Goal: Information Seeking & Learning: Learn about a topic

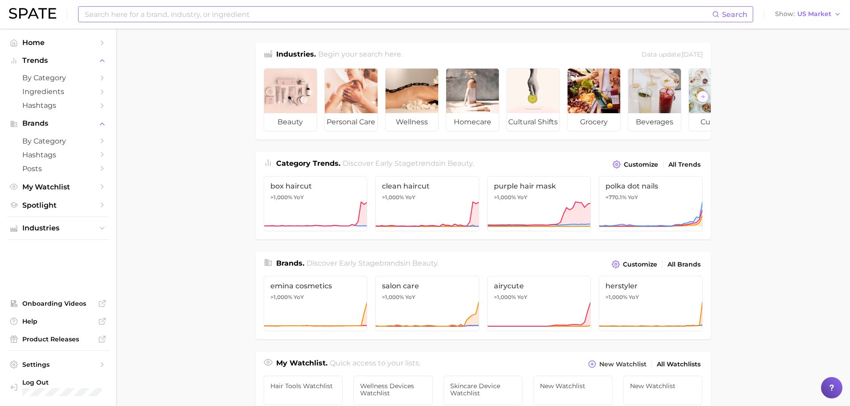
click at [368, 12] on input at bounding box center [398, 14] width 628 height 15
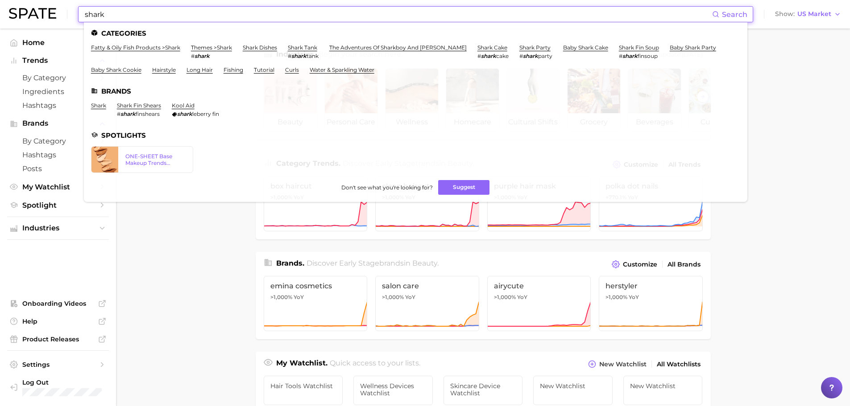
type input "shark"
click at [96, 109] on li "shark" at bounding box center [98, 109] width 15 height 15
click at [98, 106] on link "shark" at bounding box center [98, 105] width 15 height 7
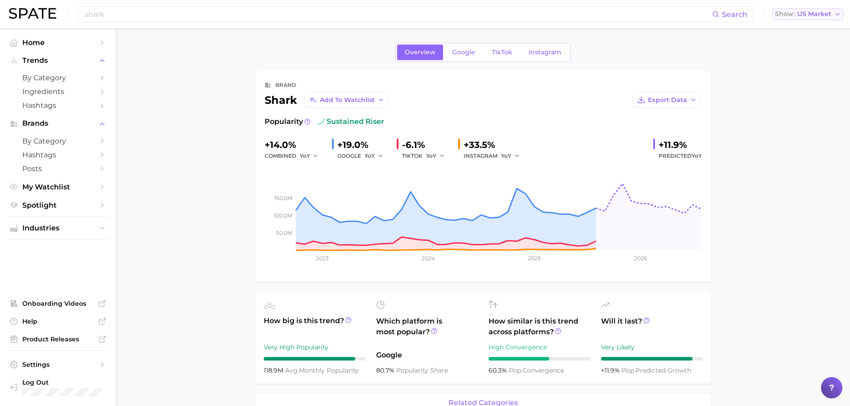
click at [818, 12] on span "US Market" at bounding box center [814, 14] width 34 height 5
click at [796, 55] on button "France" at bounding box center [812, 61] width 78 height 16
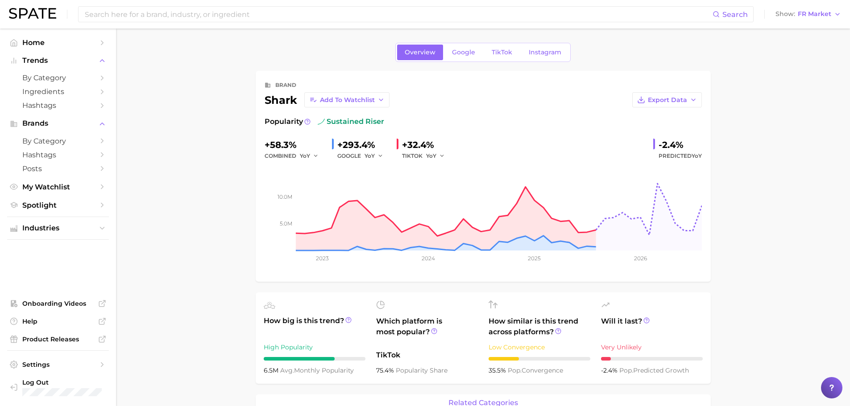
click at [497, 60] on div "Overview Google TikTok Instagram" at bounding box center [482, 52] width 175 height 19
click at [500, 51] on span "TikTok" at bounding box center [502, 53] width 21 height 8
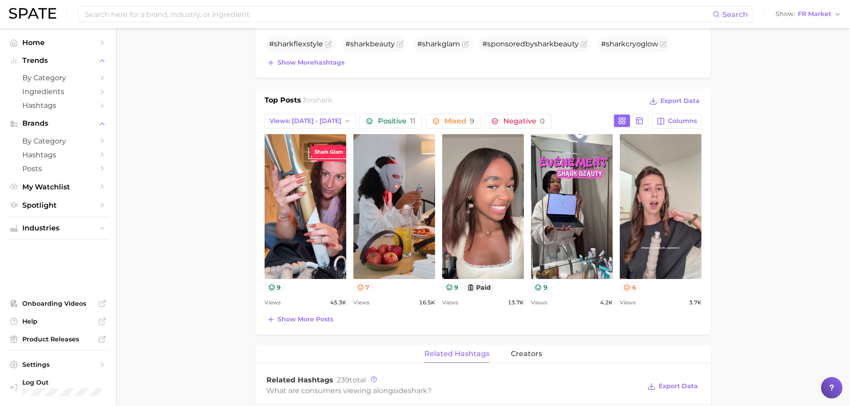
scroll to position [328, 0]
click at [470, 117] on span "9" at bounding box center [472, 120] width 4 height 8
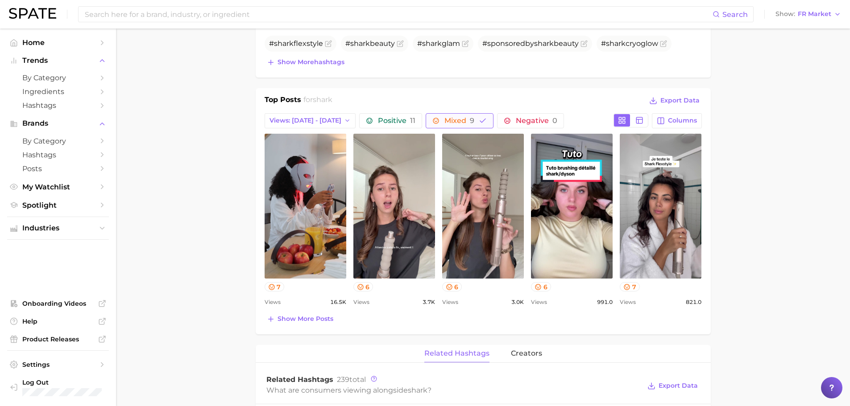
scroll to position [0, 0]
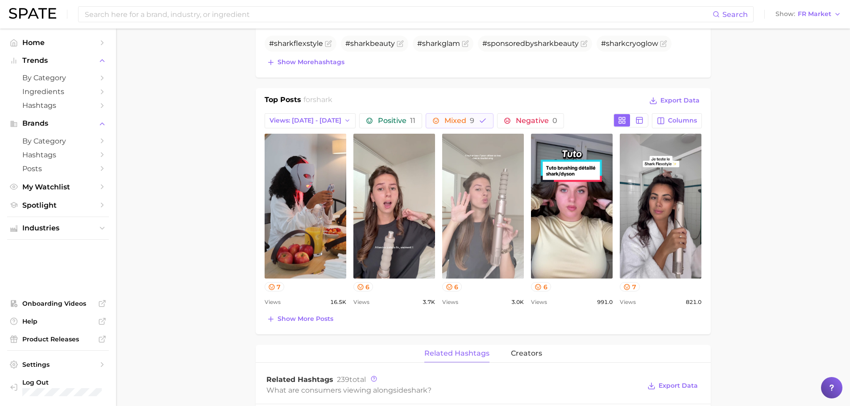
click at [497, 225] on link "view post on TikTok" at bounding box center [483, 206] width 82 height 145
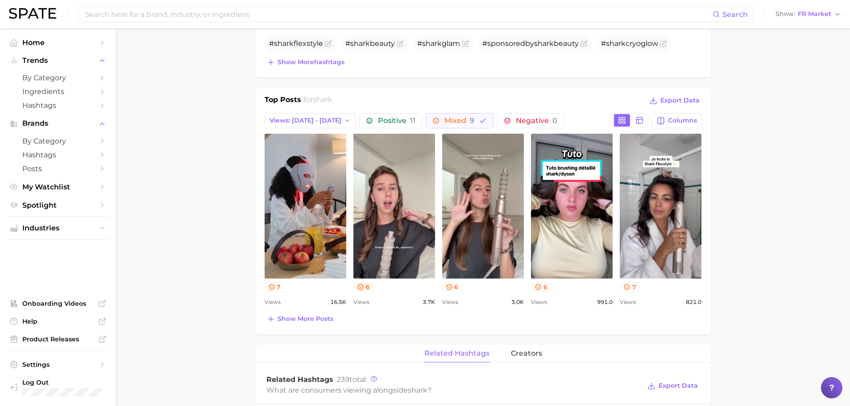
click at [363, 288] on icon at bounding box center [360, 287] width 6 height 6
click at [277, 289] on button "7" at bounding box center [275, 286] width 20 height 9
click at [537, 289] on icon at bounding box center [538, 287] width 7 height 7
click at [633, 288] on button "7" at bounding box center [630, 286] width 20 height 9
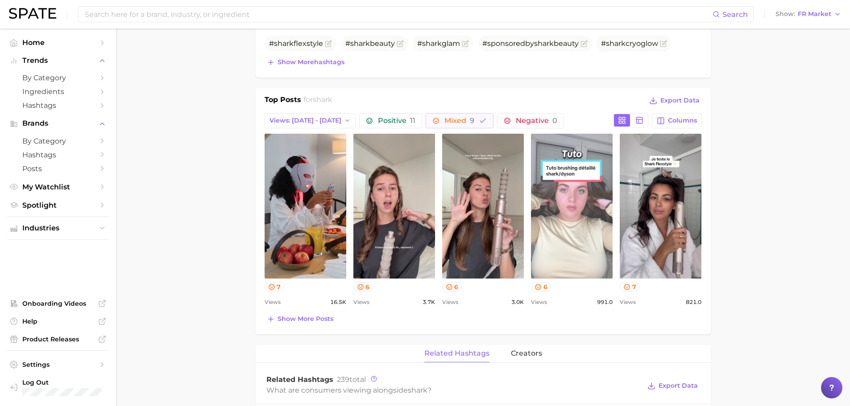
click at [566, 187] on link "view post on TikTok" at bounding box center [572, 206] width 82 height 145
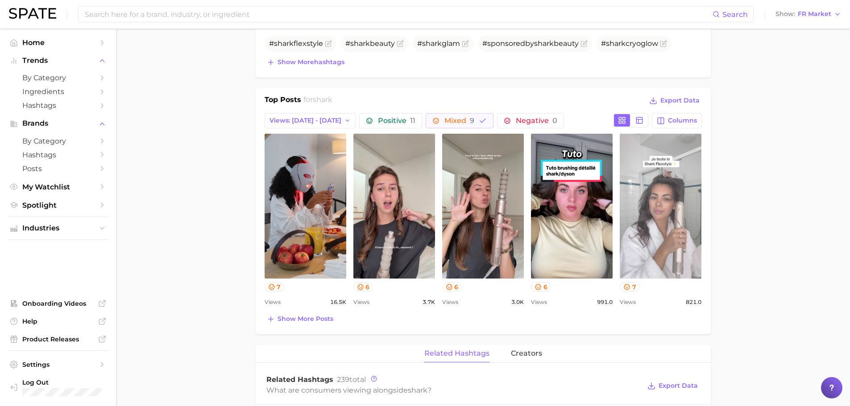
click at [659, 234] on link "view post on TikTok" at bounding box center [661, 206] width 82 height 145
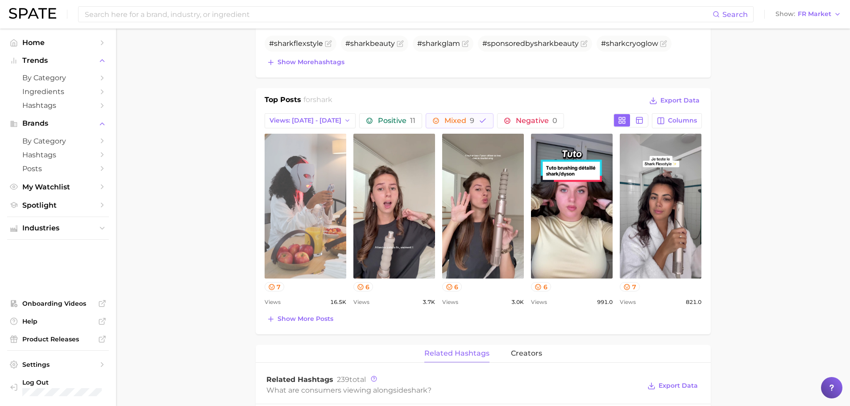
click at [309, 214] on link "view post on TikTok" at bounding box center [306, 206] width 82 height 145
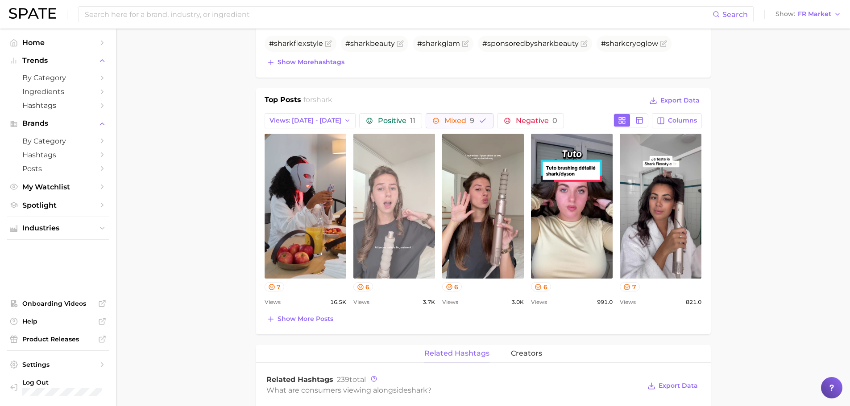
click at [402, 204] on link "view post on TikTok" at bounding box center [394, 206] width 82 height 145
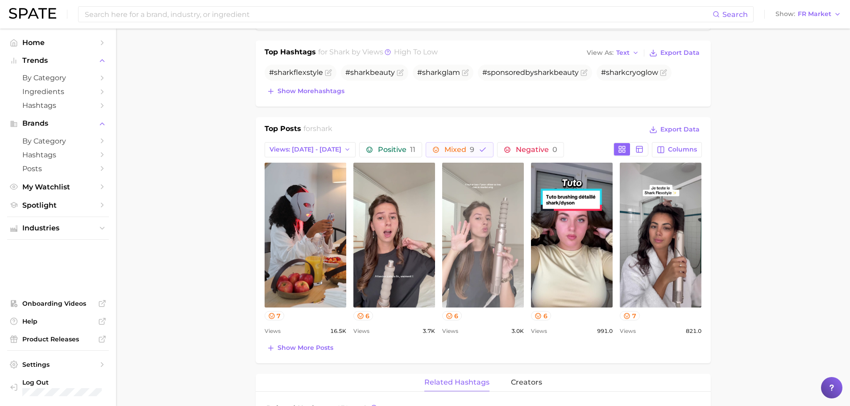
scroll to position [300, 0]
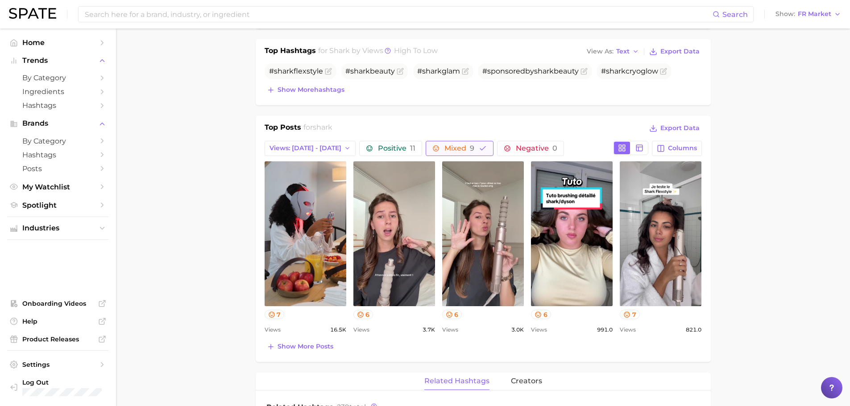
click at [465, 144] on button "Mixed 9" at bounding box center [460, 148] width 68 height 15
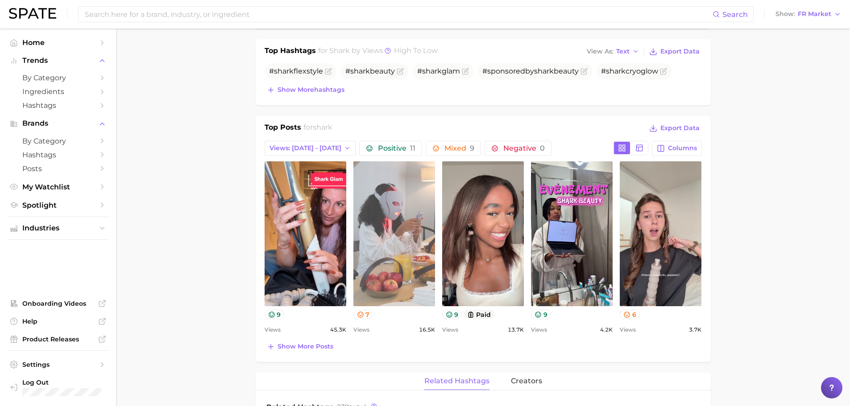
scroll to position [0, 0]
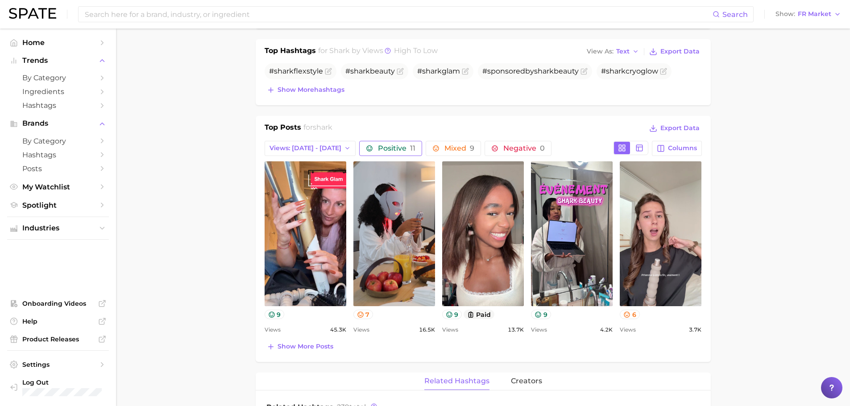
click at [395, 151] on span "Positive 11" at bounding box center [396, 148] width 37 height 7
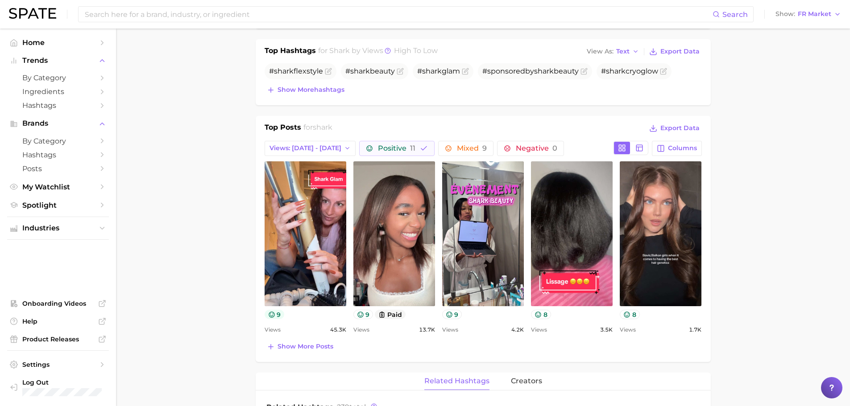
click at [279, 317] on button "9" at bounding box center [275, 314] width 20 height 9
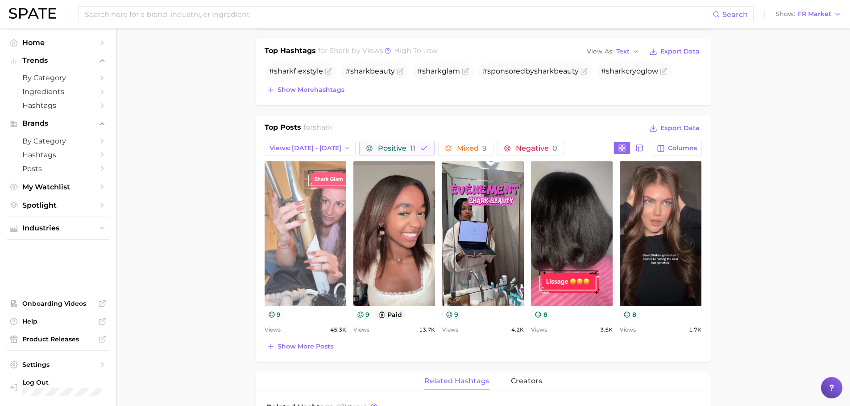
click at [332, 253] on link "view post on TikTok" at bounding box center [306, 234] width 82 height 145
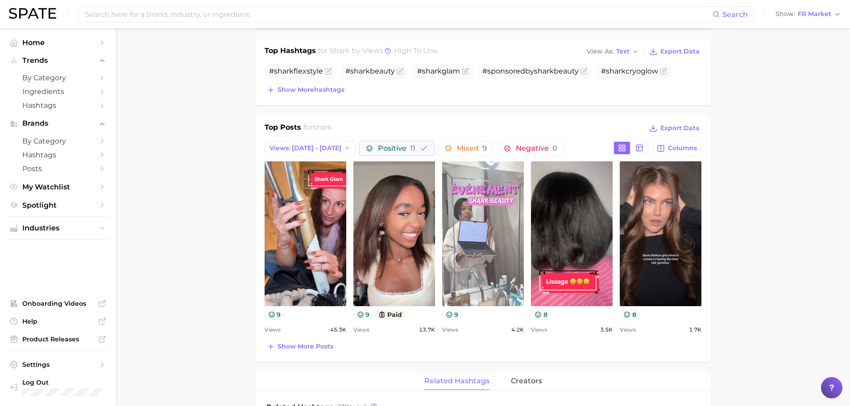
click at [476, 220] on link "view post on TikTok" at bounding box center [483, 234] width 82 height 145
click at [477, 238] on link "view post on TikTok" at bounding box center [483, 234] width 82 height 145
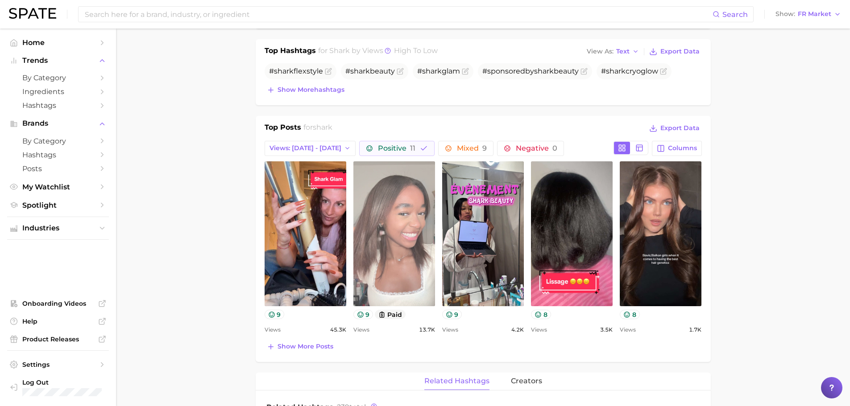
click at [417, 203] on link "view post on TikTok" at bounding box center [394, 234] width 82 height 145
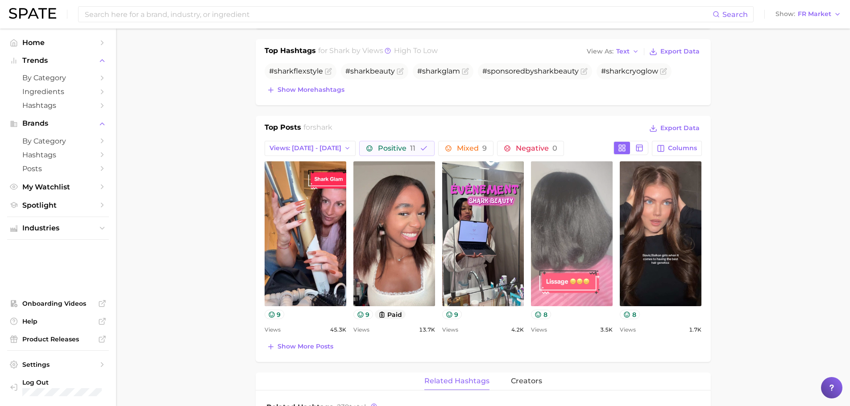
click at [591, 209] on link "view post on TikTok" at bounding box center [572, 234] width 82 height 145
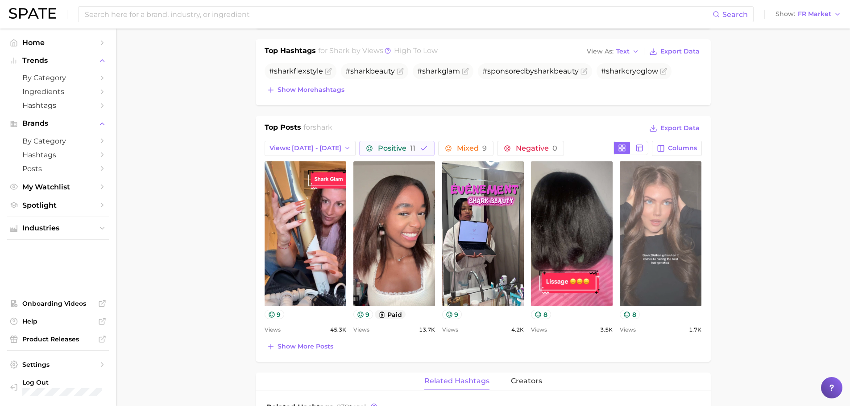
click at [664, 208] on link "view post on TikTok" at bounding box center [661, 234] width 82 height 145
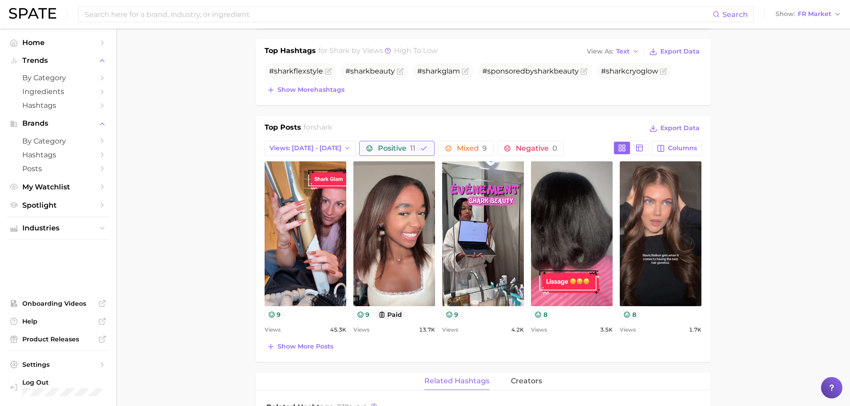
click at [406, 143] on button "Positive 11" at bounding box center [396, 148] width 75 height 15
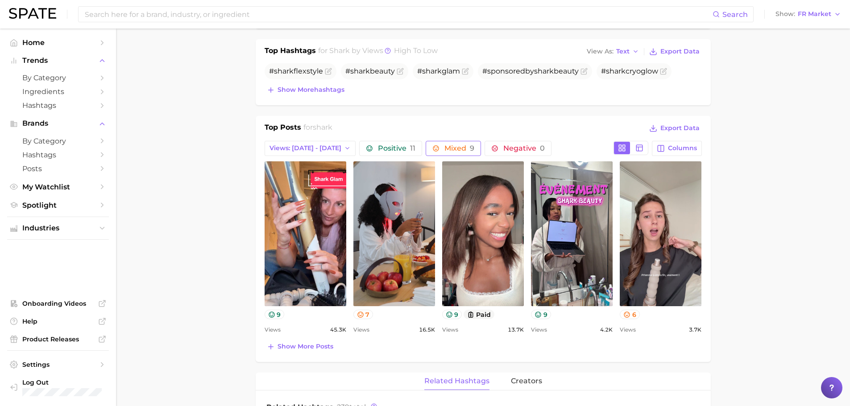
click at [451, 145] on span "Mixed 9" at bounding box center [459, 148] width 30 height 7
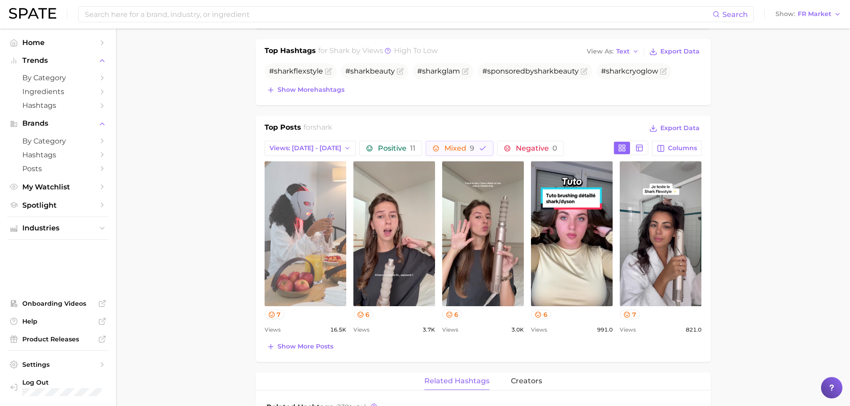
click at [296, 219] on link "view post on TikTok" at bounding box center [306, 234] width 82 height 145
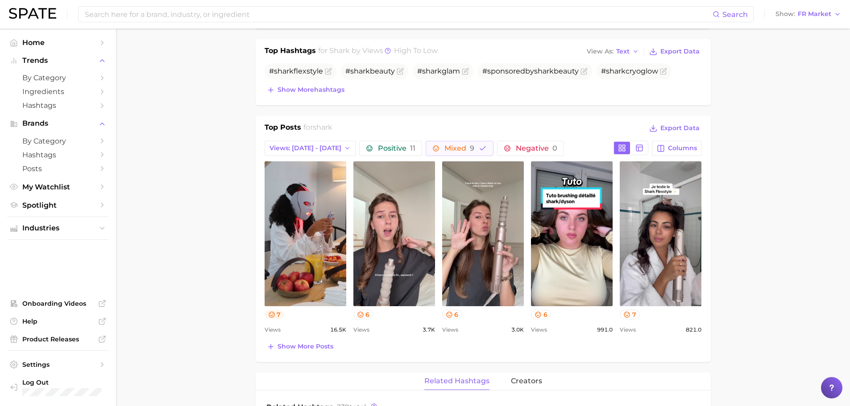
click at [282, 312] on button "7" at bounding box center [275, 314] width 20 height 9
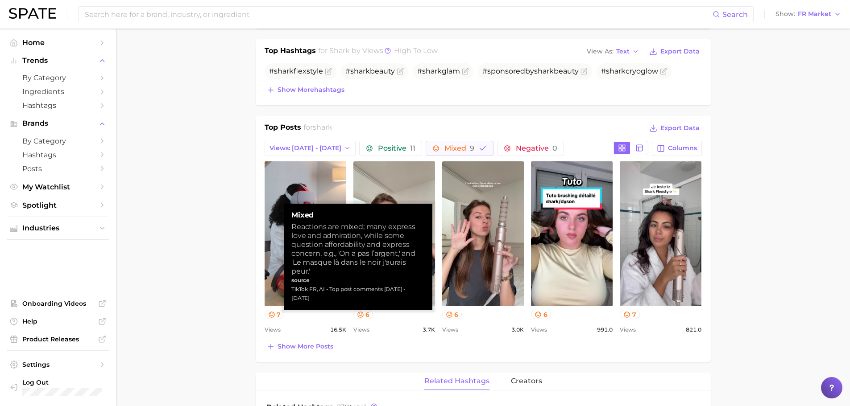
drag, startPoint x: 282, startPoint y: 312, endPoint x: 833, endPoint y: 161, distance: 572.3
click at [833, 161] on main "Overview Google TikTok Instagram brand shark Add to Watchlist Export Data Views…" at bounding box center [483, 338] width 734 height 1221
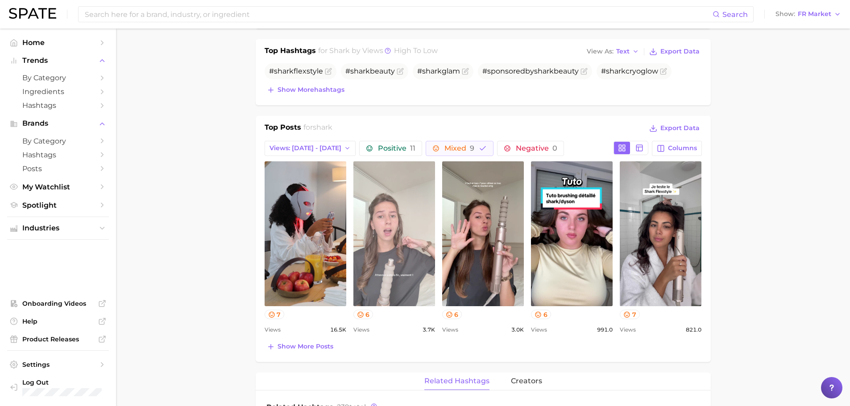
click at [399, 200] on link "view post on TikTok" at bounding box center [394, 234] width 82 height 145
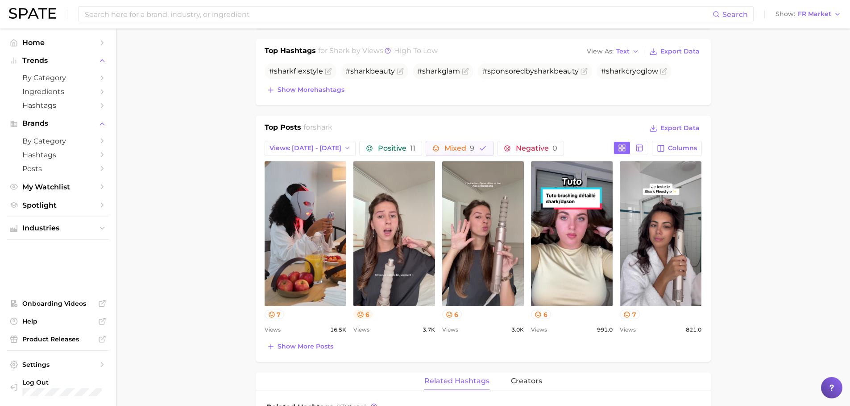
click at [369, 312] on button "6" at bounding box center [363, 314] width 20 height 9
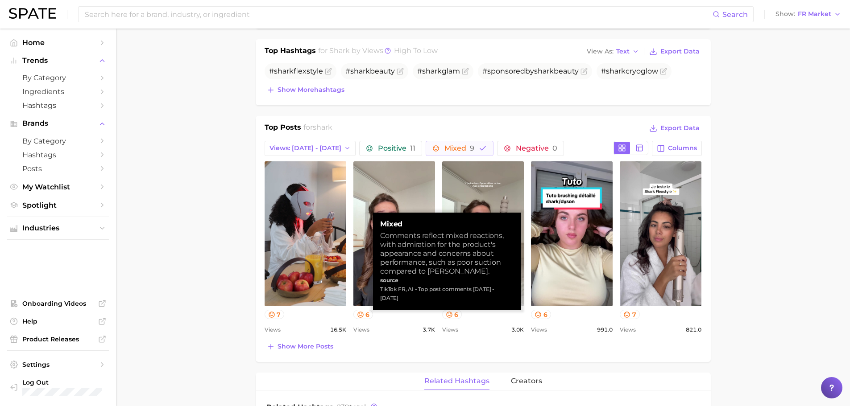
click at [395, 349] on div "Show more posts" at bounding box center [483, 347] width 437 height 12
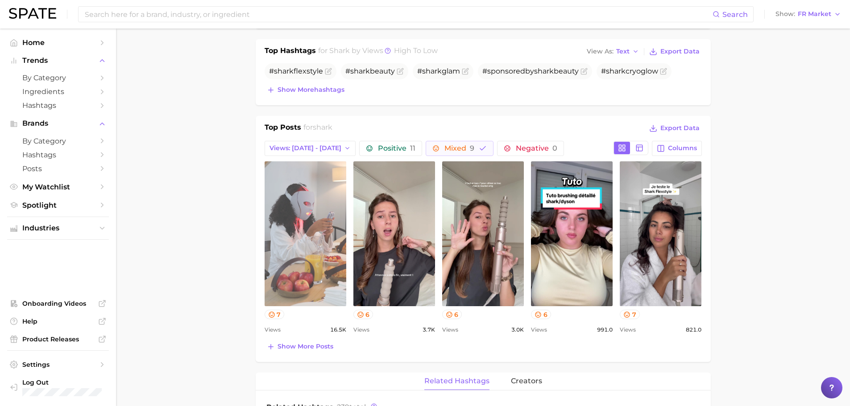
click at [315, 226] on link "view post on TikTok" at bounding box center [306, 234] width 82 height 145
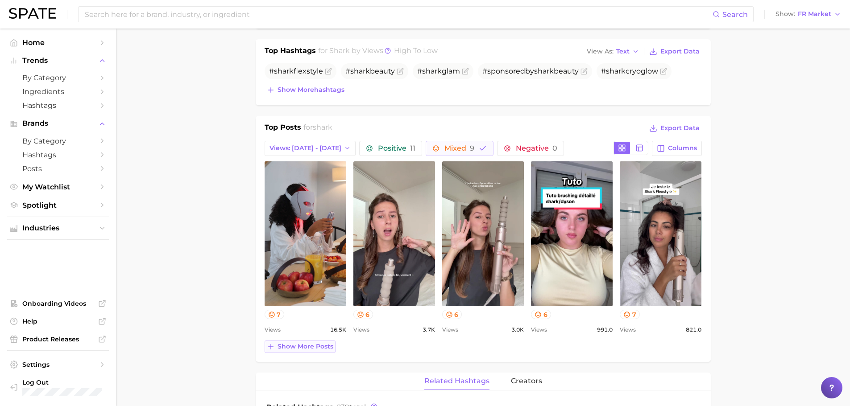
click at [317, 341] on button "Show more posts" at bounding box center [300, 347] width 71 height 12
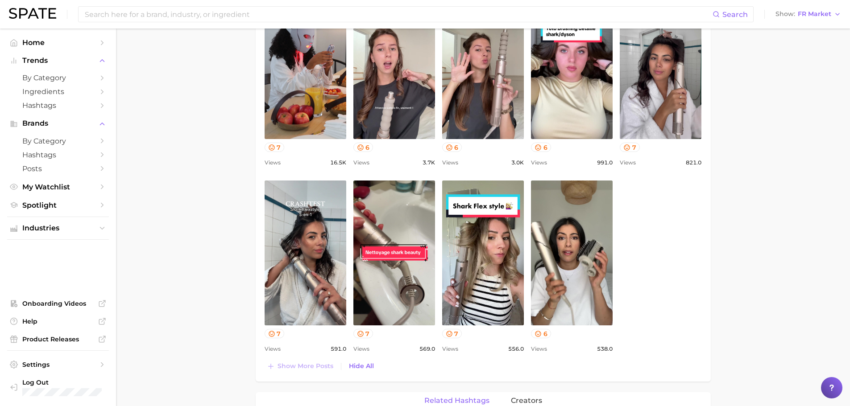
scroll to position [471, 0]
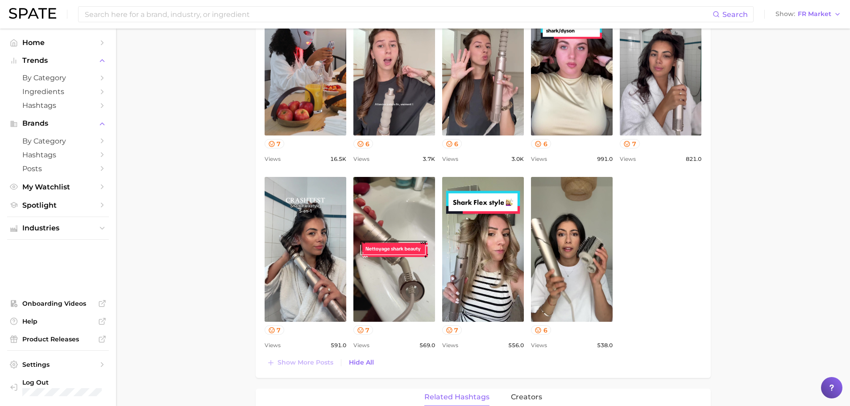
click at [359, 325] on div "view post on TikTok 7" at bounding box center [394, 256] width 82 height 158
click at [362, 332] on icon at bounding box center [360, 330] width 7 height 7
click at [534, 327] on button "6" at bounding box center [541, 330] width 20 height 9
click at [453, 145] on button "6" at bounding box center [452, 143] width 20 height 9
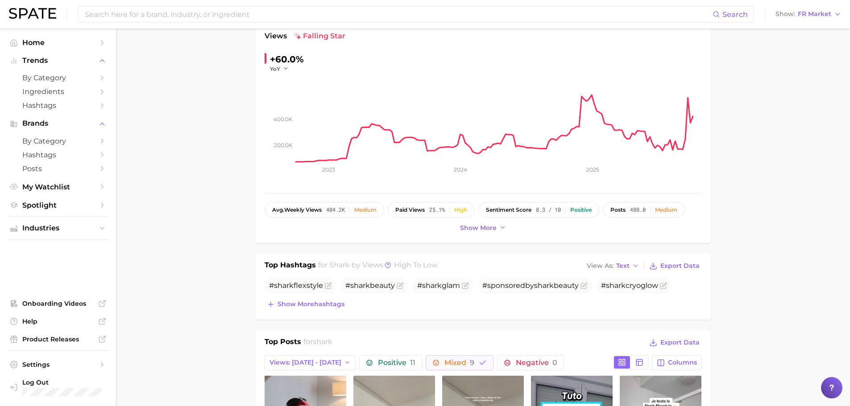
scroll to position [33, 0]
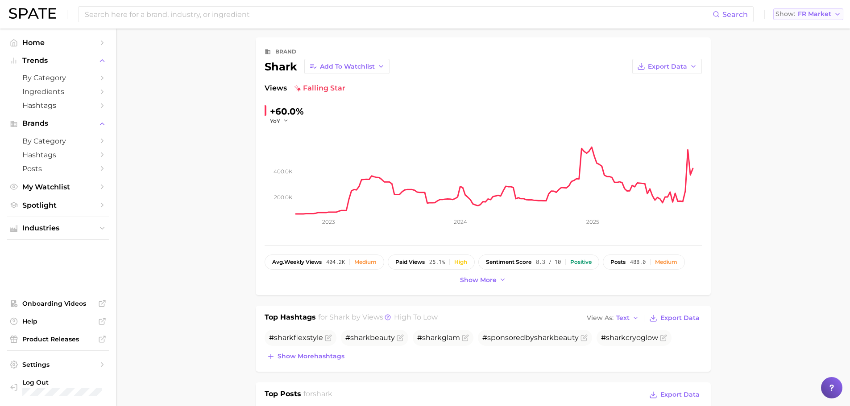
click at [807, 16] on span "FR Market" at bounding box center [814, 14] width 33 height 5
click at [799, 102] on button "Global" at bounding box center [812, 109] width 78 height 16
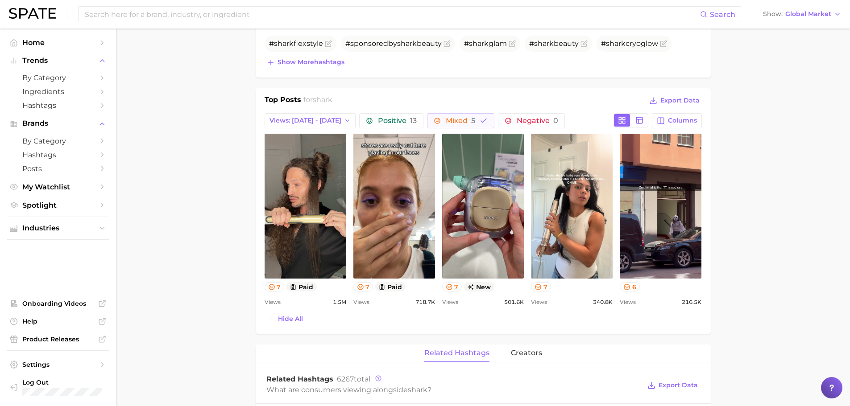
scroll to position [327, 0]
click at [817, 12] on span "Global Market" at bounding box center [808, 14] width 46 height 5
click at [795, 27] on span "United States" at bounding box center [799, 29] width 69 height 8
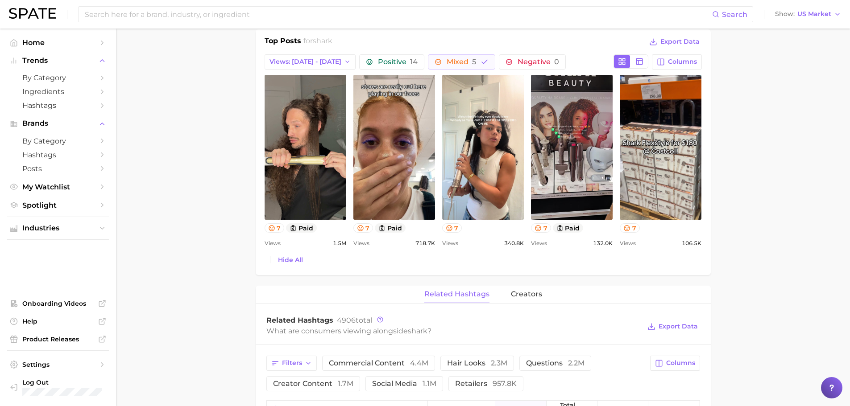
scroll to position [385, 0]
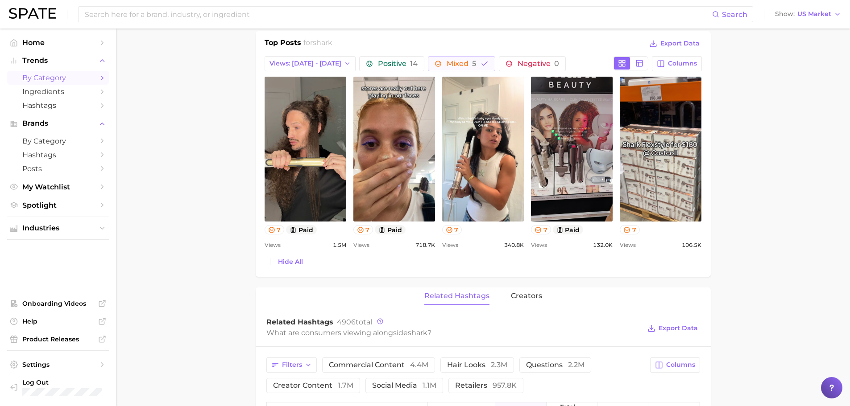
click at [35, 79] on span "by Category" at bounding box center [57, 78] width 71 height 8
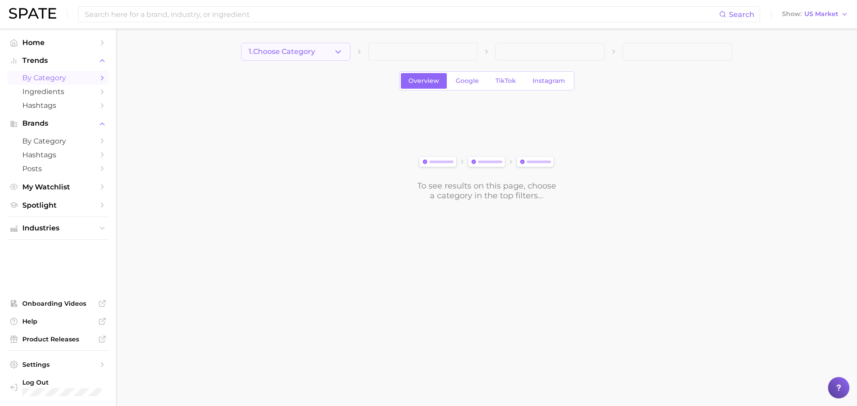
click at [335, 46] on button "1. Choose Category" at bounding box center [295, 52] width 109 height 18
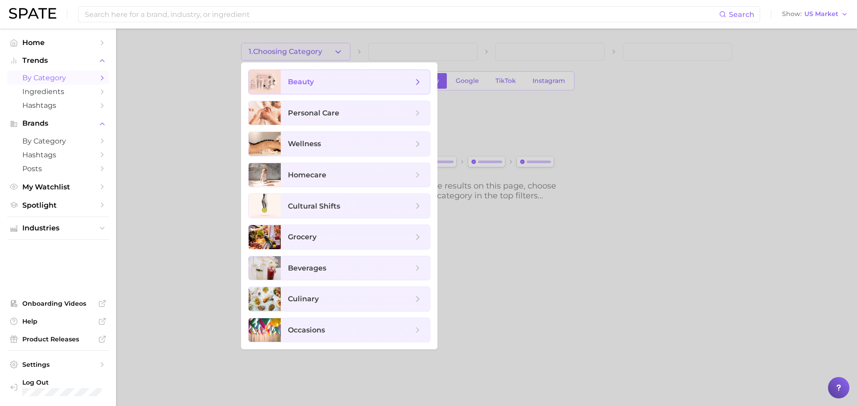
click at [350, 74] on span "beauty" at bounding box center [355, 82] width 149 height 24
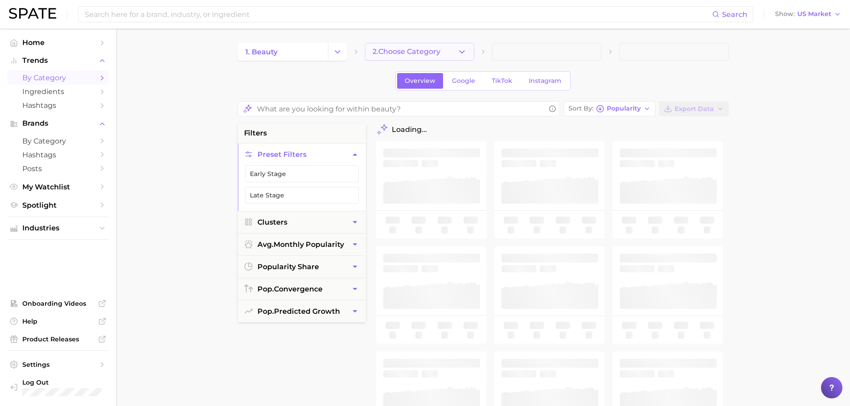
click at [400, 55] on span "2. Choose Category" at bounding box center [407, 52] width 68 height 8
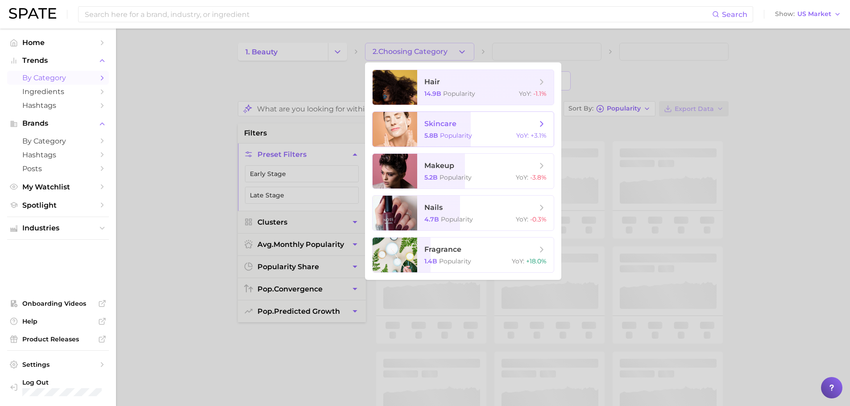
click at [467, 131] on span "skincare 5.8b Popularity YoY : +3.1%" at bounding box center [485, 129] width 137 height 35
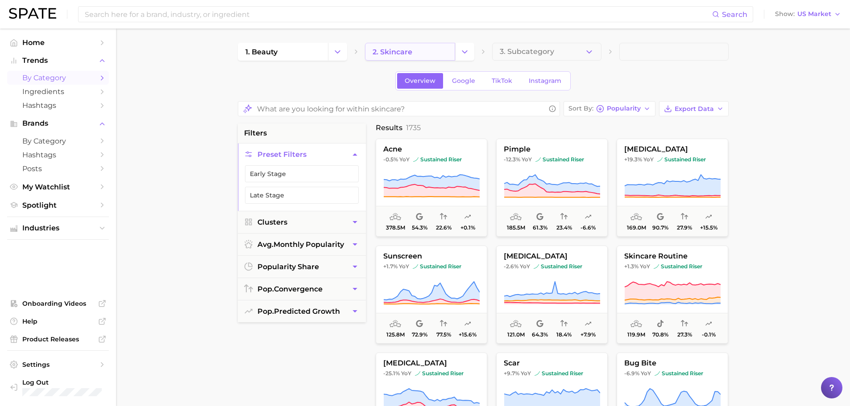
click at [402, 49] on span "2. skincare" at bounding box center [393, 52] width 40 height 8
click at [464, 49] on icon "Change Category" at bounding box center [464, 51] width 9 height 9
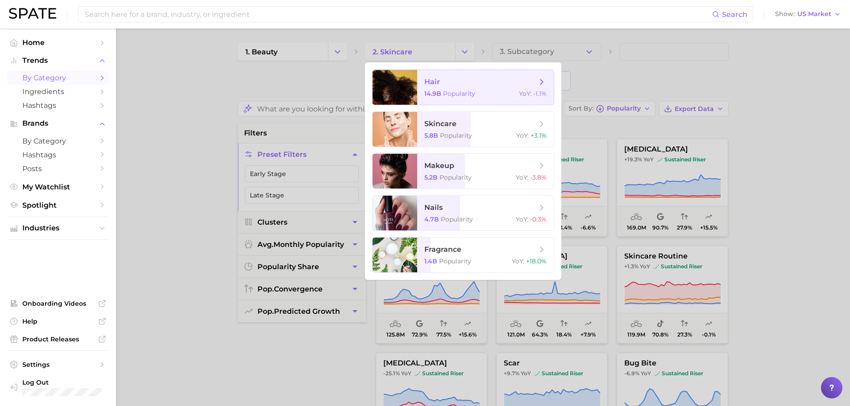
click at [445, 91] on span "Popularity" at bounding box center [459, 94] width 32 height 8
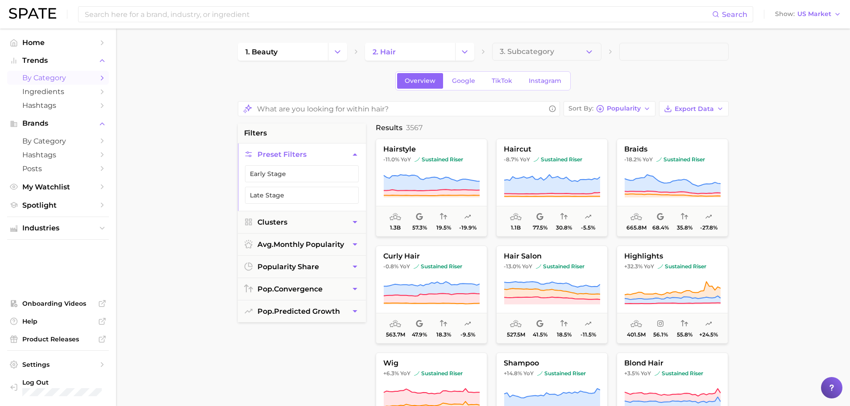
click at [445, 91] on div "1. beauty 2. hair 3. Subcategory Overview Google TikTok Instagram Sort By Popul…" at bounding box center [483, 360] width 491 height 634
click at [497, 87] on link "TikTok" at bounding box center [502, 81] width 36 height 16
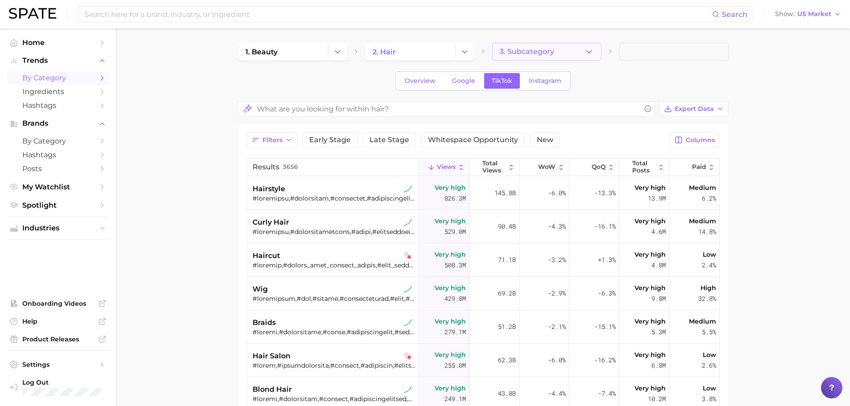
click at [532, 50] on span "3. Subcategory" at bounding box center [527, 52] width 54 height 8
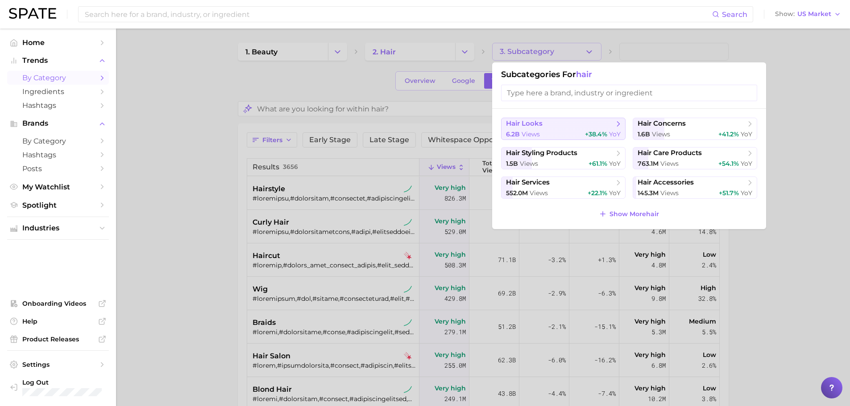
click at [589, 129] on button "hair looks 6.2b views +38.4% YoY" at bounding box center [563, 129] width 124 height 22
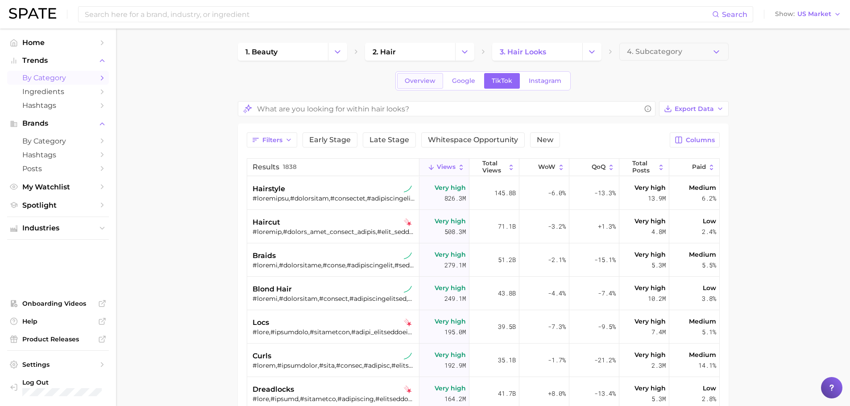
click at [421, 80] on span "Overview" at bounding box center [420, 81] width 31 height 8
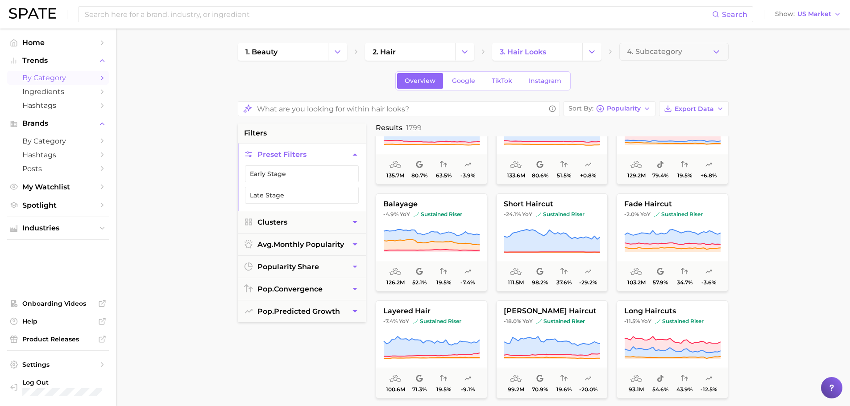
scroll to position [480, 0]
click at [495, 78] on span "TikTok" at bounding box center [502, 81] width 21 height 8
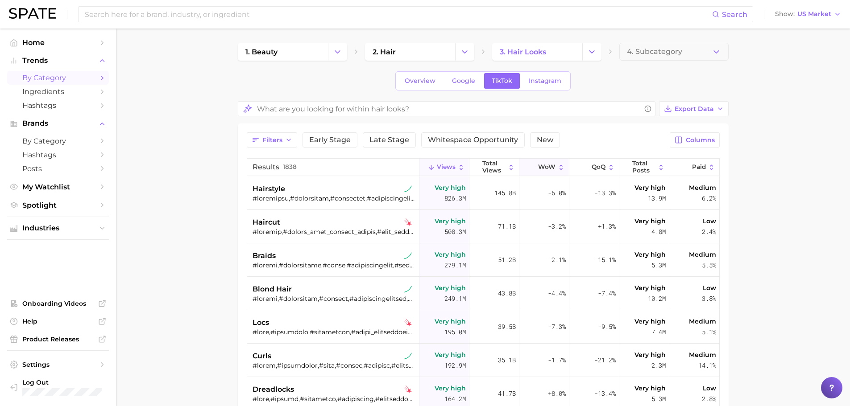
click at [543, 169] on span "WoW" at bounding box center [546, 167] width 17 height 7
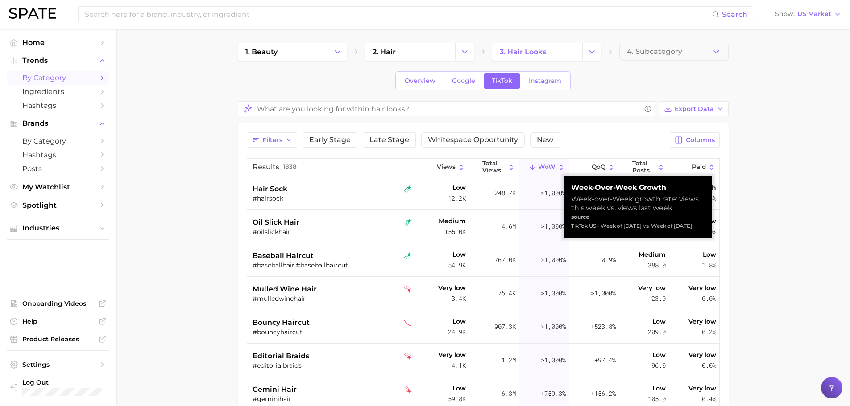
drag, startPoint x: 543, startPoint y: 169, endPoint x: 526, endPoint y: 162, distance: 19.2
click at [526, 162] on button "WoW" at bounding box center [544, 167] width 50 height 17
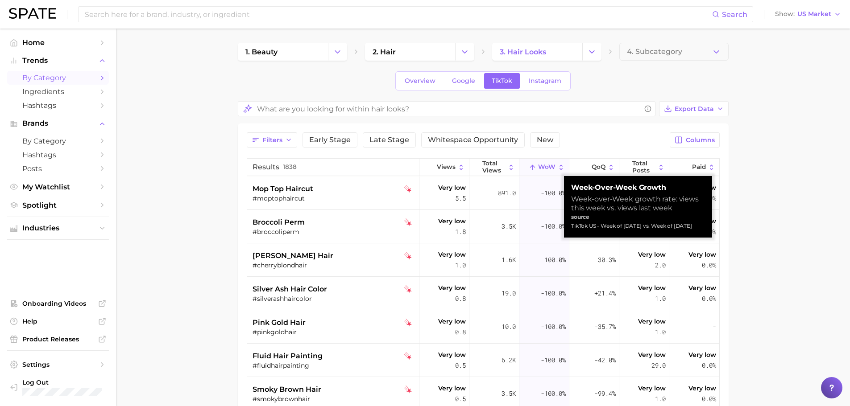
click at [526, 162] on button "WoW" at bounding box center [544, 167] width 50 height 17
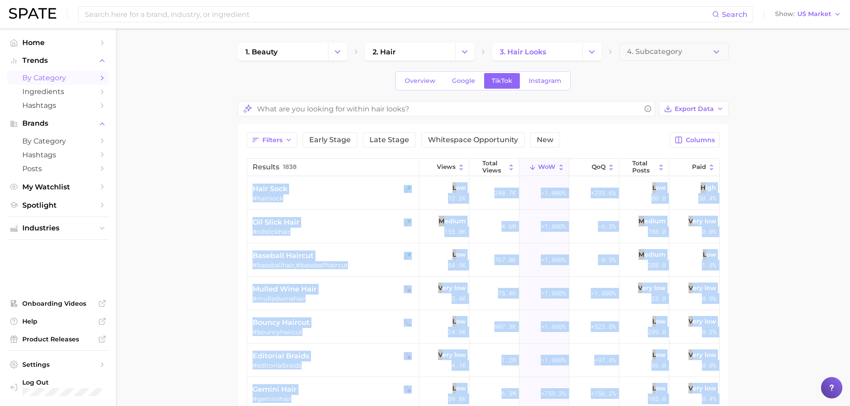
drag, startPoint x: 208, startPoint y: 269, endPoint x: 308, endPoint y: -54, distance: 338.4
click at [308, 0] on html "Search Show US Market Home Trends by Category Ingredients Hashtags Brands by Ca…" at bounding box center [425, 203] width 850 height 406
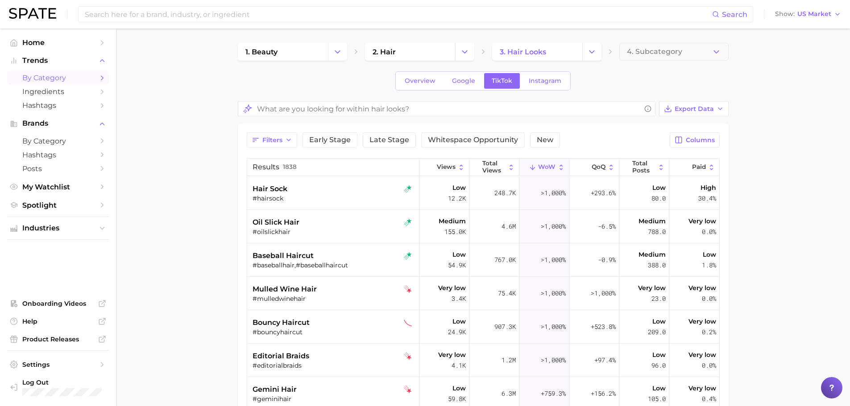
click at [182, 195] on main "1. beauty 2. hair 3. hair looks 4. Subcategory Overview Google TikTok Instagram…" at bounding box center [483, 324] width 734 height 590
click at [577, 40] on main "1. beauty 2. hair 3. hair looks 4. Subcategory Overview Google TikTok Instagram…" at bounding box center [483, 324] width 734 height 590
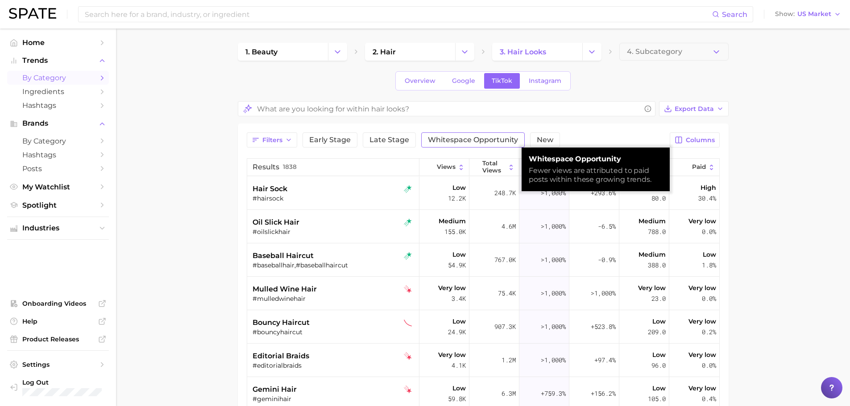
click at [462, 142] on span "Whitespace Opportunity" at bounding box center [473, 140] width 90 height 7
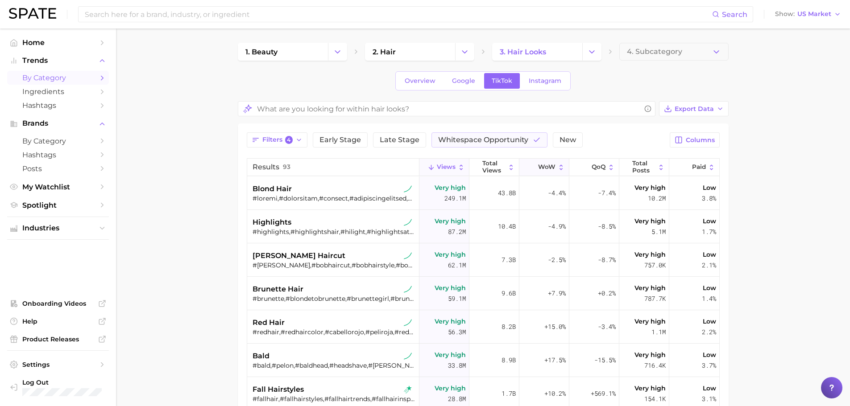
click at [543, 165] on span "WoW" at bounding box center [546, 167] width 17 height 7
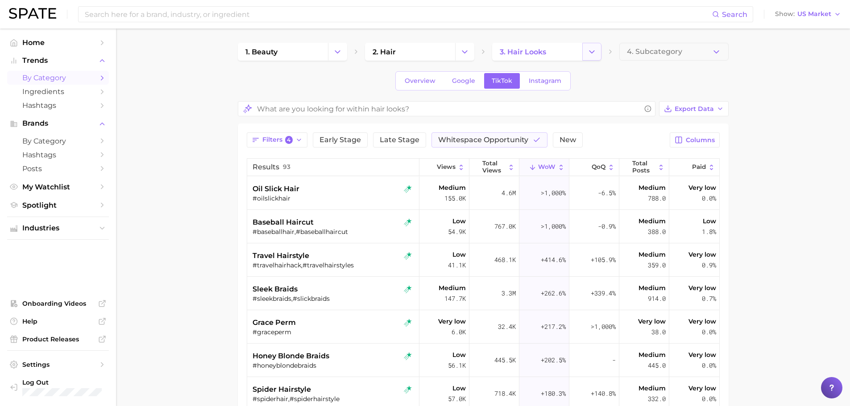
click at [595, 50] on icon "Change Category" at bounding box center [591, 51] width 9 height 9
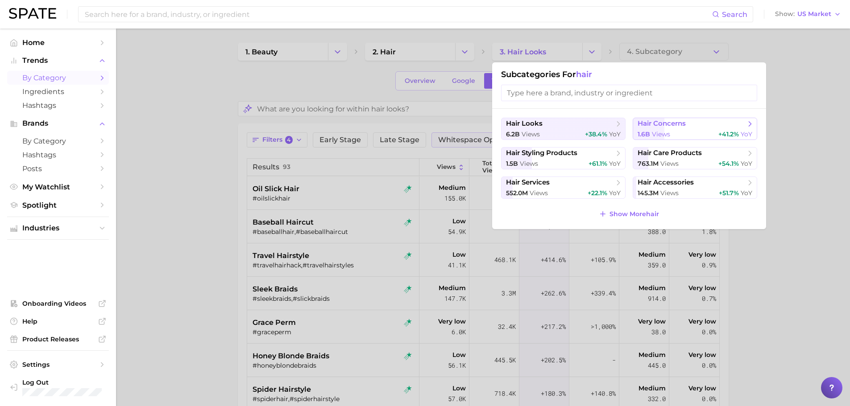
click at [665, 124] on span "hair concerns" at bounding box center [662, 124] width 48 height 8
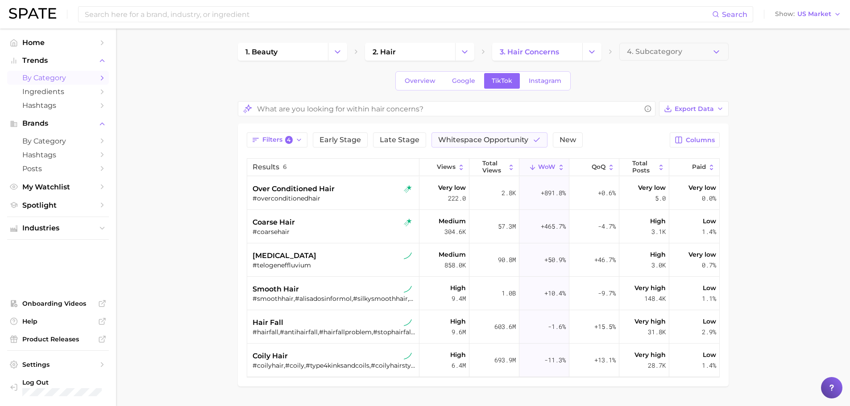
click at [547, 164] on span "WoW" at bounding box center [546, 167] width 17 height 7
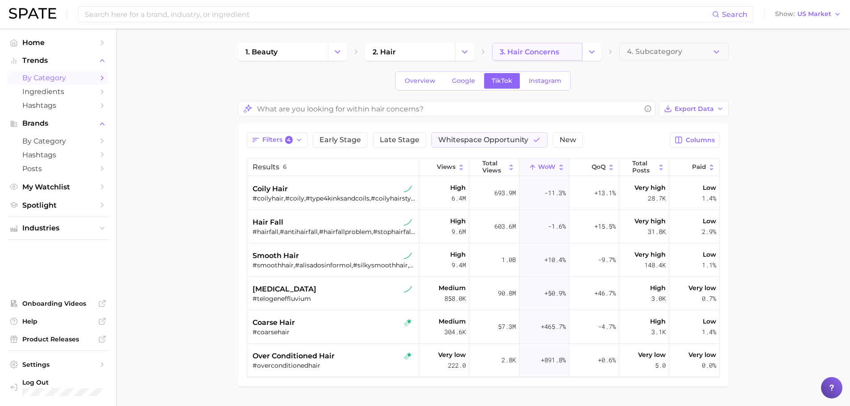
click at [546, 52] on span "3. hair concerns" at bounding box center [529, 52] width 59 height 8
click at [585, 52] on button "Change Category" at bounding box center [591, 52] width 19 height 18
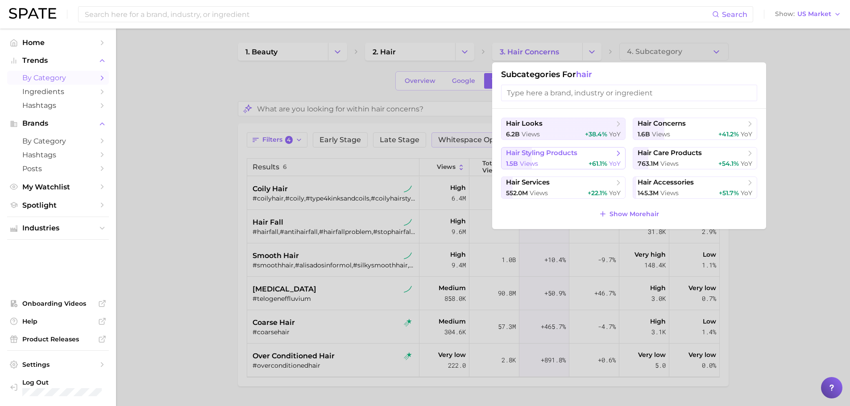
click at [562, 155] on span "hair styling products" at bounding box center [541, 153] width 71 height 8
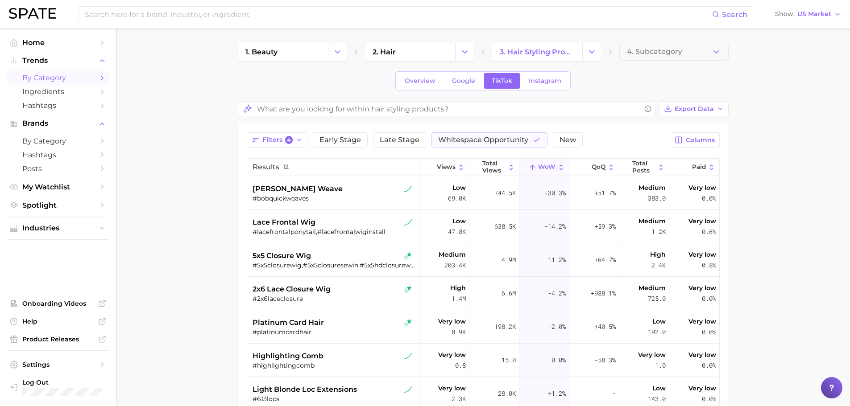
click at [542, 165] on span "WoW" at bounding box center [546, 167] width 17 height 7
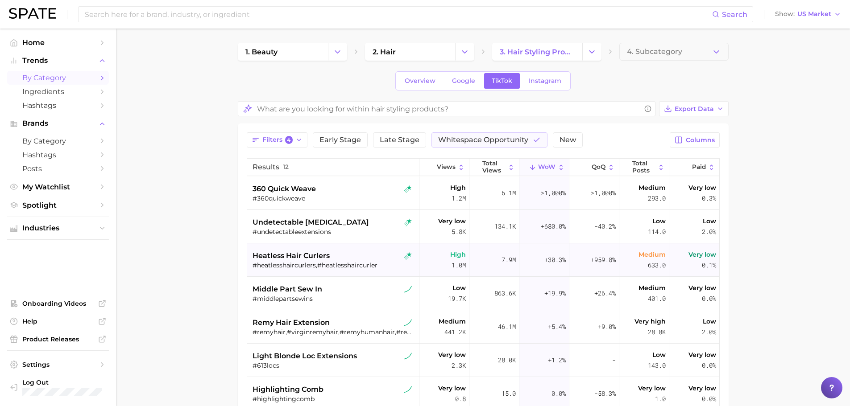
click at [318, 257] on span "heatless hair curlers" at bounding box center [291, 256] width 77 height 11
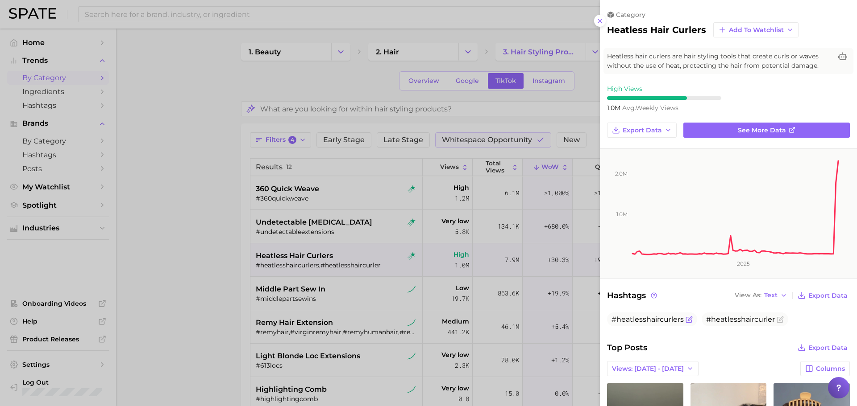
click at [638, 318] on span "#heatlesshaircurlers" at bounding box center [647, 319] width 72 height 8
click at [599, 21] on line at bounding box center [600, 21] width 4 height 4
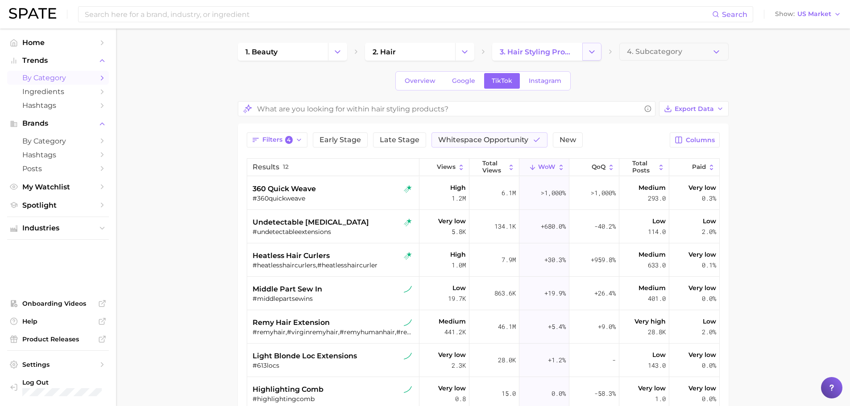
click at [592, 48] on icon "Change Category" at bounding box center [591, 51] width 9 height 9
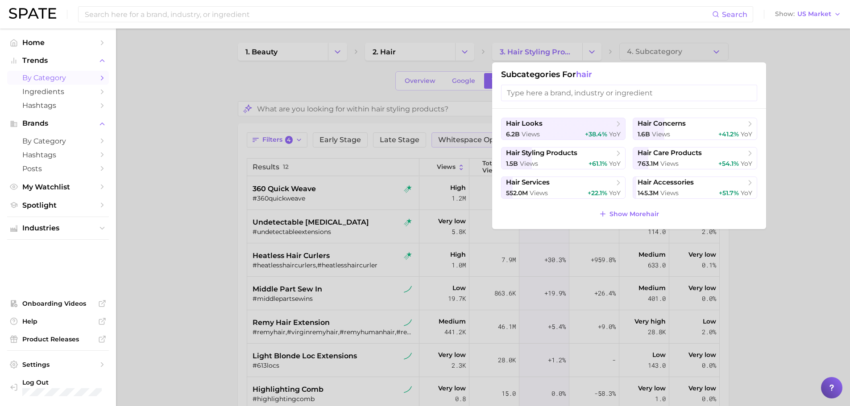
click at [313, 199] on div at bounding box center [425, 203] width 850 height 406
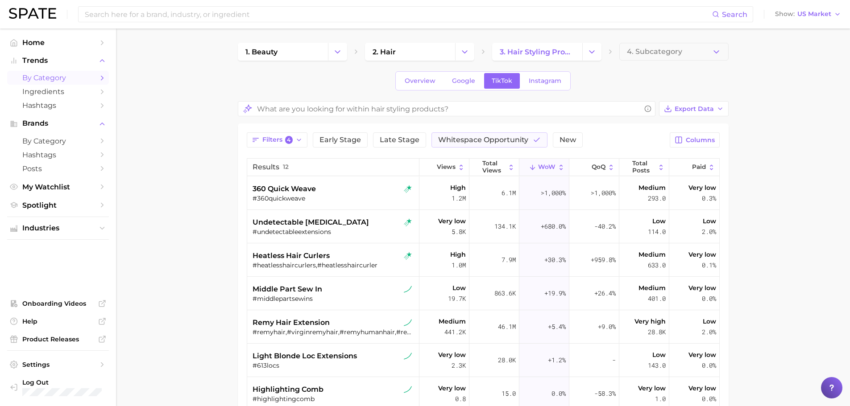
click at [313, 199] on div "#360quickweave" at bounding box center [334, 199] width 163 height 8
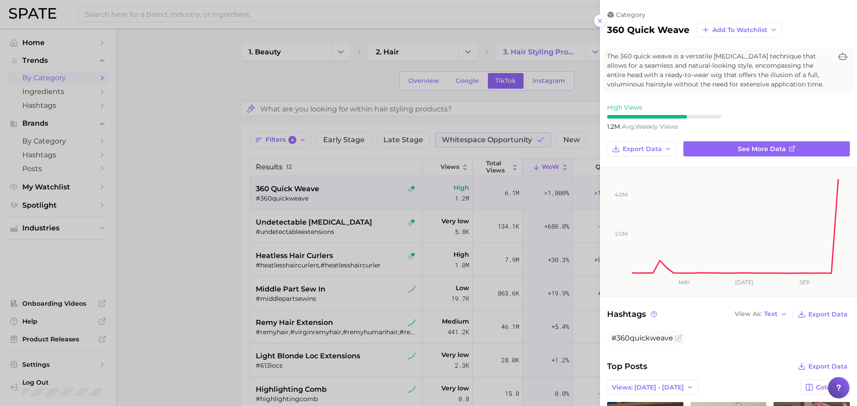
click at [564, 100] on div at bounding box center [428, 203] width 857 height 406
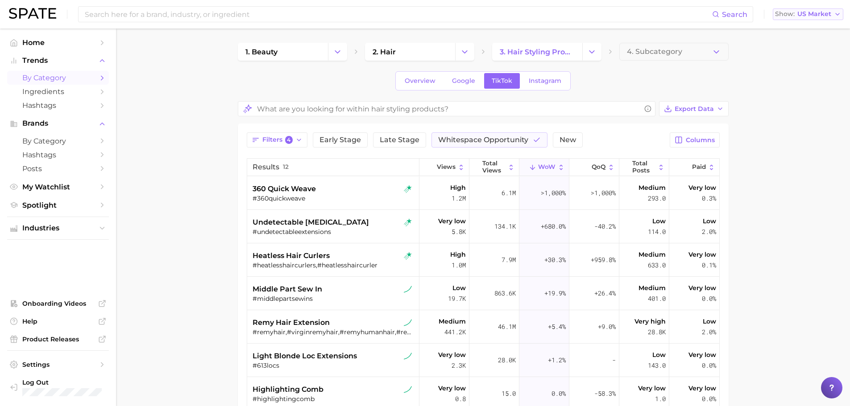
click at [825, 16] on span "US Market" at bounding box center [814, 14] width 34 height 5
click at [796, 61] on span "France" at bounding box center [811, 61] width 69 height 8
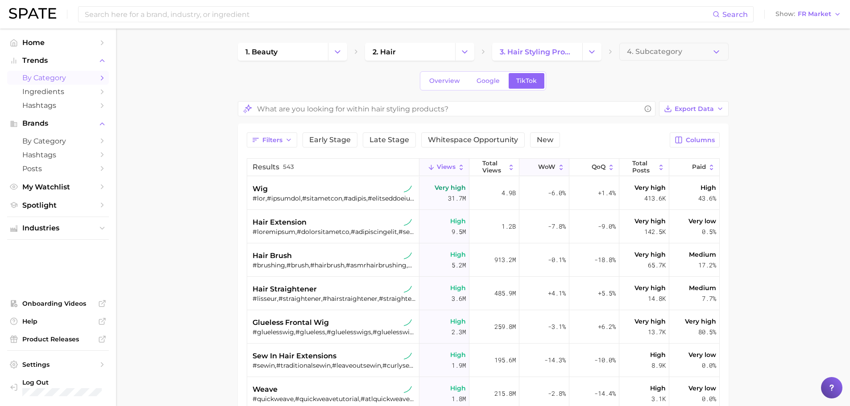
click at [548, 162] on button "WoW" at bounding box center [544, 167] width 50 height 17
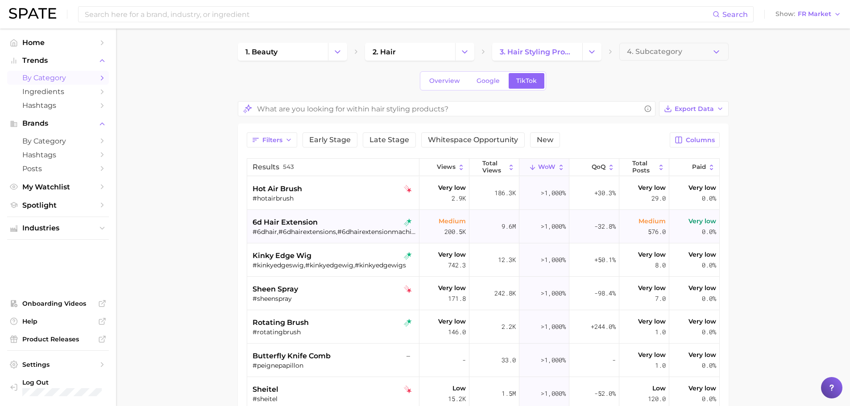
click at [287, 225] on span "6d hair extension" at bounding box center [285, 222] width 65 height 11
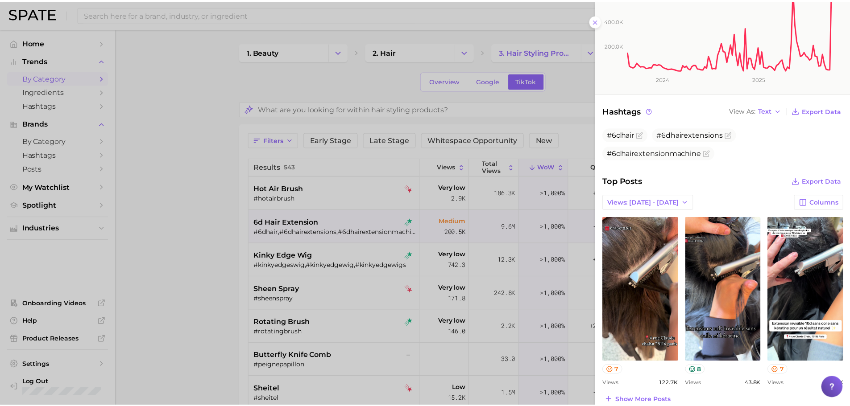
scroll to position [195, 0]
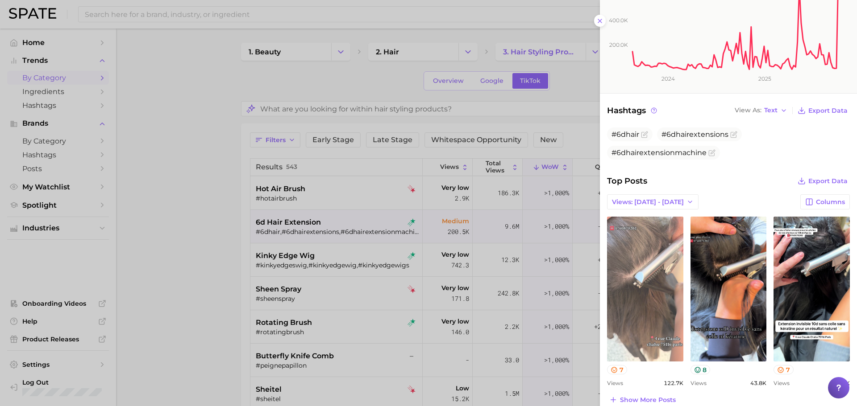
click at [650, 284] on link "view post on TikTok" at bounding box center [645, 289] width 76 height 145
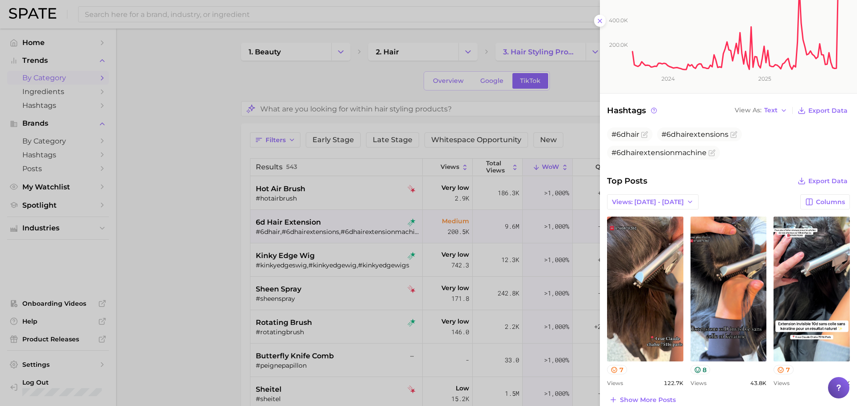
click at [396, 122] on div at bounding box center [428, 203] width 857 height 406
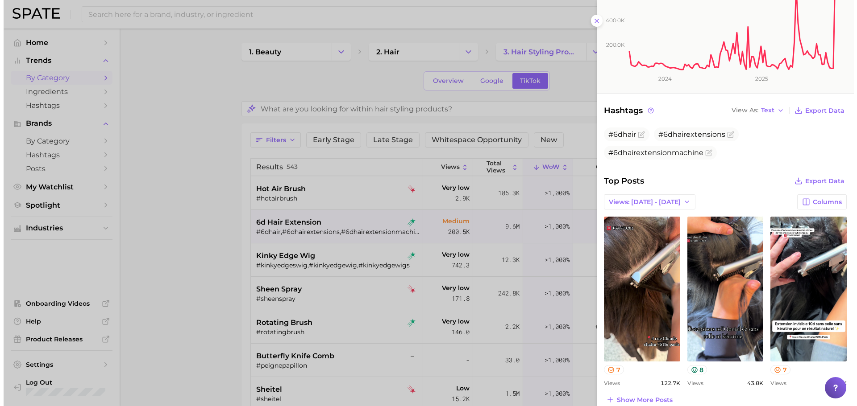
scroll to position [0, 0]
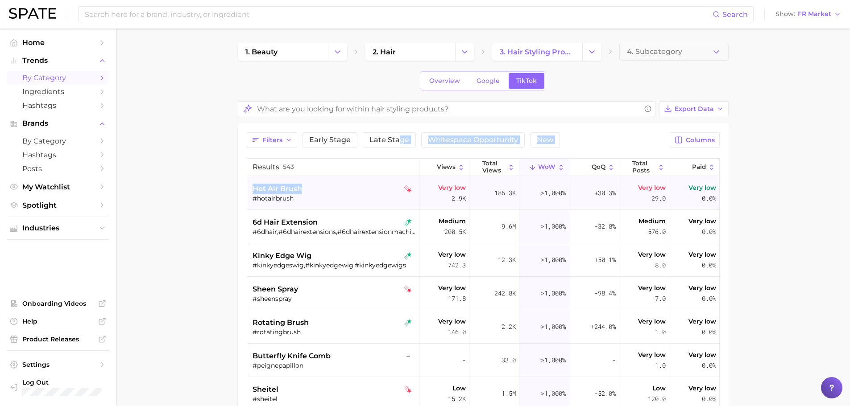
drag, startPoint x: 396, startPoint y: 122, endPoint x: 306, endPoint y: 187, distance: 111.2
click at [306, 187] on div "Export Data Filters Early Stage Late Stage Whitespace Opportunity New Columns R…" at bounding box center [483, 337] width 491 height 473
click at [289, 188] on span "hot air brush" at bounding box center [278, 189] width 50 height 11
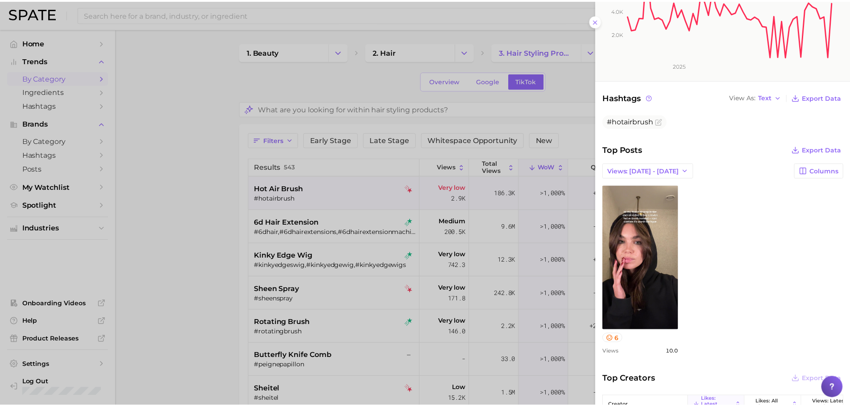
scroll to position [199, 0]
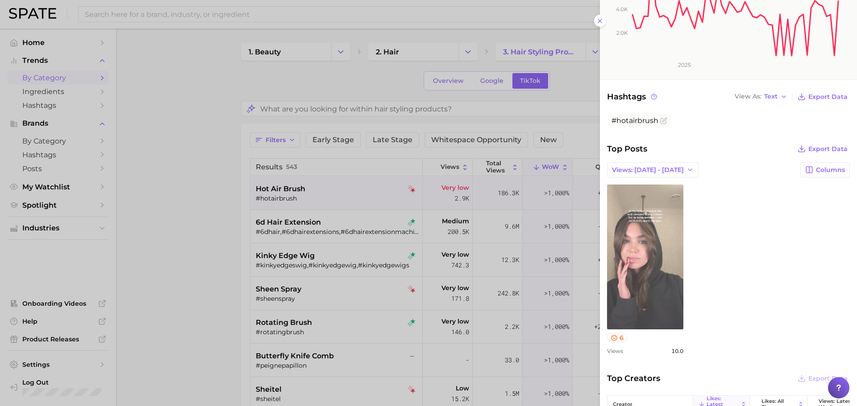
click at [643, 218] on link "view post on TikTok" at bounding box center [645, 257] width 76 height 145
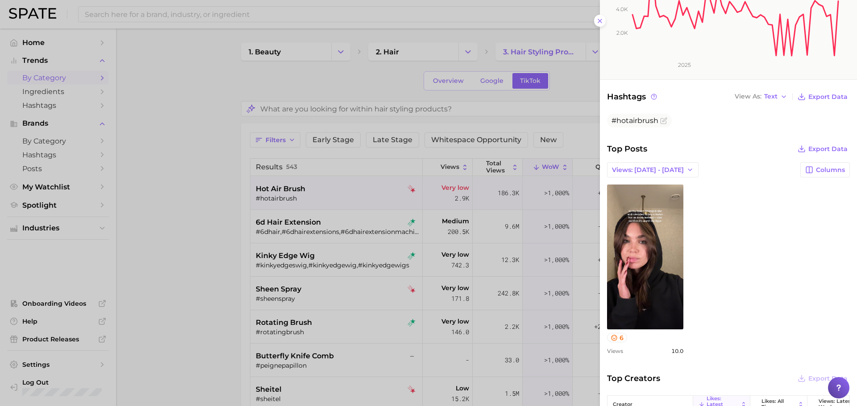
click at [573, 247] on div at bounding box center [428, 203] width 857 height 406
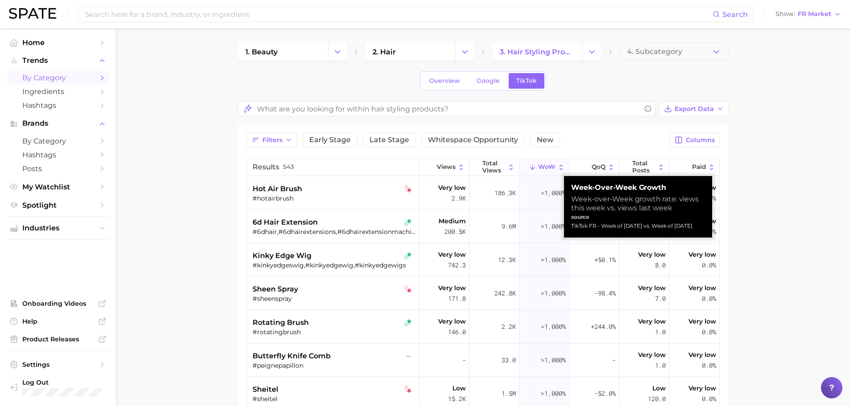
click at [546, 164] on span "WoW" at bounding box center [546, 167] width 17 height 7
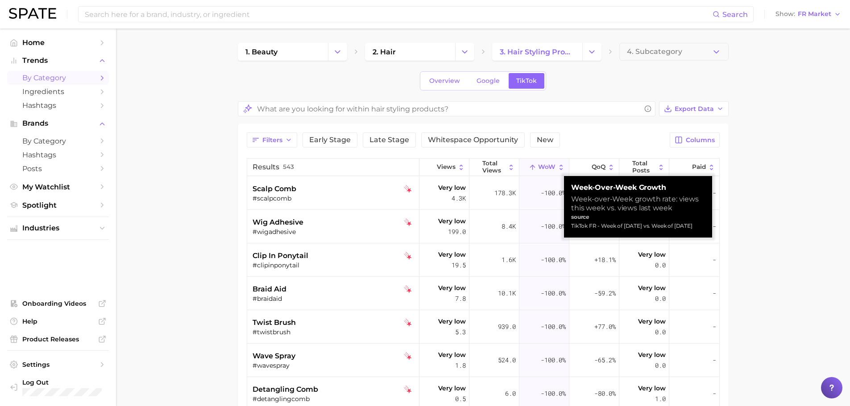
click at [546, 164] on span "WoW" at bounding box center [546, 167] width 17 height 7
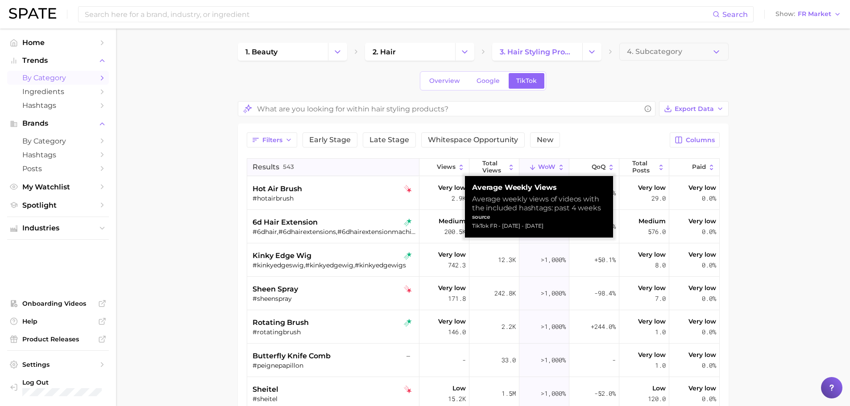
drag, startPoint x: 435, startPoint y: 167, endPoint x: 409, endPoint y: 169, distance: 26.9
click at [409, 169] on button "Results 543" at bounding box center [333, 167] width 172 height 17
click at [437, 166] on span "Views" at bounding box center [446, 167] width 19 height 7
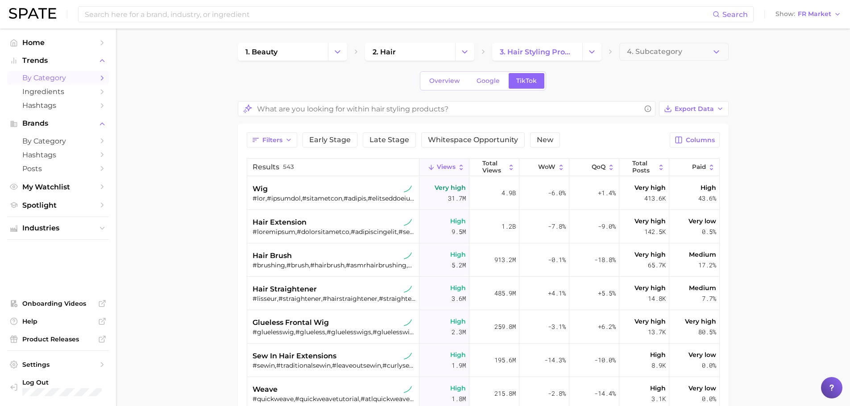
click at [794, 140] on main "1. beauty 2. hair 3. hair styling products 4. Subcategory Overview Google TikTo…" at bounding box center [483, 324] width 734 height 590
click at [591, 50] on icon "Change Category" at bounding box center [591, 51] width 9 height 9
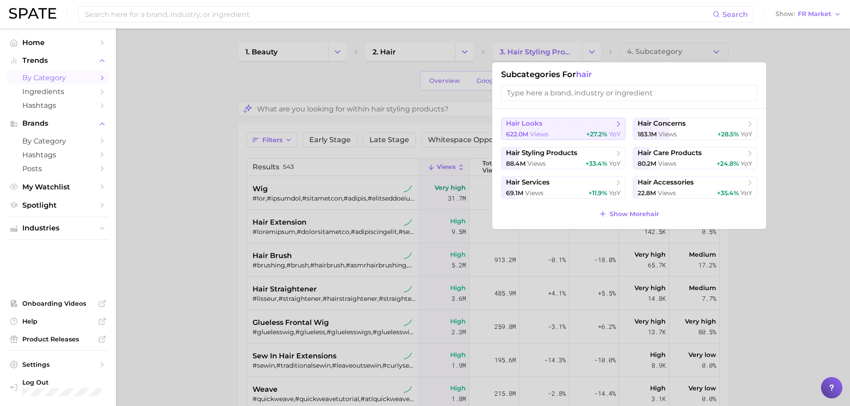
click at [568, 124] on span "hair looks" at bounding box center [560, 124] width 108 height 9
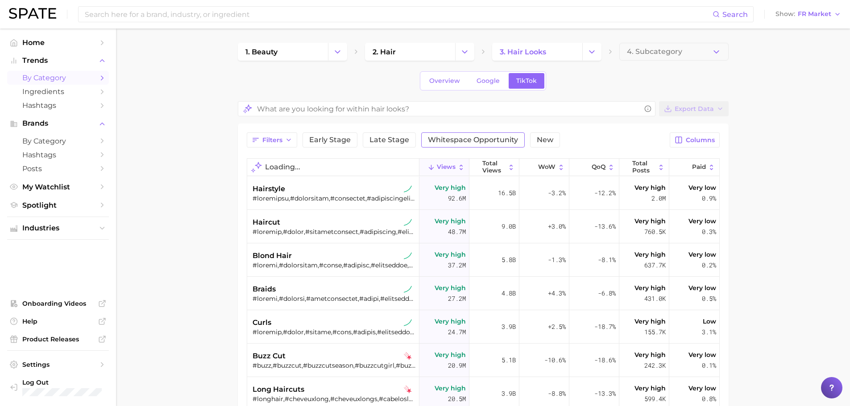
click at [491, 140] on span "Whitespace Opportunity" at bounding box center [473, 140] width 90 height 7
click at [548, 164] on span "WoW" at bounding box center [546, 167] width 17 height 7
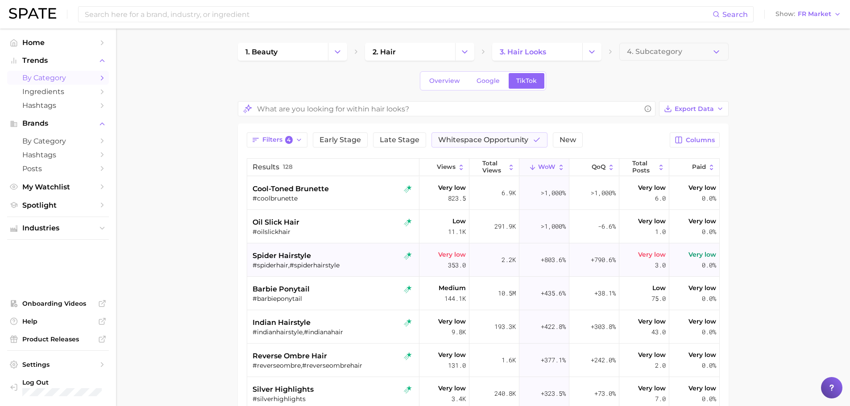
click at [351, 250] on div "spider hairstyle #spiderhair,#spiderhairstyle" at bounding box center [334, 260] width 163 height 33
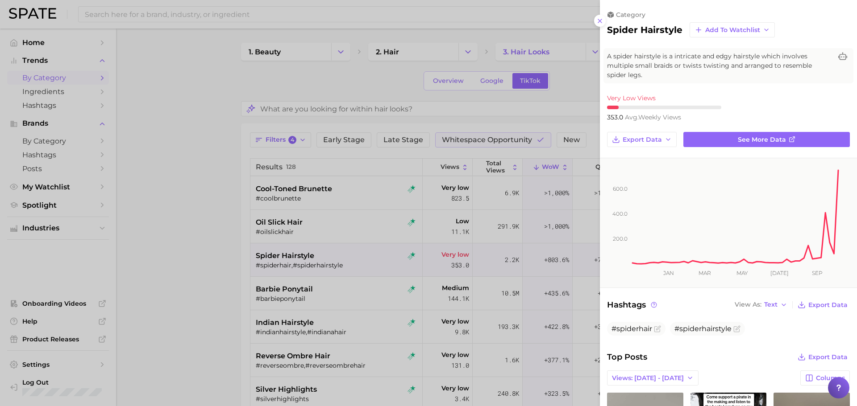
drag, startPoint x: 516, startPoint y: 298, endPoint x: 475, endPoint y: 217, distance: 90.8
click at [475, 217] on div at bounding box center [428, 203] width 857 height 406
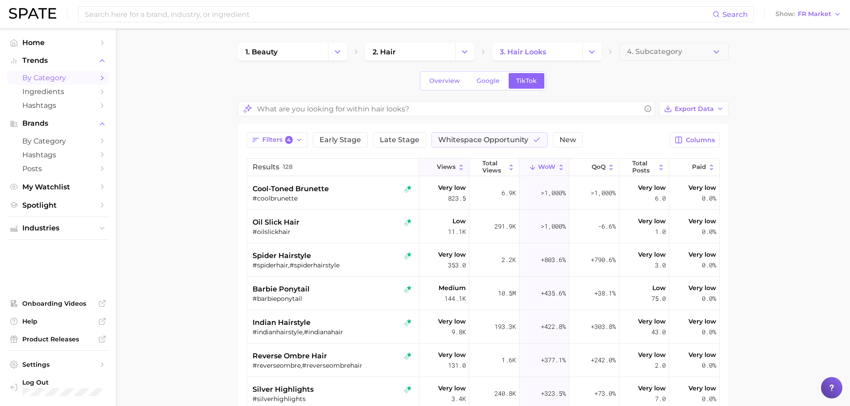
click at [457, 166] on icon at bounding box center [461, 168] width 8 height 8
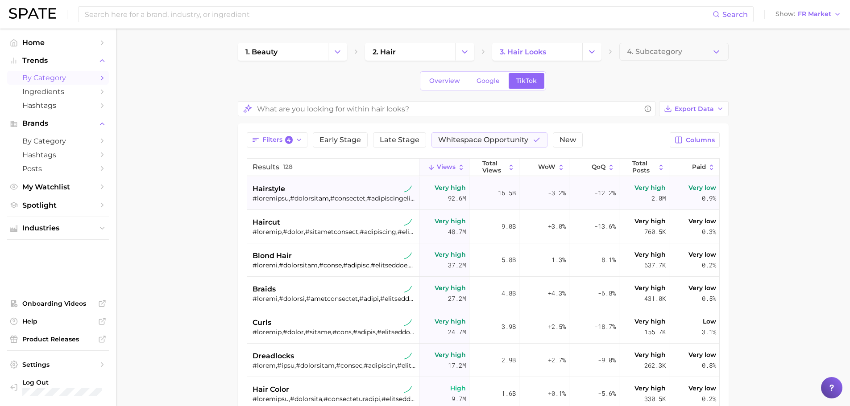
click at [324, 195] on div at bounding box center [334, 199] width 163 height 8
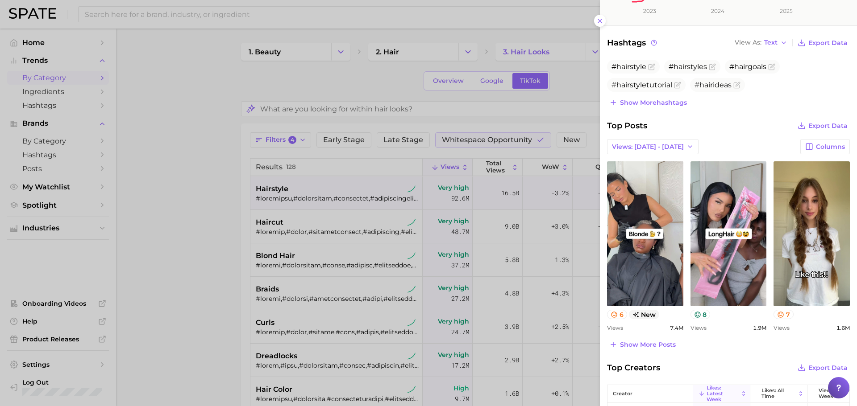
scroll to position [414, 0]
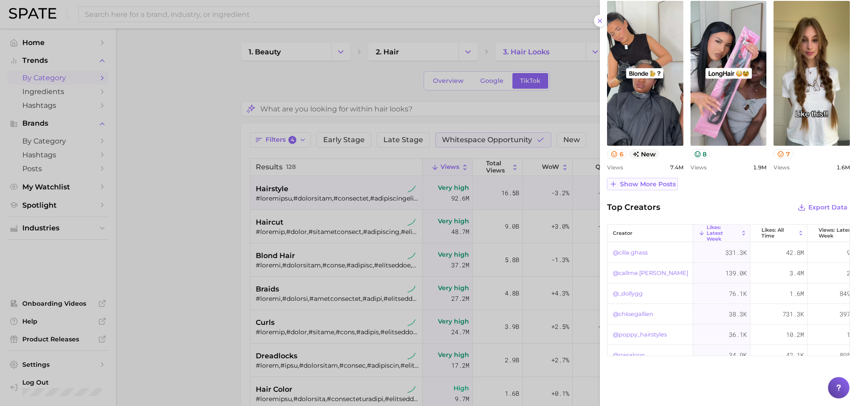
click at [663, 182] on span "Show more posts" at bounding box center [648, 185] width 56 height 8
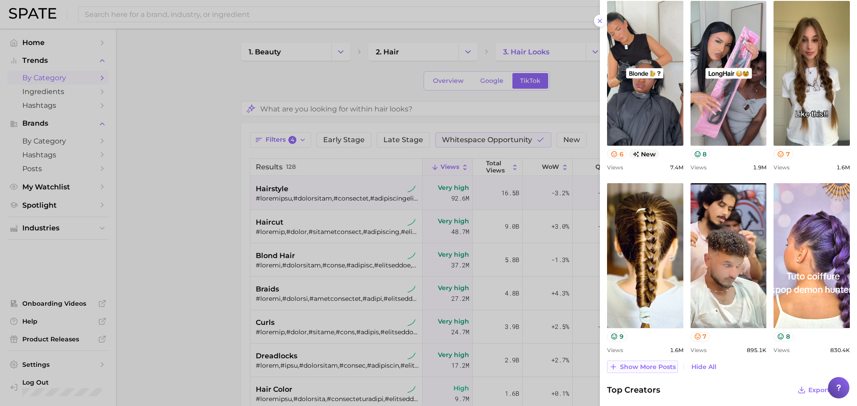
scroll to position [597, 0]
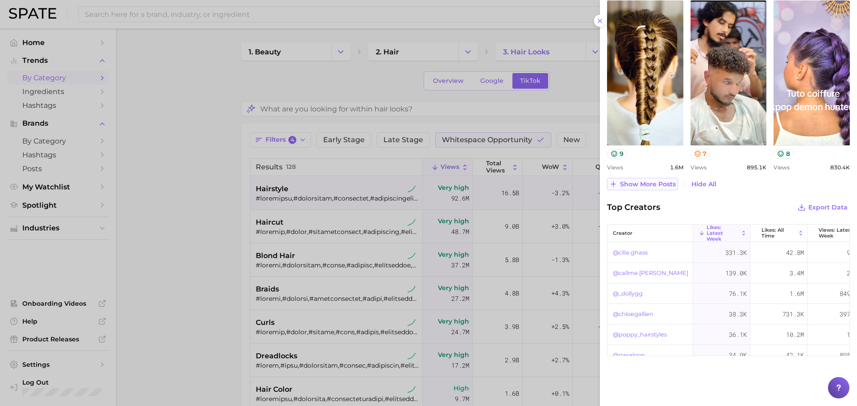
click at [656, 187] on span "Show more posts" at bounding box center [648, 185] width 56 height 8
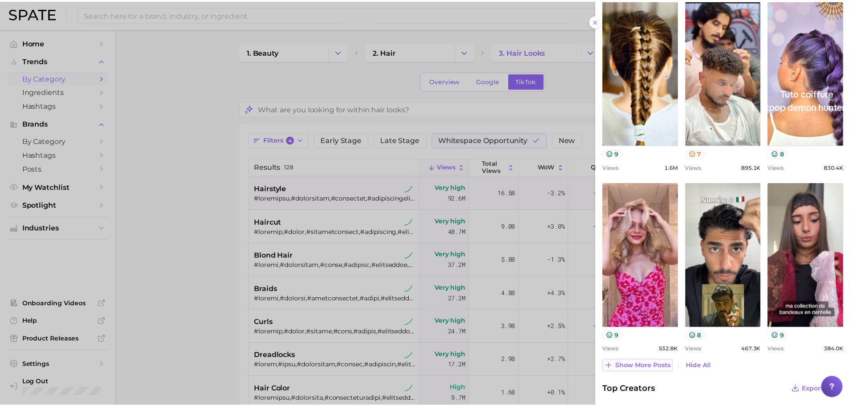
scroll to position [0, 0]
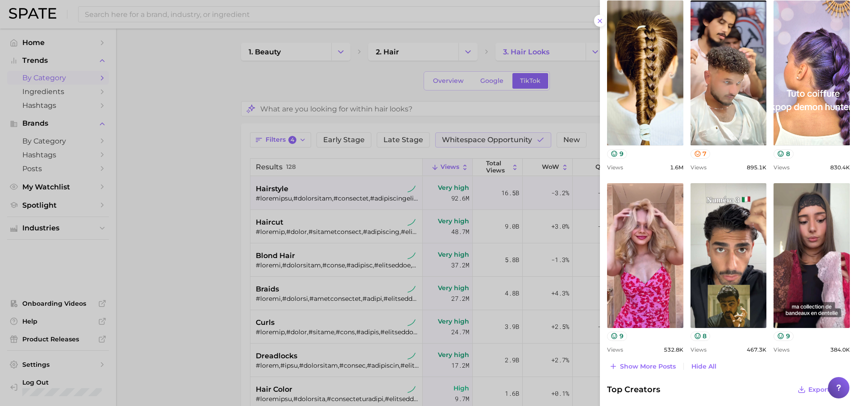
click at [531, 214] on div at bounding box center [428, 203] width 857 height 406
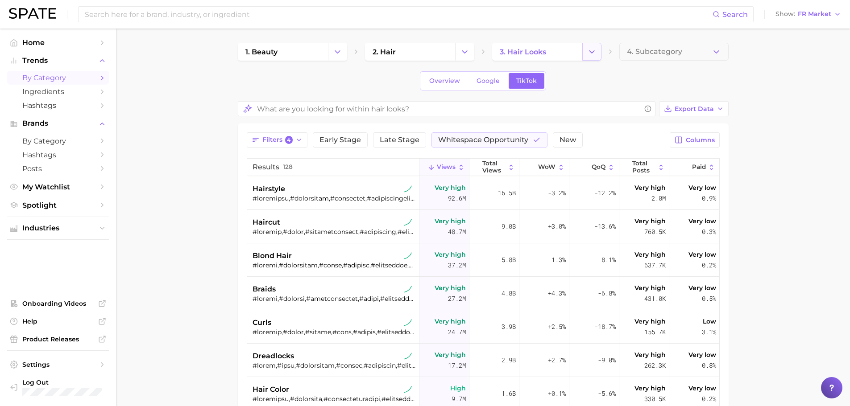
click at [596, 46] on button "Change Category" at bounding box center [591, 52] width 19 height 18
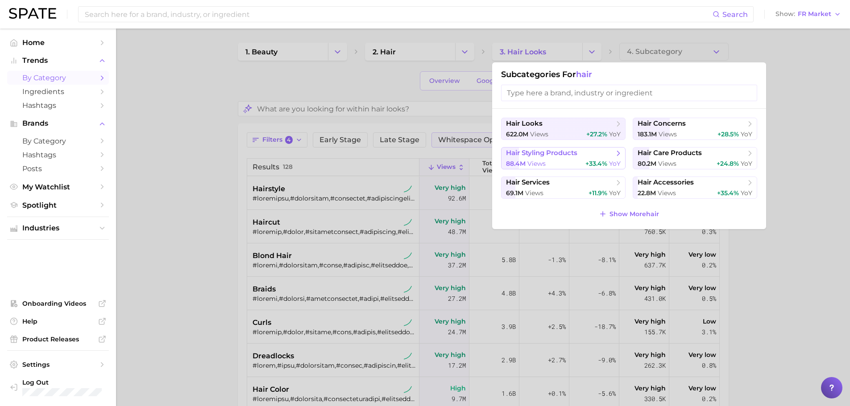
click at [540, 158] on span "hair styling products" at bounding box center [560, 153] width 108 height 9
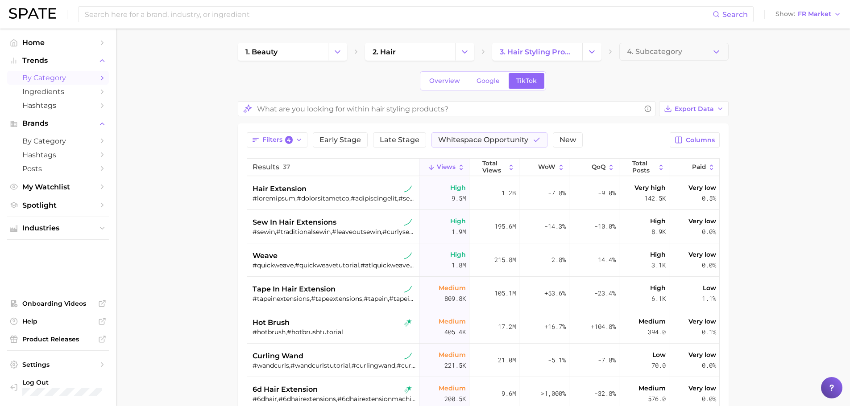
click at [439, 167] on span "Views" at bounding box center [446, 167] width 19 height 7
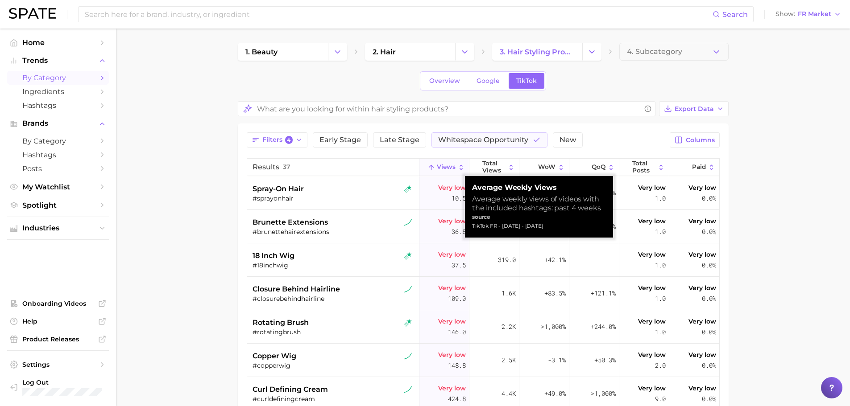
click at [439, 167] on span "Views" at bounding box center [446, 167] width 19 height 7
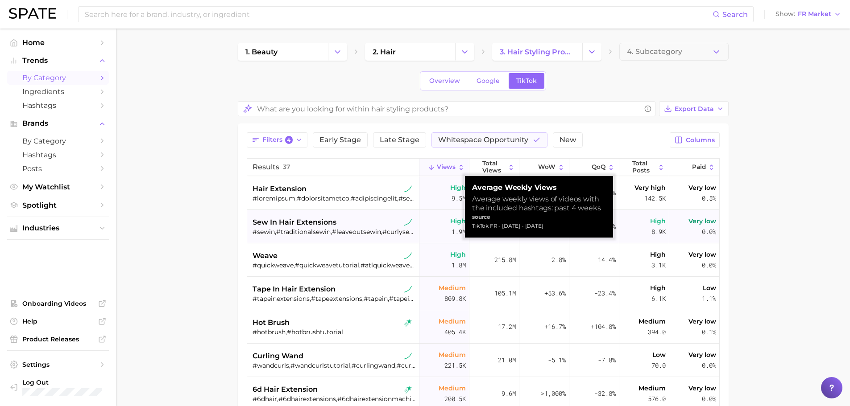
click at [287, 224] on span "sew in hair extensions" at bounding box center [295, 222] width 84 height 11
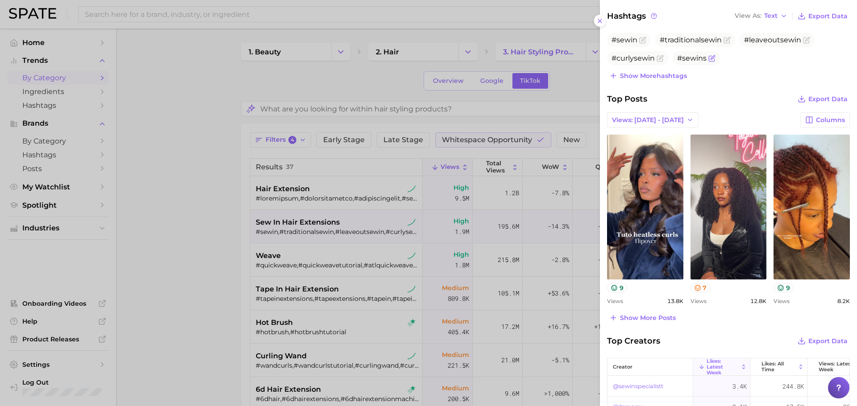
scroll to position [280, 0]
click at [637, 317] on span "Show more posts" at bounding box center [648, 318] width 56 height 8
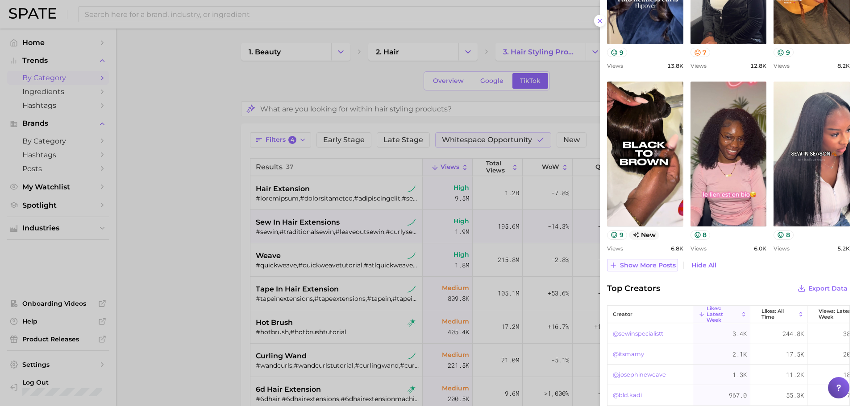
scroll to position [514, 0]
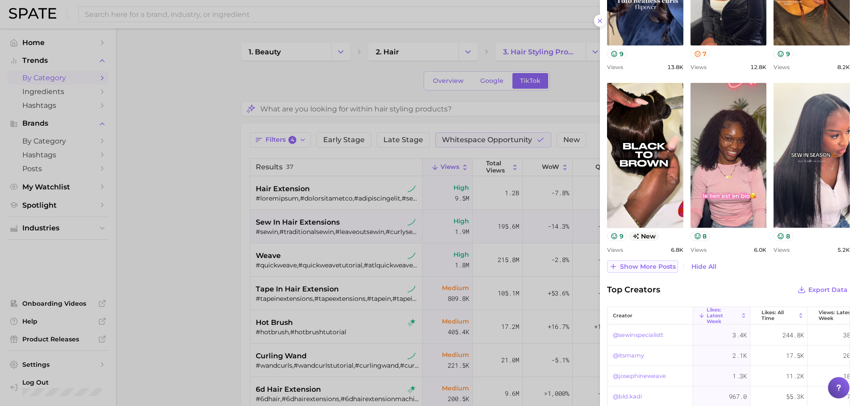
click at [634, 270] on span "Show more posts" at bounding box center [648, 267] width 56 height 8
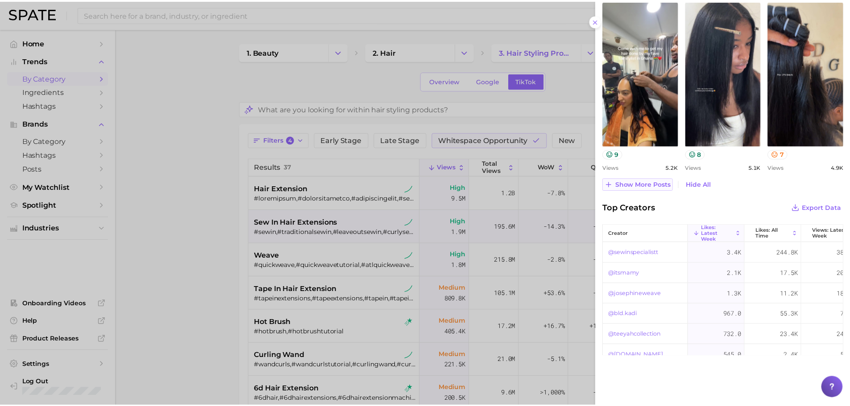
scroll to position [779, 0]
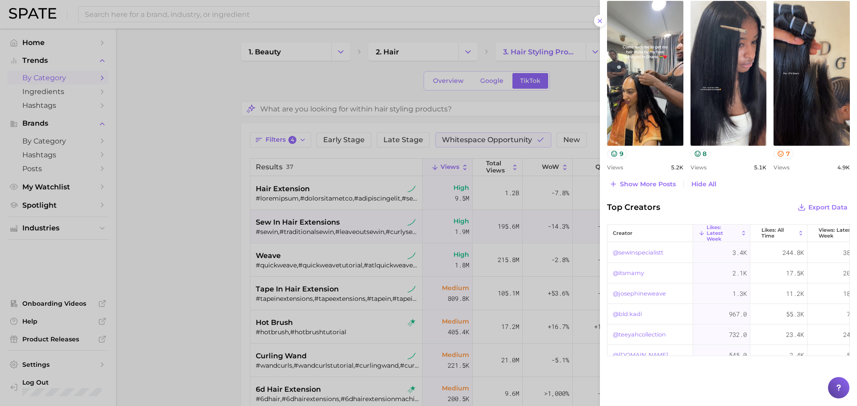
click at [526, 247] on div at bounding box center [428, 203] width 857 height 406
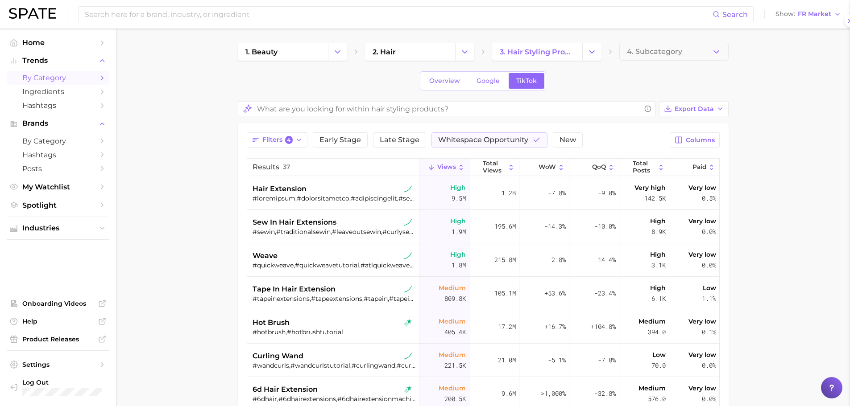
scroll to position [0, 0]
click at [593, 48] on icon "Change Category" at bounding box center [591, 51] width 9 height 9
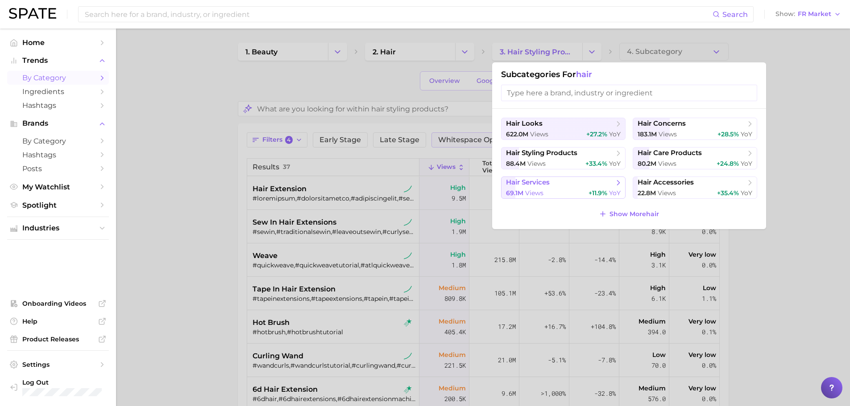
click at [601, 187] on span "hair services" at bounding box center [560, 182] width 108 height 9
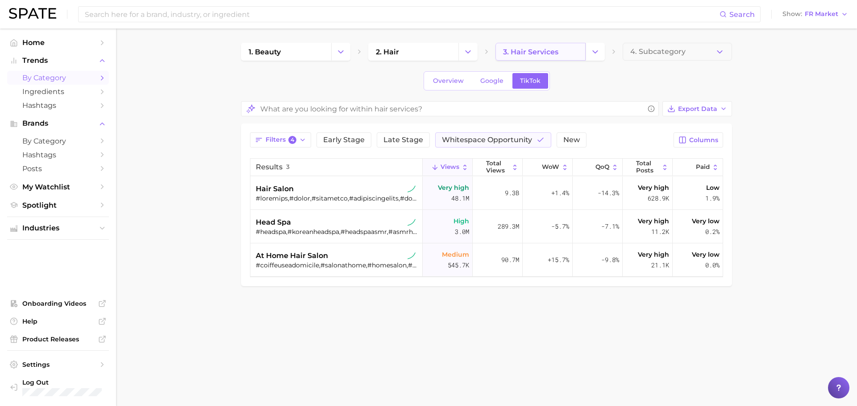
click at [560, 53] on link "3. hair services" at bounding box center [540, 52] width 90 height 18
click at [593, 51] on polyline "Change Category" at bounding box center [595, 51] width 5 height 2
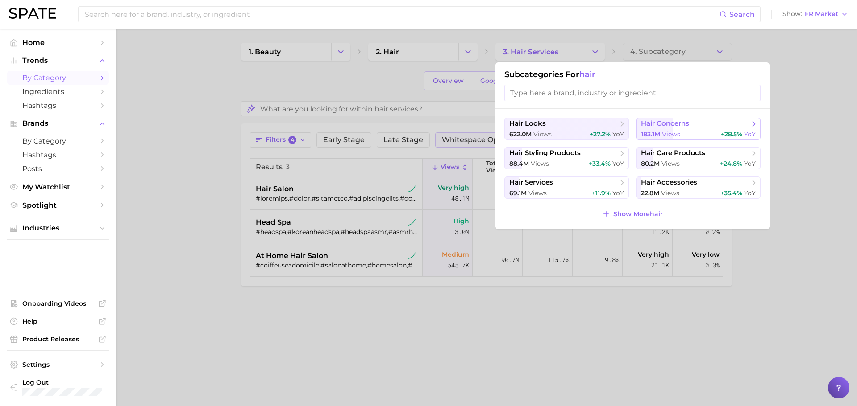
click at [682, 126] on span "hair concerns" at bounding box center [665, 124] width 48 height 8
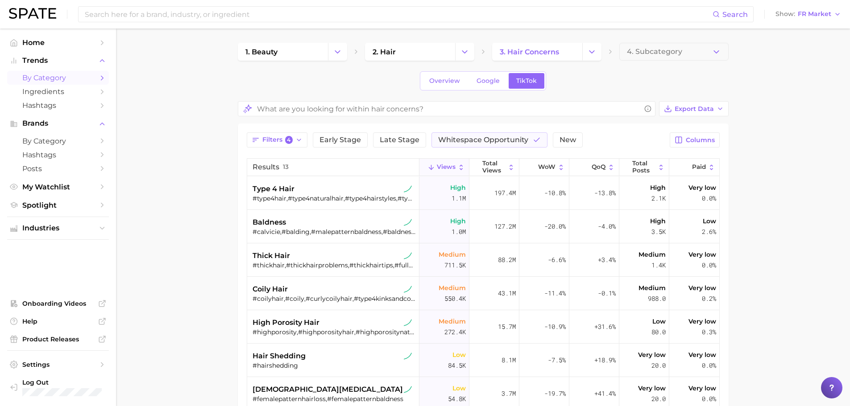
click at [443, 168] on span "Views" at bounding box center [446, 167] width 19 height 7
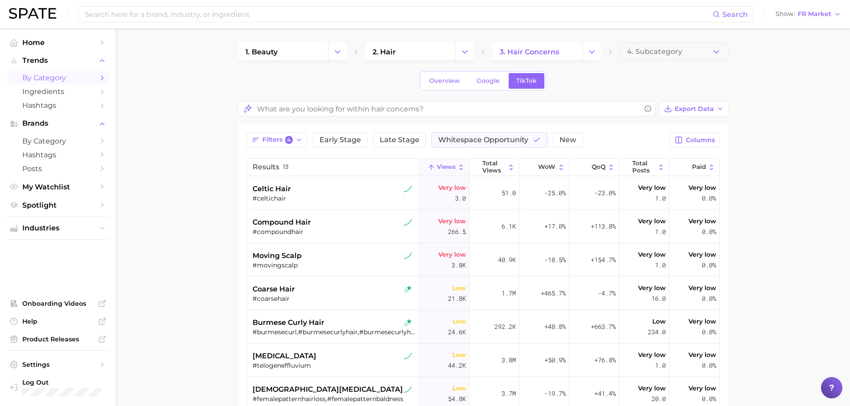
click at [443, 168] on span "Views" at bounding box center [446, 167] width 19 height 7
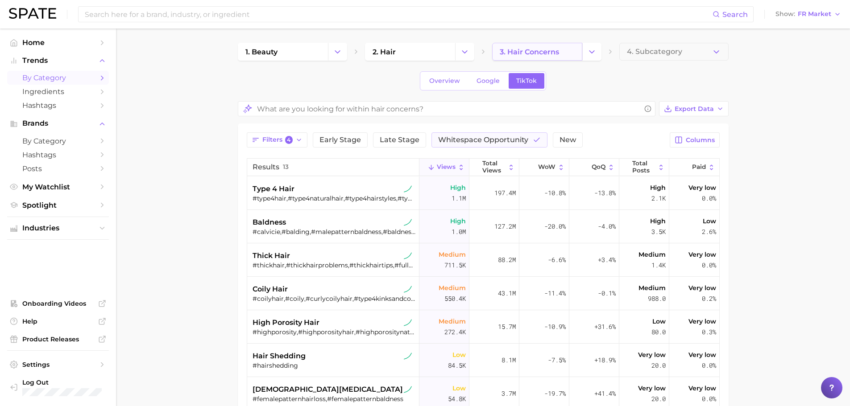
click at [550, 50] on span "3. hair concerns" at bounding box center [529, 52] width 59 height 8
click at [601, 45] on div "1. beauty 2. hair 3. hair concerns 4. Subcategory" at bounding box center [483, 52] width 491 height 18
click at [600, 48] on button "Change Category" at bounding box center [591, 52] width 19 height 18
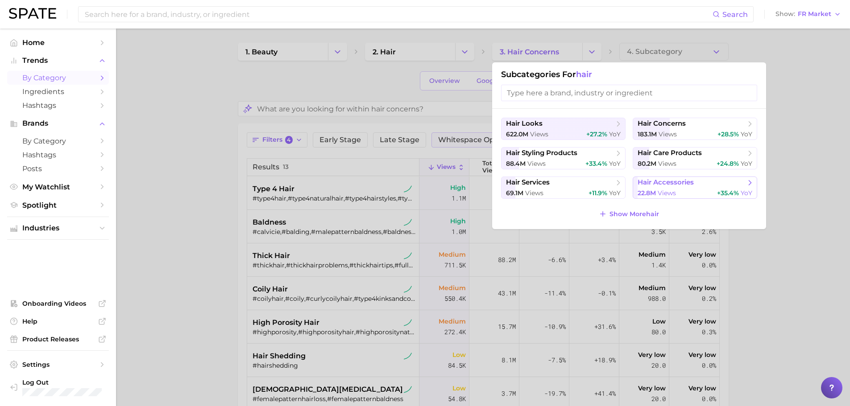
click at [699, 180] on span "hair accessories" at bounding box center [692, 182] width 108 height 9
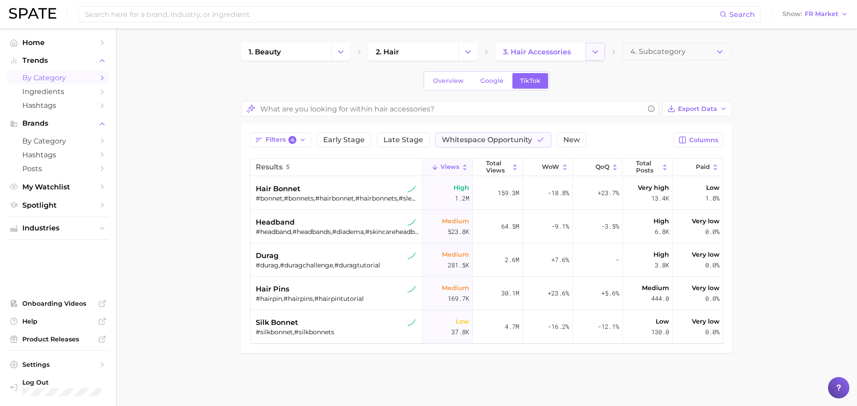
click at [590, 57] on button "Change Category" at bounding box center [594, 52] width 19 height 18
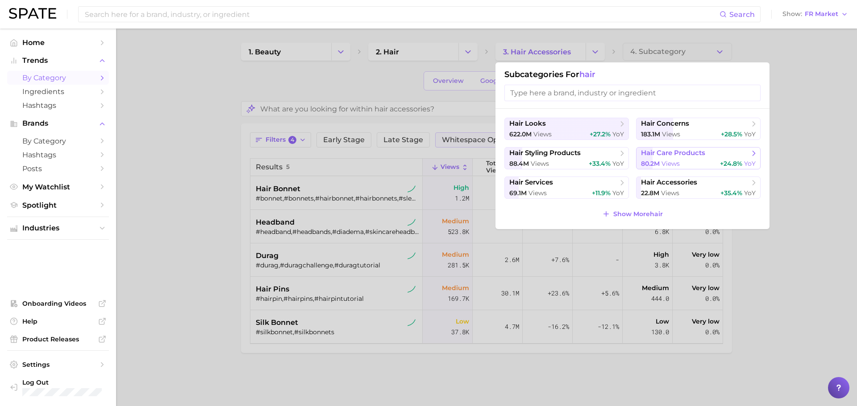
click at [676, 155] on span "hair care products" at bounding box center [673, 153] width 64 height 8
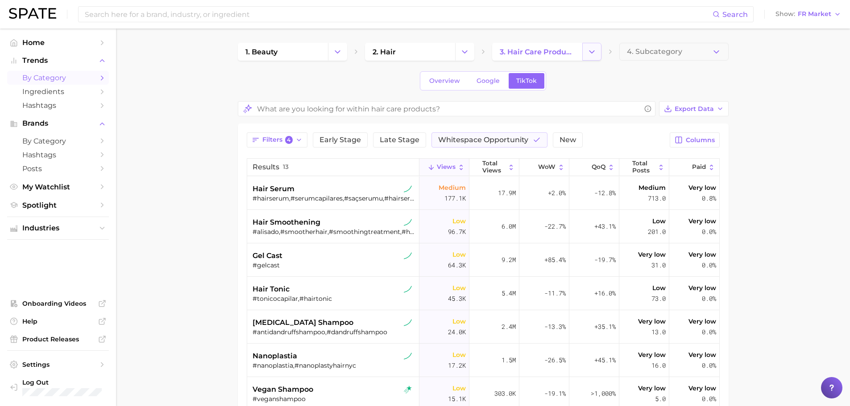
click at [588, 58] on button "Change Category" at bounding box center [591, 52] width 19 height 18
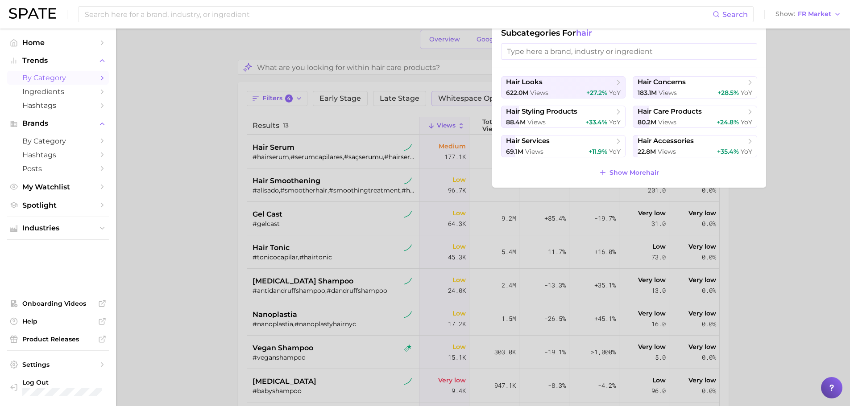
scroll to position [42, 0]
click at [631, 173] on span "Show More hair" at bounding box center [634, 173] width 50 height 8
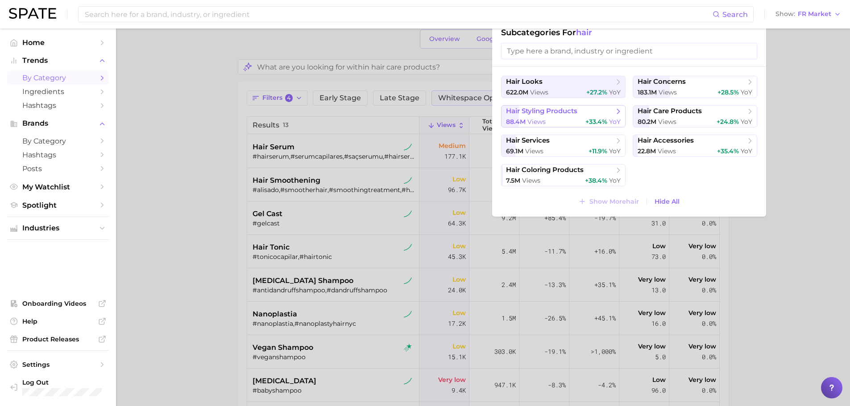
click at [597, 116] on button "hair styling products 88.4m views +33.4% YoY" at bounding box center [563, 116] width 124 height 22
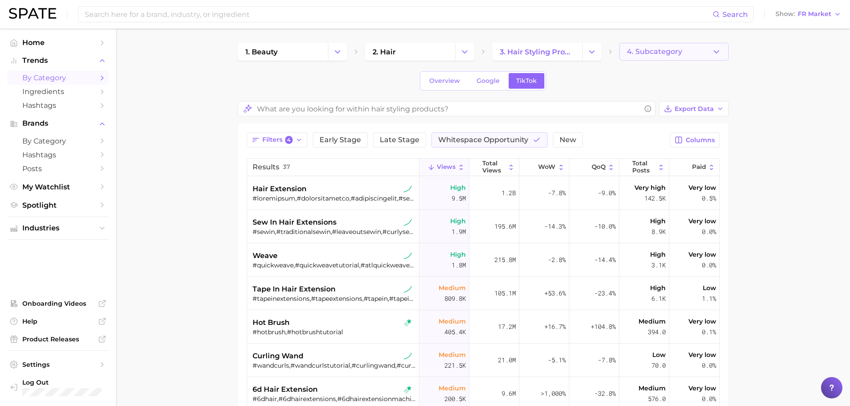
click at [676, 44] on button "4. Subcategory" at bounding box center [673, 52] width 109 height 18
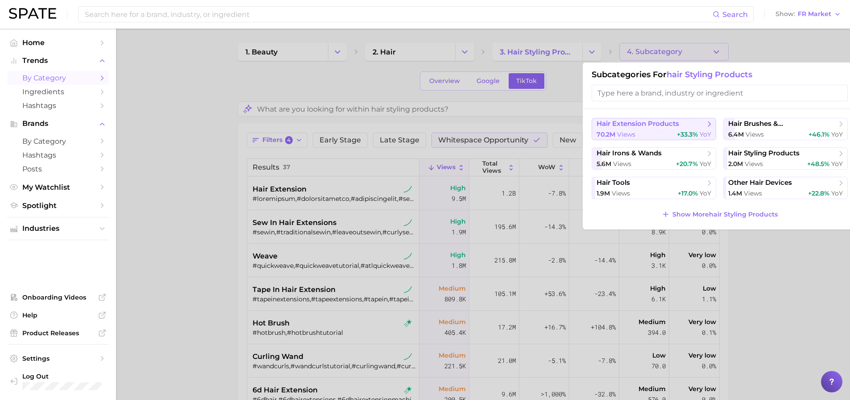
click at [691, 125] on span "hair extension products" at bounding box center [651, 124] width 108 height 9
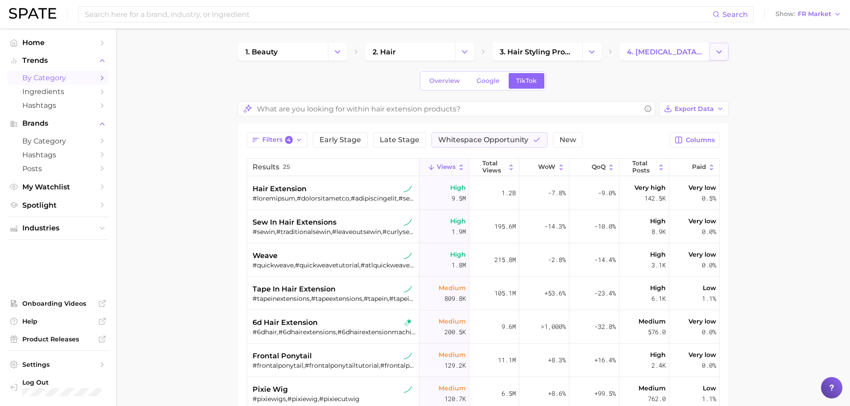
click at [713, 46] on button "Change Category" at bounding box center [718, 52] width 19 height 18
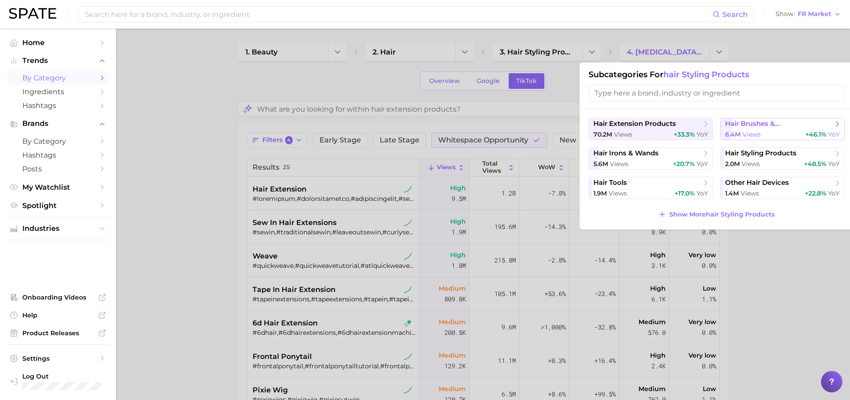
click at [771, 120] on span "hair brushes & combs" at bounding box center [779, 124] width 108 height 8
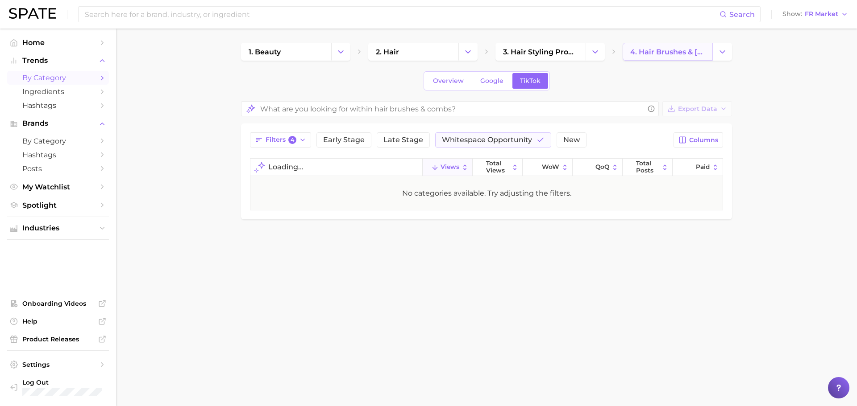
click at [690, 50] on span "4. hair brushes & combs" at bounding box center [667, 52] width 75 height 8
click at [729, 57] on button "Change Category" at bounding box center [722, 52] width 19 height 18
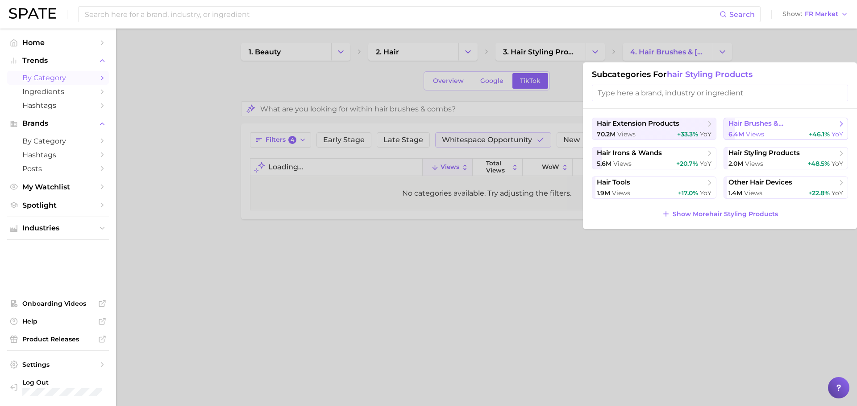
click at [760, 124] on span "hair brushes & combs" at bounding box center [782, 124] width 108 height 8
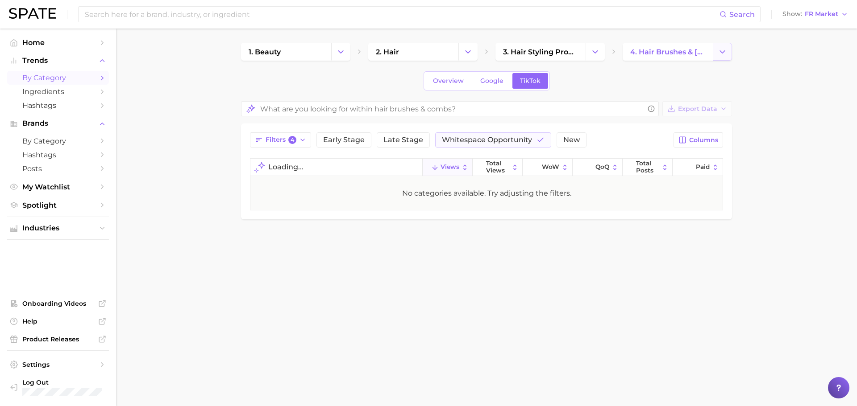
click at [723, 50] on icon "Change Category" at bounding box center [721, 51] width 9 height 9
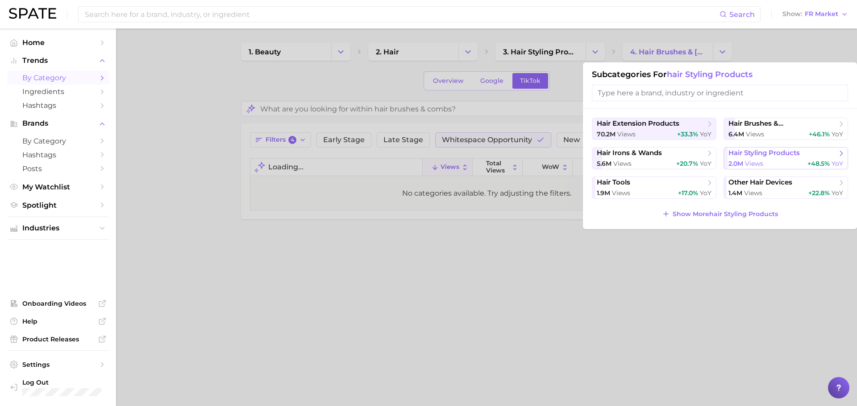
click at [771, 161] on div "2.0m views +48.5% YoY" at bounding box center [785, 164] width 115 height 8
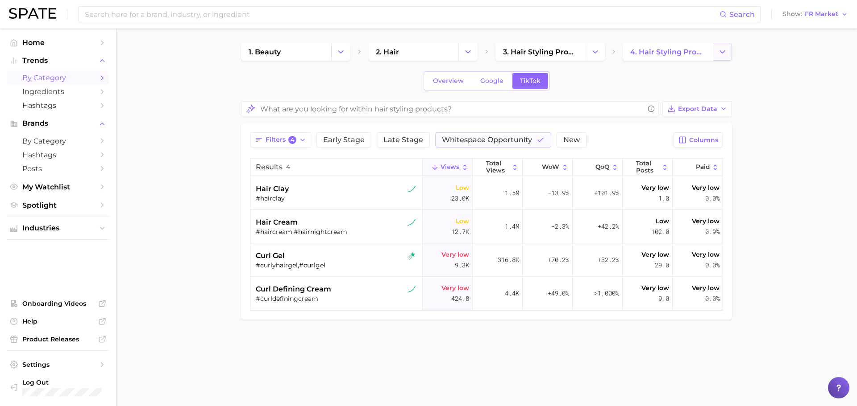
click at [726, 58] on button "Change Category" at bounding box center [722, 52] width 19 height 18
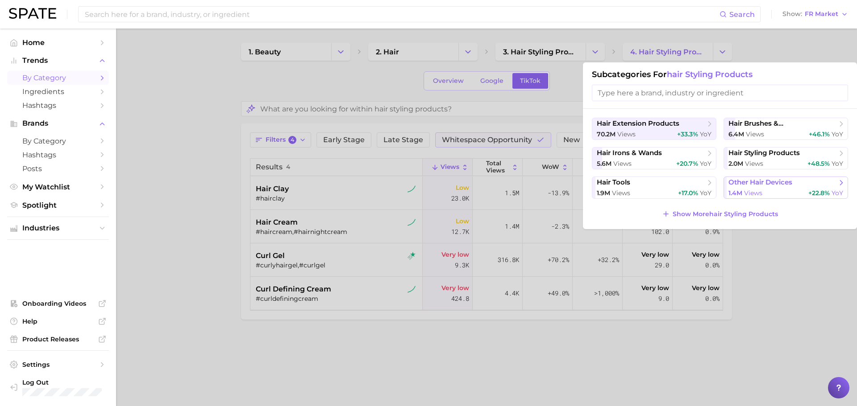
click at [757, 190] on span "views" at bounding box center [753, 193] width 18 height 8
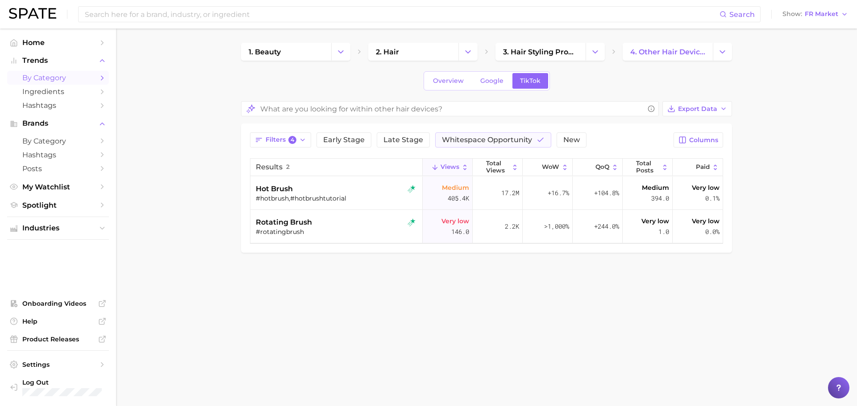
click at [445, 159] on button "Views" at bounding box center [448, 167] width 50 height 17
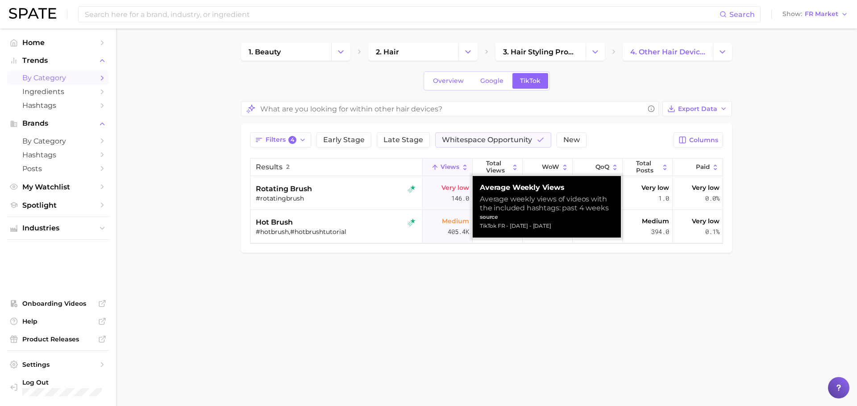
click at [446, 161] on button "Views" at bounding box center [448, 167] width 50 height 17
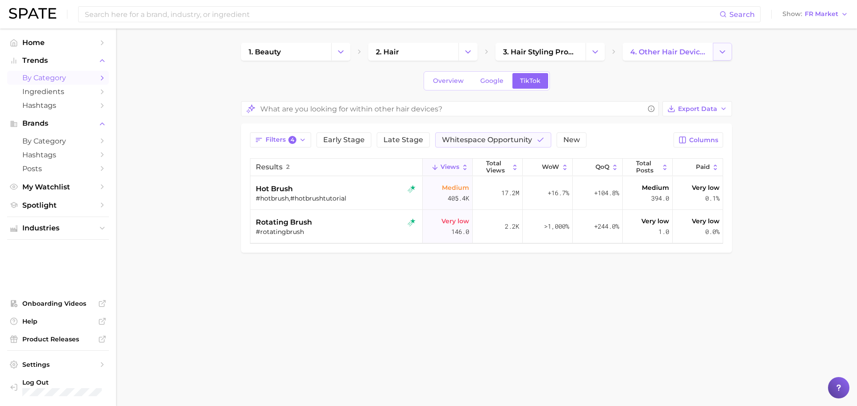
click at [725, 49] on icon "Change Category" at bounding box center [721, 51] width 9 height 9
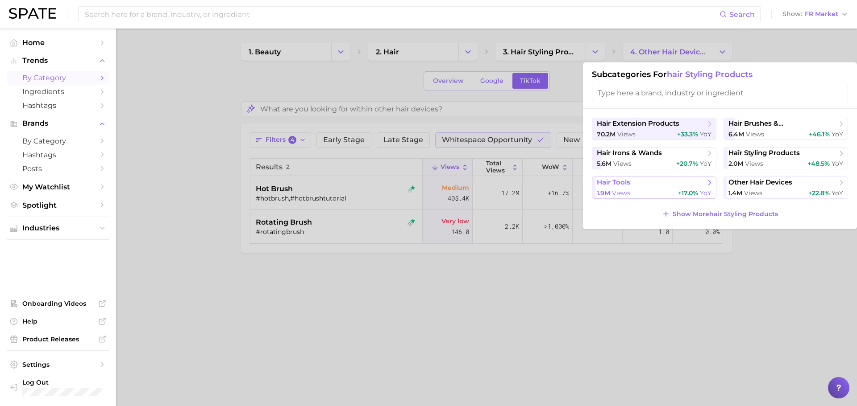
click at [678, 188] on button "hair tools 1.9m views +17.0% YoY" at bounding box center [654, 188] width 124 height 22
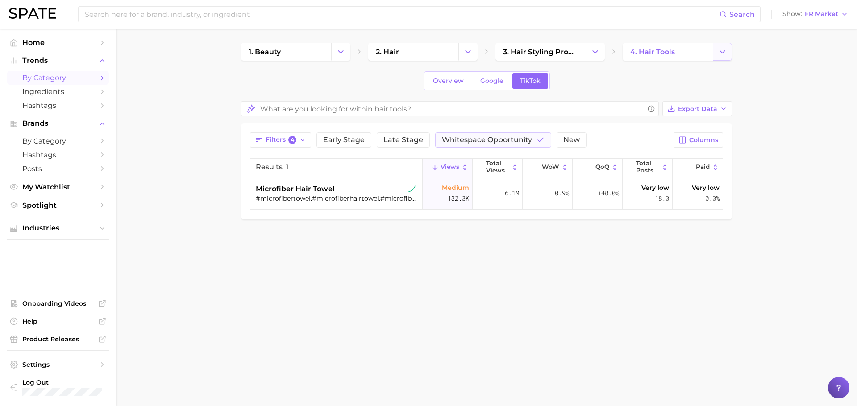
click at [715, 51] on button "Change Category" at bounding box center [722, 52] width 19 height 18
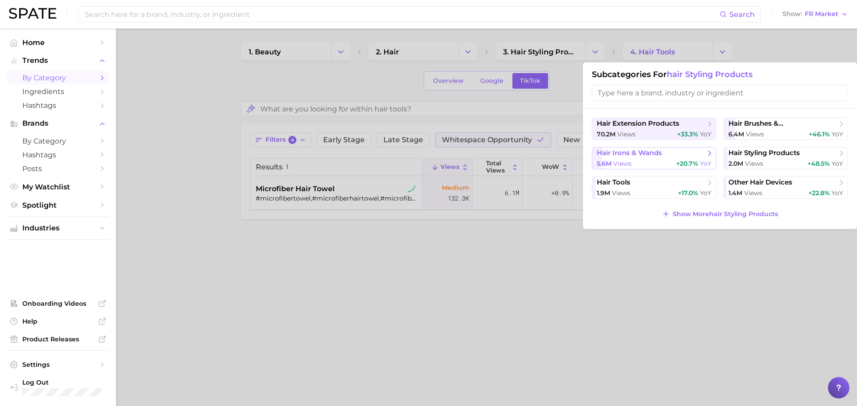
click at [666, 161] on div "5.6m views +20.7% YoY" at bounding box center [654, 164] width 115 height 8
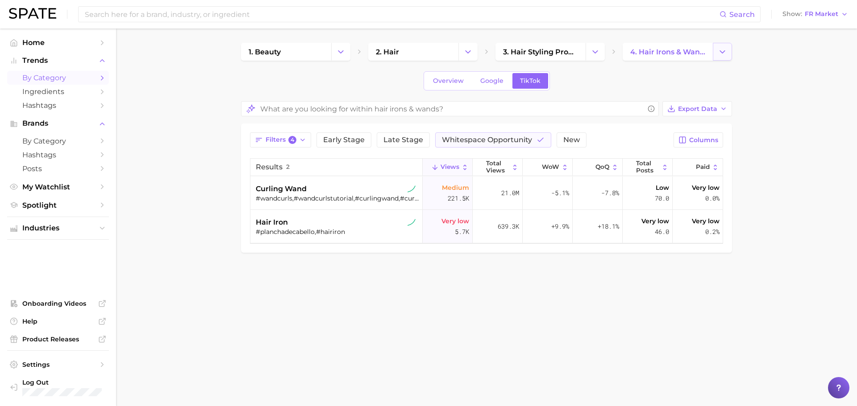
click at [729, 52] on button "Change Category" at bounding box center [722, 52] width 19 height 18
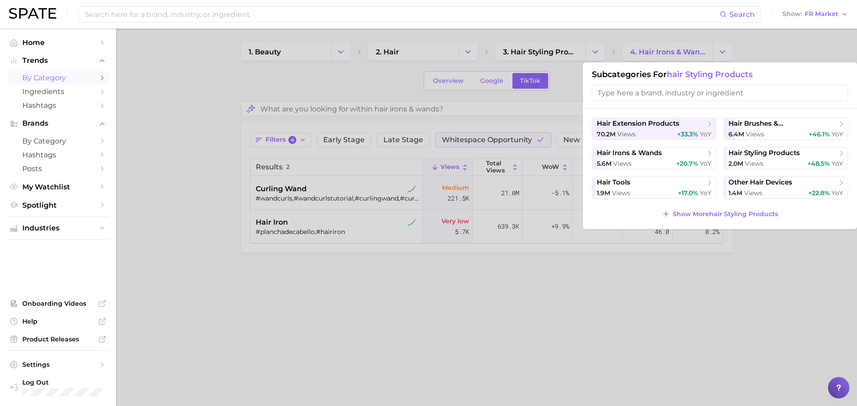
click at [548, 51] on div at bounding box center [428, 203] width 857 height 406
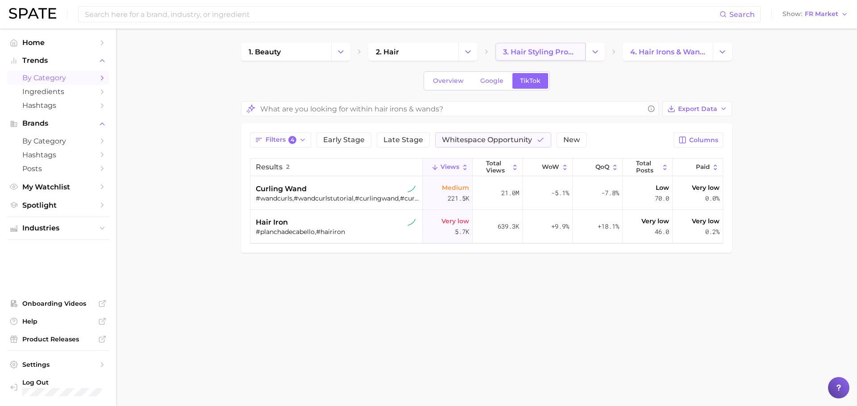
click at [554, 53] on span "3. hair styling products" at bounding box center [540, 52] width 75 height 8
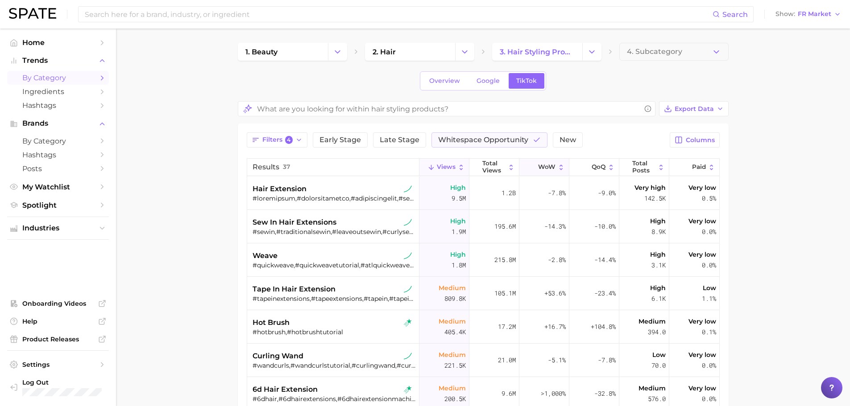
click at [532, 170] on button "WoW" at bounding box center [544, 167] width 50 height 17
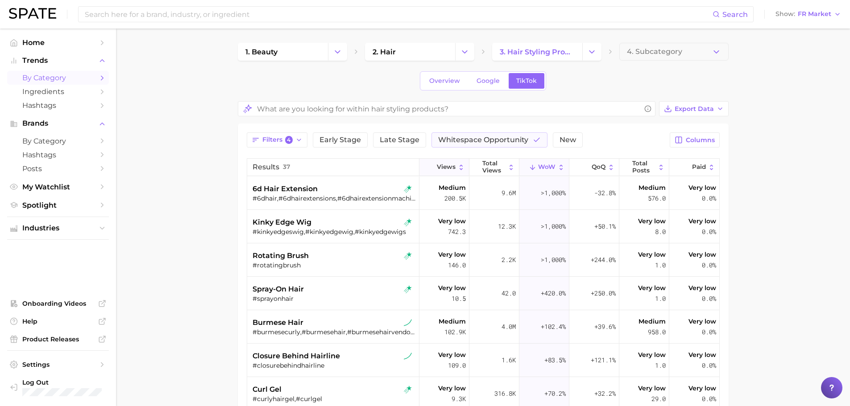
click at [439, 166] on span "Views" at bounding box center [446, 167] width 19 height 7
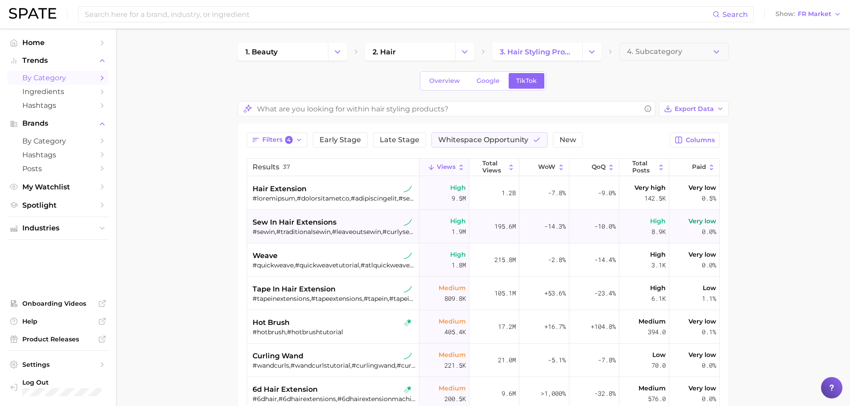
click at [336, 220] on div "sew in hair extensions" at bounding box center [334, 222] width 163 height 11
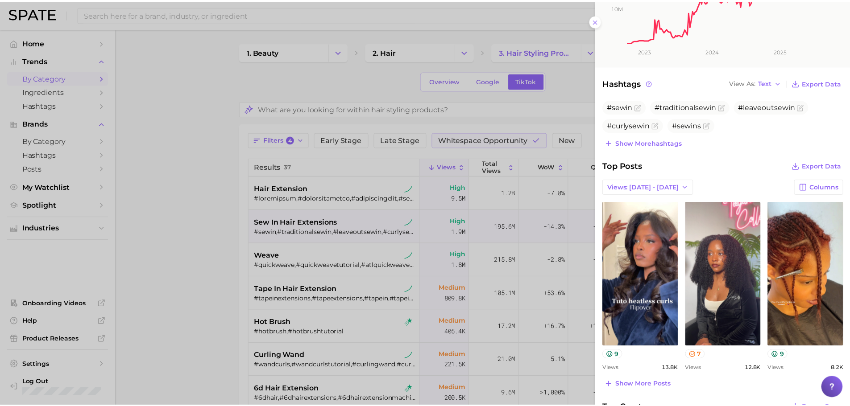
scroll to position [213, 0]
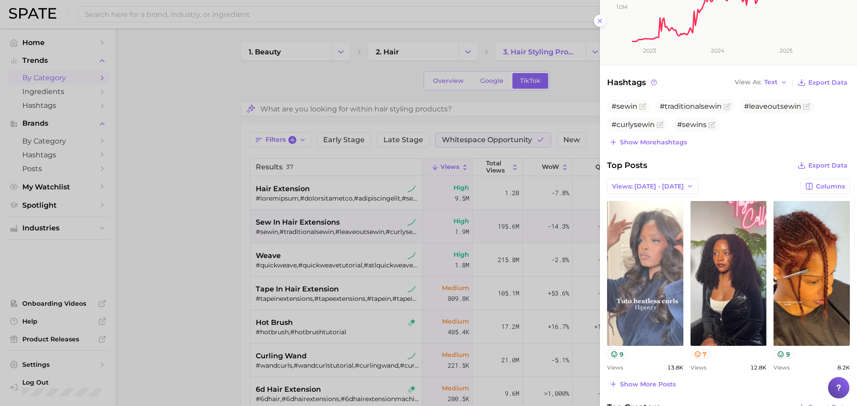
click at [635, 259] on link "view post on TikTok" at bounding box center [645, 273] width 76 height 145
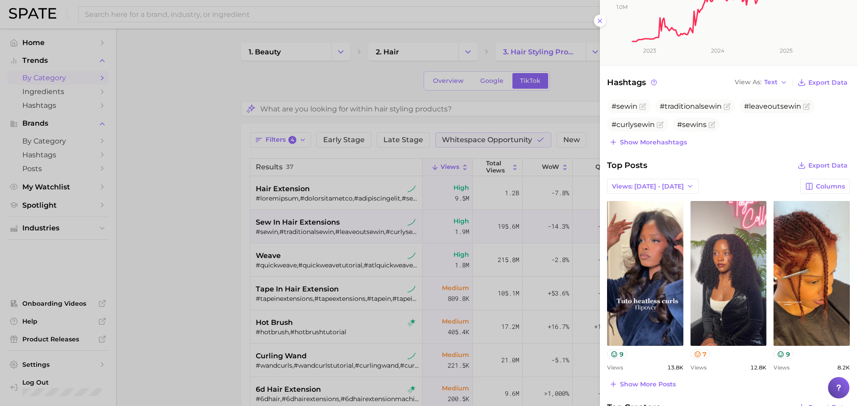
click at [382, 362] on div at bounding box center [428, 203] width 857 height 406
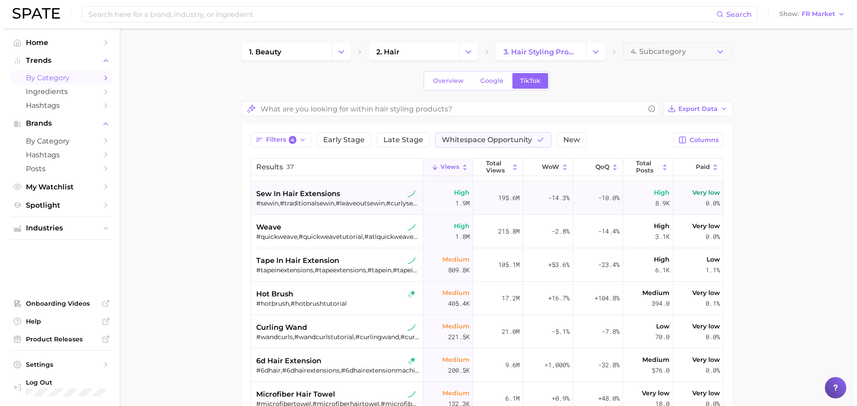
scroll to position [0, 0]
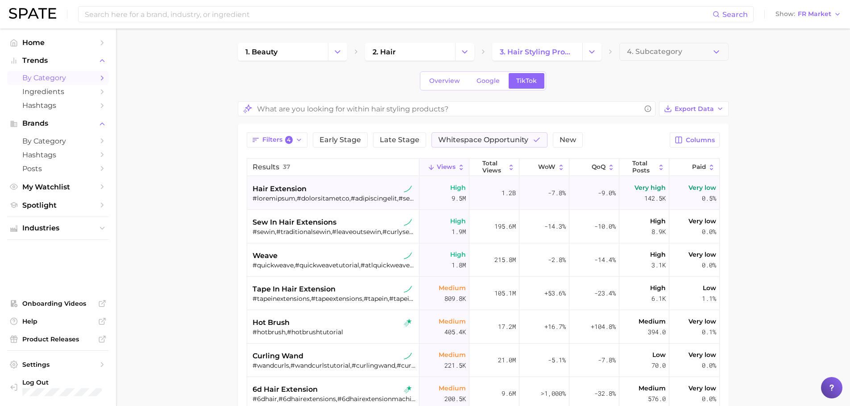
click at [331, 197] on div at bounding box center [334, 199] width 163 height 8
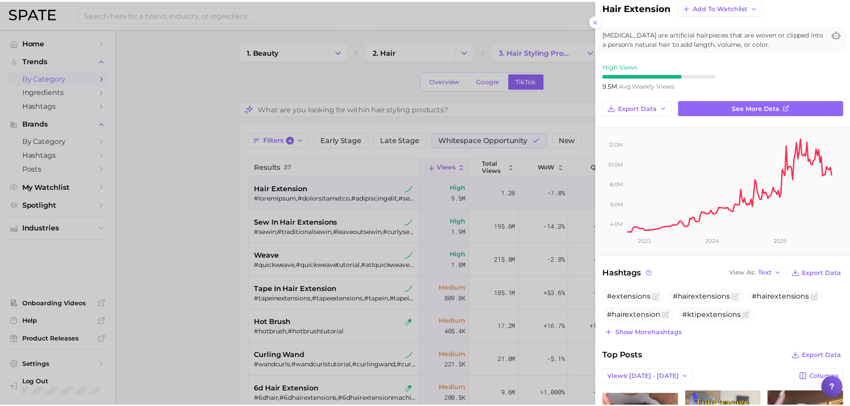
scroll to position [14, 0]
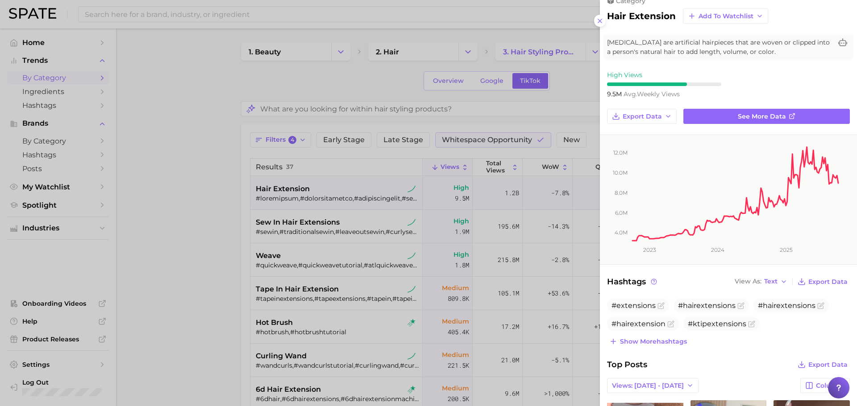
click at [357, 232] on div at bounding box center [428, 203] width 857 height 406
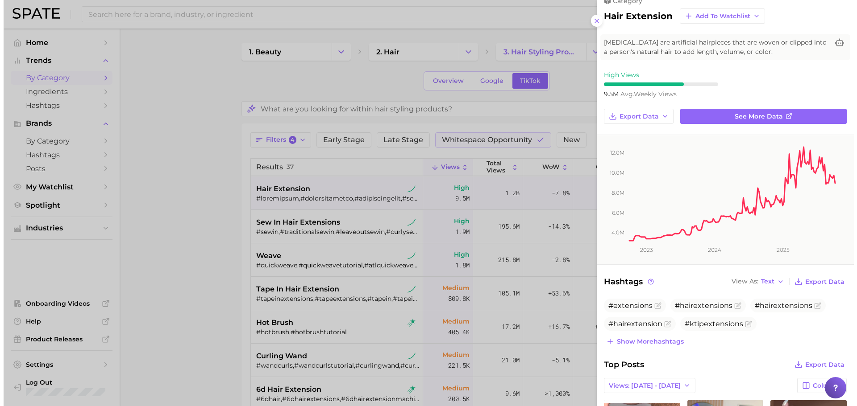
scroll to position [0, 0]
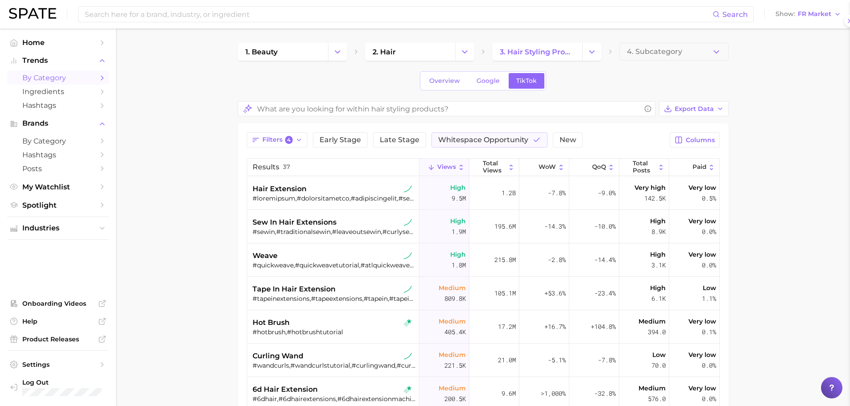
click at [357, 232] on div "#sewin,#traditionalsewin,#leaveoutsewin,#curlysewin,#sewins,#frontalsewin,#side…" at bounding box center [334, 232] width 163 height 8
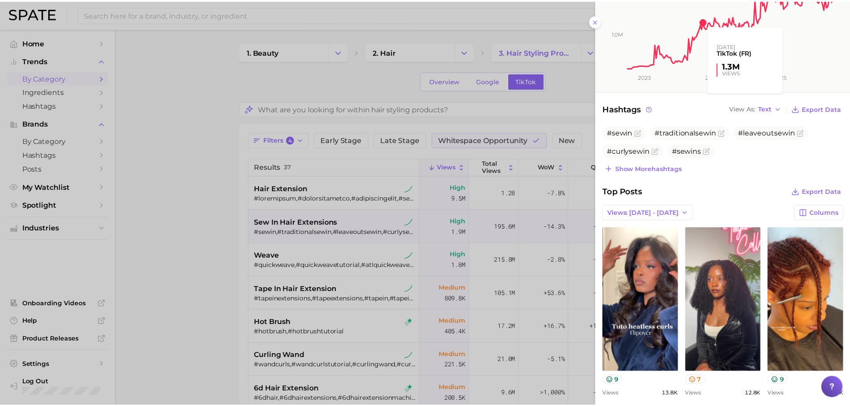
scroll to position [180, 0]
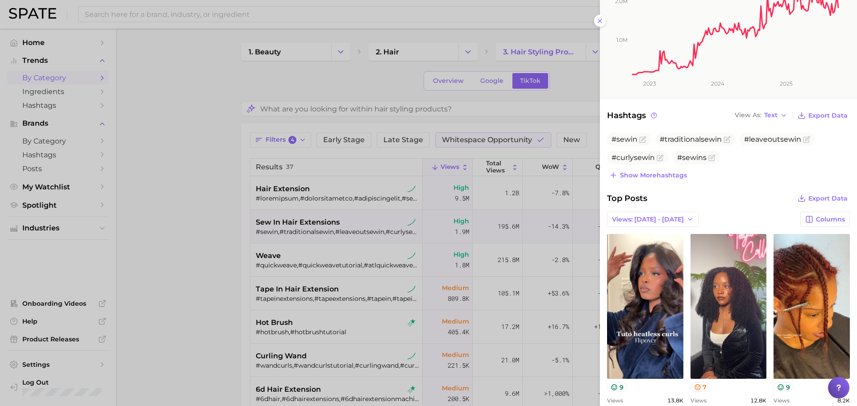
click at [603, 22] on icon "1.0m 2.0m 2023 2024 2025" at bounding box center [725, 33] width 250 height 129
click at [600, 19] on icon "1.0m 2.0m 2023 2024 2025" at bounding box center [725, 33] width 250 height 129
click at [544, 106] on div at bounding box center [428, 203] width 857 height 406
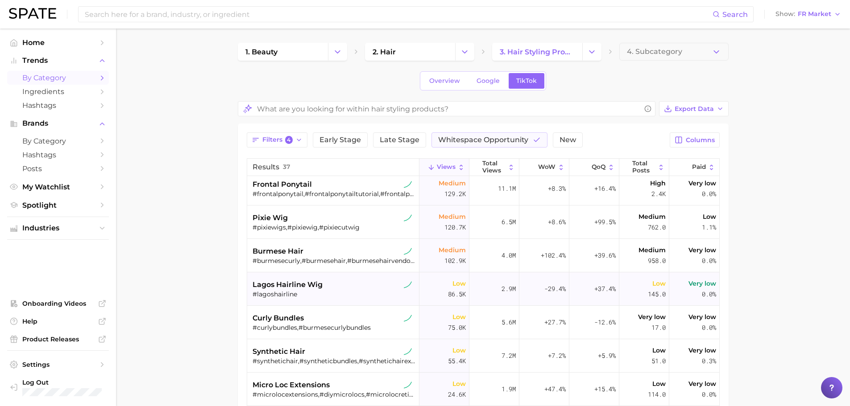
scroll to position [0, 0]
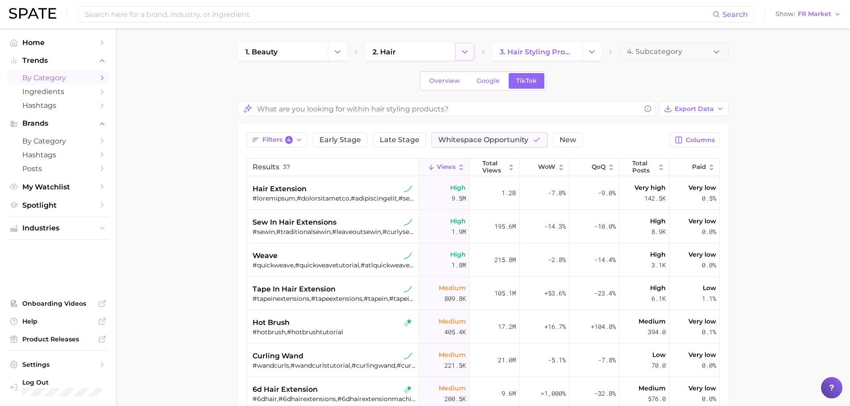
click at [463, 54] on icon "Change Category" at bounding box center [464, 51] width 9 height 9
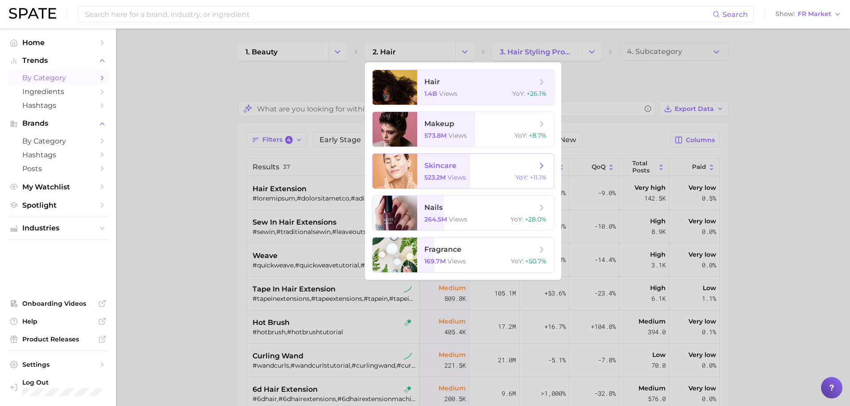
click at [441, 175] on span "523.2m" at bounding box center [434, 178] width 21 height 8
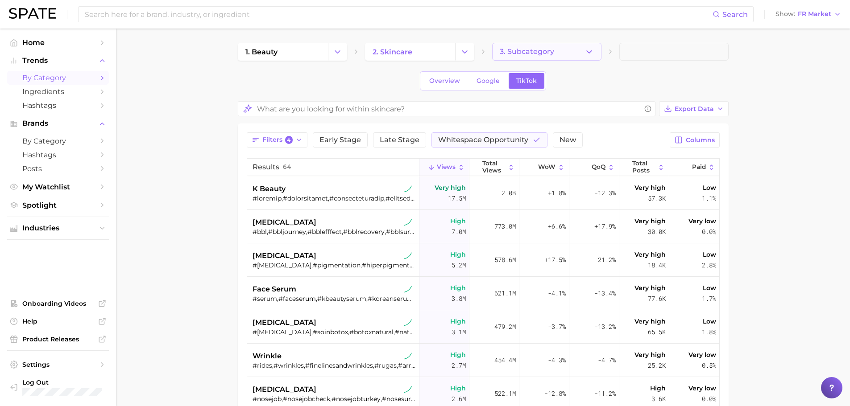
click at [515, 52] on span "3. Subcategory" at bounding box center [527, 52] width 54 height 8
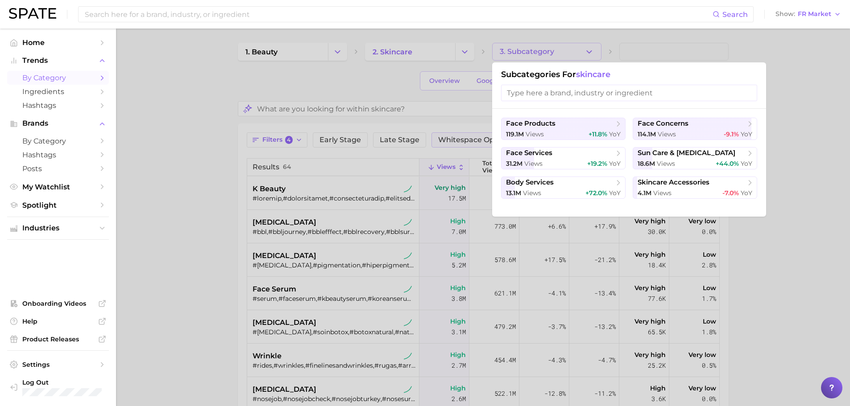
click at [433, 322] on div at bounding box center [425, 203] width 850 height 406
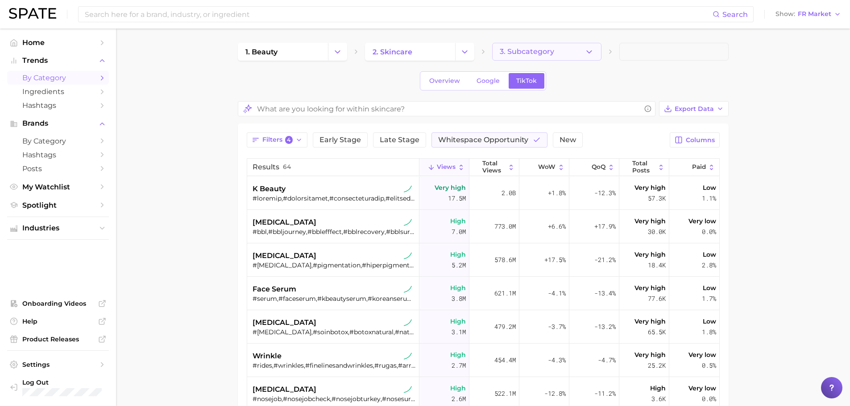
click at [573, 45] on button "3. Subcategory" at bounding box center [546, 52] width 109 height 18
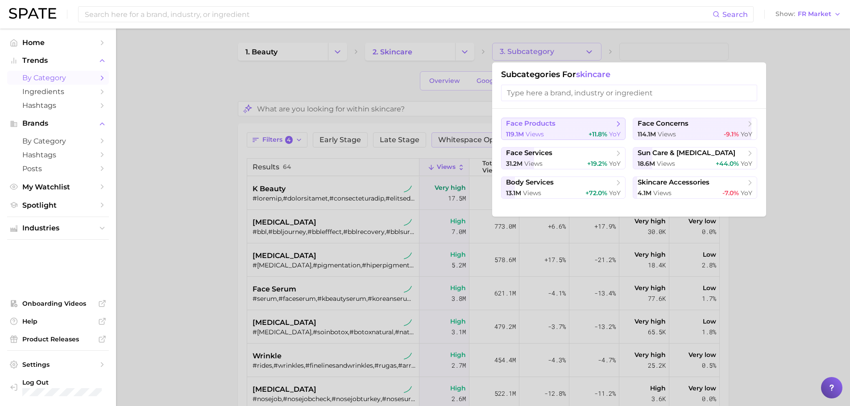
click at [588, 124] on span "face products" at bounding box center [560, 124] width 108 height 9
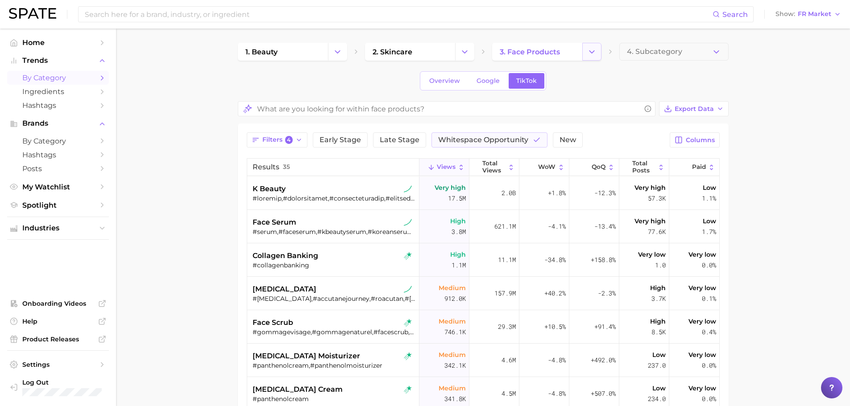
click at [597, 47] on button "Change Category" at bounding box center [591, 52] width 19 height 18
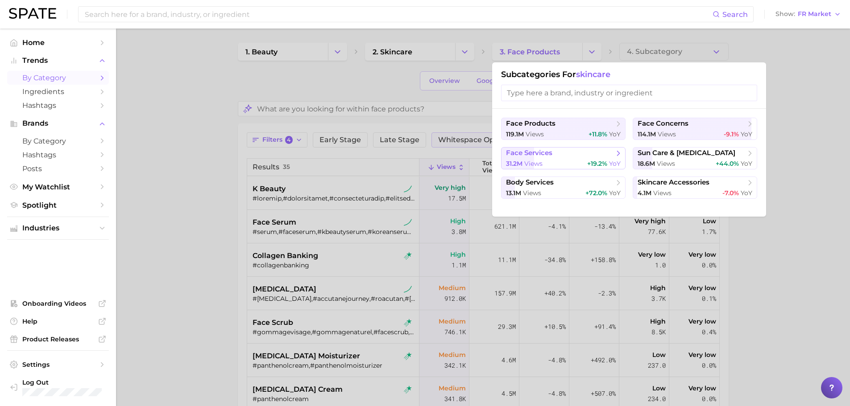
click at [556, 153] on span "face services" at bounding box center [560, 153] width 108 height 9
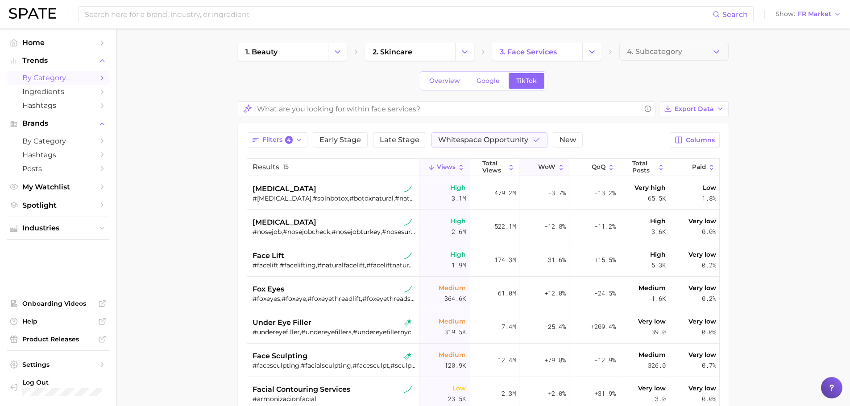
click at [542, 176] on button "WoW" at bounding box center [544, 167] width 50 height 17
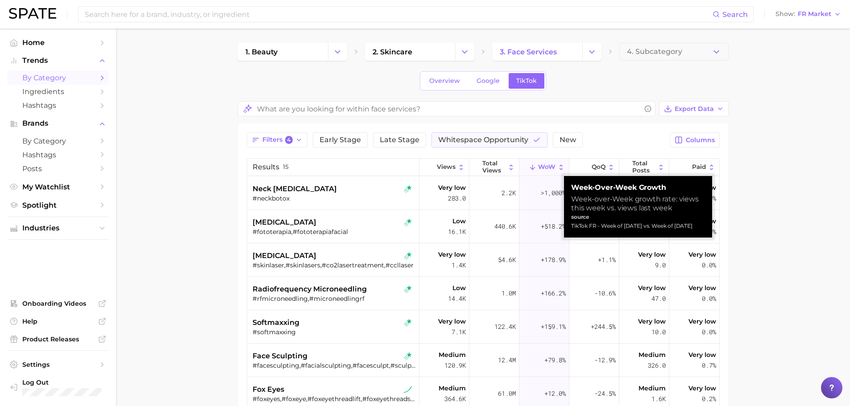
click at [548, 169] on span "WoW" at bounding box center [546, 167] width 17 height 7
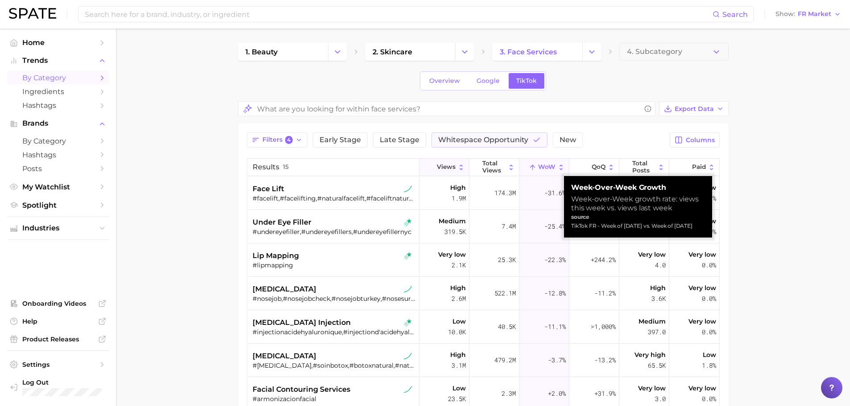
click at [445, 164] on span "Views" at bounding box center [446, 167] width 19 height 7
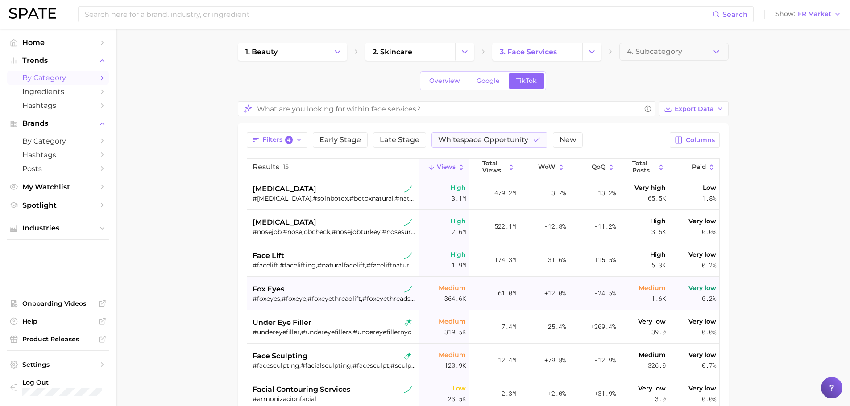
click at [318, 299] on div "#foxeyes,#foxeye,#foxeyethreadlift,#foxeyethreads,#foxeyetrend,#pdofoxeyes" at bounding box center [334, 299] width 163 height 8
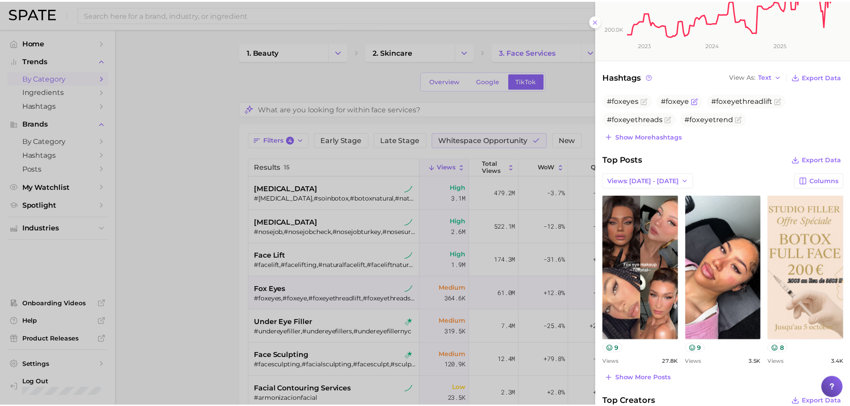
scroll to position [220, 0]
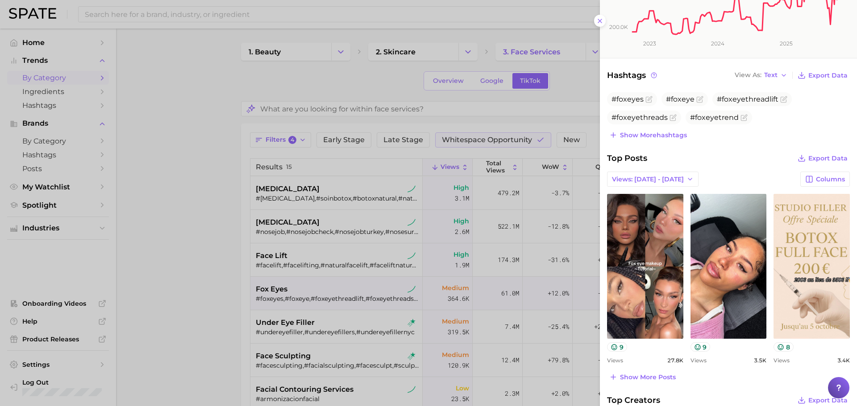
click at [469, 322] on div at bounding box center [428, 203] width 857 height 406
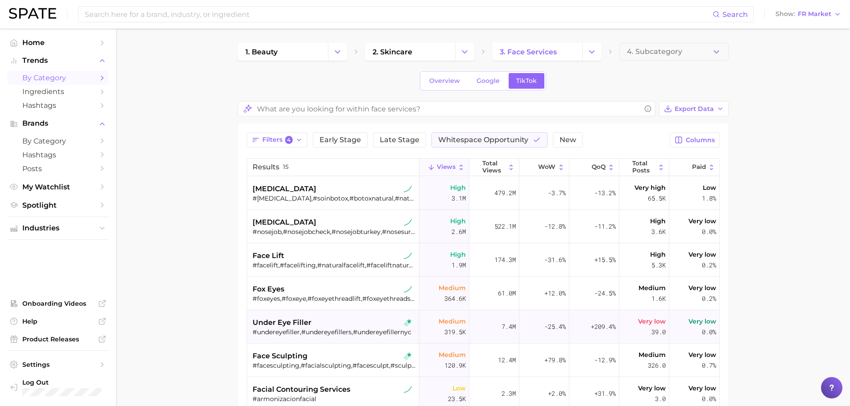
click at [305, 337] on div "under eye filler #undereyefiller,#undereyefillers,#undereyefillernyc" at bounding box center [334, 327] width 163 height 33
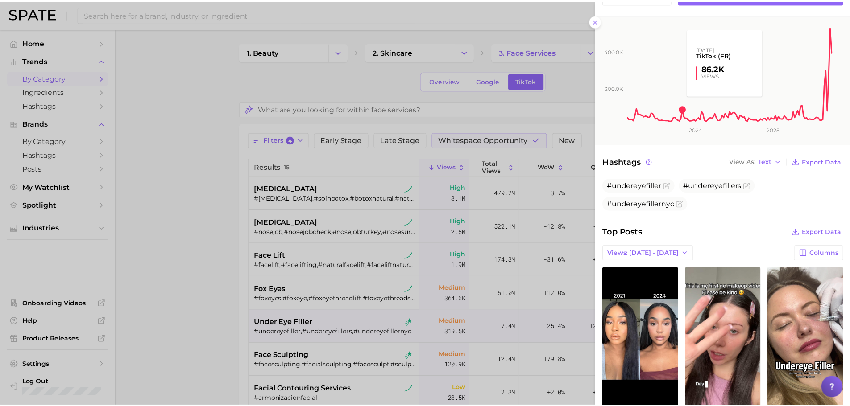
scroll to position [146, 0]
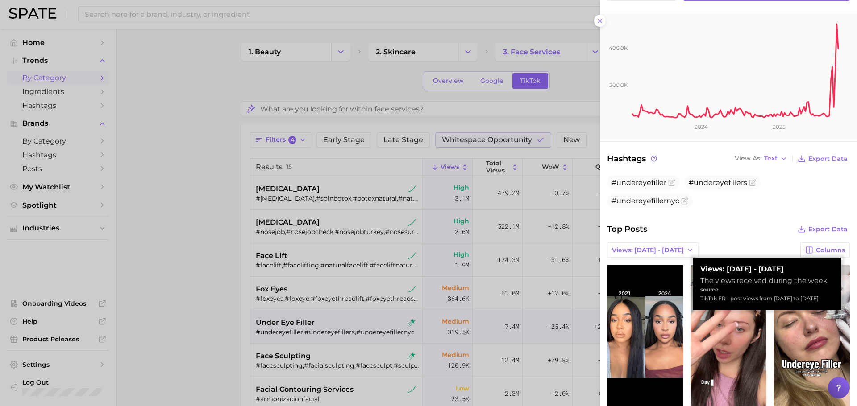
click at [394, 190] on div at bounding box center [428, 203] width 857 height 406
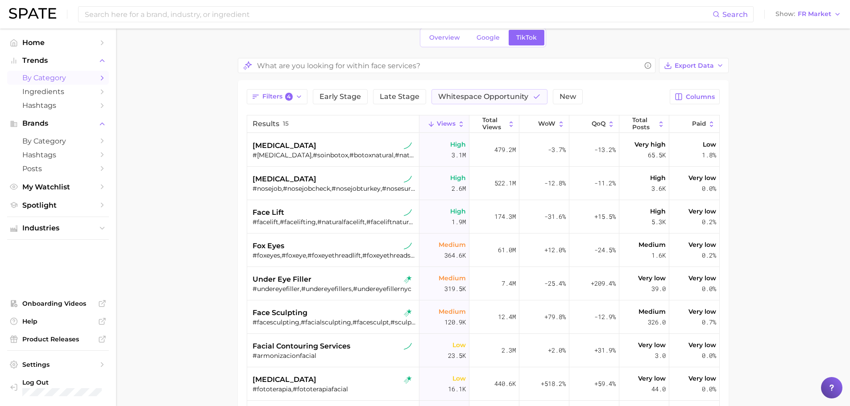
scroll to position [0, 0]
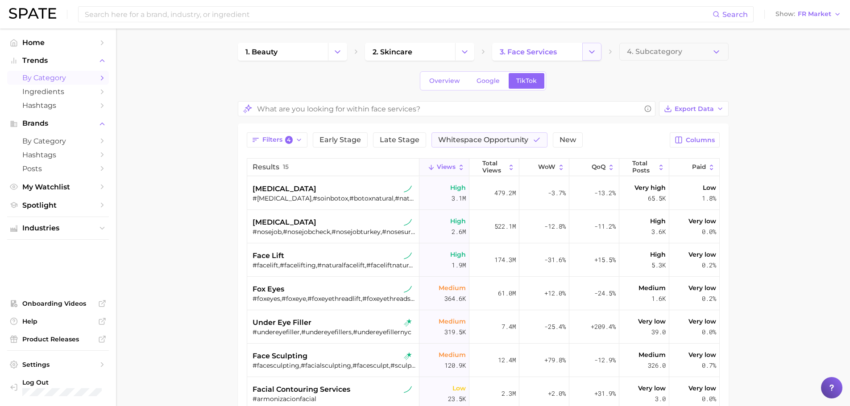
click at [590, 50] on icon "Change Category" at bounding box center [591, 51] width 9 height 9
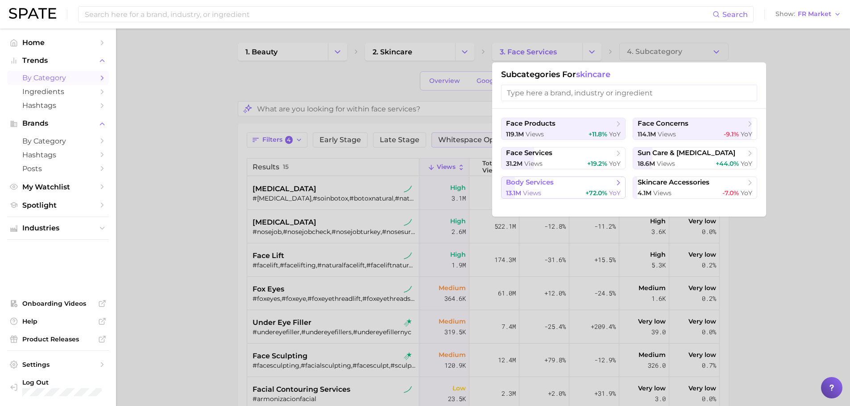
click at [563, 177] on button "body services 13.1m views +72.0% YoY" at bounding box center [563, 188] width 124 height 22
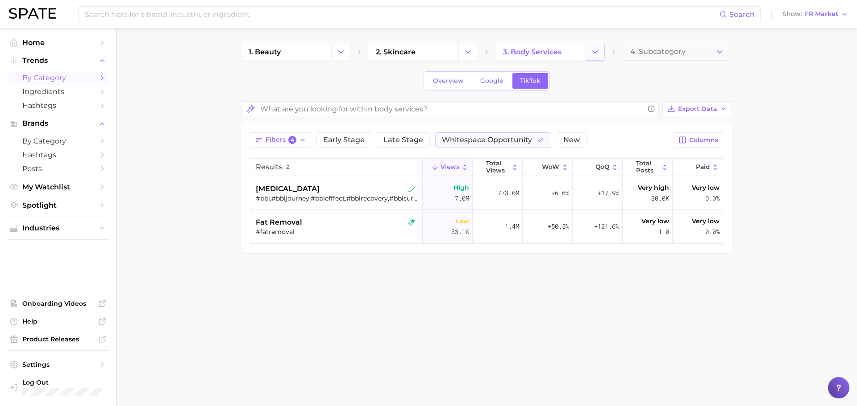
click at [595, 54] on icon "Change Category" at bounding box center [594, 51] width 9 height 9
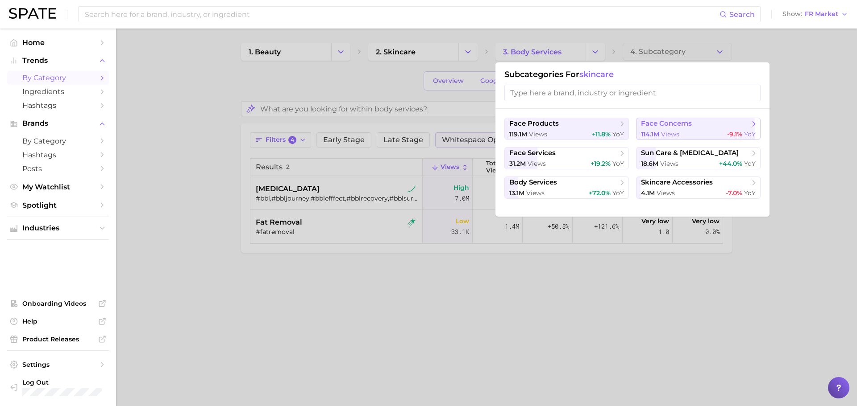
click at [680, 125] on span "face concerns" at bounding box center [666, 124] width 51 height 8
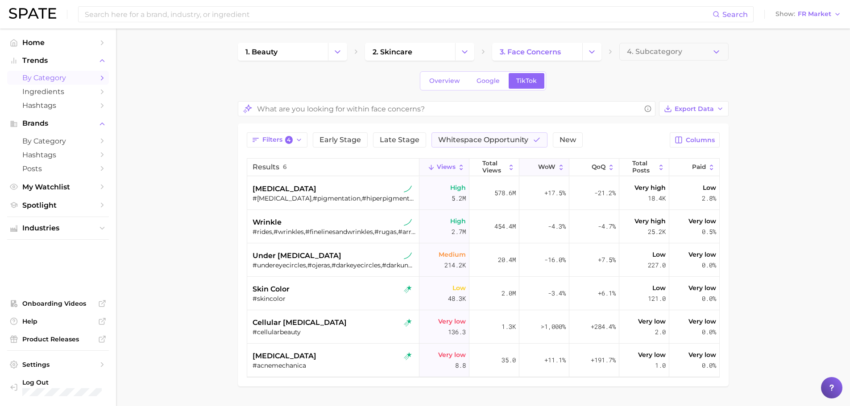
click at [549, 160] on button "WoW" at bounding box center [544, 167] width 50 height 17
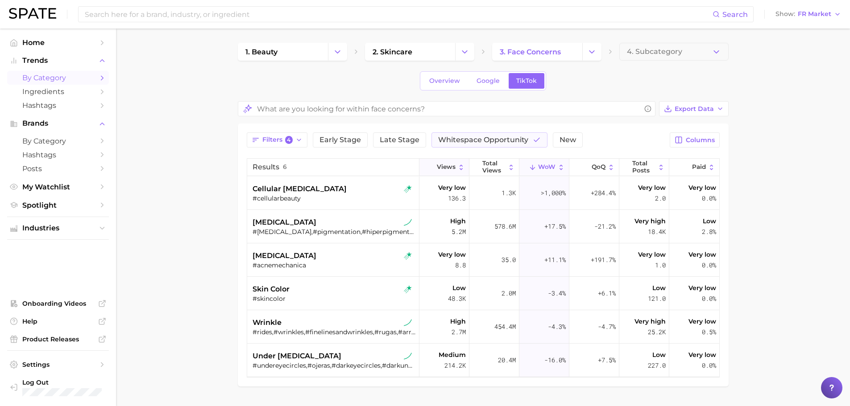
click at [456, 167] on button "Views" at bounding box center [444, 167] width 50 height 17
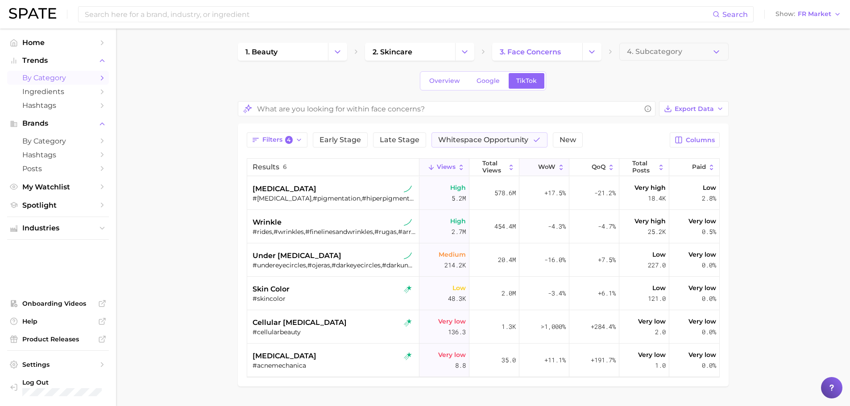
click at [555, 165] on span "WoW" at bounding box center [546, 167] width 17 height 7
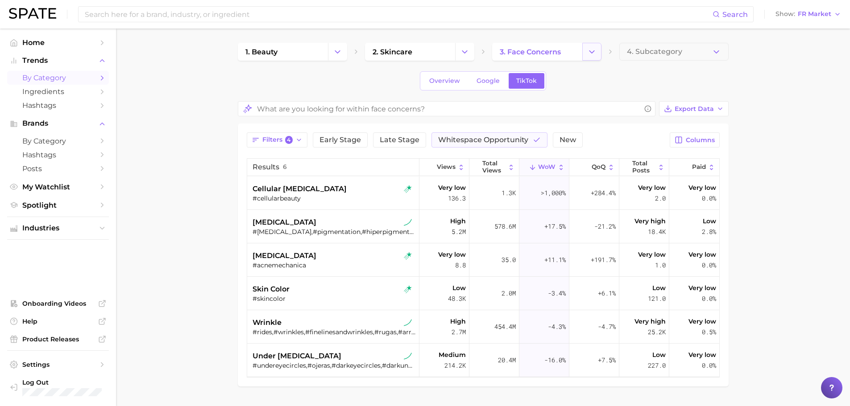
click at [597, 46] on button "Change Category" at bounding box center [591, 52] width 19 height 18
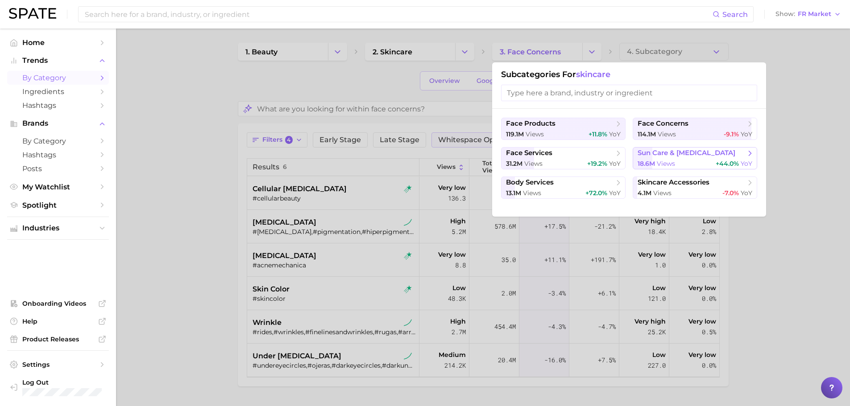
click at [697, 156] on span "sun care & tanning" at bounding box center [687, 153] width 98 height 8
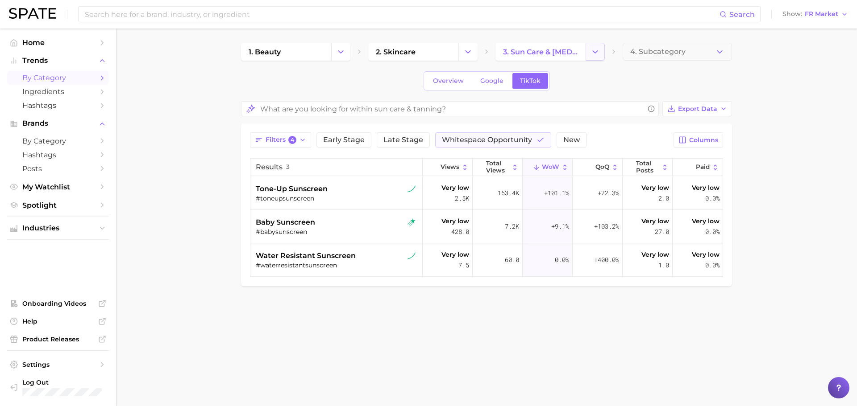
click at [598, 51] on icon "Change Category" at bounding box center [594, 51] width 9 height 9
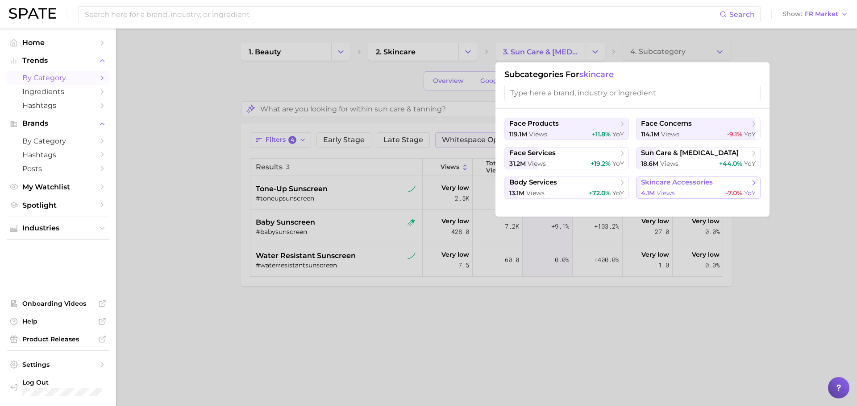
click at [721, 187] on span "skincare accessories" at bounding box center [695, 182] width 108 height 9
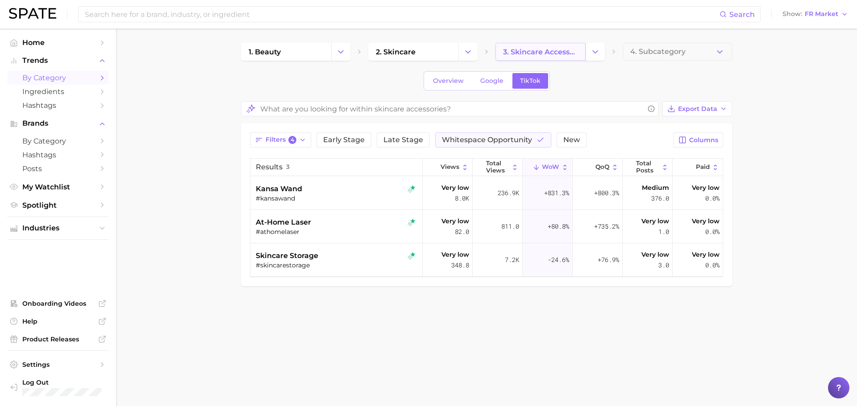
click at [582, 51] on link "3. skincare accessories" at bounding box center [540, 52] width 90 height 18
click at [592, 56] on icon "Change Category" at bounding box center [594, 51] width 9 height 9
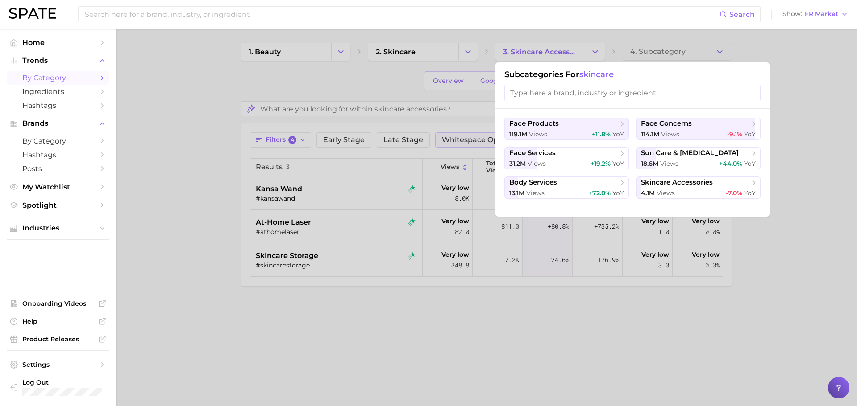
click at [834, 174] on div at bounding box center [428, 203] width 857 height 406
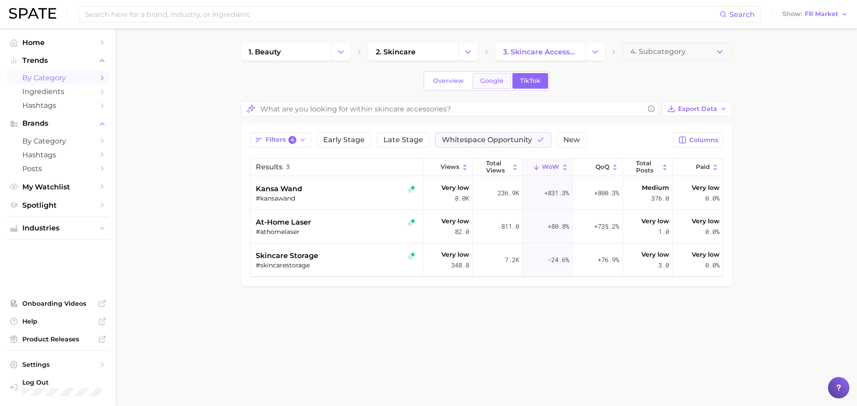
click at [492, 83] on span "Google" at bounding box center [491, 81] width 23 height 8
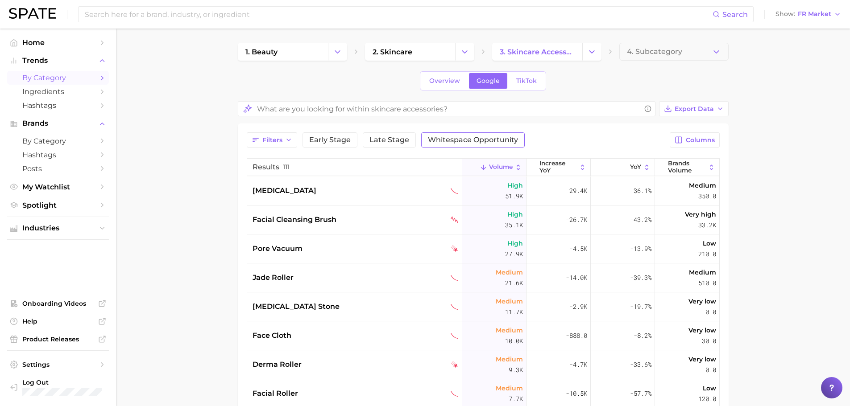
click at [476, 139] on span "Whitespace Opportunity" at bounding box center [473, 140] width 90 height 7
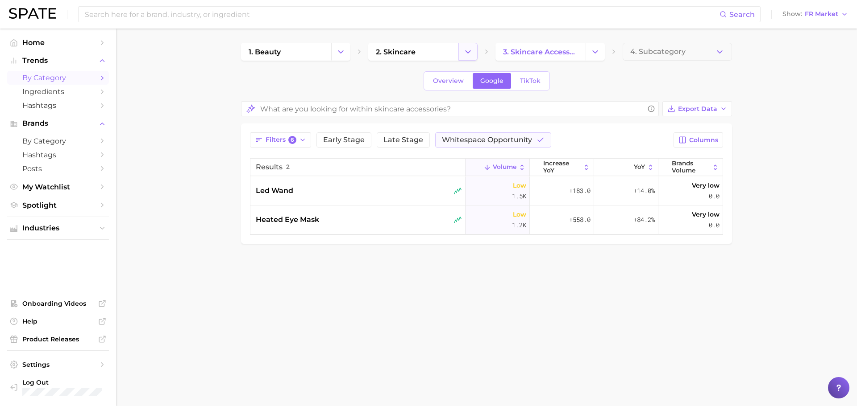
click at [469, 51] on polyline "Change Category" at bounding box center [467, 51] width 5 height 2
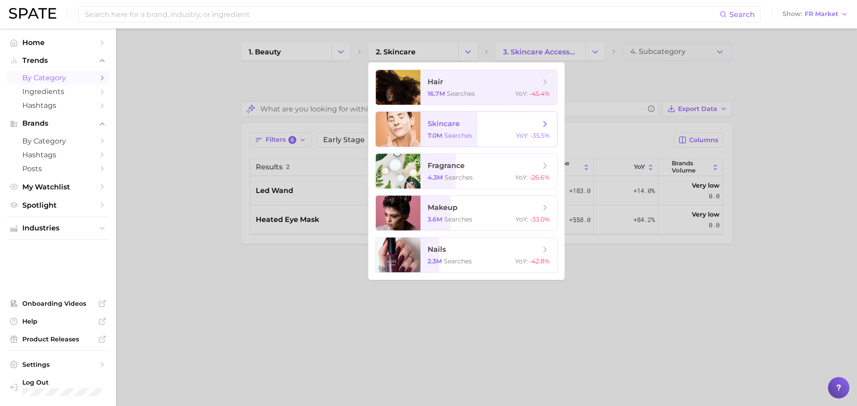
click at [453, 118] on span "skincare 7.0m searches YoY : -35.5%" at bounding box center [488, 129] width 137 height 35
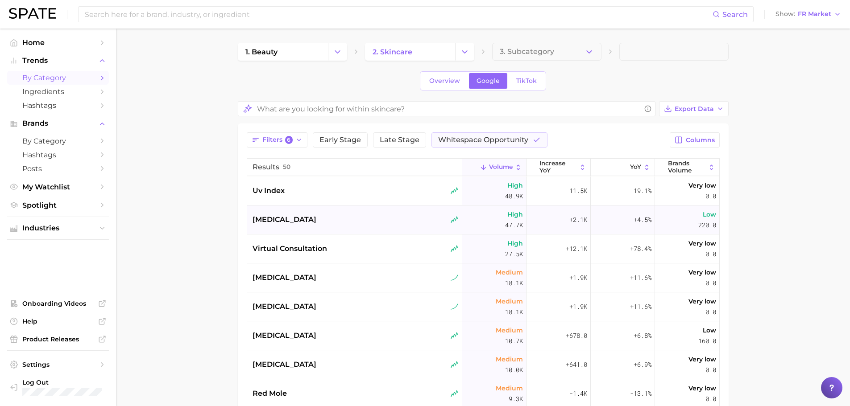
drag, startPoint x: 485, startPoint y: 230, endPoint x: 509, endPoint y: 211, distance: 30.7
click at [509, 211] on div "High 47.7k" at bounding box center [494, 220] width 64 height 29
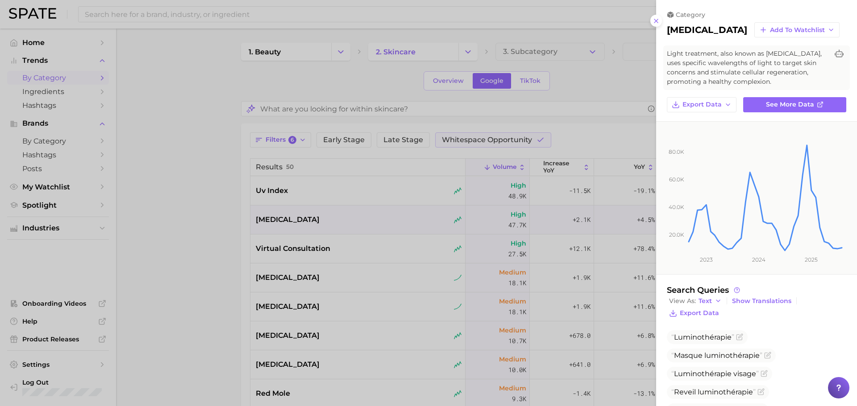
click at [600, 70] on div at bounding box center [428, 203] width 857 height 406
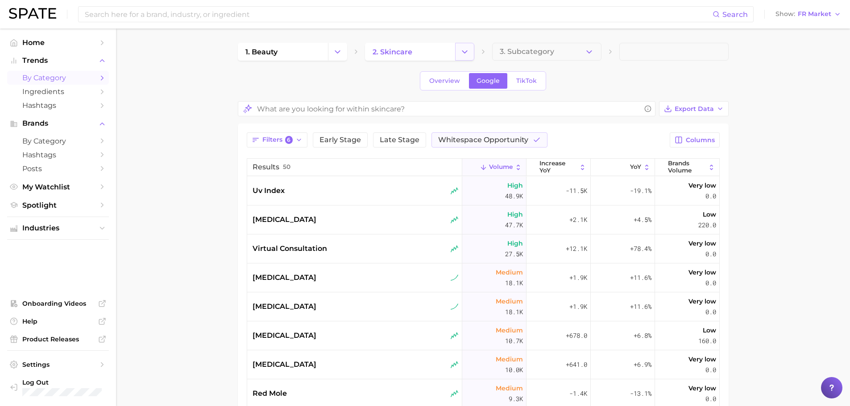
click at [464, 50] on icon "Change Category" at bounding box center [464, 51] width 9 height 9
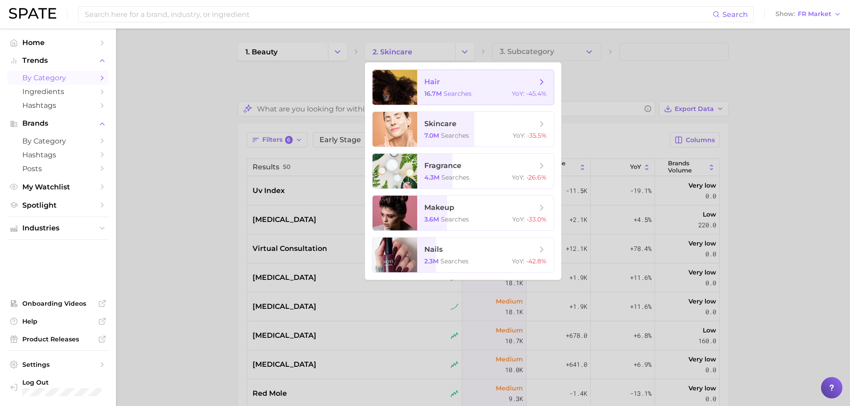
click at [475, 83] on span "hair" at bounding box center [480, 82] width 112 height 10
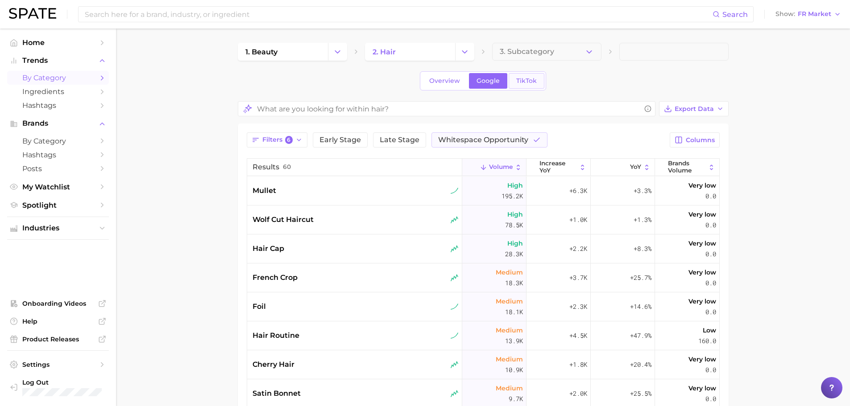
click at [510, 77] on link "TikTok" at bounding box center [527, 81] width 36 height 16
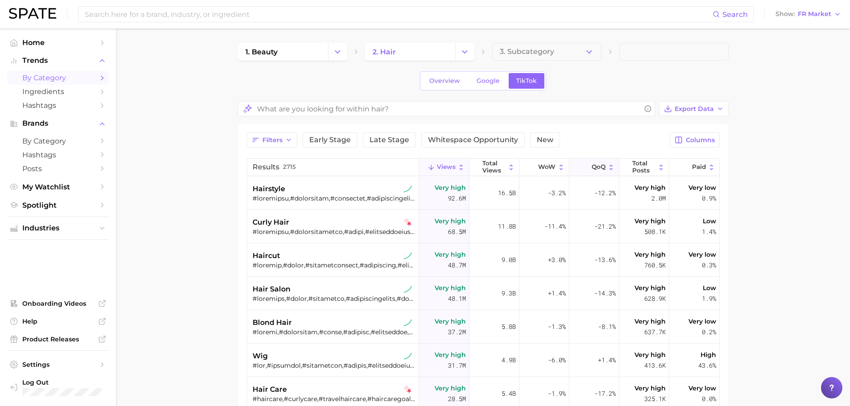
click at [585, 173] on button "QoQ" at bounding box center [594, 167] width 50 height 17
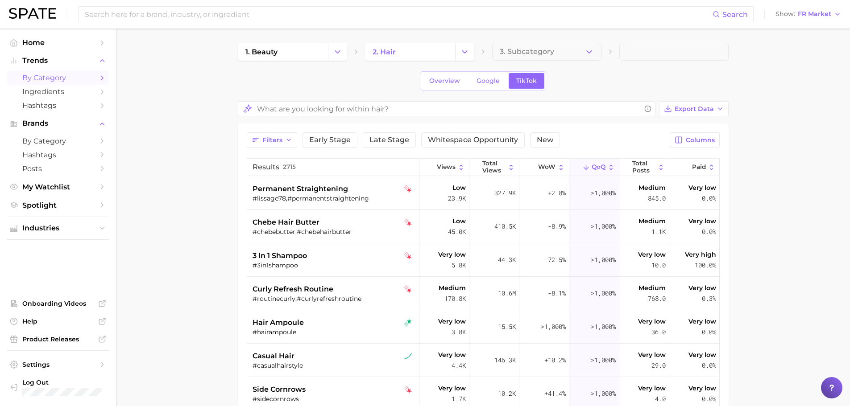
click at [582, 164] on icon at bounding box center [586, 168] width 8 height 8
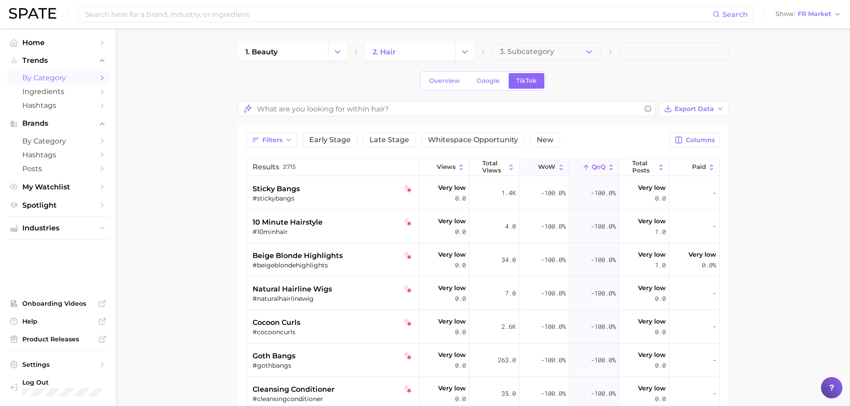
click at [538, 167] on span "WoW" at bounding box center [546, 167] width 17 height 7
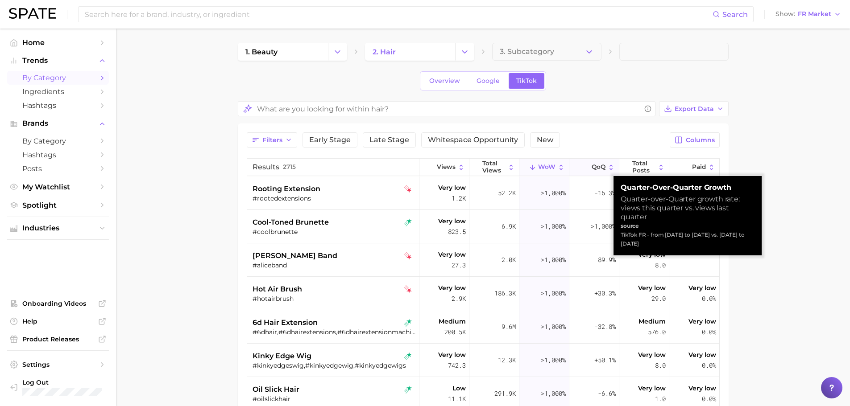
click at [825, 145] on main "1. beauty 2. hair 3. Subcategory Overview Google TikTok Export Data Filters Ear…" at bounding box center [483, 324] width 734 height 590
click at [568, 54] on button "3. Subcategory" at bounding box center [546, 52] width 109 height 18
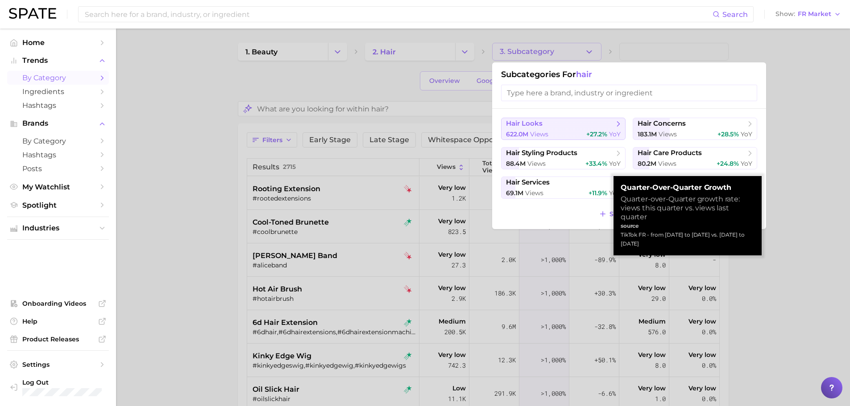
click at [564, 130] on div "622.0m views +27.2% YoY" at bounding box center [563, 134] width 115 height 8
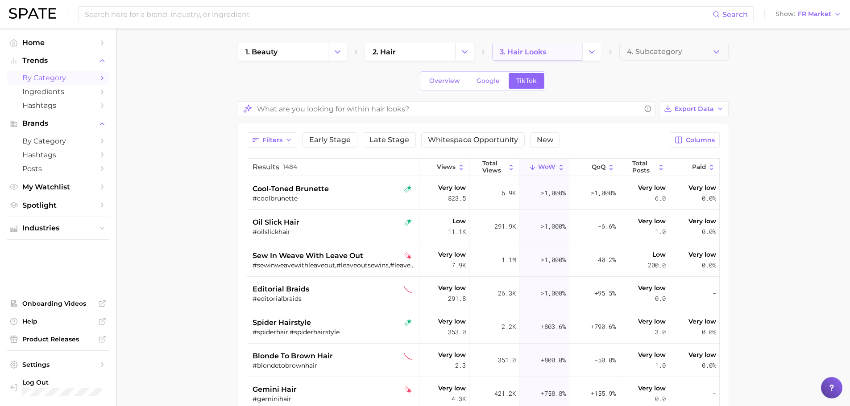
click at [564, 57] on link "3. hair looks" at bounding box center [537, 52] width 90 height 18
click at [589, 54] on icon "Change Category" at bounding box center [591, 51] width 9 height 9
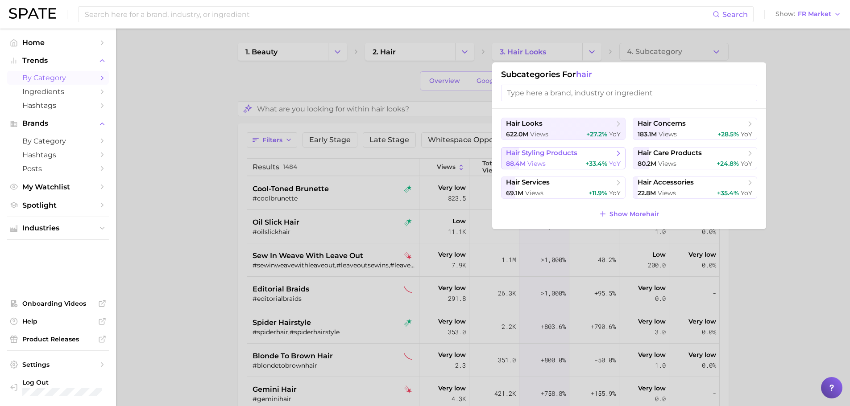
click at [556, 151] on span "hair styling products" at bounding box center [541, 153] width 71 height 8
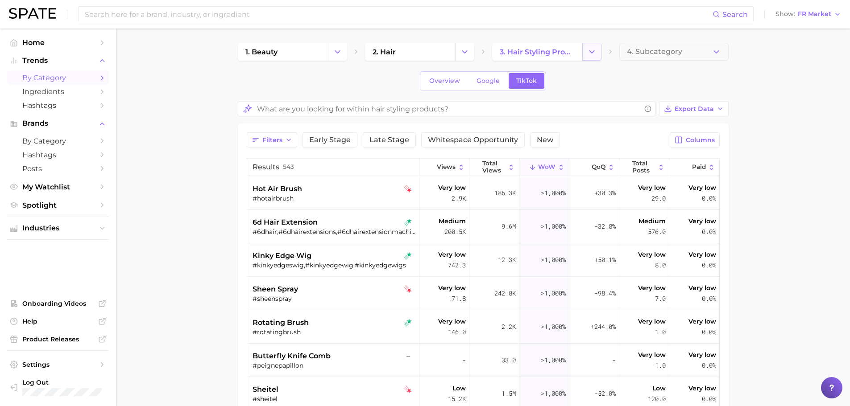
click at [589, 49] on icon "Change Category" at bounding box center [591, 51] width 9 height 9
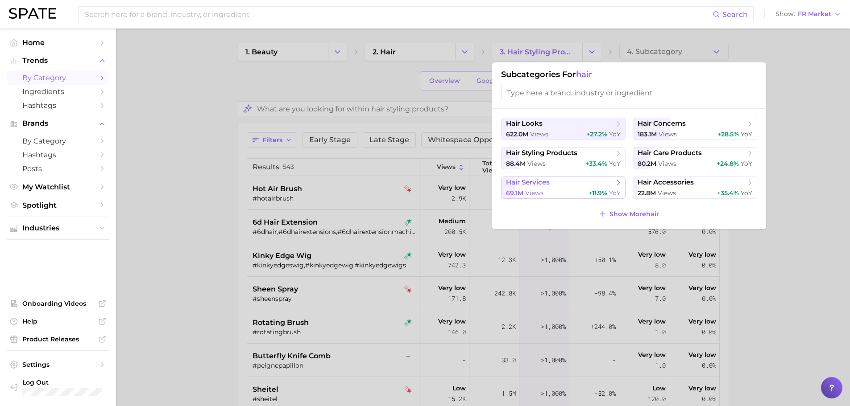
click at [585, 182] on span "hair services" at bounding box center [560, 182] width 108 height 9
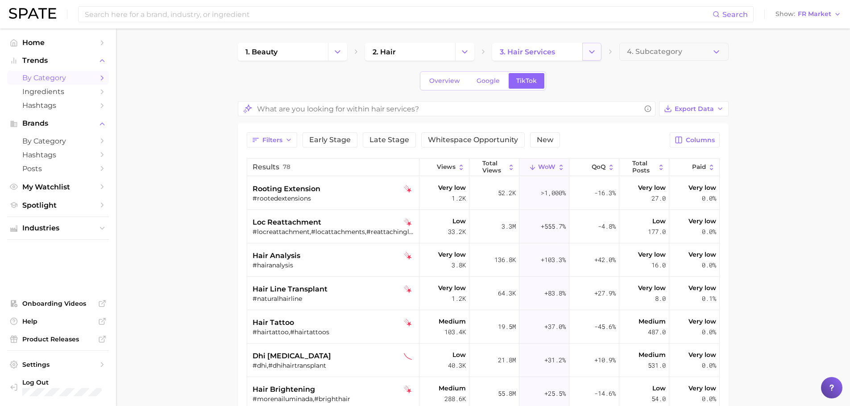
click at [598, 46] on button "Change Category" at bounding box center [591, 52] width 19 height 18
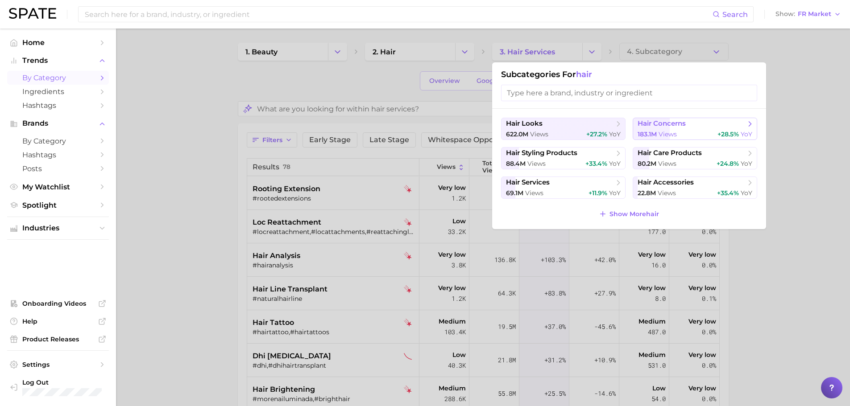
click at [673, 122] on span "hair concerns" at bounding box center [662, 124] width 48 height 8
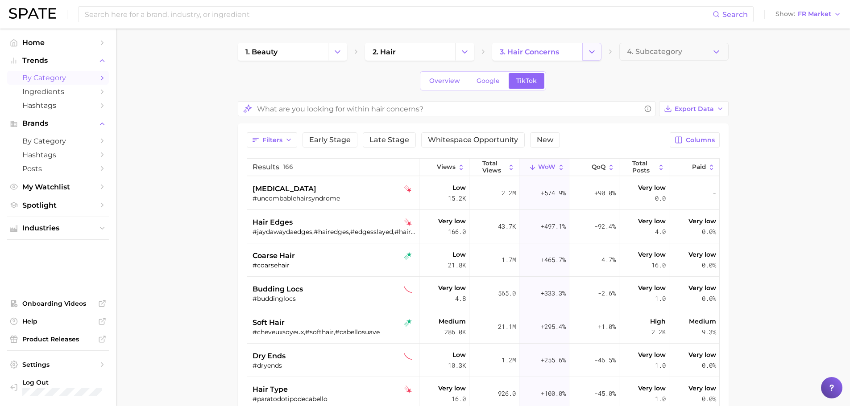
click at [595, 47] on icon "Change Category" at bounding box center [591, 51] width 9 height 9
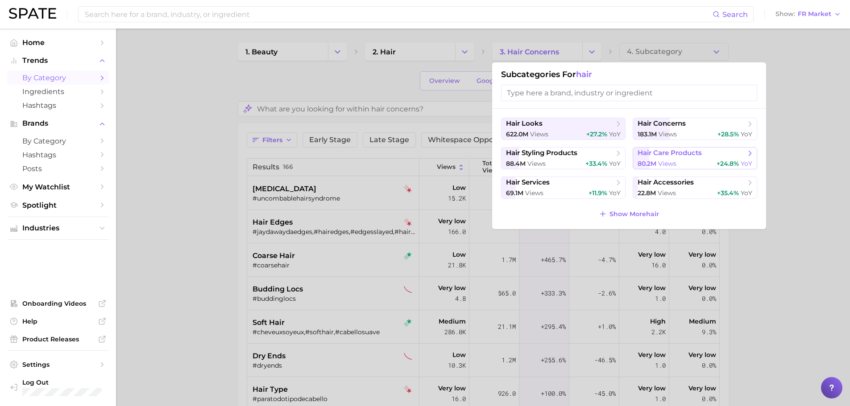
click at [683, 152] on span "hair care products" at bounding box center [670, 153] width 64 height 8
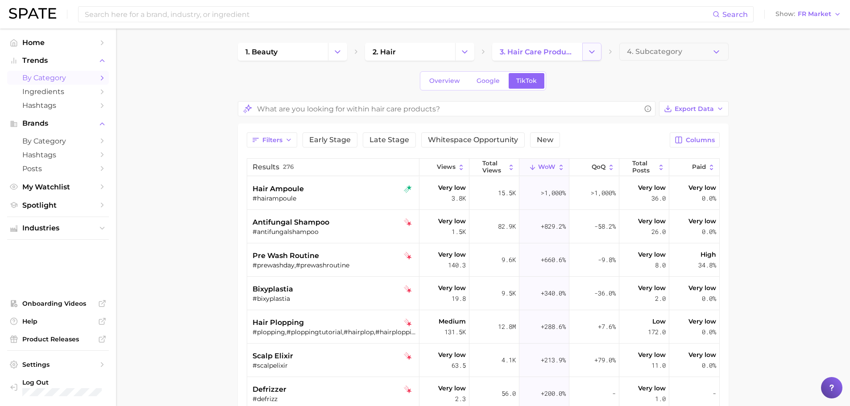
click at [596, 49] on icon "Change Category" at bounding box center [591, 51] width 9 height 9
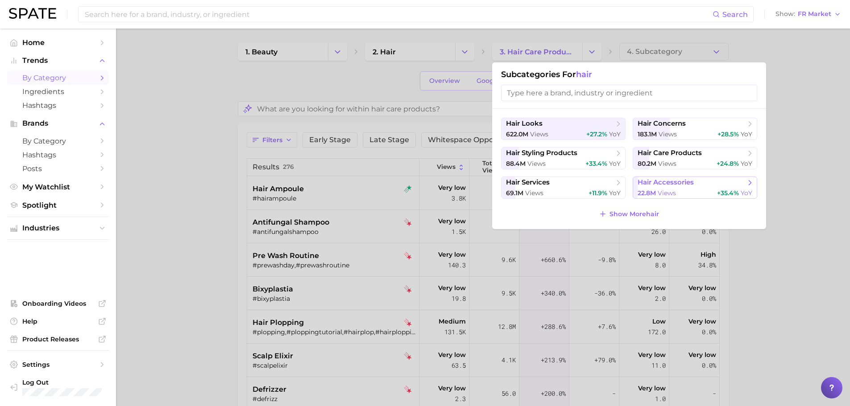
click at [653, 183] on span "hair accessories" at bounding box center [666, 182] width 56 height 8
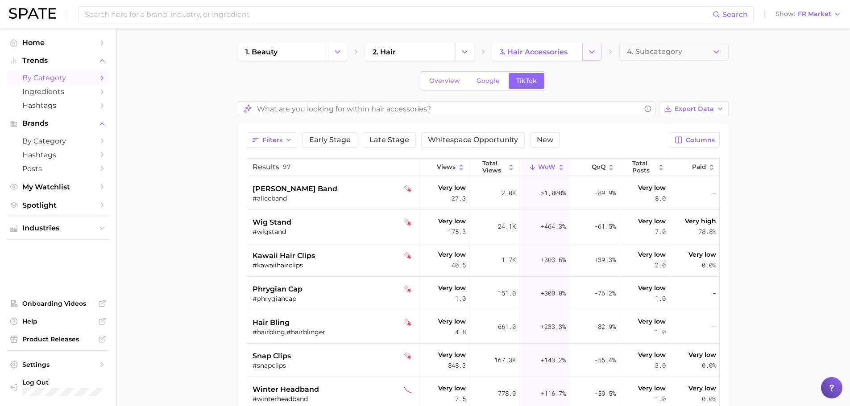
click at [588, 55] on icon "Change Category" at bounding box center [591, 51] width 9 height 9
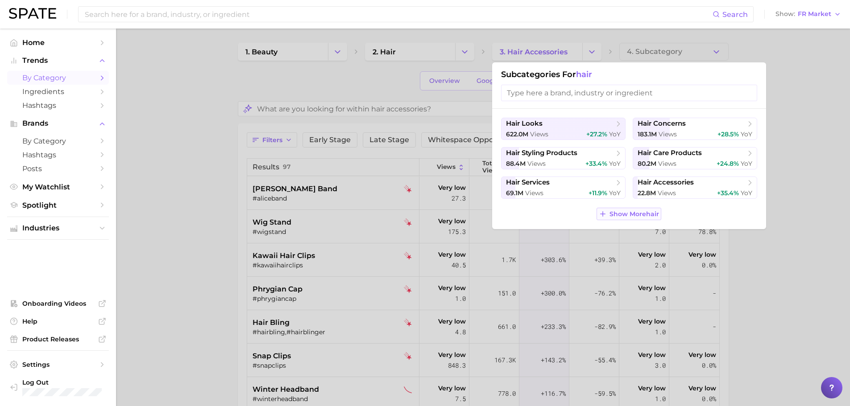
click at [623, 213] on span "Show More hair" at bounding box center [634, 215] width 50 height 8
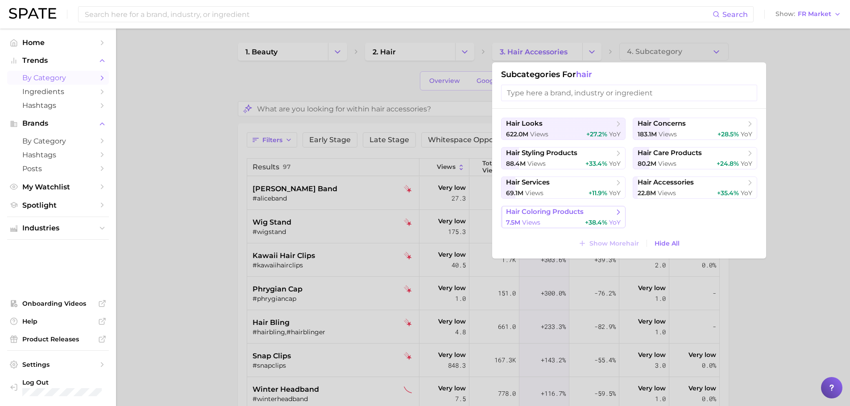
click at [568, 211] on span "hair coloring products" at bounding box center [545, 212] width 78 height 8
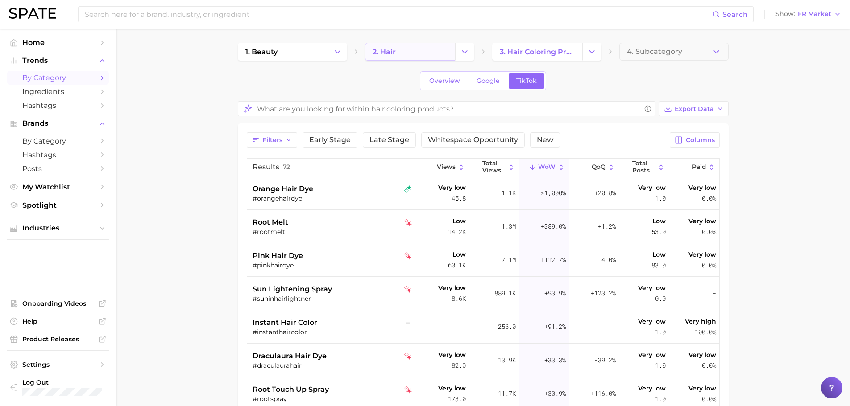
click at [418, 54] on link "2. hair" at bounding box center [410, 52] width 90 height 18
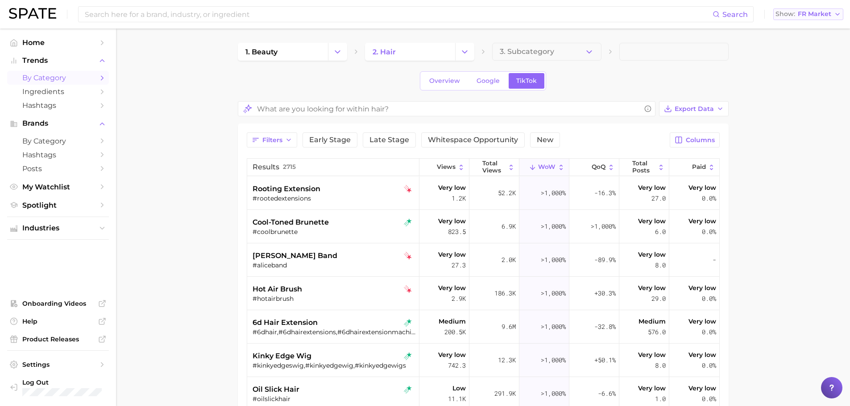
click at [831, 12] on span "FR Market" at bounding box center [814, 14] width 33 height 5
click at [808, 43] on span "United Kingdom" at bounding box center [812, 45] width 69 height 8
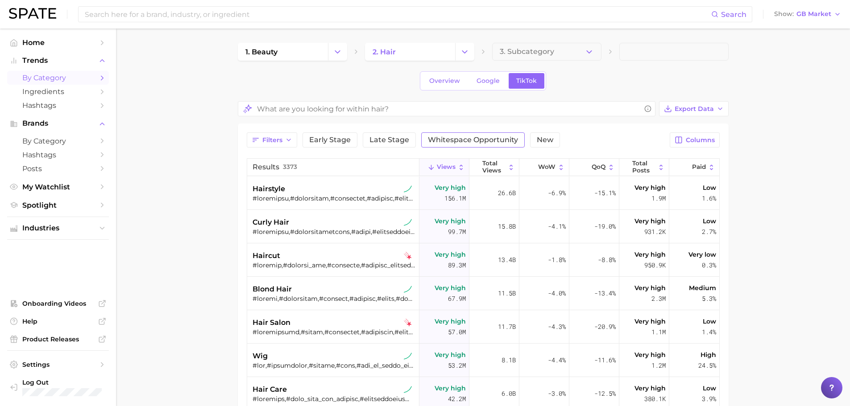
click at [519, 142] on button "Whitespace Opportunity" at bounding box center [473, 140] width 104 height 15
click at [538, 166] on span "WoW" at bounding box center [546, 167] width 17 height 7
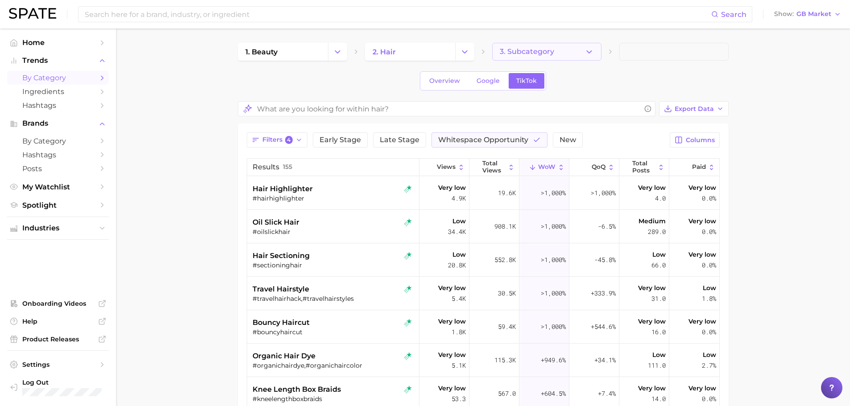
click at [589, 49] on icon "button" at bounding box center [589, 51] width 9 height 9
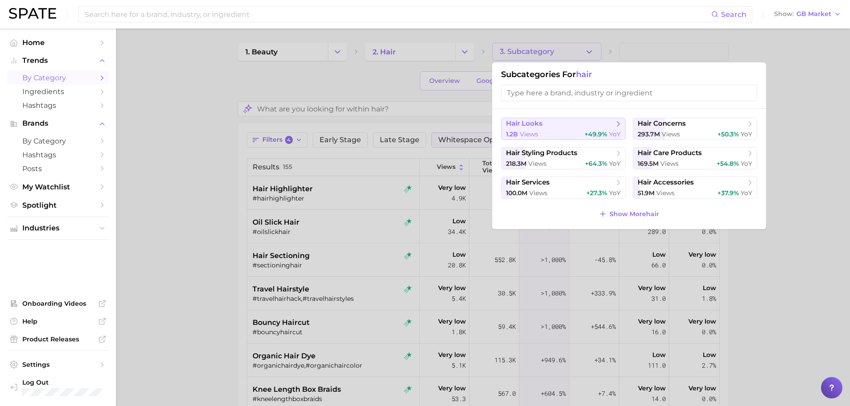
click at [581, 132] on div "1.2b views +49.9% YoY" at bounding box center [563, 134] width 115 height 8
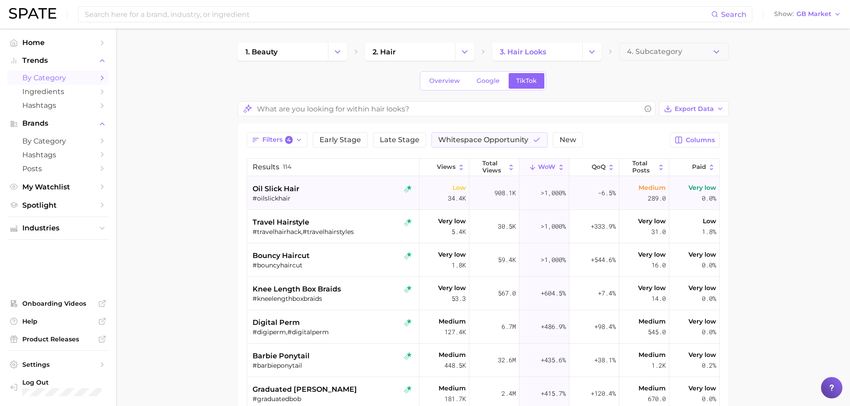
click at [278, 195] on div "#oilslickhair" at bounding box center [334, 199] width 163 height 8
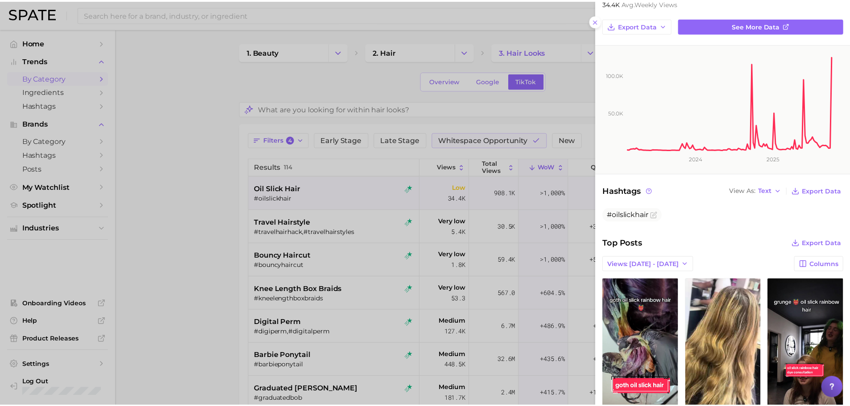
scroll to position [104, 0]
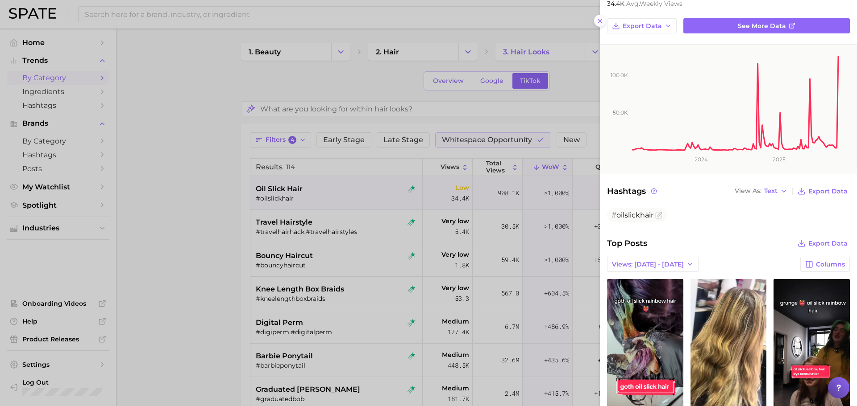
click at [599, 22] on icon at bounding box center [599, 20] width 7 height 7
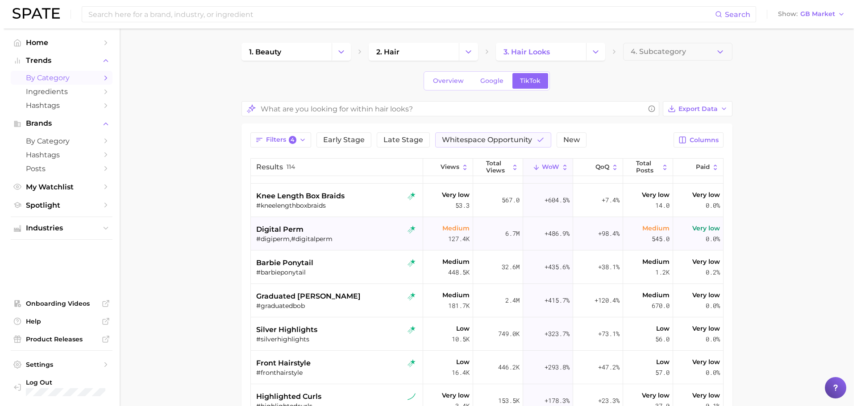
scroll to position [93, 0]
click at [306, 255] on div "barbie ponytail #barbieponytail" at bounding box center [334, 267] width 163 height 33
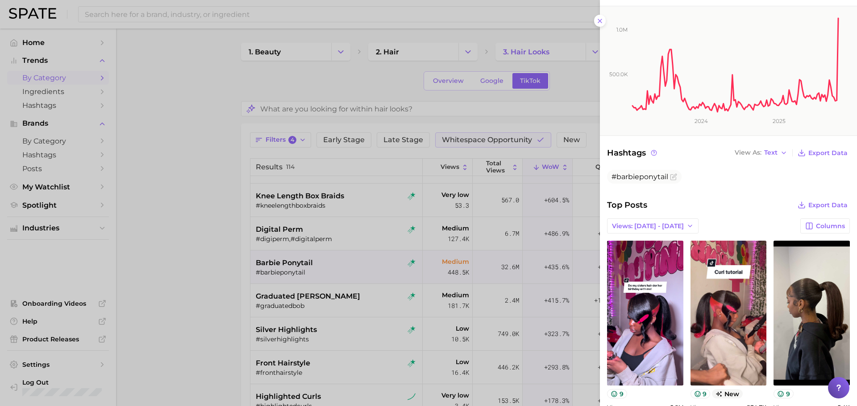
scroll to position [154, 0]
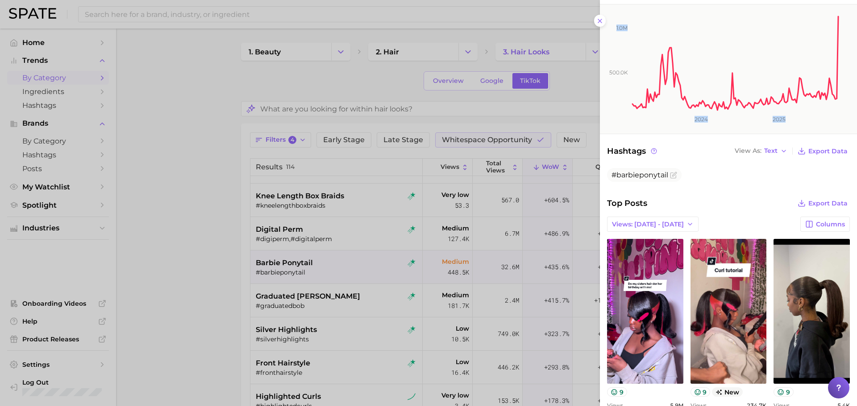
drag, startPoint x: 678, startPoint y: 62, endPoint x: 600, endPoint y: 21, distance: 88.4
click at [600, 21] on icon "500.0k 1.0m 2024 2025" at bounding box center [725, 68] width 250 height 129
click at [718, 186] on div "#barbieponytail" at bounding box center [728, 177] width 243 height 18
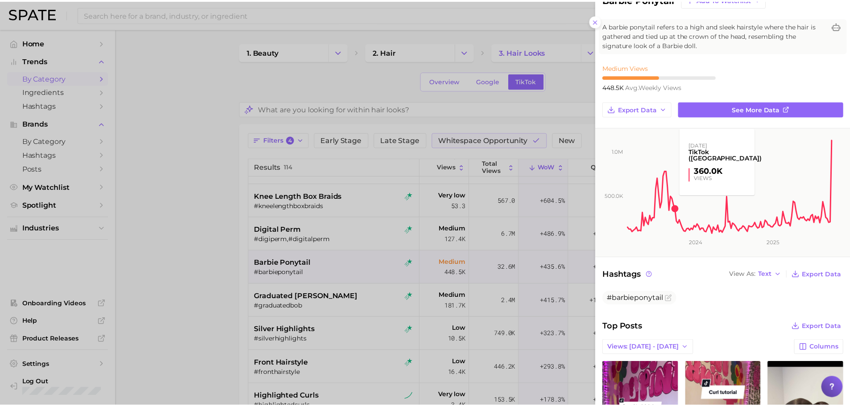
scroll to position [29, 0]
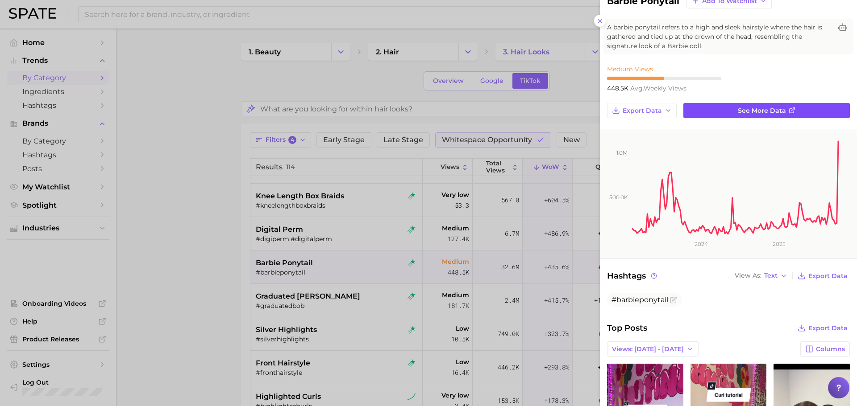
click at [742, 108] on span "See more data" at bounding box center [762, 111] width 48 height 8
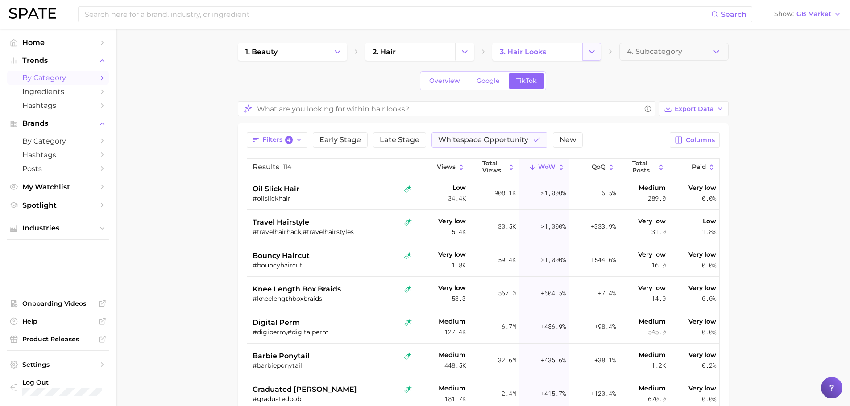
click at [594, 49] on icon "Change Category" at bounding box center [591, 51] width 9 height 9
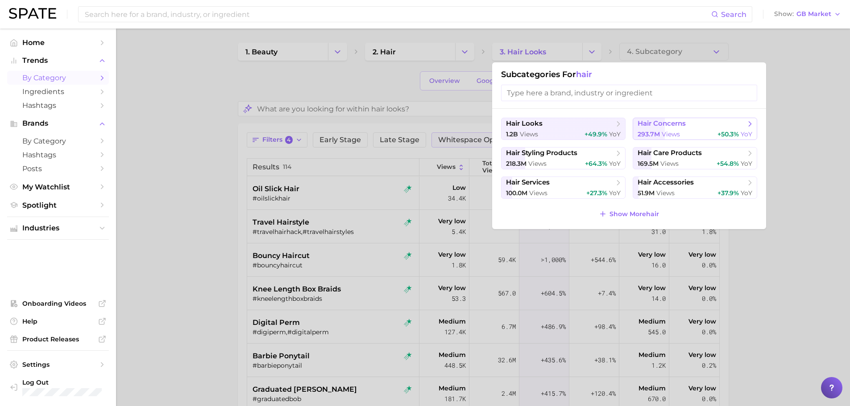
click at [659, 134] on span "293.7m" at bounding box center [649, 134] width 22 height 8
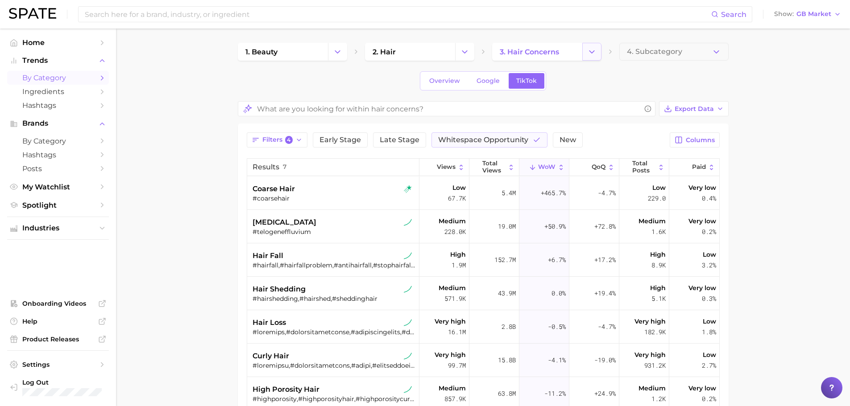
click at [594, 49] on icon "Change Category" at bounding box center [591, 51] width 9 height 9
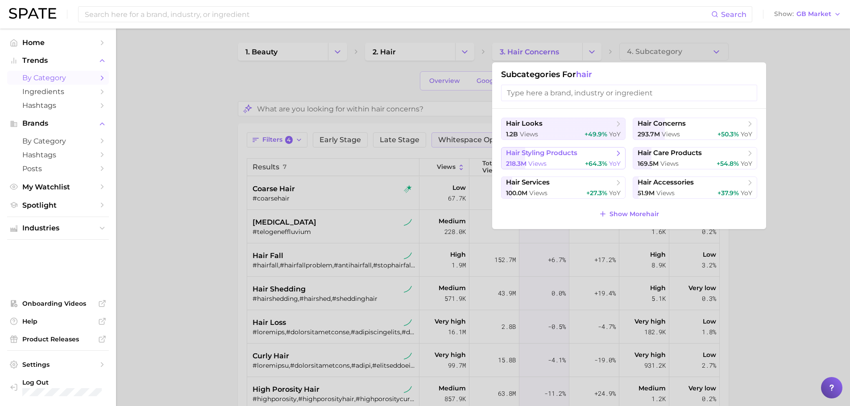
click at [589, 156] on span "hair styling products" at bounding box center [560, 153] width 108 height 9
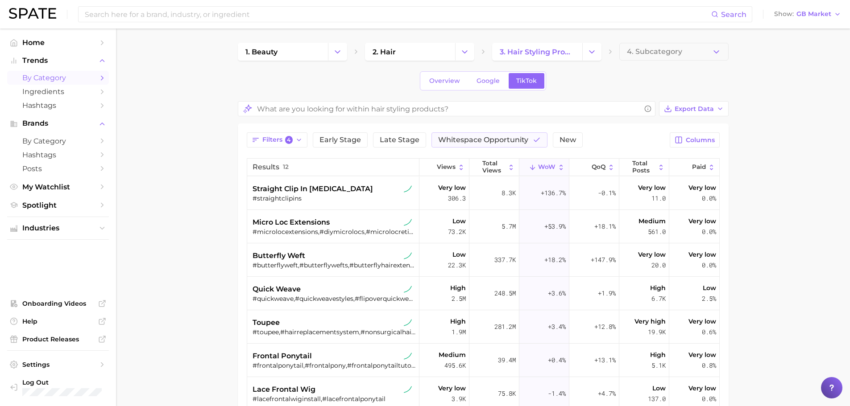
click at [549, 169] on span "WoW" at bounding box center [546, 167] width 17 height 7
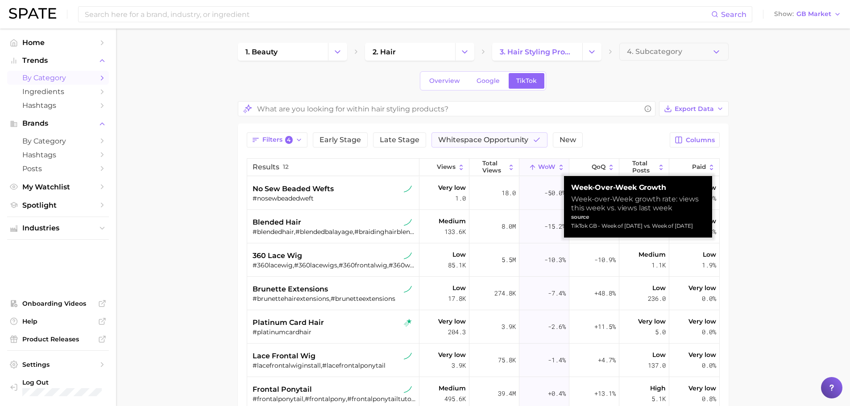
click at [550, 170] on span "WoW" at bounding box center [546, 167] width 17 height 7
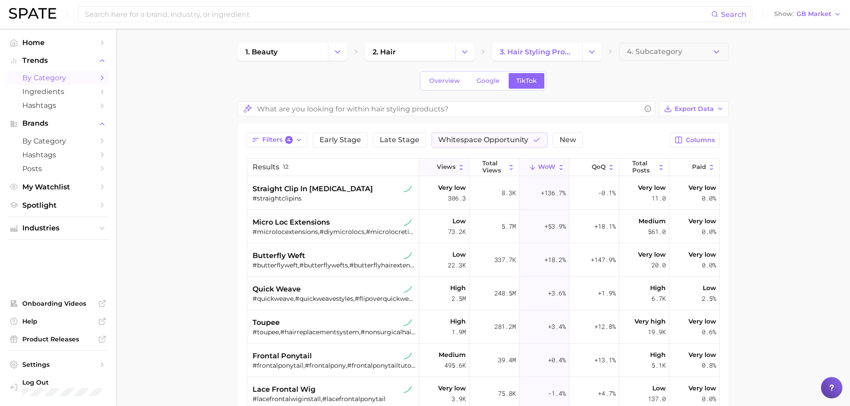
click at [446, 164] on span "Views" at bounding box center [446, 167] width 19 height 7
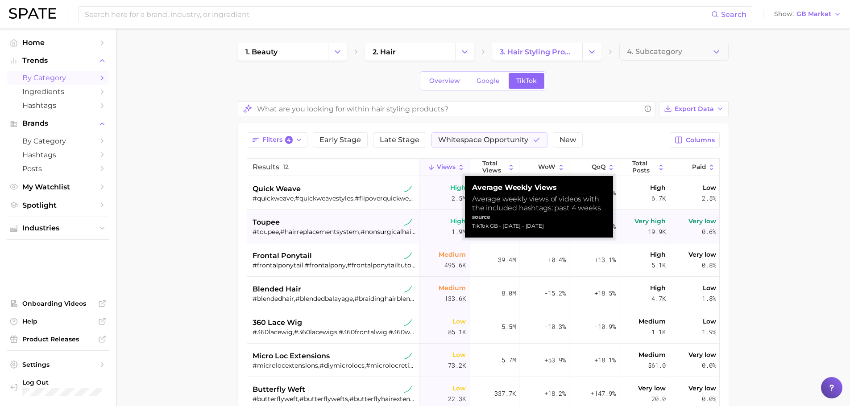
click at [366, 220] on div "toupee" at bounding box center [334, 222] width 163 height 11
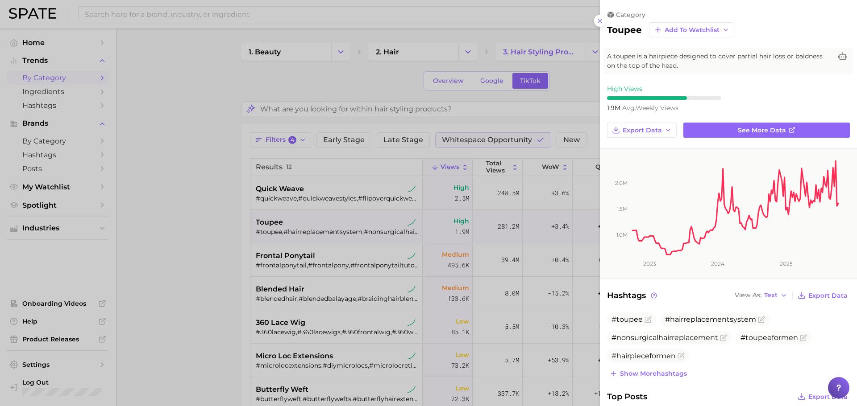
click at [546, 183] on div at bounding box center [428, 203] width 857 height 406
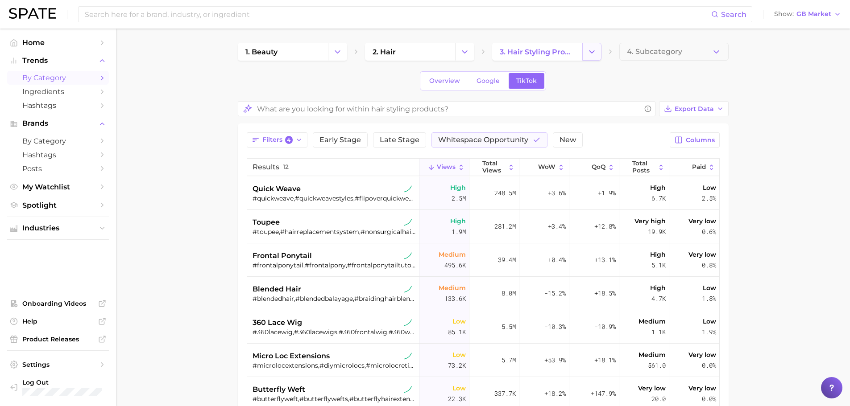
click at [585, 56] on button "Change Category" at bounding box center [591, 52] width 19 height 18
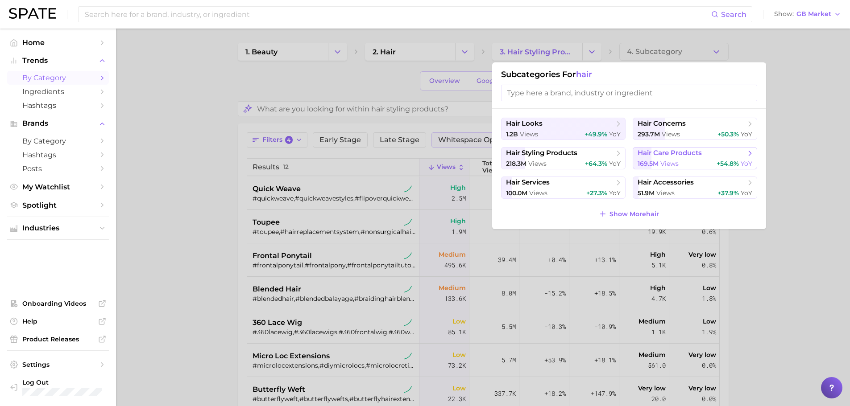
click at [672, 153] on span "hair care products" at bounding box center [670, 153] width 64 height 8
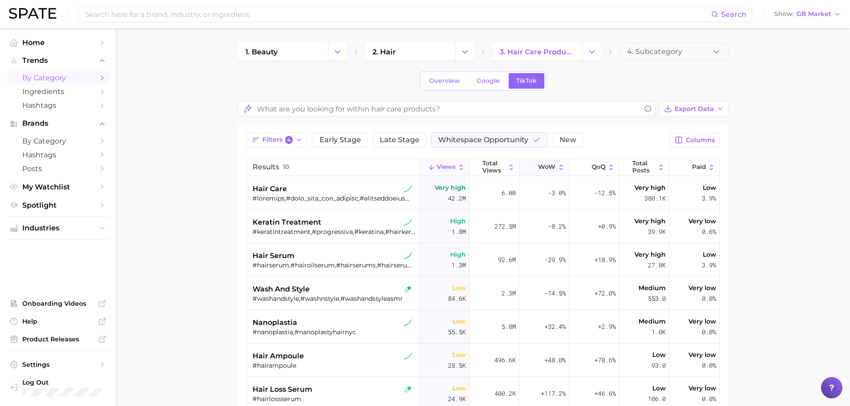
click at [560, 160] on button "WoW" at bounding box center [544, 167] width 50 height 17
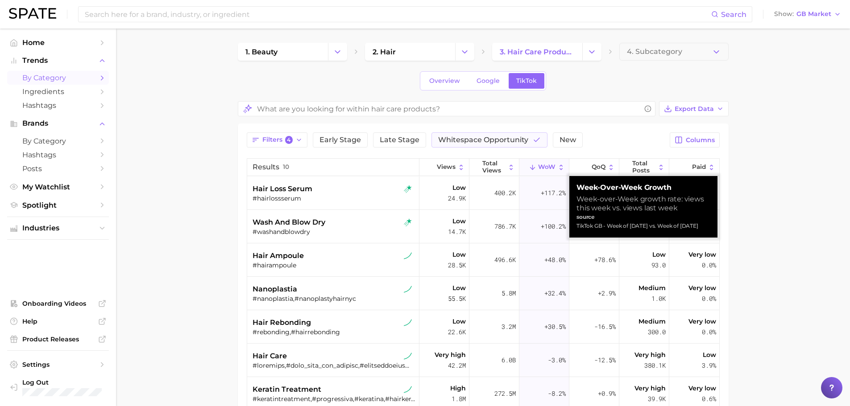
click at [558, 164] on icon at bounding box center [561, 168] width 8 height 8
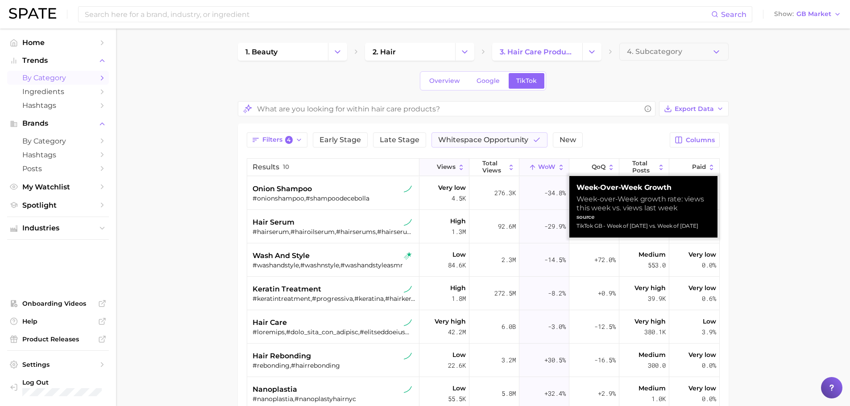
click at [439, 164] on span "Views" at bounding box center [446, 167] width 19 height 7
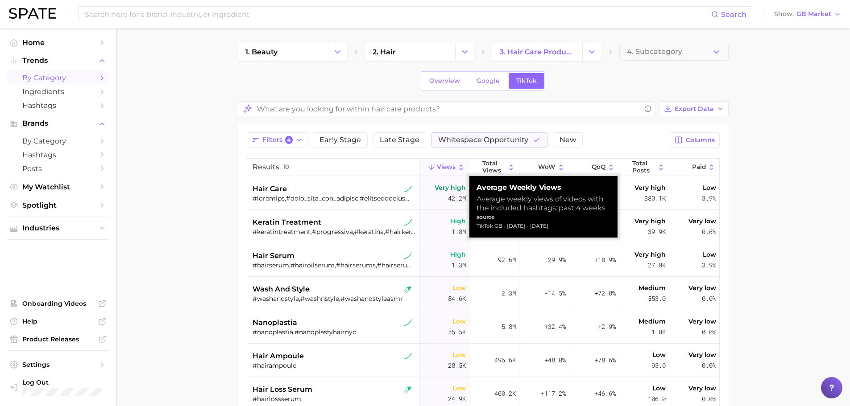
click at [439, 164] on span "Views" at bounding box center [446, 167] width 19 height 7
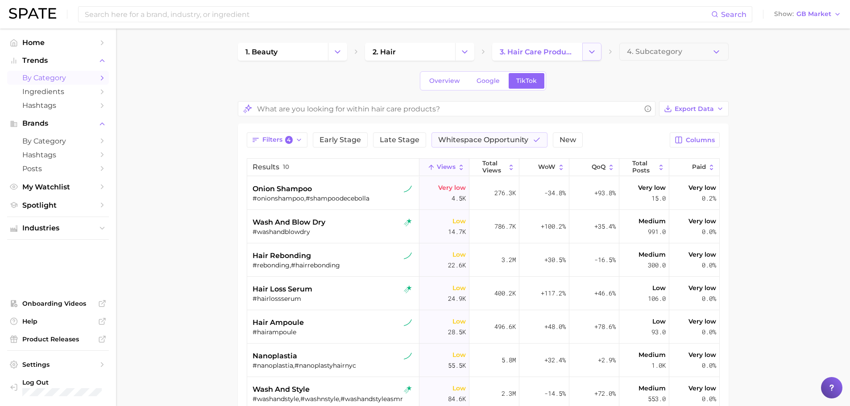
click at [594, 51] on polyline "Change Category" at bounding box center [591, 51] width 5 height 2
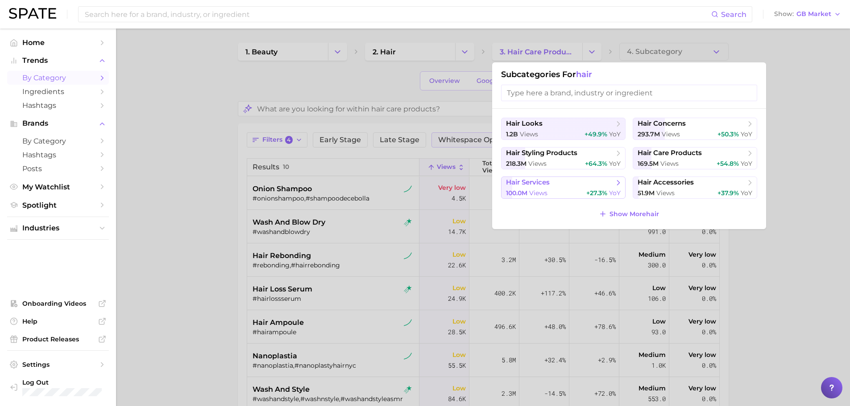
click at [571, 177] on button "hair services 100.0m views +27.3% YoY" at bounding box center [563, 188] width 124 height 22
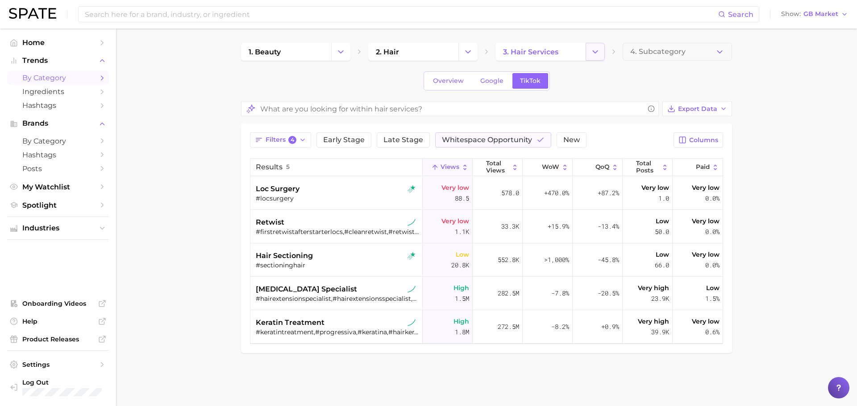
click at [589, 58] on button "Change Category" at bounding box center [594, 52] width 19 height 18
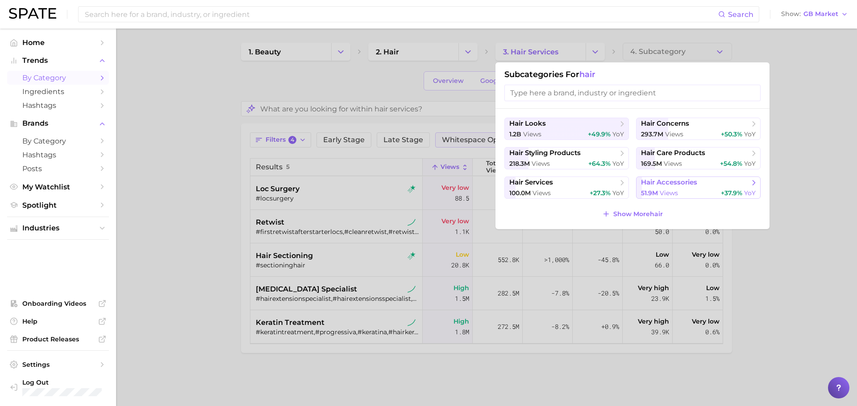
click at [670, 193] on span "views" at bounding box center [668, 193] width 18 height 8
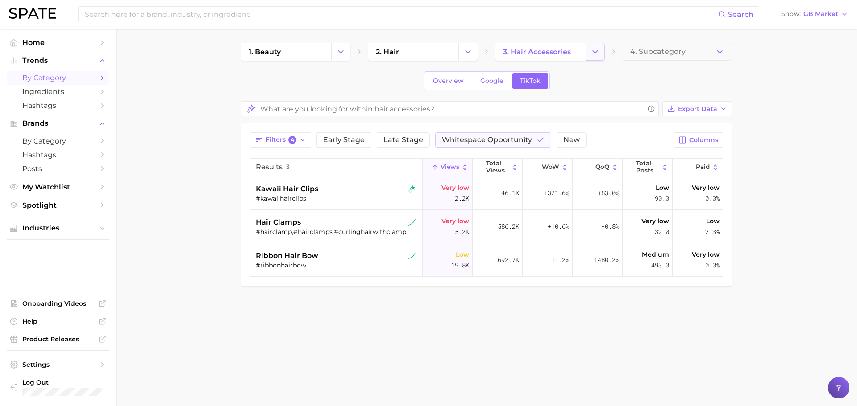
click at [595, 54] on icon "Change Category" at bounding box center [594, 51] width 9 height 9
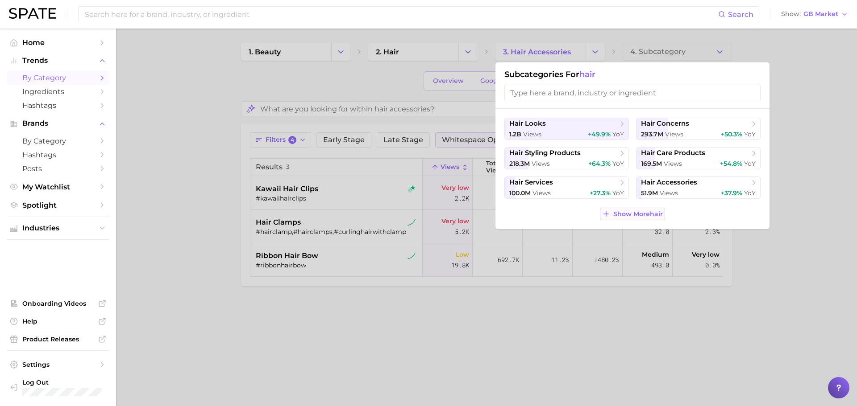
click at [623, 217] on span "Show More hair" at bounding box center [638, 215] width 50 height 8
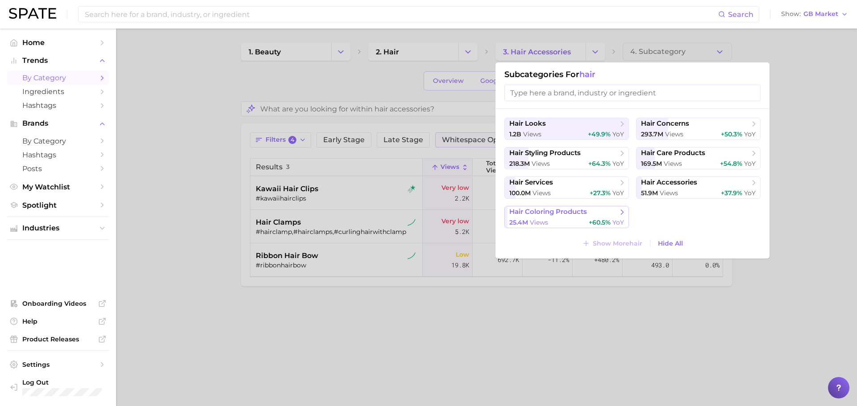
click at [570, 215] on span "hair coloring products" at bounding box center [548, 212] width 78 height 8
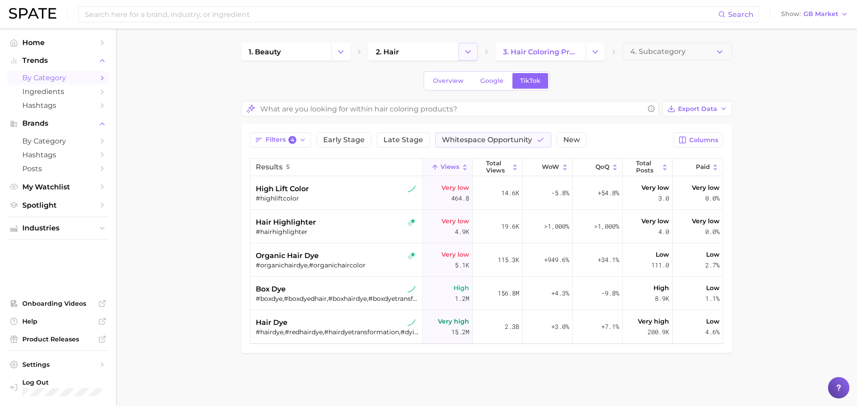
click at [473, 52] on button "Change Category" at bounding box center [467, 52] width 19 height 18
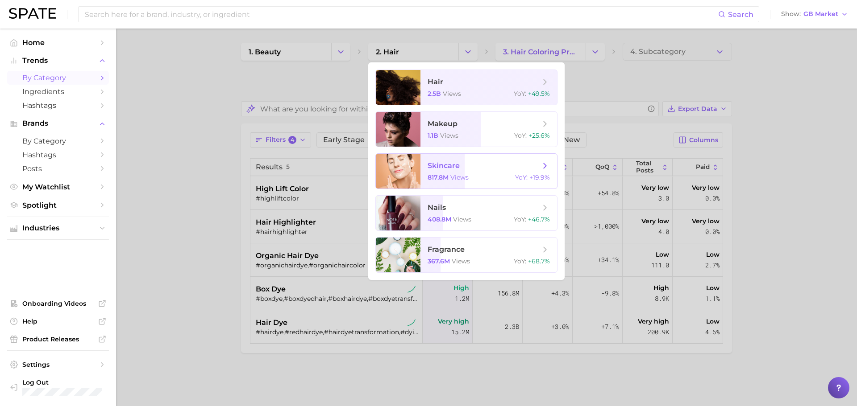
click at [471, 172] on span "skincare 817.8m views YoY : +19.9%" at bounding box center [488, 171] width 137 height 35
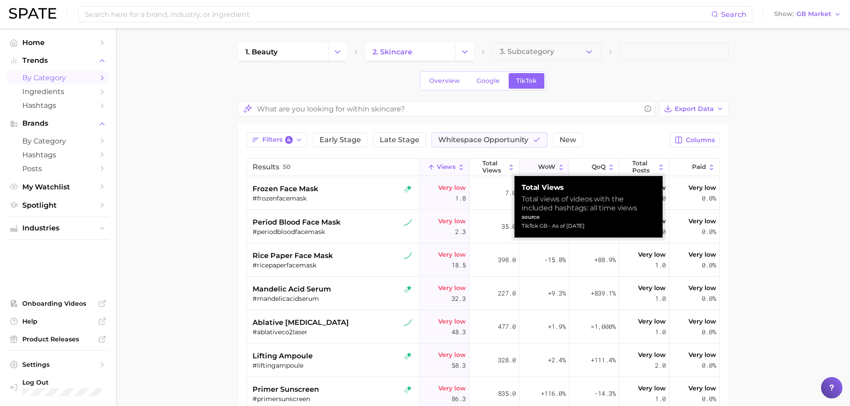
click at [531, 171] on button "WoW" at bounding box center [544, 167] width 50 height 17
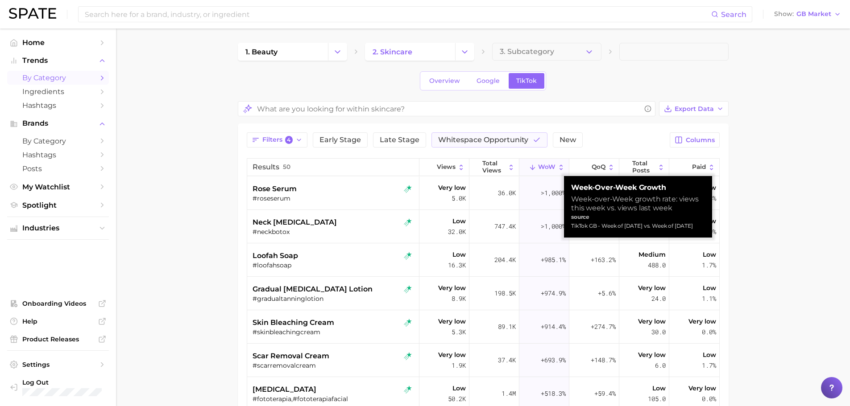
click at [531, 171] on button "WoW" at bounding box center [544, 167] width 50 height 17
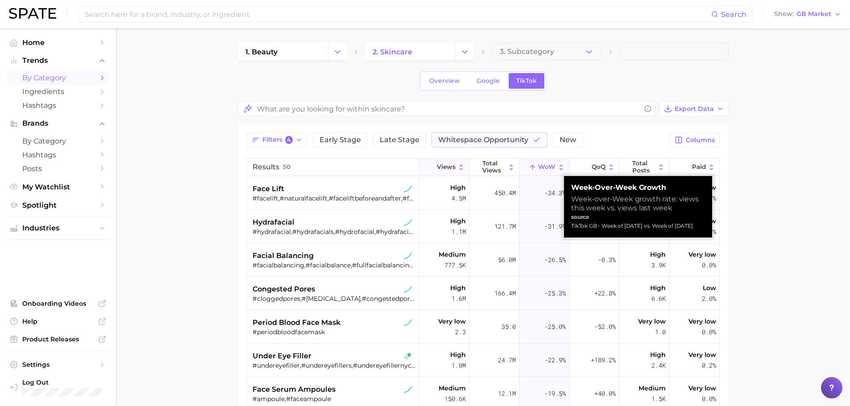
click at [444, 171] on button "Views" at bounding box center [444, 167] width 50 height 17
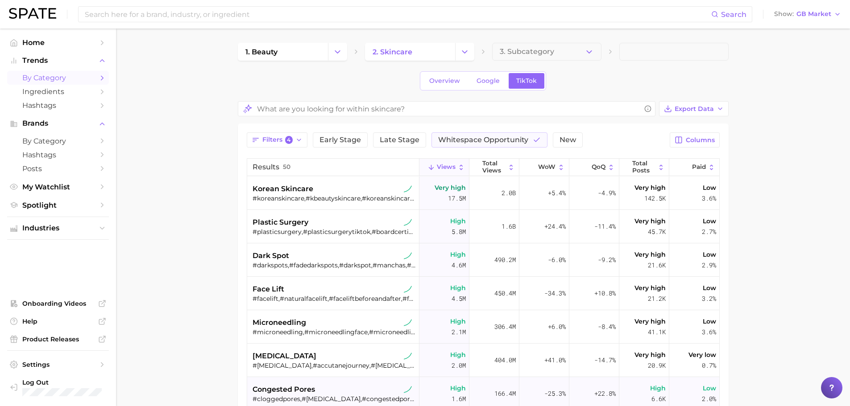
click at [292, 388] on span "congested pores" at bounding box center [284, 390] width 62 height 11
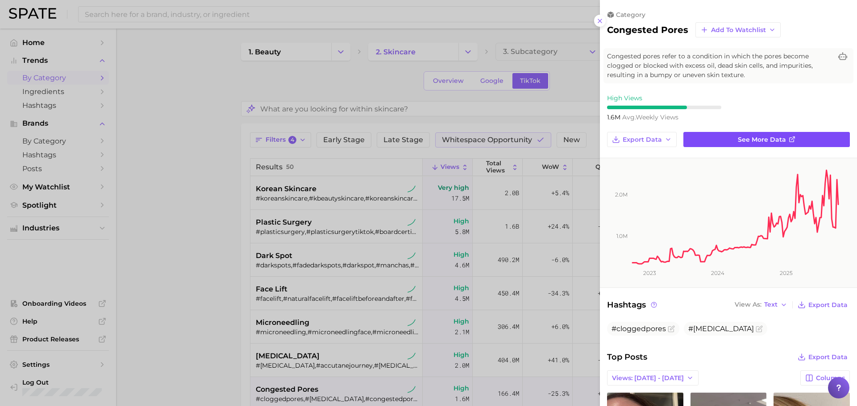
click at [722, 137] on link "See more data" at bounding box center [766, 139] width 166 height 15
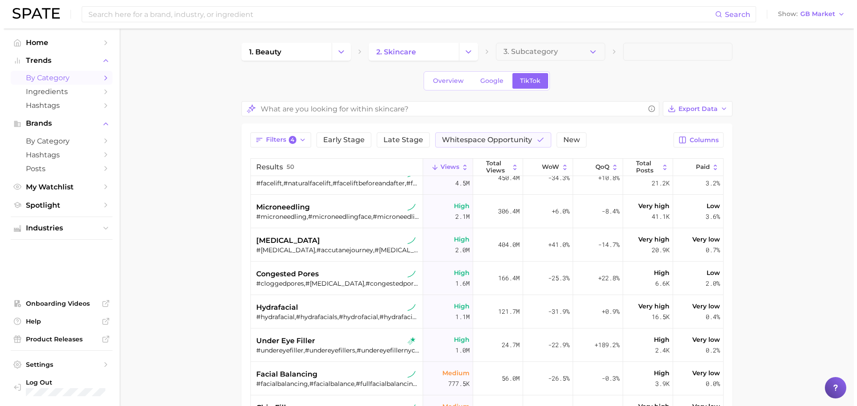
scroll to position [118, 0]
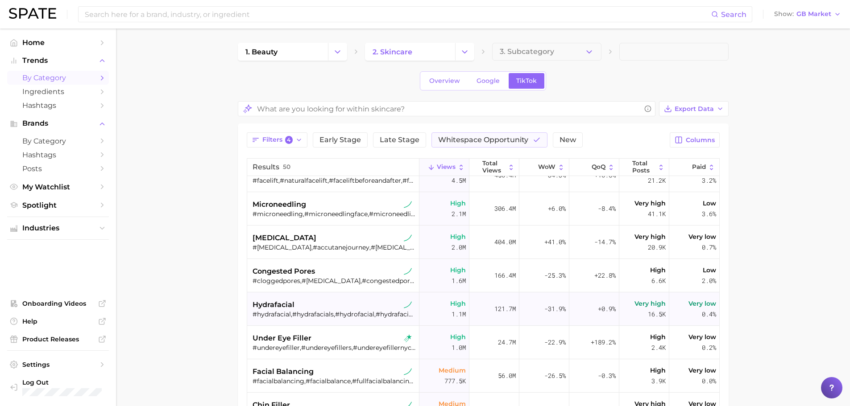
click at [307, 313] on div "#hydrafacial,#hydrafacials,#hydrofacial,#hydrafacialtreatment,#hydrafacialnatio…" at bounding box center [334, 315] width 163 height 8
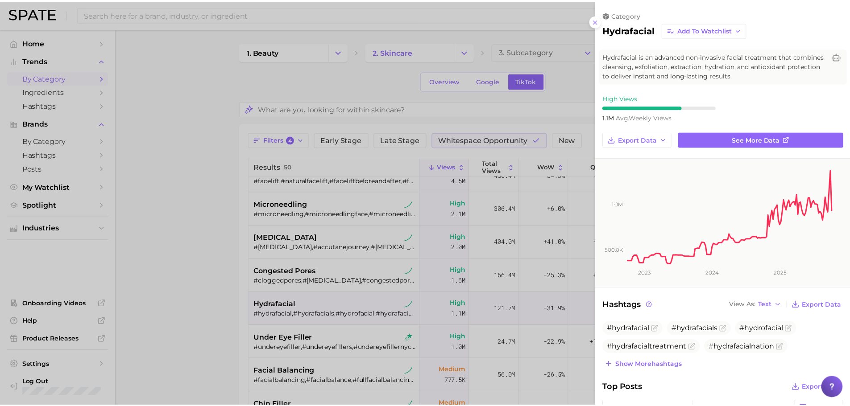
scroll to position [0, 0]
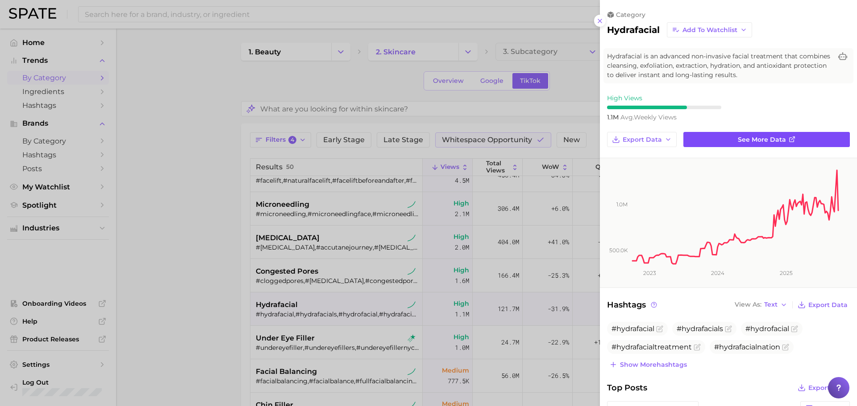
click at [770, 144] on link "See more data" at bounding box center [766, 139] width 166 height 15
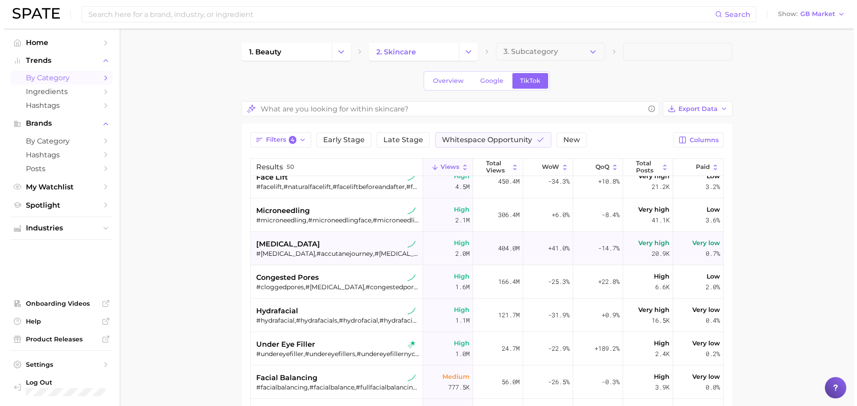
scroll to position [112, 0]
click at [277, 360] on div "under eye filler #undereyefiller,#undereyefillers,#undereyefillernyc,#undereyef…" at bounding box center [334, 348] width 163 height 33
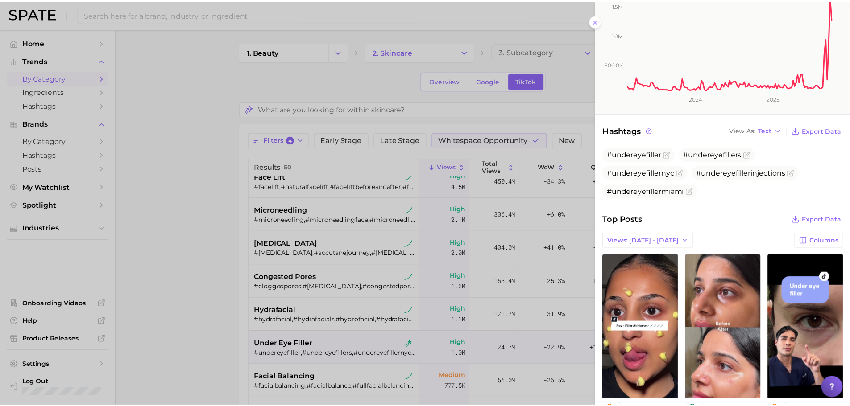
scroll to position [233, 0]
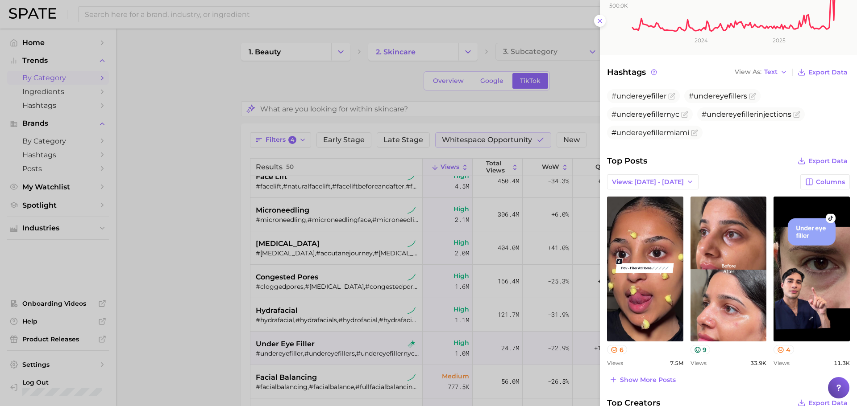
click at [518, 285] on div at bounding box center [428, 203] width 857 height 406
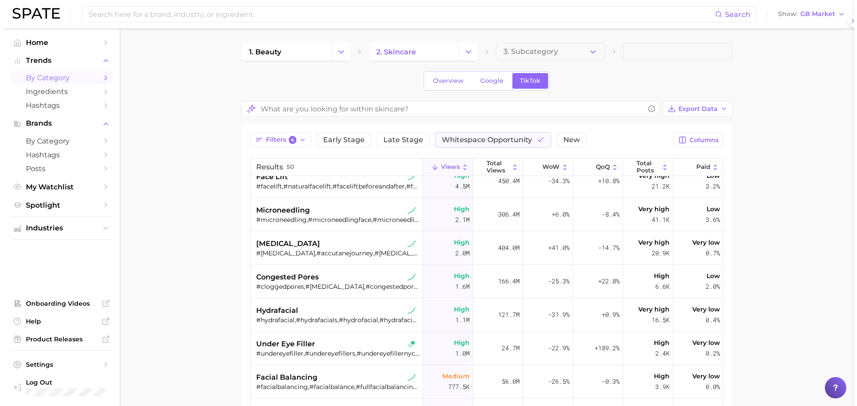
scroll to position [0, 0]
click at [299, 349] on span "under eye filler" at bounding box center [282, 344] width 59 height 11
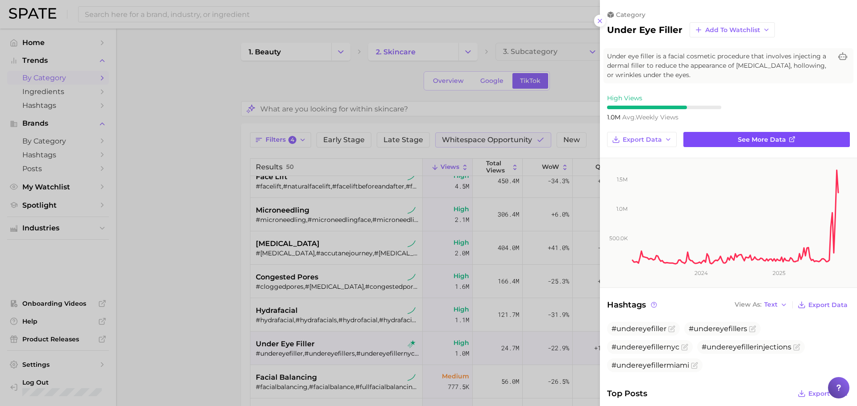
click at [730, 138] on link "See more data" at bounding box center [766, 139] width 166 height 15
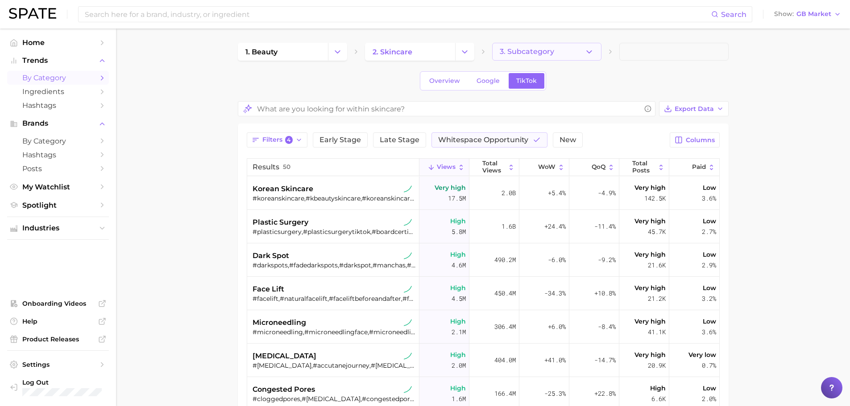
click at [572, 54] on button "3. Subcategory" at bounding box center [546, 52] width 109 height 18
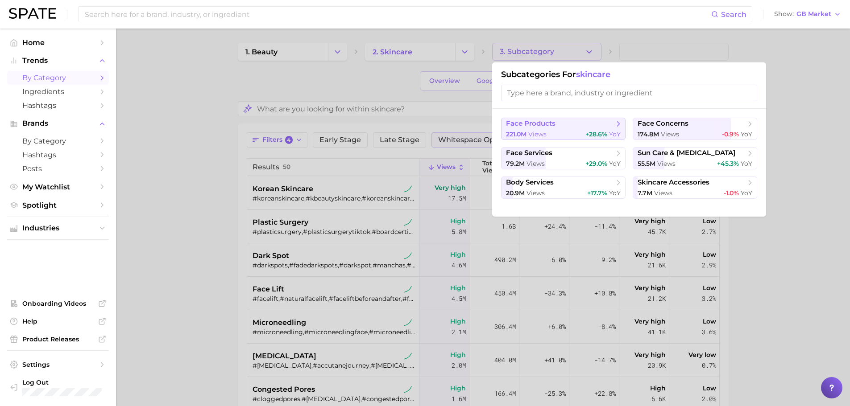
click at [575, 124] on span "face products" at bounding box center [560, 124] width 108 height 9
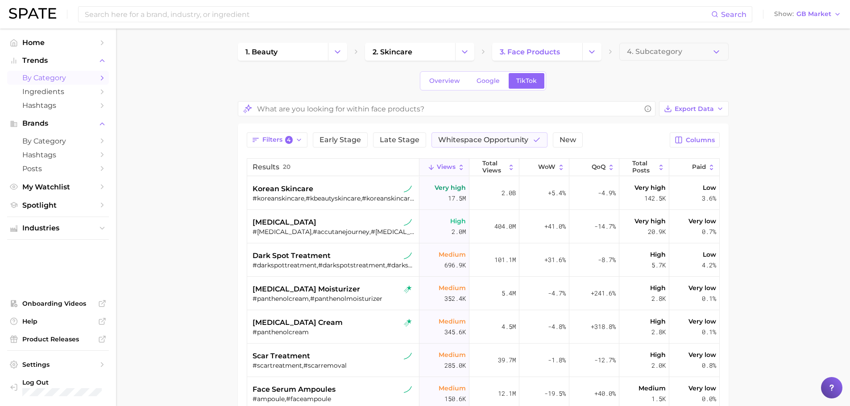
click at [448, 166] on span "Views" at bounding box center [446, 167] width 19 height 7
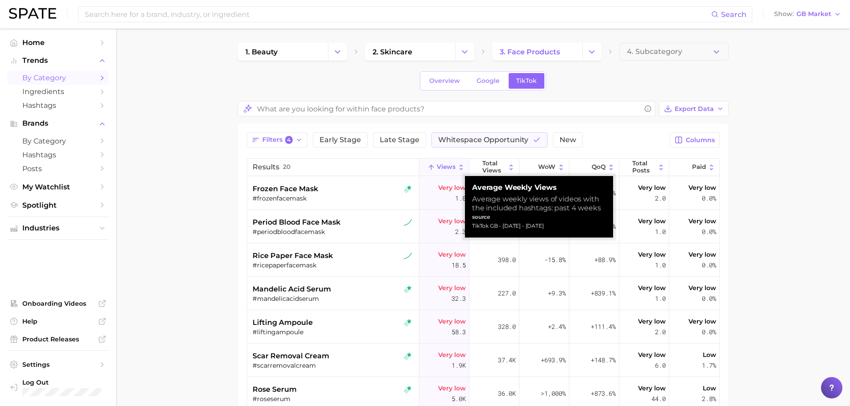
click at [448, 166] on span "Views" at bounding box center [446, 167] width 19 height 7
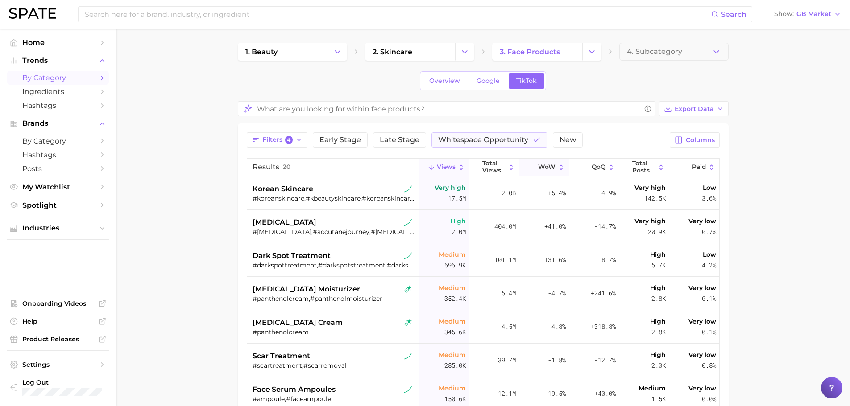
click at [541, 166] on span "WoW" at bounding box center [546, 167] width 17 height 7
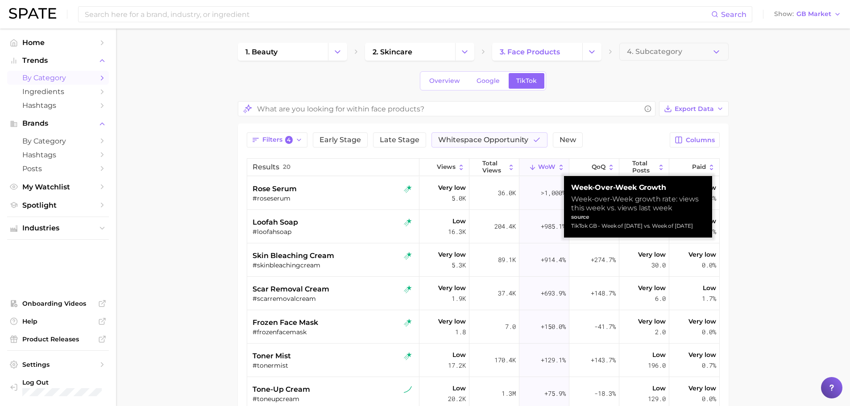
click at [541, 166] on span "WoW" at bounding box center [546, 167] width 17 height 7
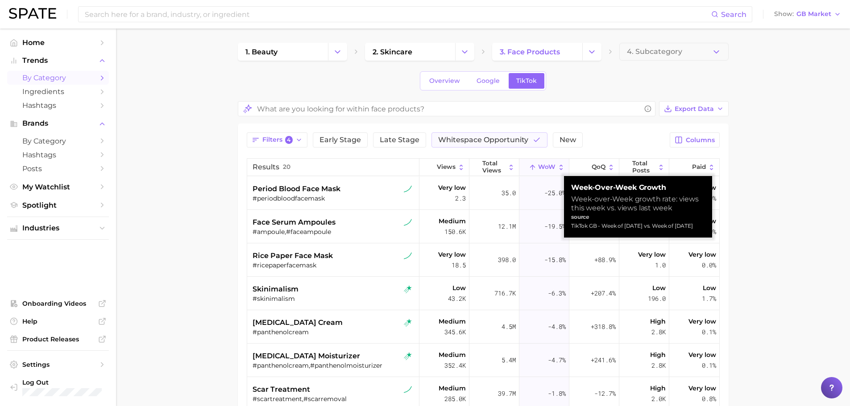
click at [541, 166] on span "WoW" at bounding box center [546, 167] width 17 height 7
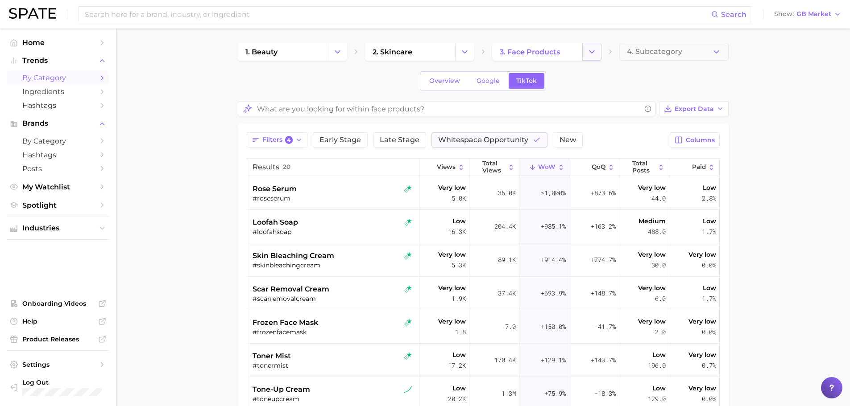
click at [589, 49] on icon "Change Category" at bounding box center [591, 51] width 9 height 9
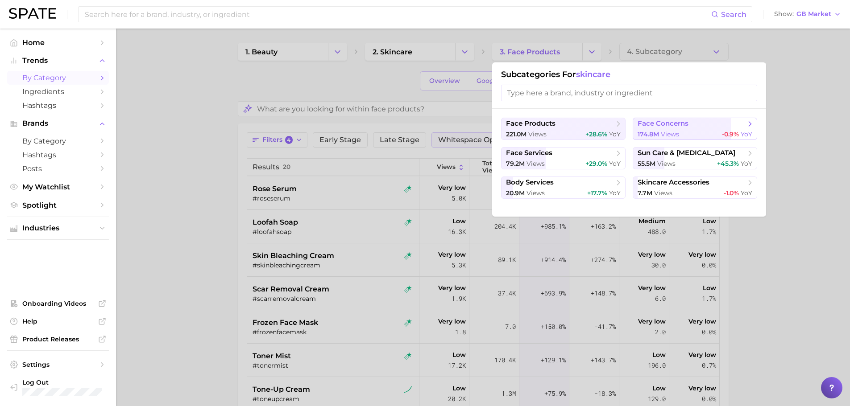
click at [666, 120] on span "face concerns" at bounding box center [663, 124] width 51 height 8
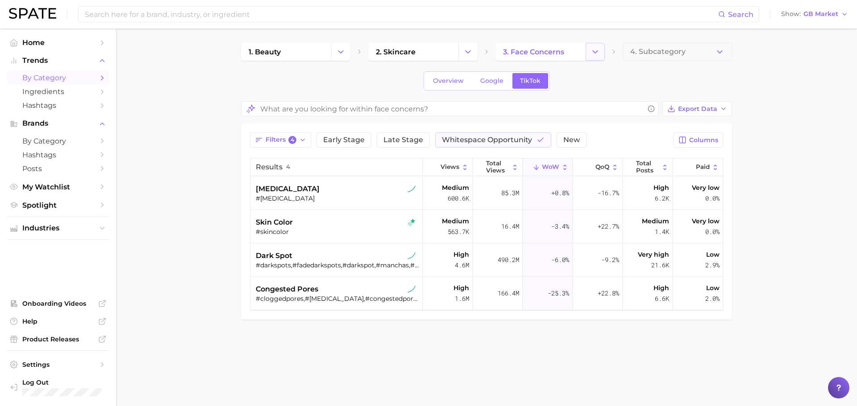
click at [595, 54] on icon "Change Category" at bounding box center [594, 51] width 9 height 9
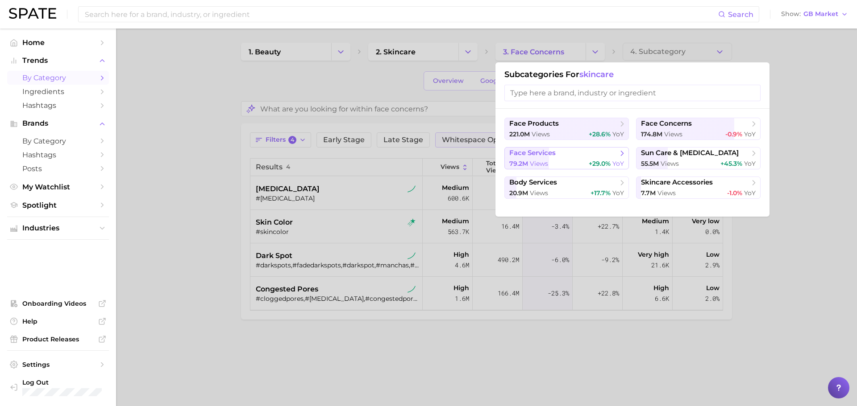
click at [581, 163] on div "79.2m views +29.0% YoY" at bounding box center [566, 164] width 115 height 8
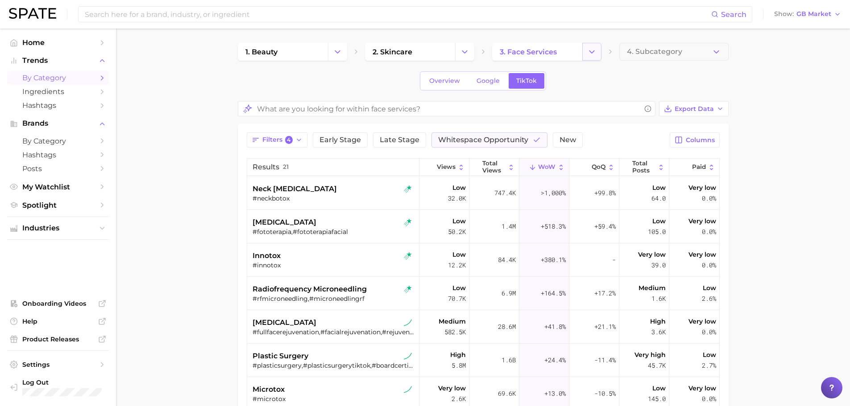
click at [585, 54] on button "Change Category" at bounding box center [591, 52] width 19 height 18
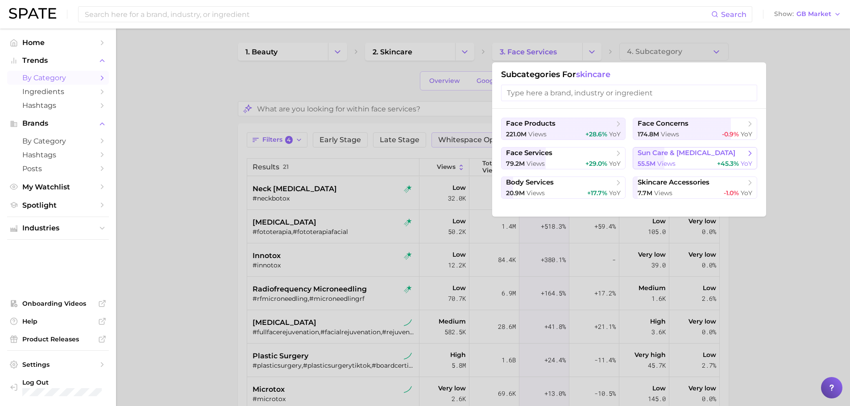
click at [651, 156] on span "sun care & tanning" at bounding box center [687, 153] width 98 height 8
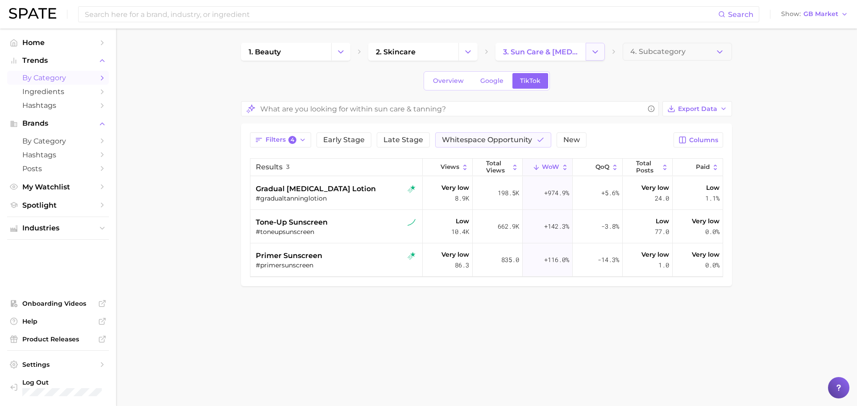
click at [590, 55] on icon "Change Category" at bounding box center [594, 51] width 9 height 9
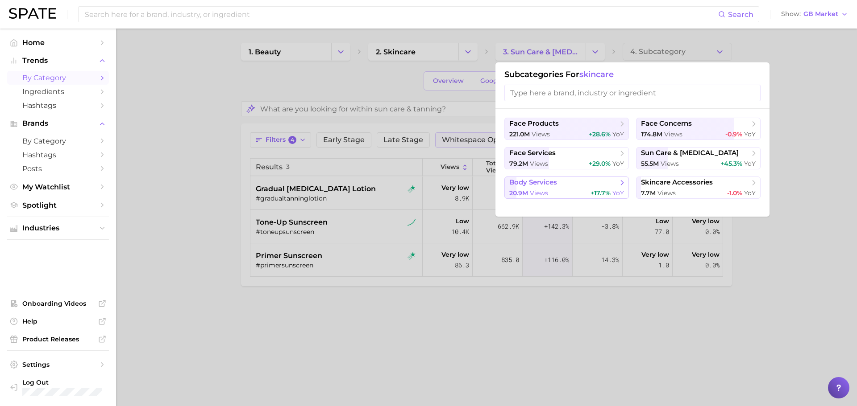
click at [555, 184] on span "body services" at bounding box center [533, 182] width 48 height 8
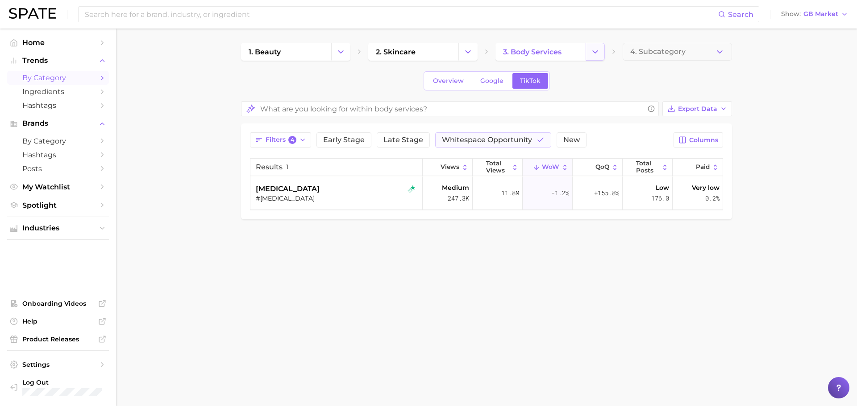
click at [593, 53] on icon "Change Category" at bounding box center [594, 51] width 9 height 9
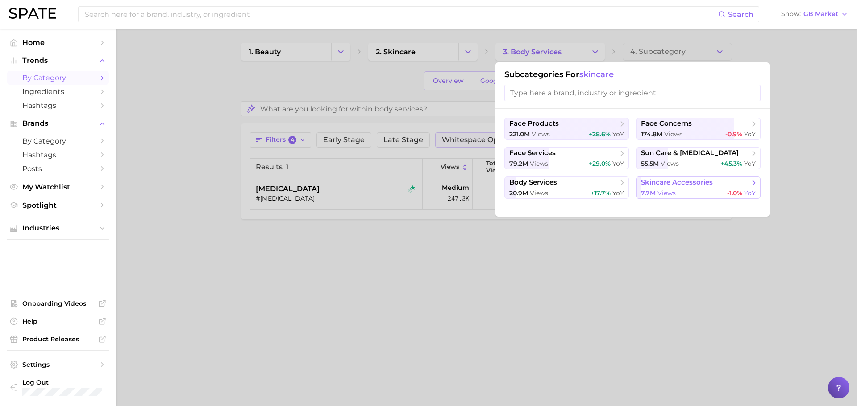
click at [680, 182] on span "skincare accessories" at bounding box center [677, 182] width 72 height 8
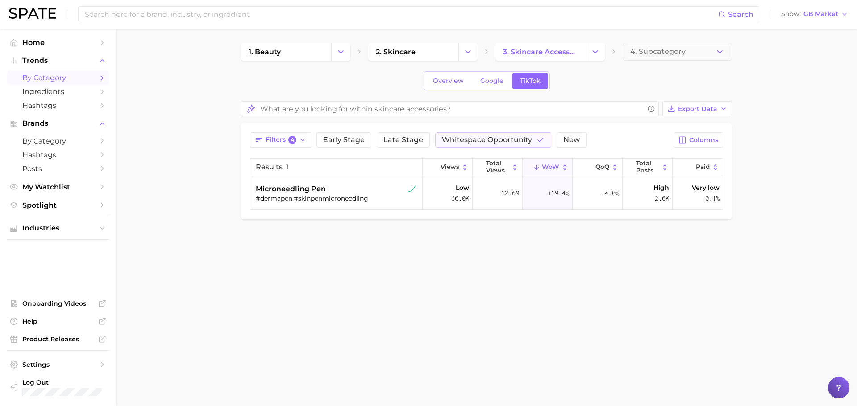
click at [405, 61] on div "1. beauty 2. skincare 3. skincare accessories 4. Subcategory Overview Google Ti…" at bounding box center [486, 131] width 491 height 177
click at [409, 47] on link "2. skincare" at bounding box center [413, 52] width 90 height 18
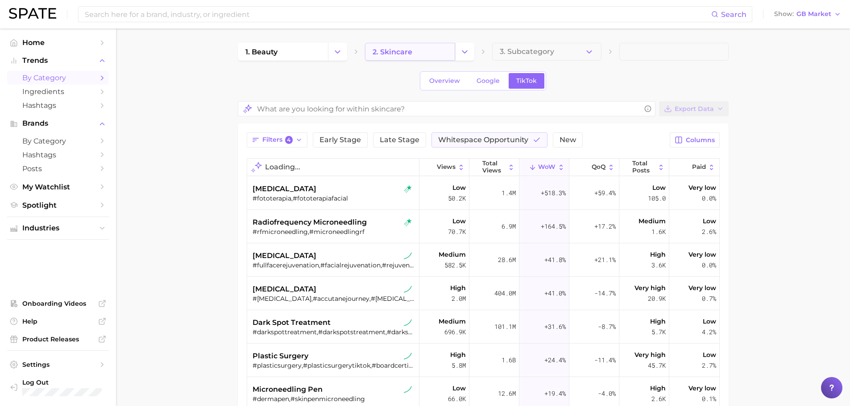
click at [421, 49] on link "2. skincare" at bounding box center [410, 52] width 90 height 18
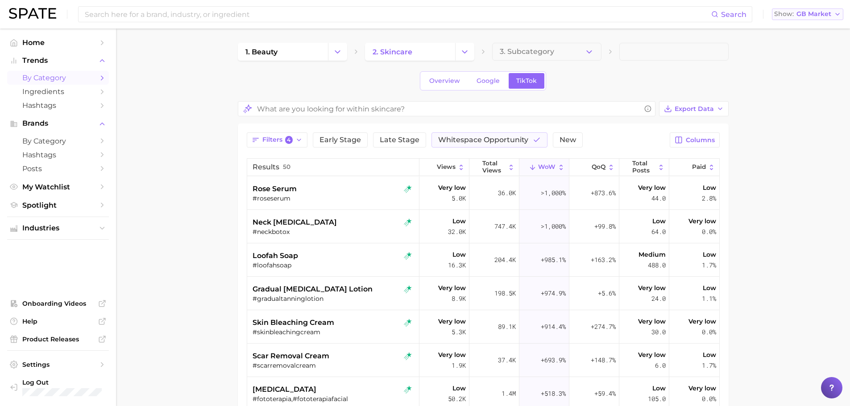
click at [822, 14] on span "GB Market" at bounding box center [813, 14] width 35 height 5
click at [810, 23] on button "United States" at bounding box center [811, 29] width 78 height 16
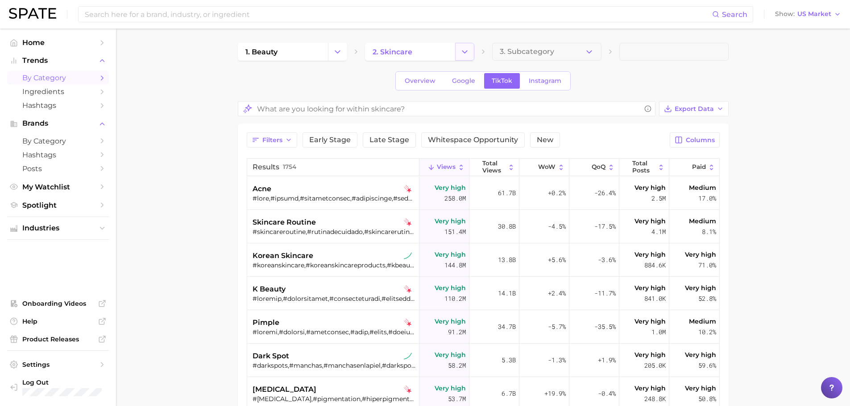
click at [469, 50] on button "Change Category" at bounding box center [464, 52] width 19 height 18
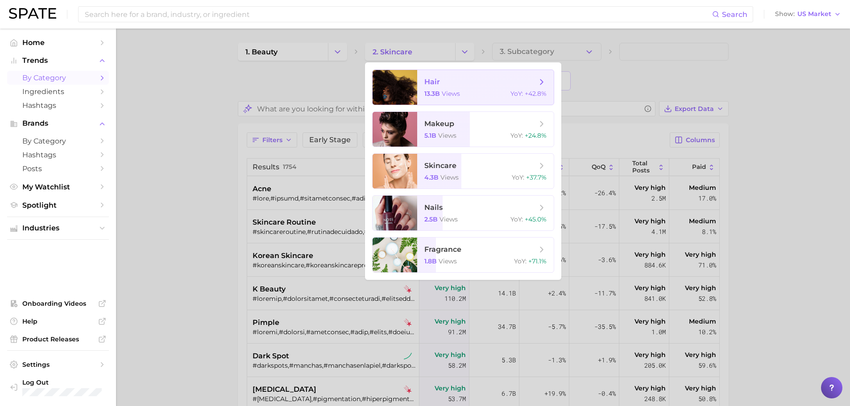
click at [457, 96] on span "views" at bounding box center [451, 94] width 18 height 8
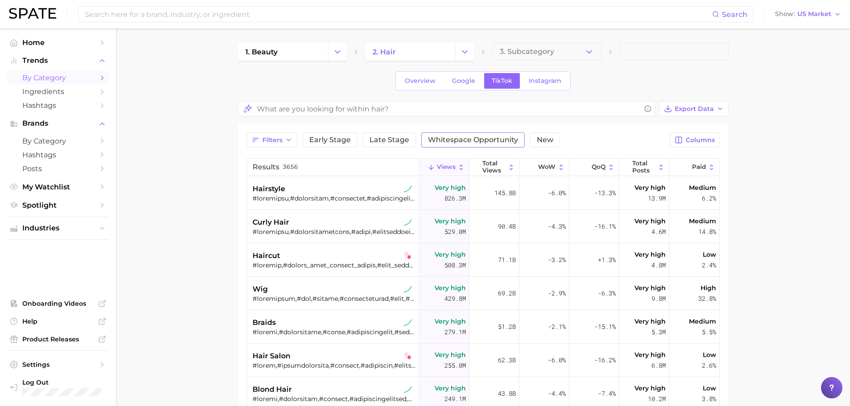
click at [481, 137] on span "Whitespace Opportunity" at bounding box center [473, 140] width 90 height 7
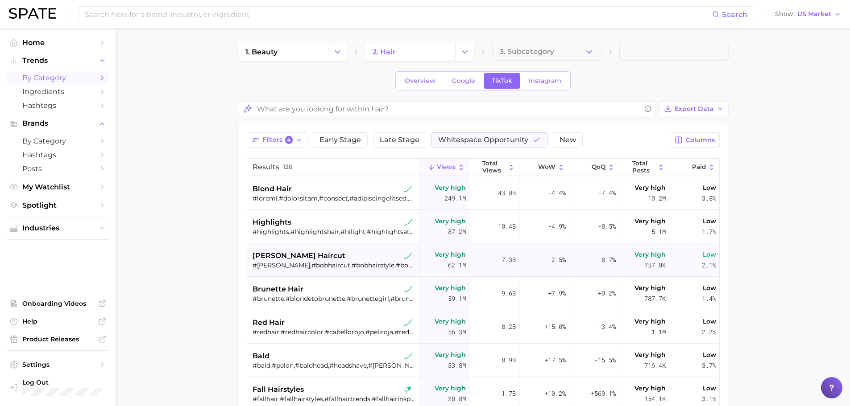
click at [278, 265] on div "#bob,#bobhaircut,#bobhairstyle,#bobcut,#bobhair,#bobseason,#bobhairstyles,#bobs…" at bounding box center [334, 265] width 163 height 8
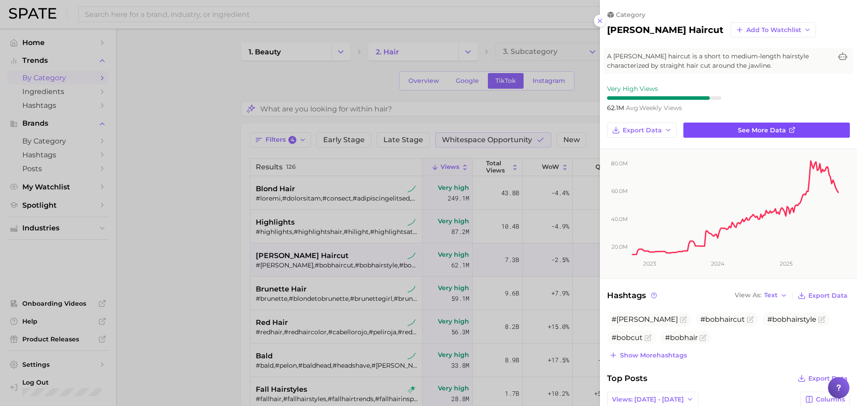
click at [720, 132] on link "See more data" at bounding box center [766, 130] width 166 height 15
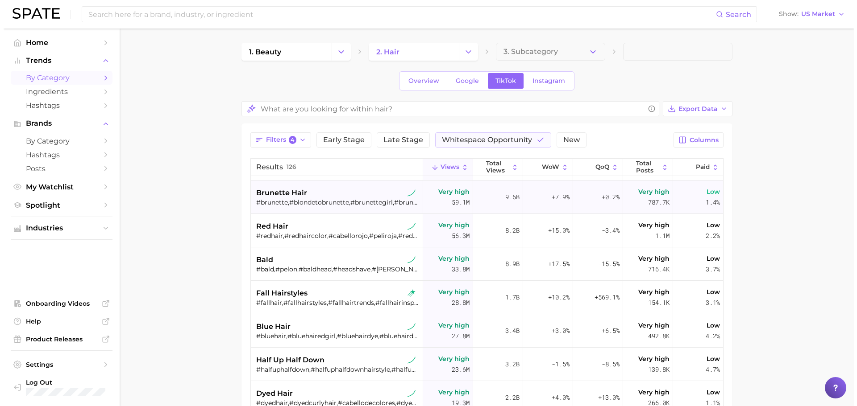
scroll to position [97, 0]
click at [311, 291] on div "fall hairstyles" at bounding box center [334, 293] width 163 height 11
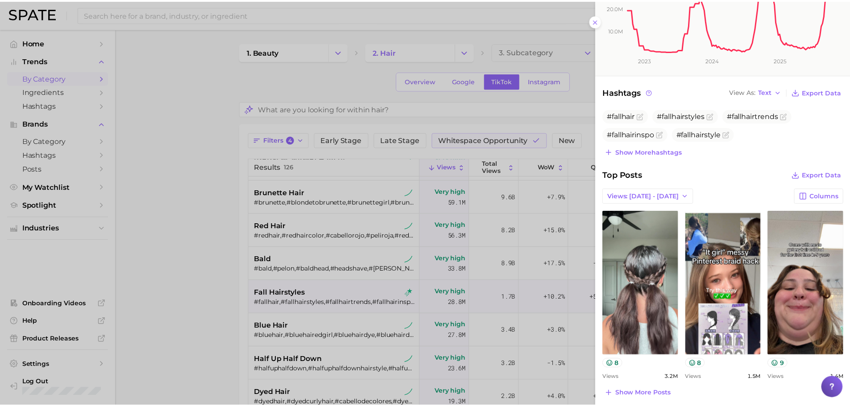
scroll to position [0, 0]
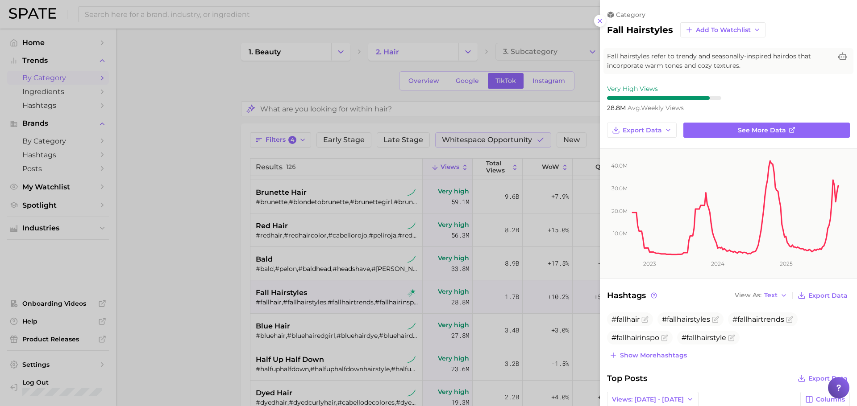
click at [548, 273] on div at bounding box center [428, 203] width 857 height 406
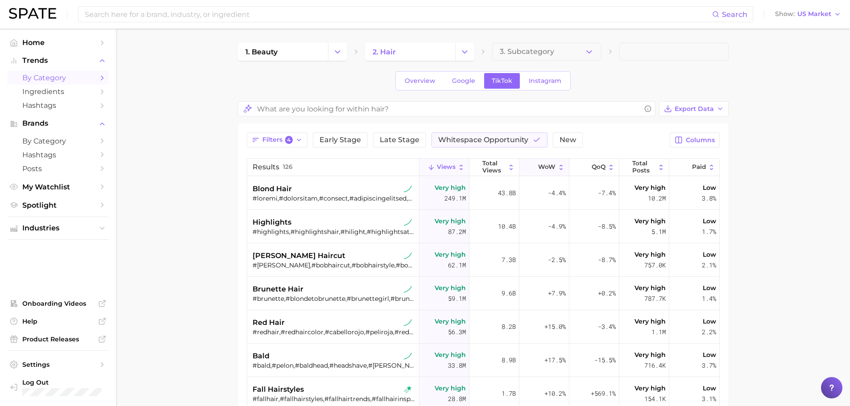
click at [555, 161] on button "WoW" at bounding box center [544, 167] width 50 height 17
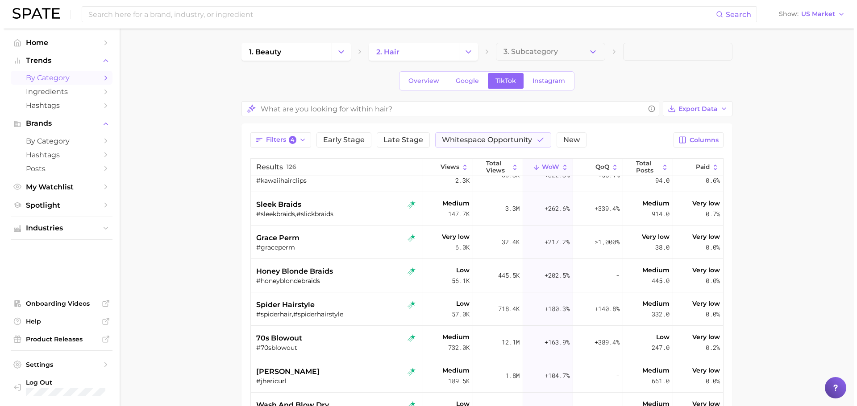
scroll to position [319, 0]
click at [353, 344] on div "#70sblowout" at bounding box center [334, 348] width 163 height 8
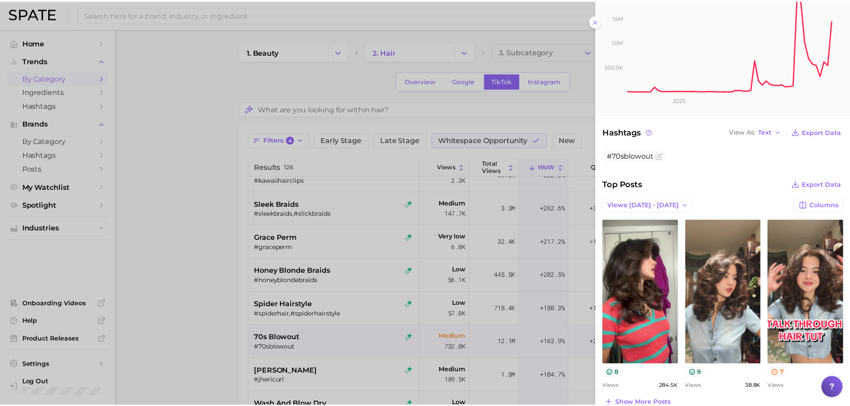
scroll to position [0, 0]
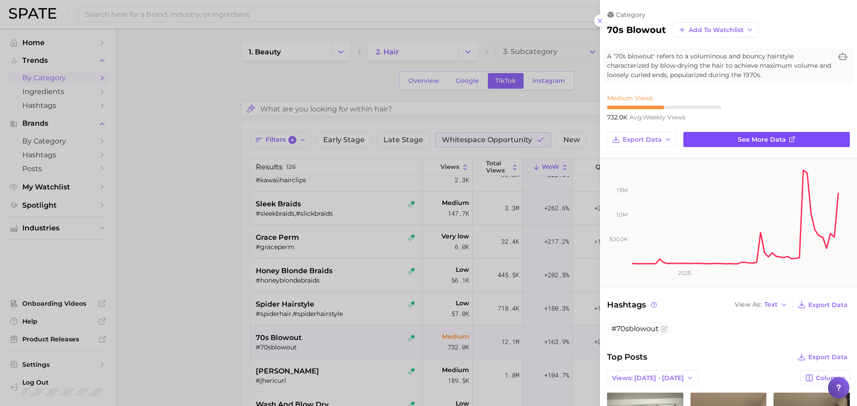
click at [709, 139] on link "See more data" at bounding box center [766, 139] width 166 height 15
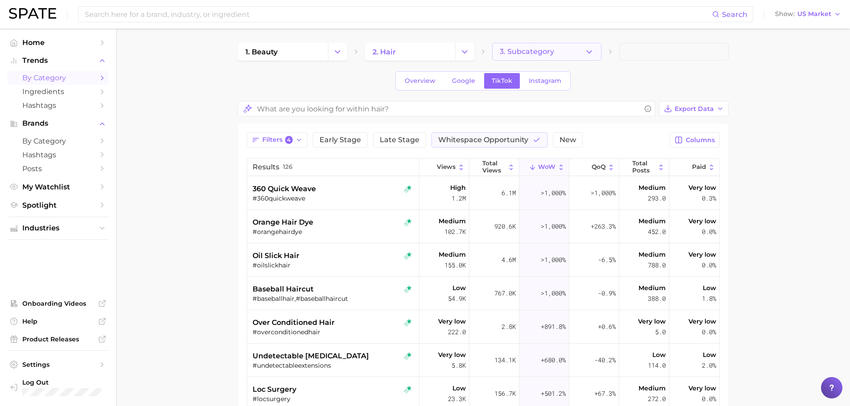
click at [557, 56] on button "3. Subcategory" at bounding box center [546, 52] width 109 height 18
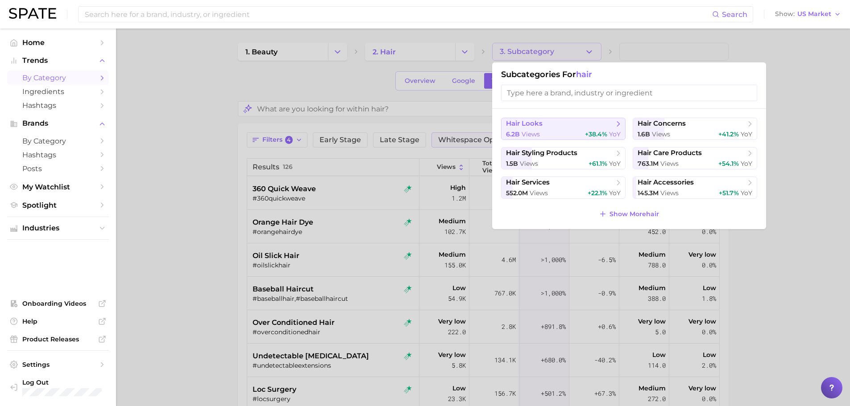
click at [558, 121] on span "hair looks" at bounding box center [560, 124] width 108 height 9
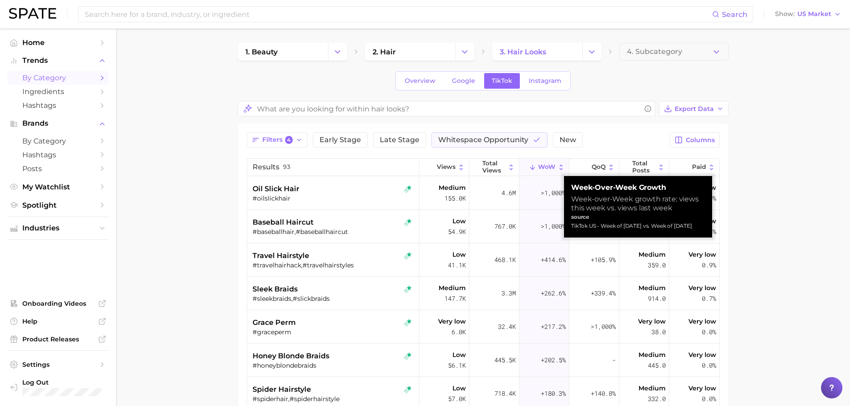
click at [544, 165] on span "WoW" at bounding box center [546, 167] width 17 height 7
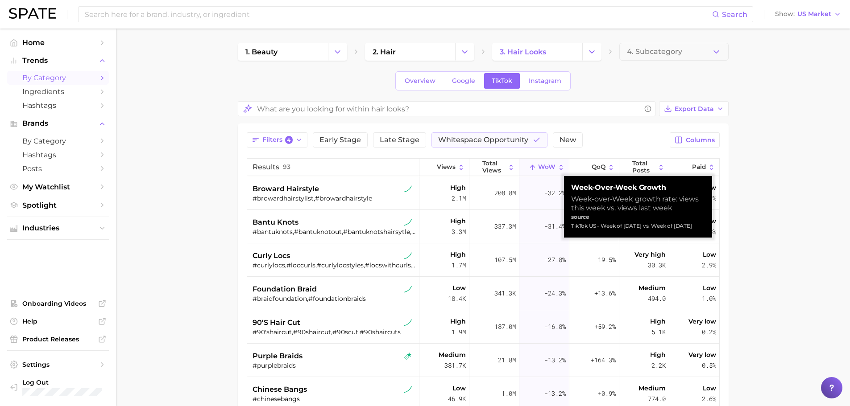
click at [544, 165] on span "WoW" at bounding box center [546, 167] width 17 height 7
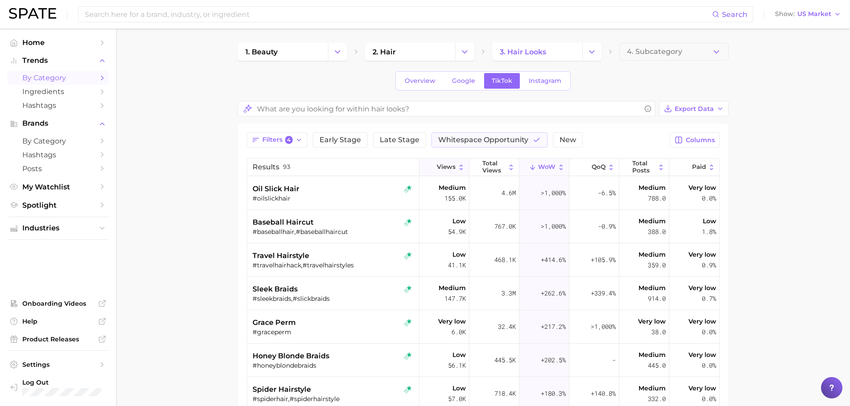
click at [446, 161] on button "Views" at bounding box center [444, 167] width 50 height 17
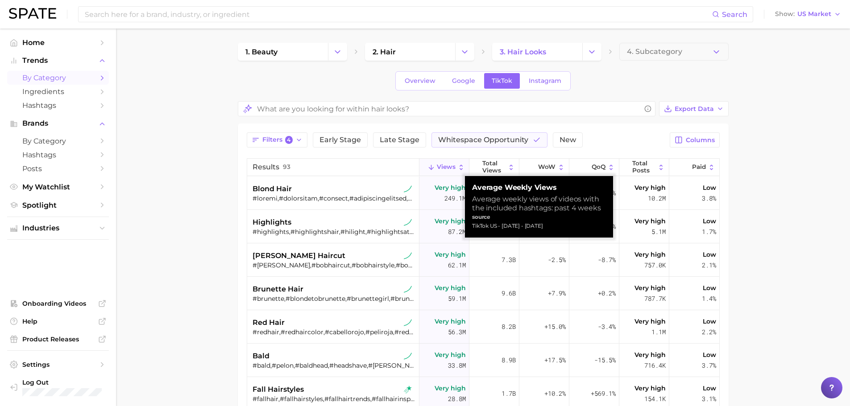
click at [446, 161] on button "Views" at bounding box center [444, 167] width 50 height 17
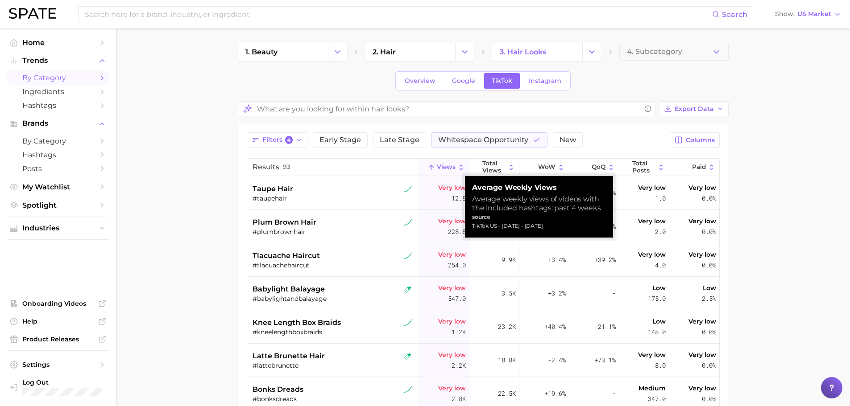
click at [446, 161] on button "Views" at bounding box center [444, 167] width 50 height 17
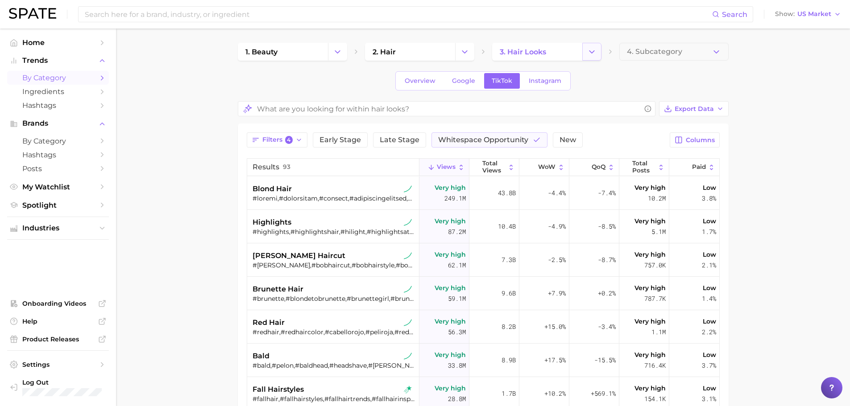
click at [593, 50] on icon "Change Category" at bounding box center [591, 51] width 9 height 9
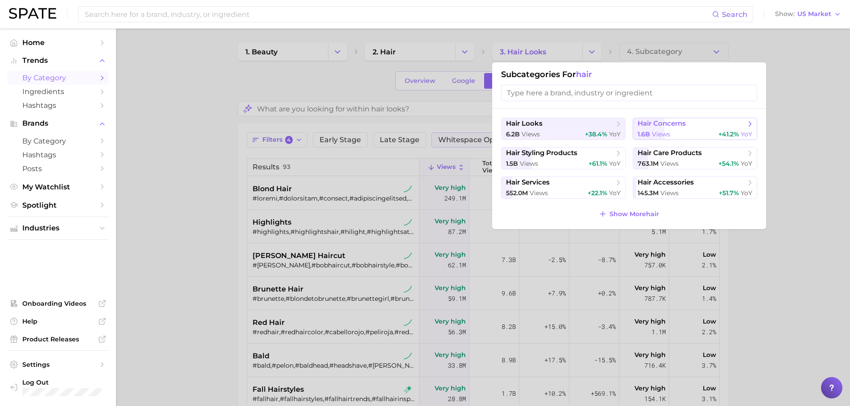
click at [655, 124] on span "hair concerns" at bounding box center [662, 124] width 48 height 8
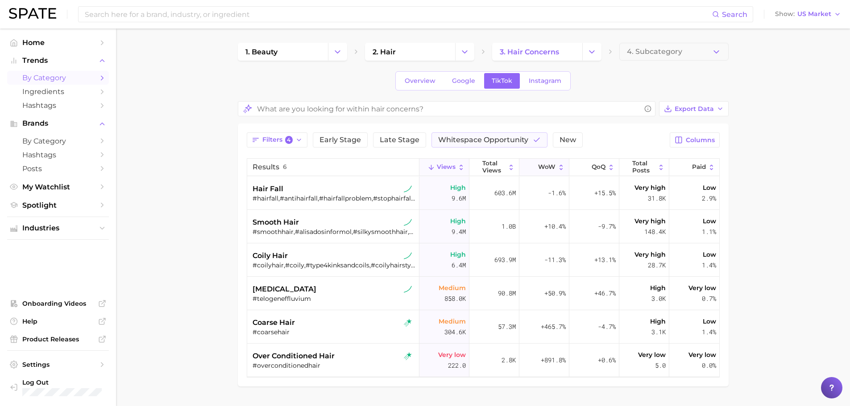
click at [553, 166] on span "WoW" at bounding box center [546, 167] width 17 height 7
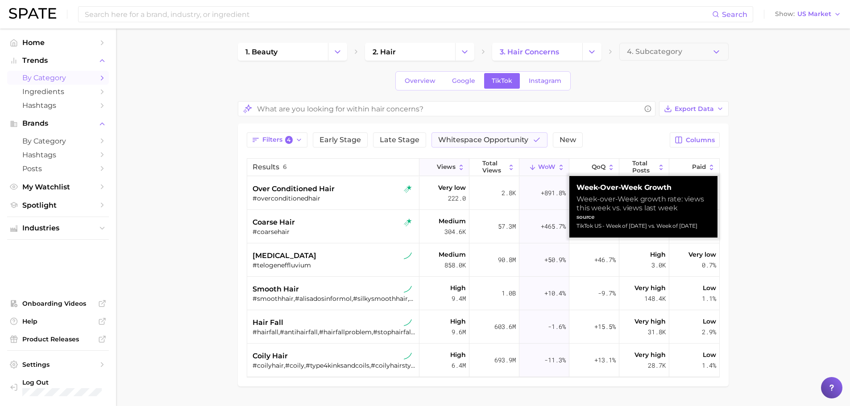
click at [443, 162] on button "Views" at bounding box center [444, 167] width 50 height 17
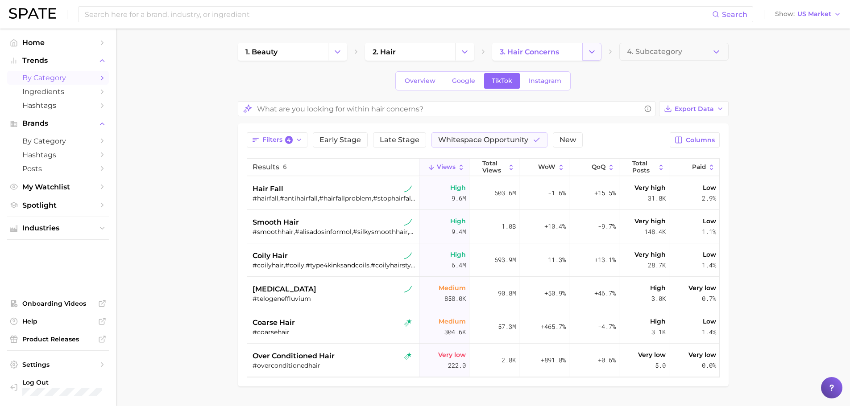
click at [589, 54] on icon "Change Category" at bounding box center [591, 51] width 9 height 9
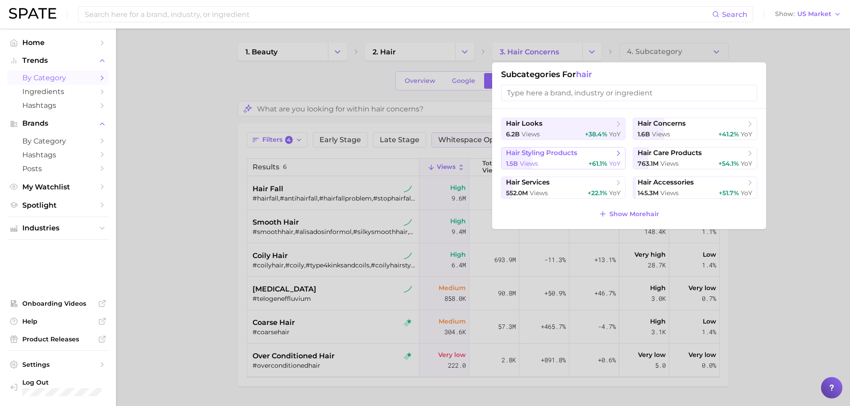
click at [568, 158] on button "hair styling products 1.5b views +61.1% YoY" at bounding box center [563, 158] width 124 height 22
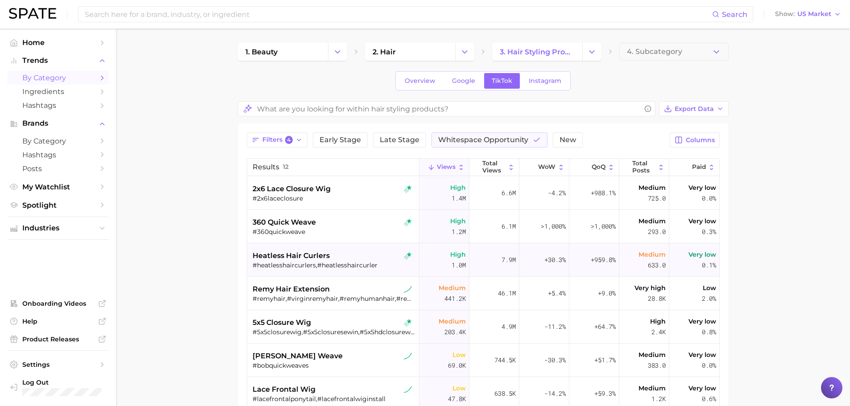
click at [309, 257] on span "heatless hair curlers" at bounding box center [291, 256] width 77 height 11
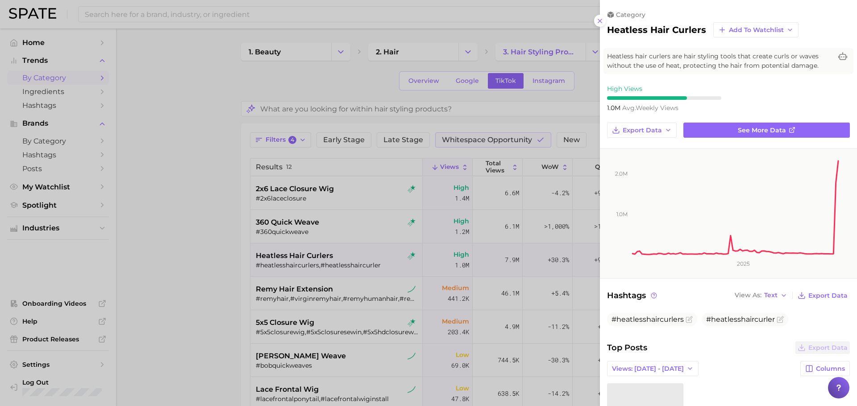
click at [712, 120] on div "category heatless hair curlers Add to Watchlist Heatless hair curlers are hair …" at bounding box center [728, 381] width 257 height 763
click at [718, 127] on link "See more data" at bounding box center [766, 130] width 166 height 15
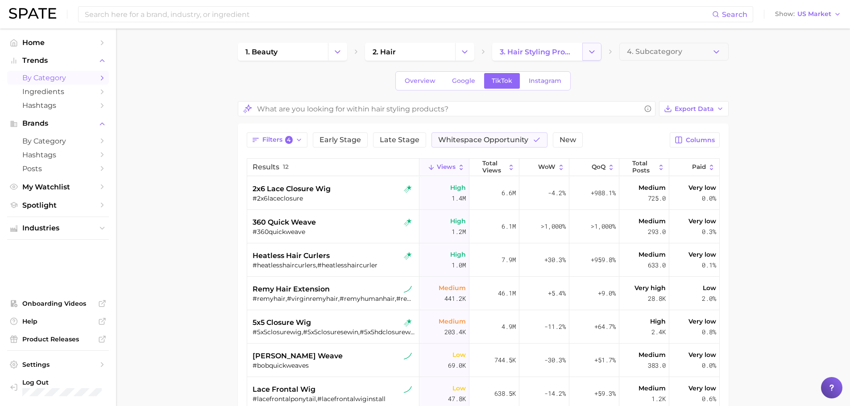
click at [594, 52] on icon "Change Category" at bounding box center [591, 51] width 9 height 9
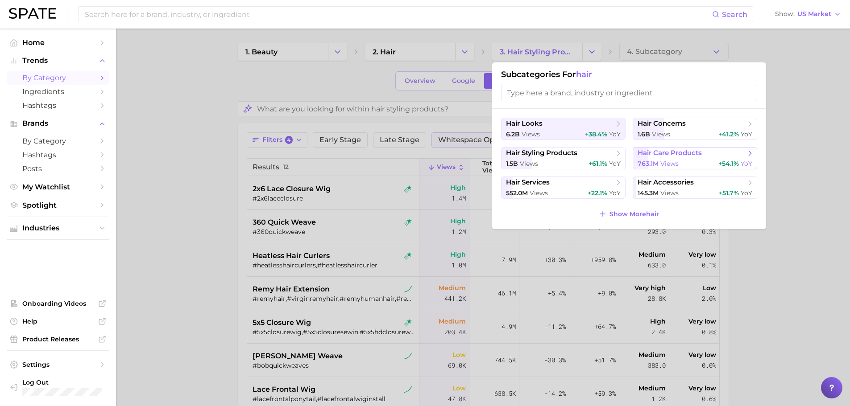
click at [659, 154] on span "hair care products" at bounding box center [670, 153] width 64 height 8
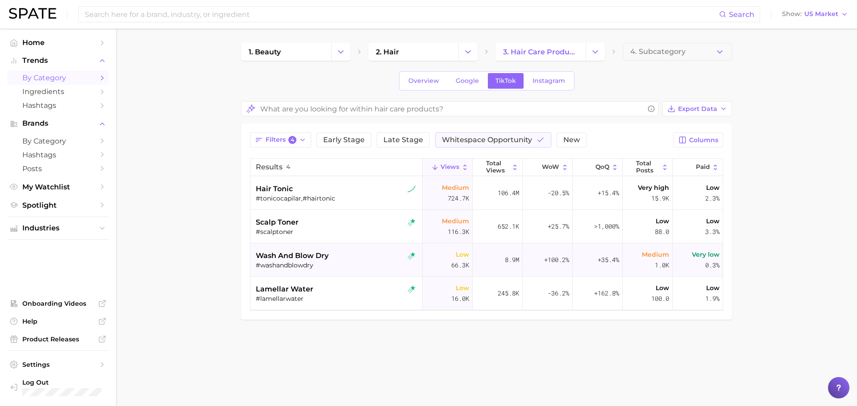
click at [331, 252] on div "wash and blow dry" at bounding box center [337, 256] width 163 height 11
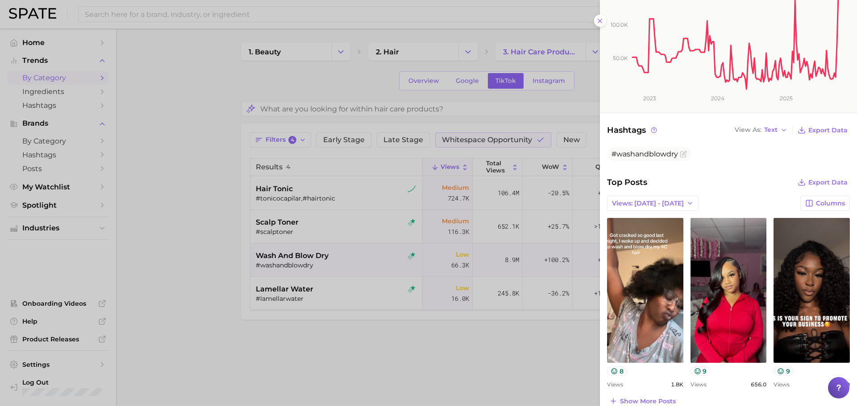
scroll to position [311, 0]
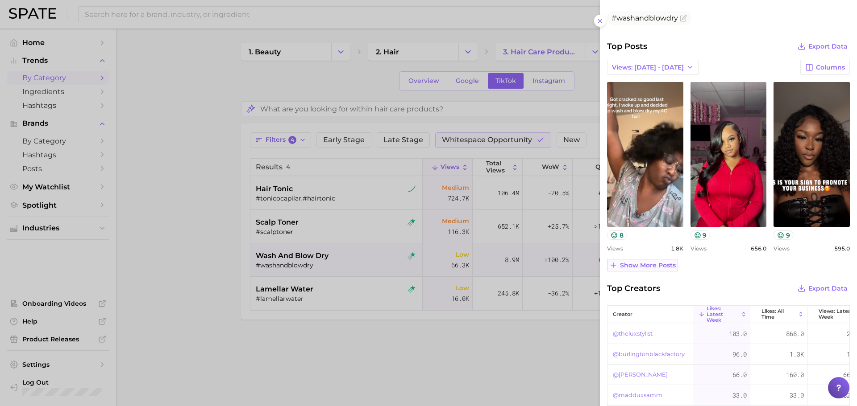
click at [639, 263] on span "Show more posts" at bounding box center [648, 266] width 56 height 8
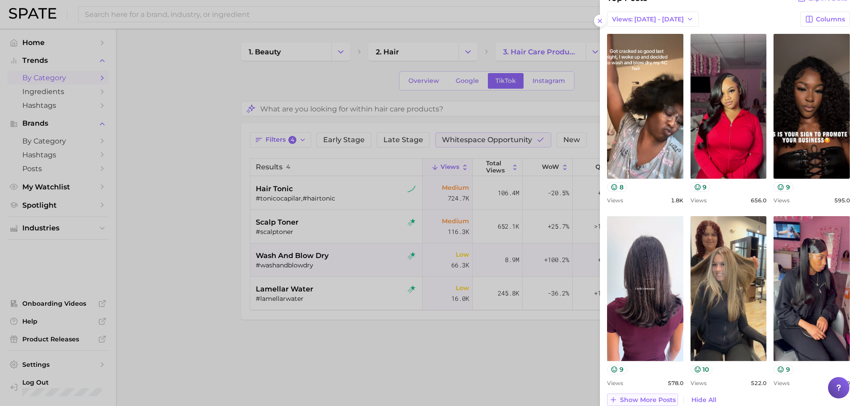
scroll to position [360, 0]
click at [515, 352] on div at bounding box center [428, 203] width 857 height 406
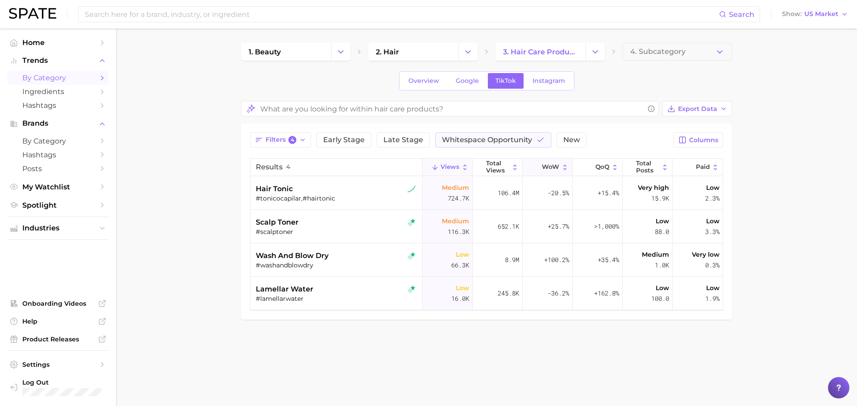
click at [552, 162] on button "WoW" at bounding box center [547, 167] width 50 height 17
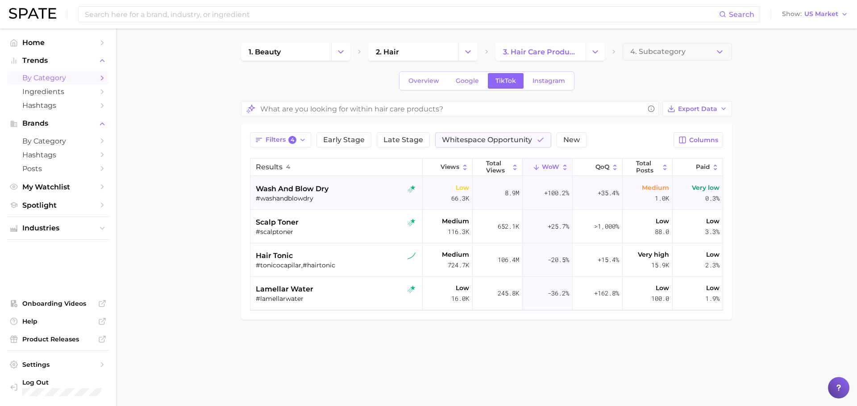
click at [290, 194] on span "wash and blow dry" at bounding box center [292, 189] width 73 height 11
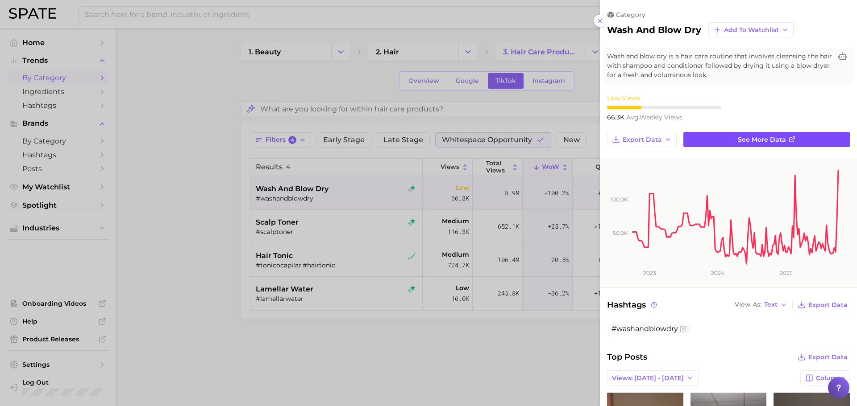
click at [725, 139] on link "See more data" at bounding box center [766, 139] width 166 height 15
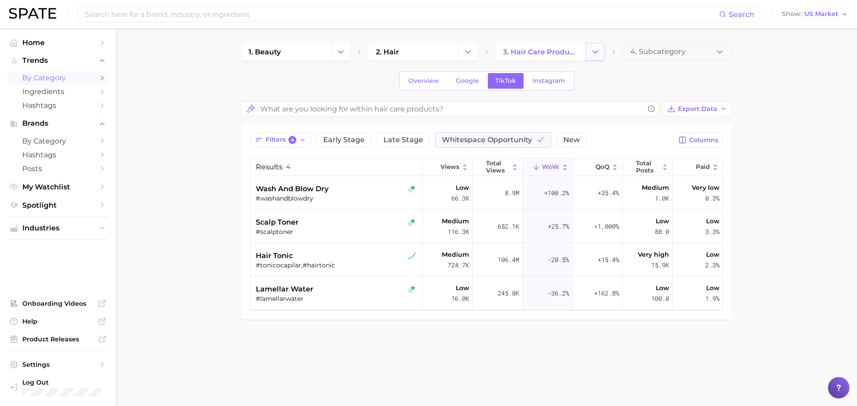
click at [598, 51] on icon "Change Category" at bounding box center [594, 51] width 9 height 9
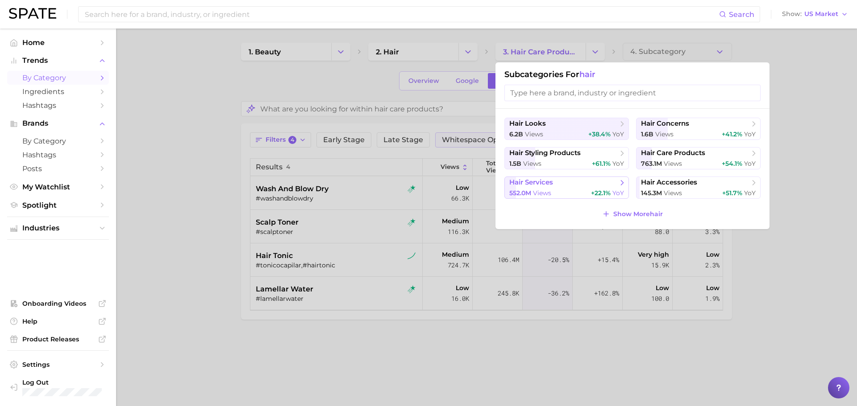
click at [576, 182] on span "hair services" at bounding box center [563, 182] width 108 height 9
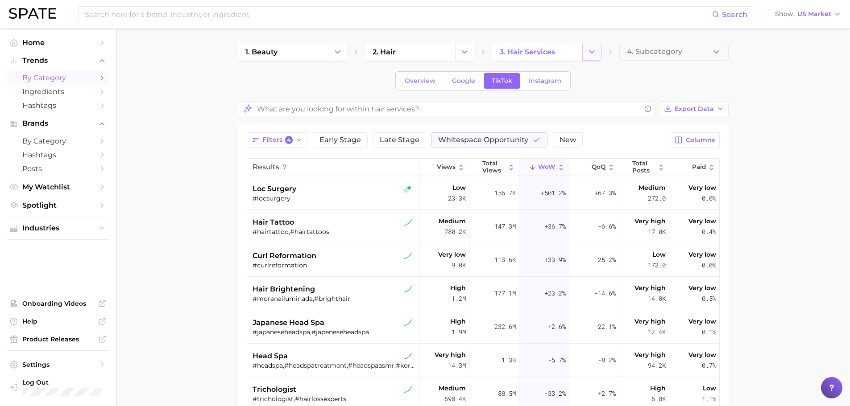
click at [595, 51] on icon "Change Category" at bounding box center [591, 51] width 9 height 9
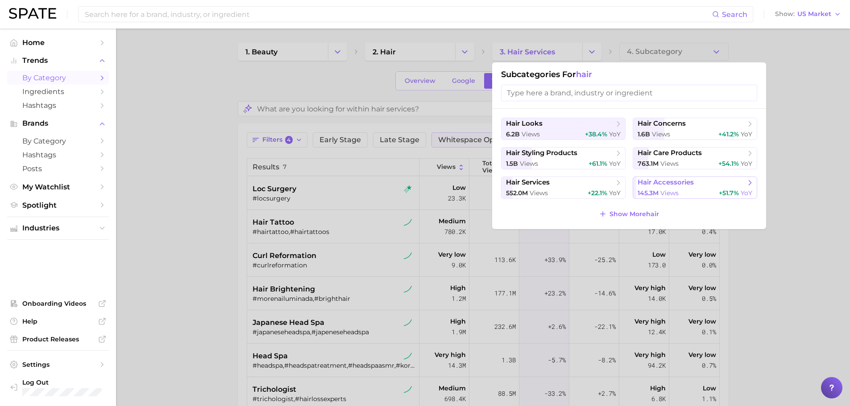
click at [655, 185] on span "hair accessories" at bounding box center [666, 182] width 56 height 8
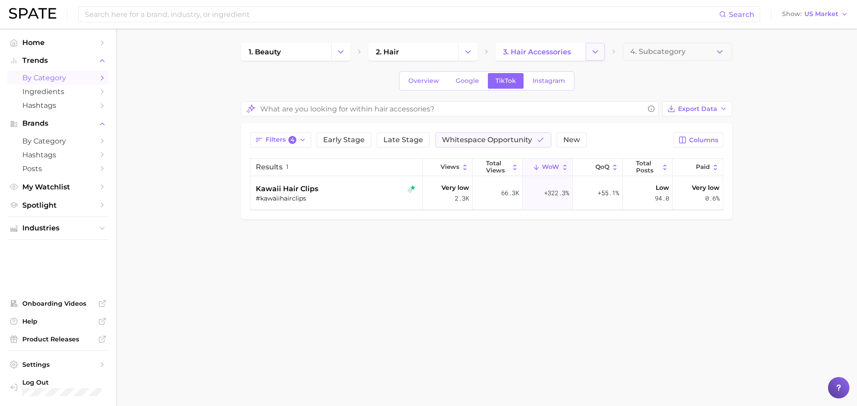
click at [597, 51] on polyline "Change Category" at bounding box center [595, 51] width 5 height 2
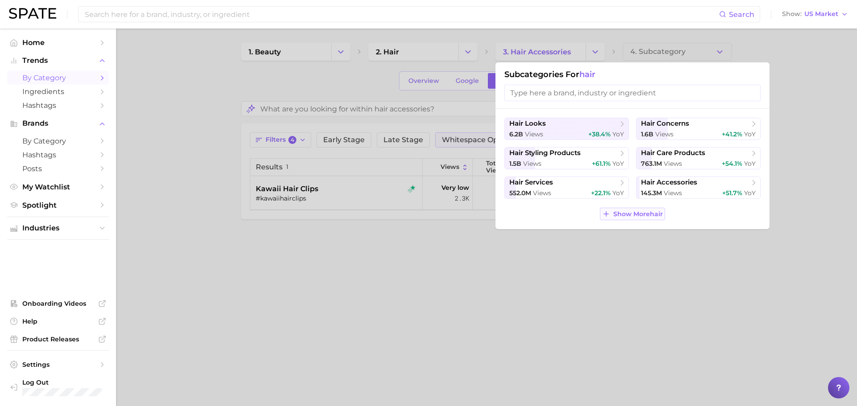
click at [620, 212] on span "Show More hair" at bounding box center [638, 215] width 50 height 8
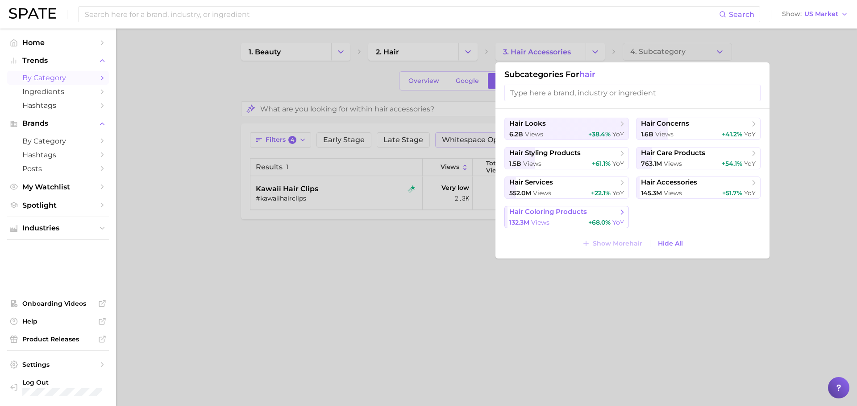
click at [564, 214] on span "hair coloring products" at bounding box center [548, 212] width 78 height 8
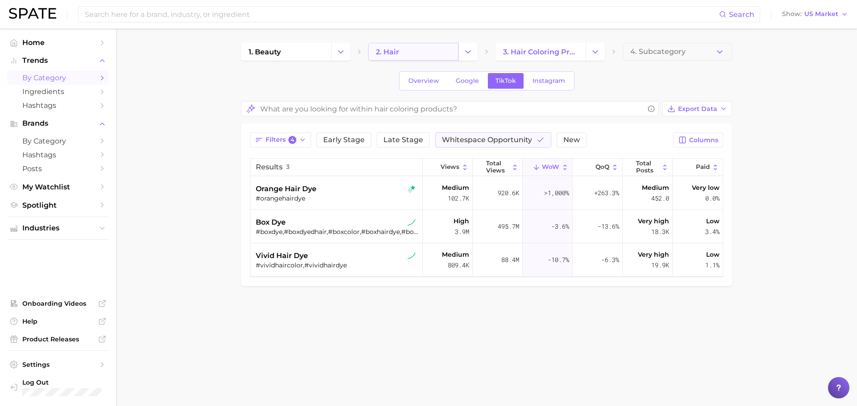
click at [415, 52] on link "2. hair" at bounding box center [413, 52] width 90 height 18
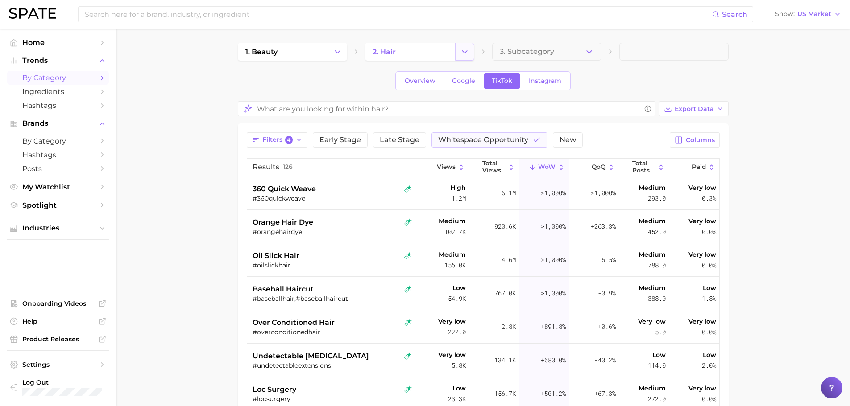
click at [461, 49] on icon "Change Category" at bounding box center [464, 51] width 9 height 9
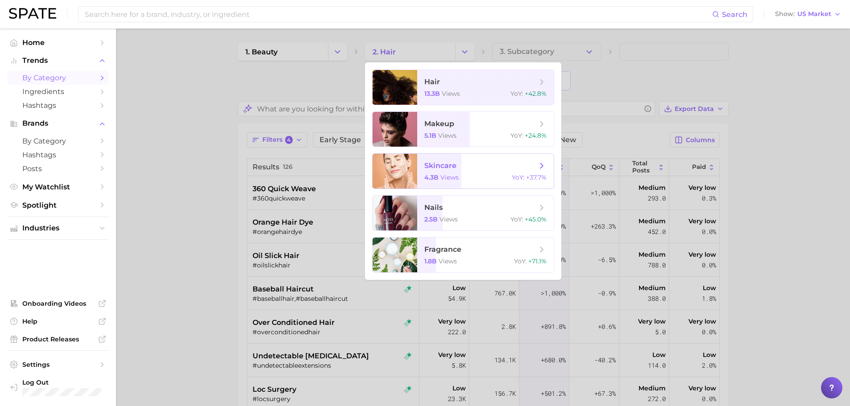
click at [445, 168] on span "skincare" at bounding box center [440, 166] width 32 height 8
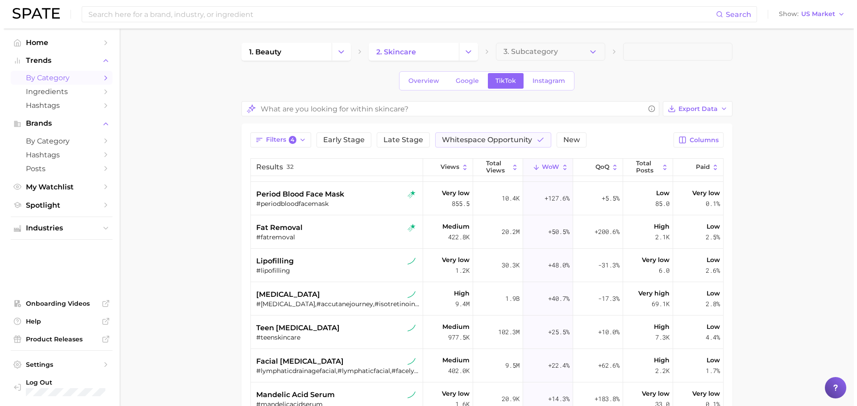
scroll to position [363, 0]
click at [286, 333] on span "teen skin care" at bounding box center [294, 328] width 83 height 11
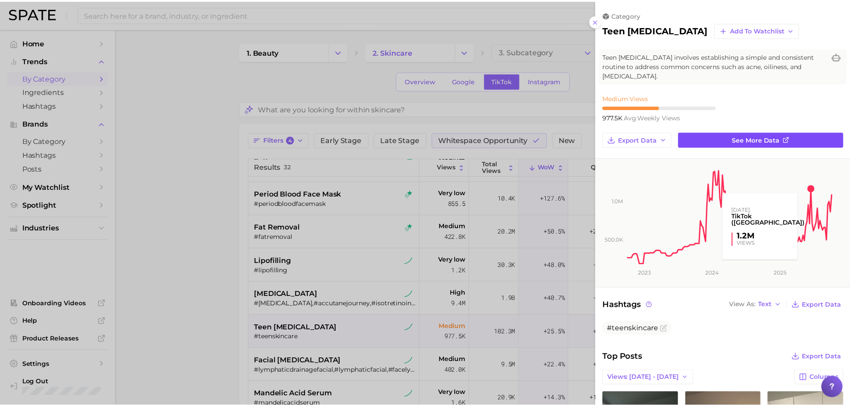
scroll to position [0, 0]
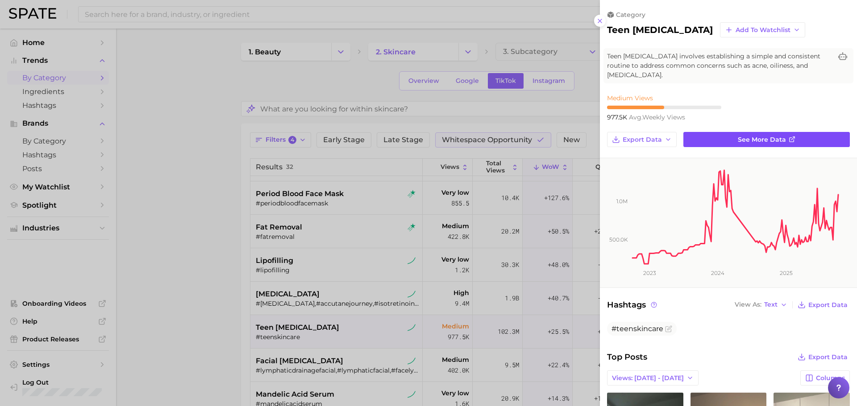
click at [798, 140] on link "See more data" at bounding box center [766, 139] width 166 height 15
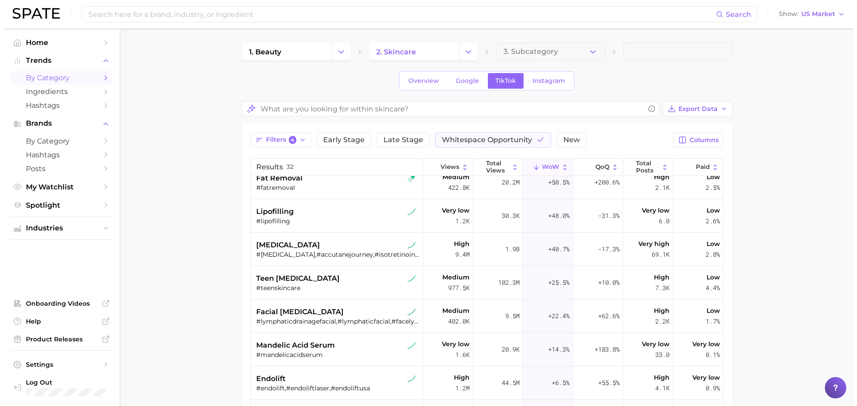
scroll to position [415, 0]
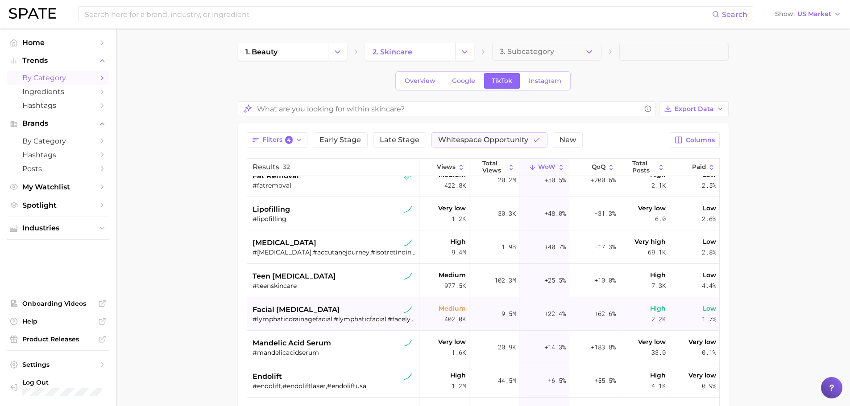
click at [294, 311] on span "facial lymphatic drainage" at bounding box center [296, 310] width 87 height 11
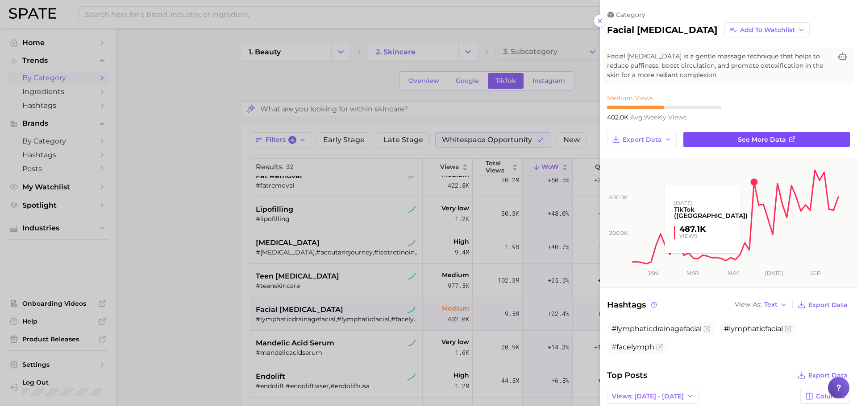
scroll to position [0, 0]
click at [717, 133] on link "See more data" at bounding box center [766, 139] width 166 height 15
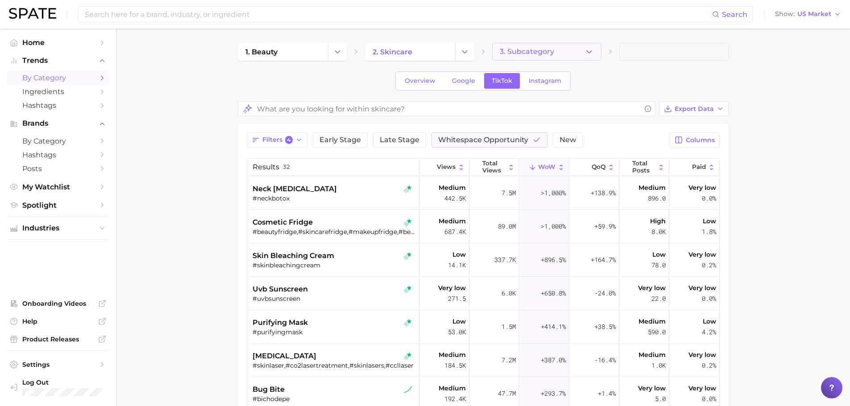
click at [563, 46] on button "3. Subcategory" at bounding box center [546, 52] width 109 height 18
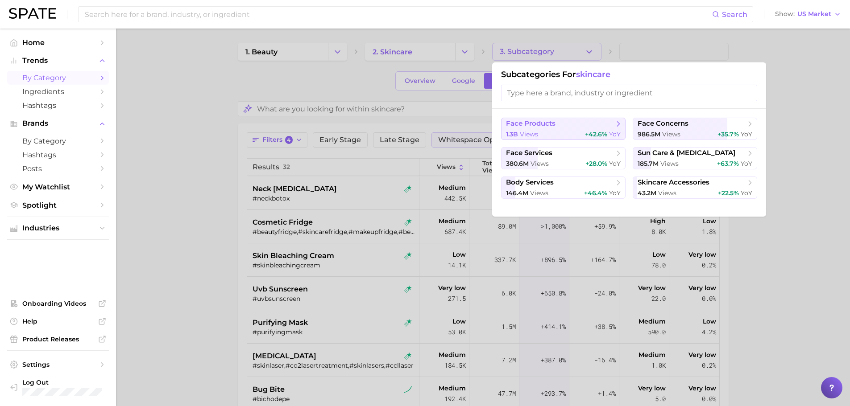
click at [573, 126] on span "face products" at bounding box center [560, 124] width 108 height 9
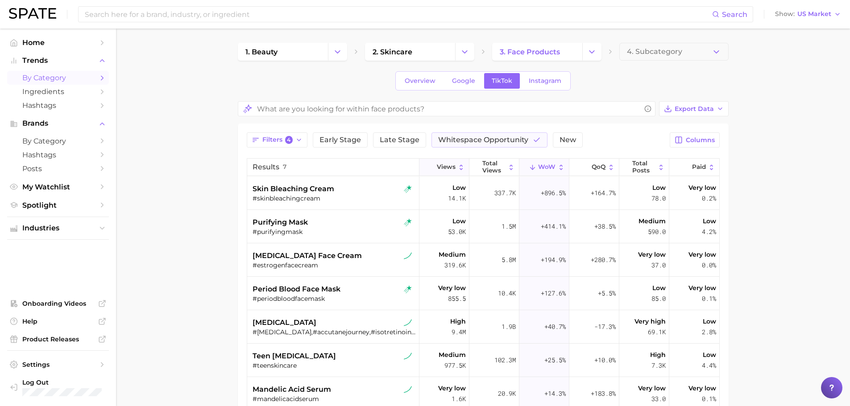
click at [436, 167] on button "Views" at bounding box center [444, 167] width 50 height 17
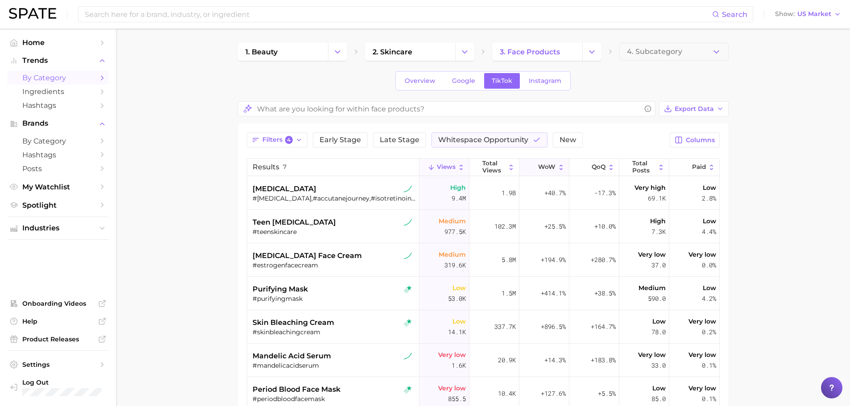
click at [549, 162] on button "WoW" at bounding box center [544, 167] width 50 height 17
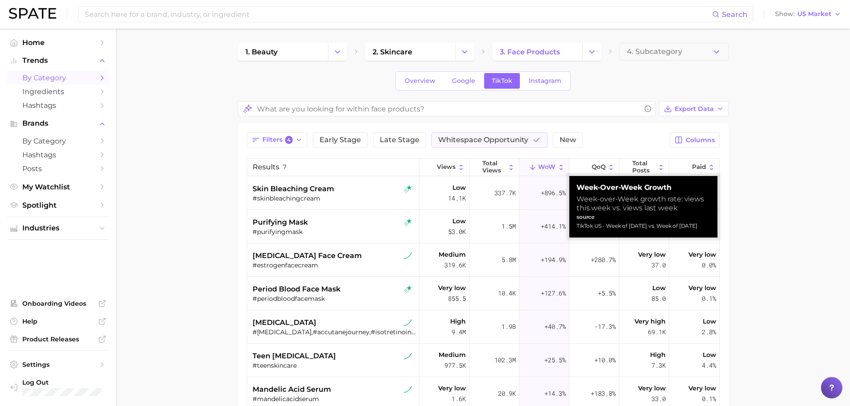
click at [549, 162] on button "WoW" at bounding box center [544, 167] width 50 height 17
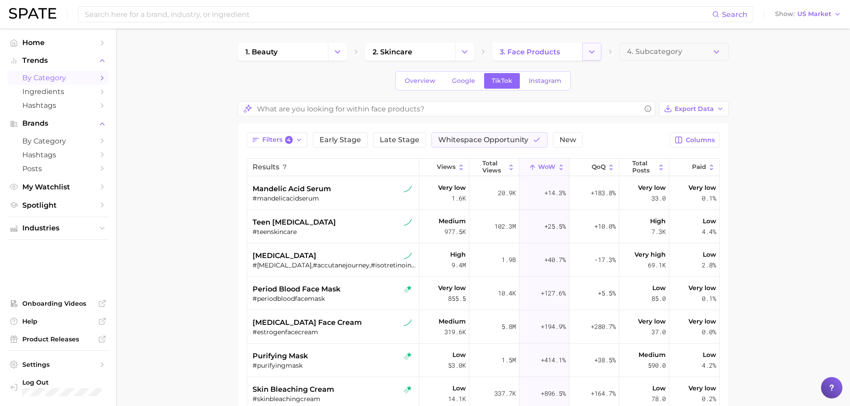
click at [597, 52] on button "Change Category" at bounding box center [591, 52] width 19 height 18
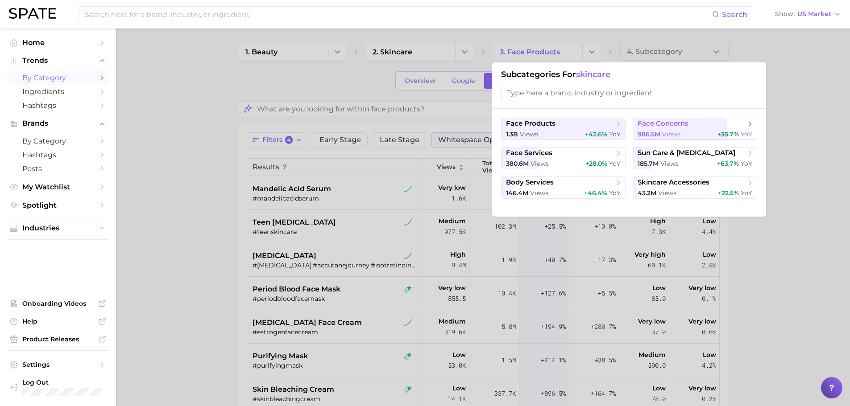
click at [672, 123] on span "face concerns" at bounding box center [663, 124] width 51 height 8
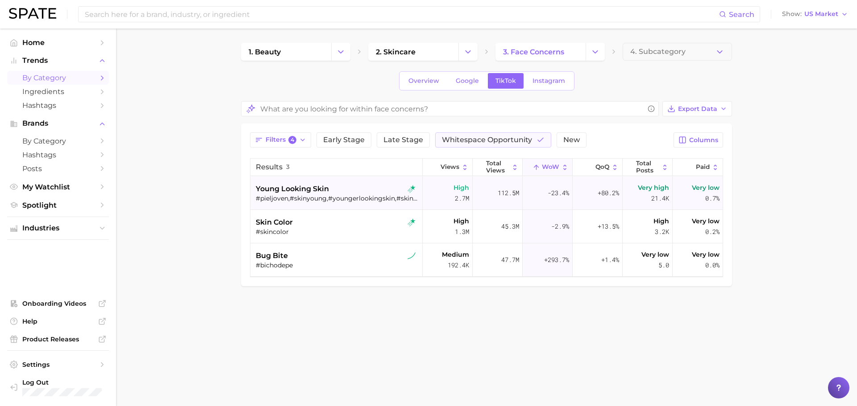
click at [335, 190] on div "young looking skin" at bounding box center [337, 189] width 163 height 11
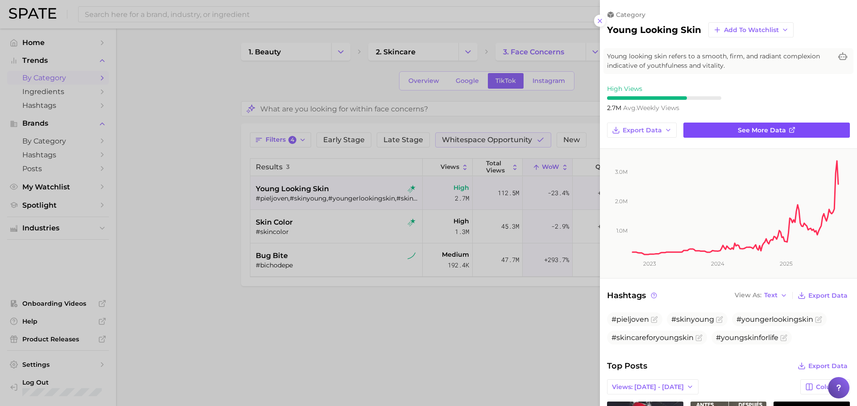
click at [740, 127] on span "See more data" at bounding box center [762, 131] width 48 height 8
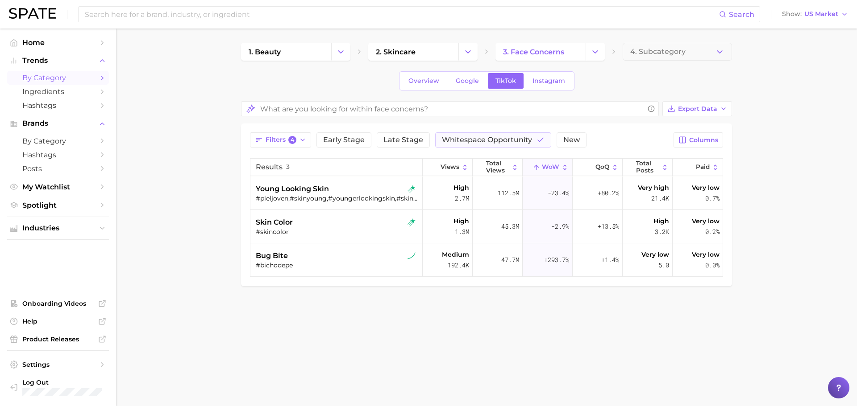
click at [601, 35] on main "1. beauty 2. skincare 3. face concerns 4. Subcategory Overview Google TikTok In…" at bounding box center [486, 180] width 741 height 303
click at [595, 62] on div "1. beauty 2. skincare 3. face concerns 4. Subcategory Overview Google TikTok In…" at bounding box center [486, 165] width 491 height 244
click at [595, 54] on icon "Change Category" at bounding box center [594, 51] width 9 height 9
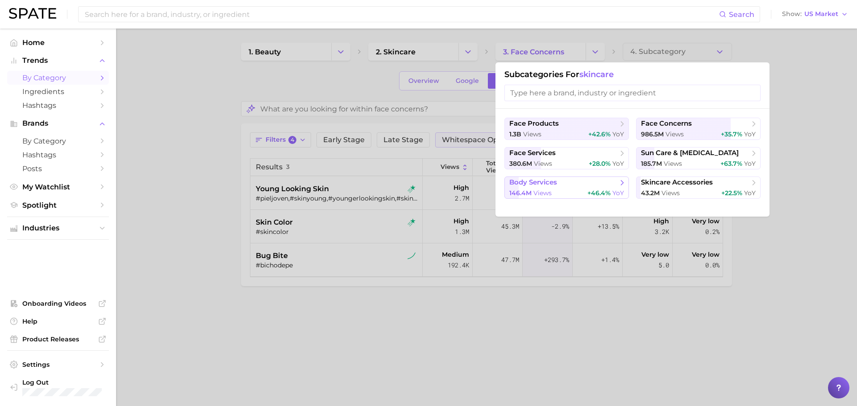
click at [599, 187] on span "body services" at bounding box center [563, 182] width 108 height 9
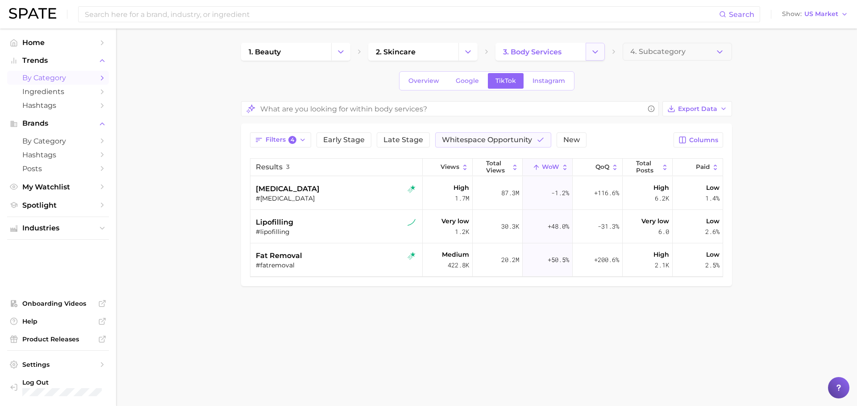
click at [597, 49] on icon "Change Category" at bounding box center [594, 51] width 9 height 9
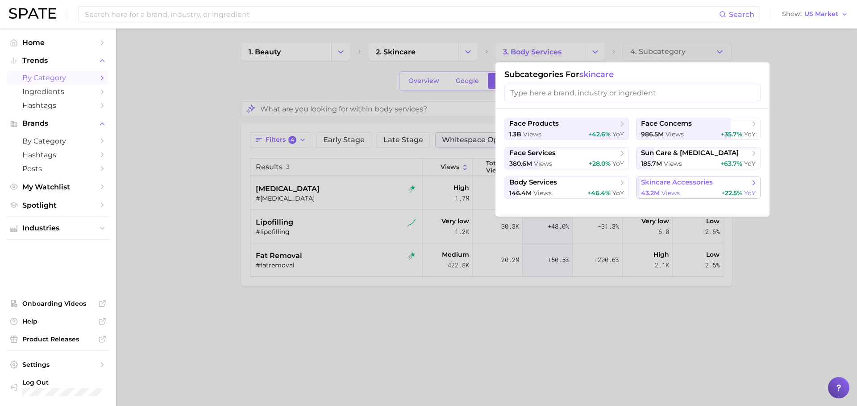
click at [662, 184] on span "skincare accessories" at bounding box center [677, 182] width 72 height 8
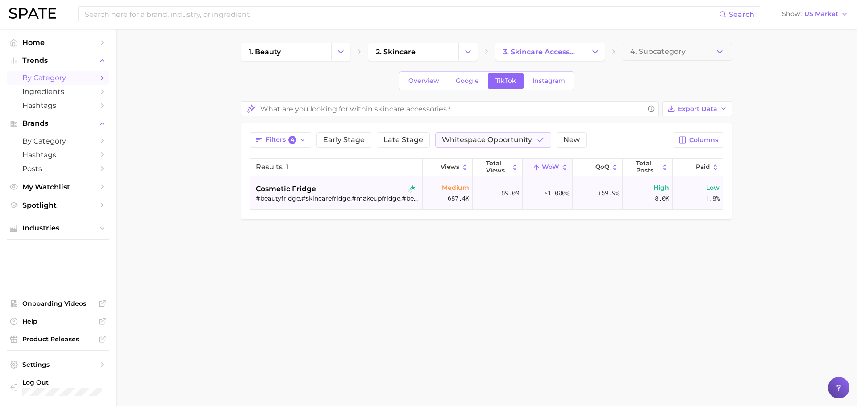
click at [313, 201] on div "#beautyfridge,#skincarefridge,#makeupfridge,#beautyfridgerestock,#cosmeticfridg…" at bounding box center [337, 199] width 163 height 8
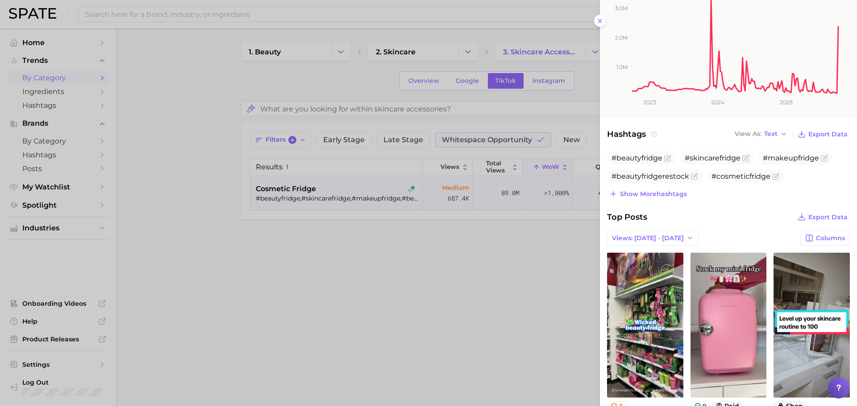
scroll to position [160, 0]
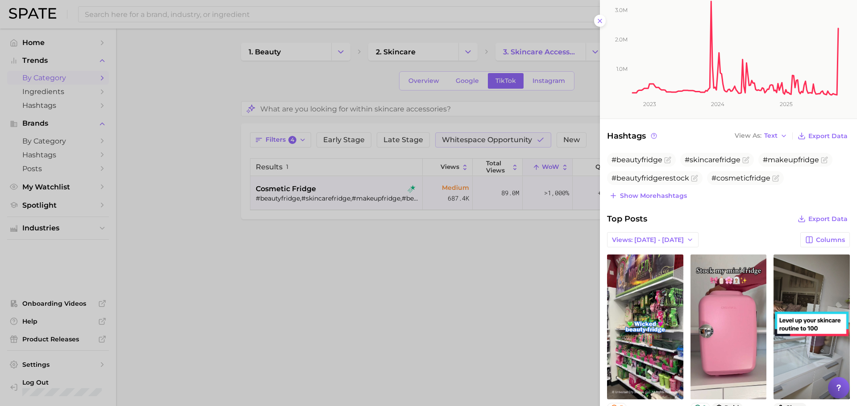
click at [511, 288] on div at bounding box center [428, 203] width 857 height 406
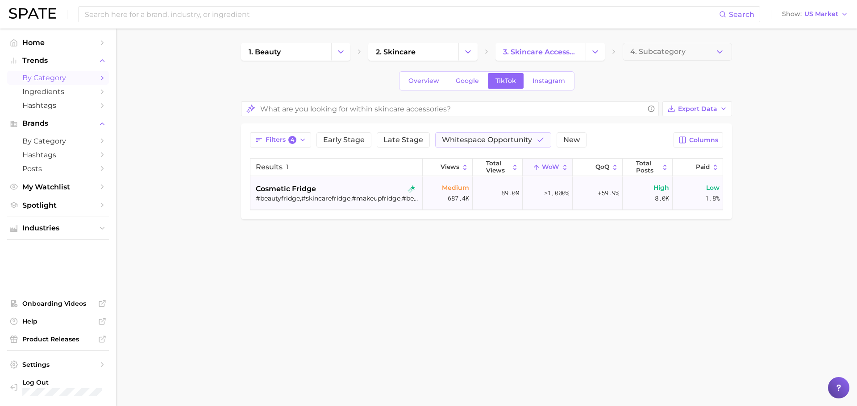
click at [346, 191] on div "cosmetic fridge" at bounding box center [337, 189] width 163 height 11
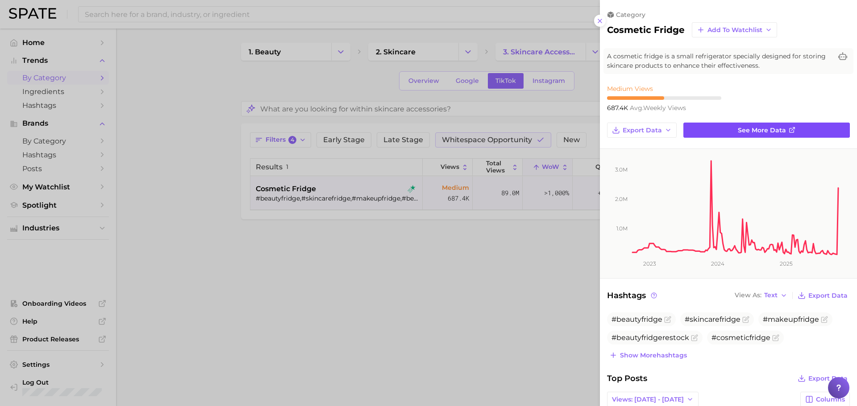
click at [727, 125] on link "See more data" at bounding box center [766, 130] width 166 height 15
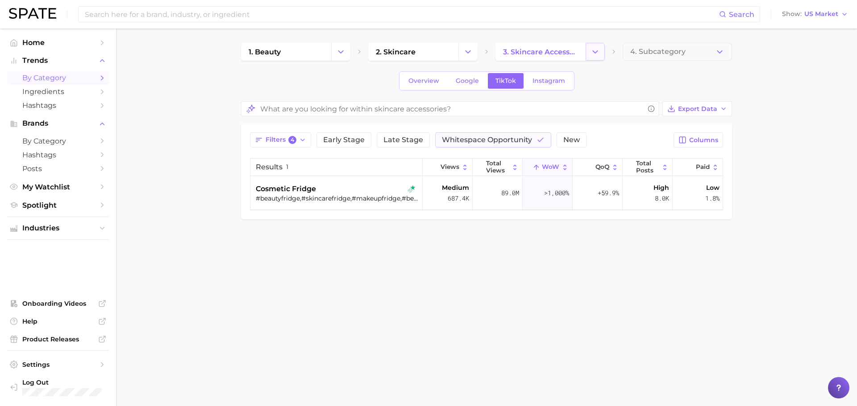
click at [598, 43] on button "Change Category" at bounding box center [594, 52] width 19 height 18
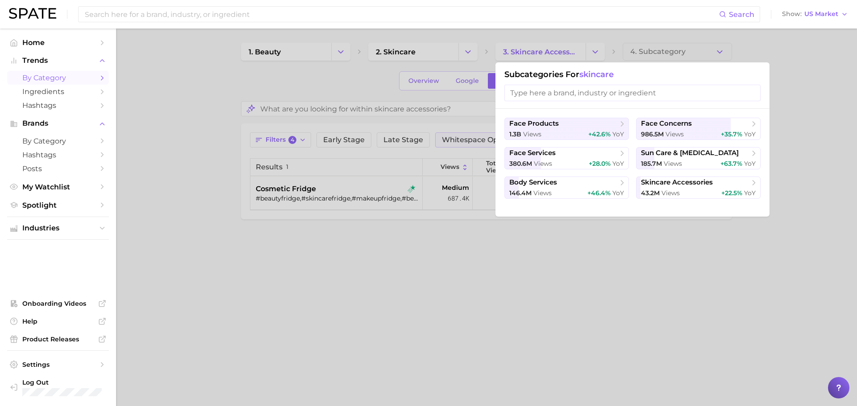
click at [528, 267] on div at bounding box center [428, 203] width 857 height 406
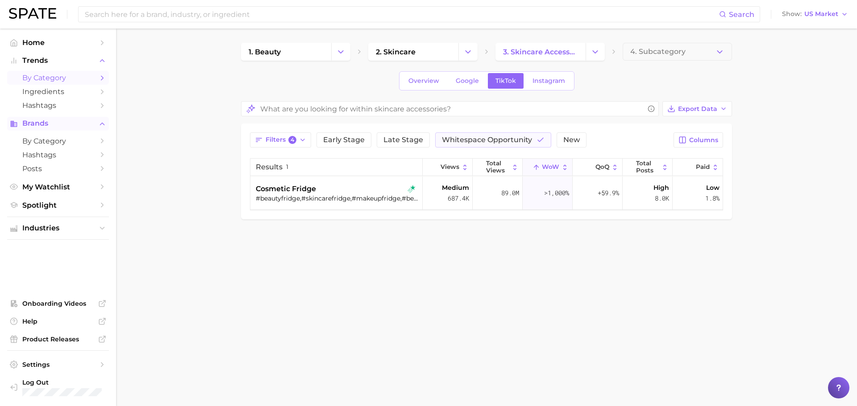
click at [75, 123] on span "Brands" at bounding box center [57, 124] width 71 height 8
click at [57, 134] on link "by Category" at bounding box center [58, 141] width 102 height 14
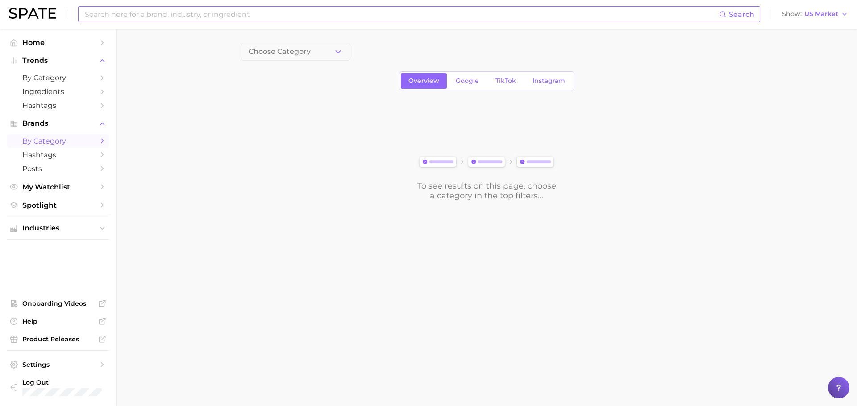
click at [158, 9] on input at bounding box center [401, 14] width 635 height 15
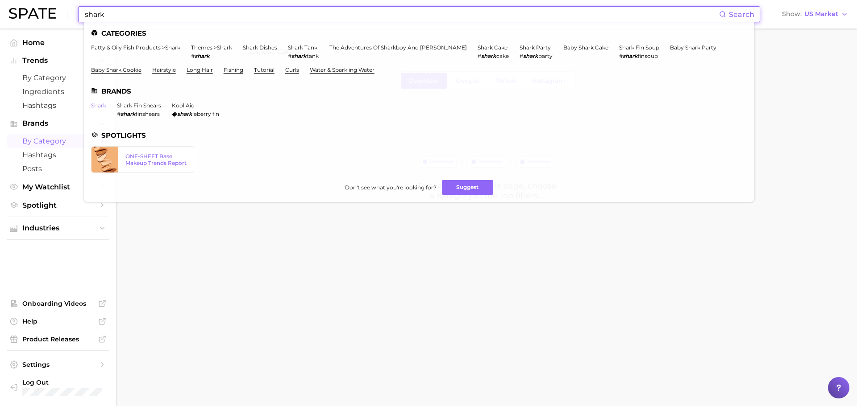
type input "shark"
click at [98, 106] on link "shark" at bounding box center [98, 105] width 15 height 7
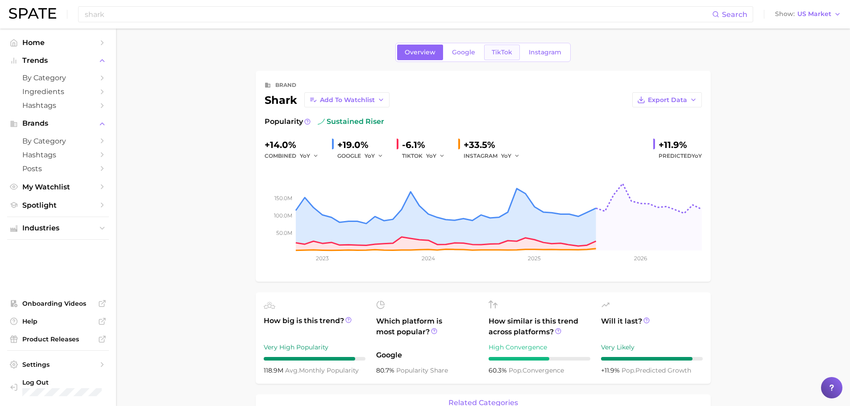
click at [505, 48] on link "TikTok" at bounding box center [502, 53] width 36 height 16
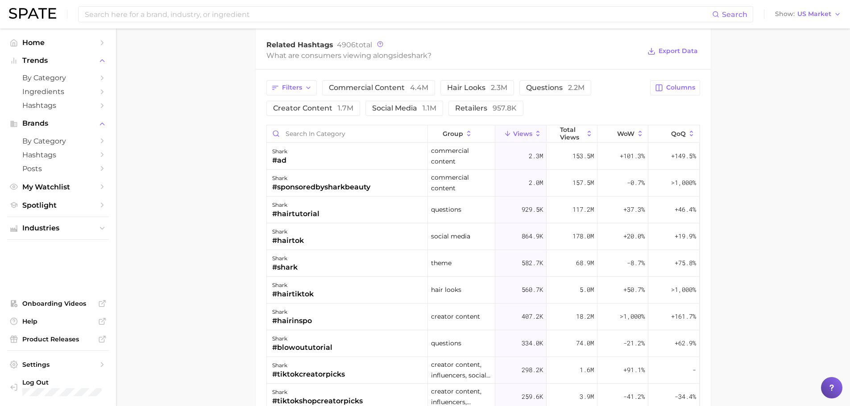
scroll to position [663, 0]
click at [621, 134] on span "WoW" at bounding box center [625, 133] width 17 height 7
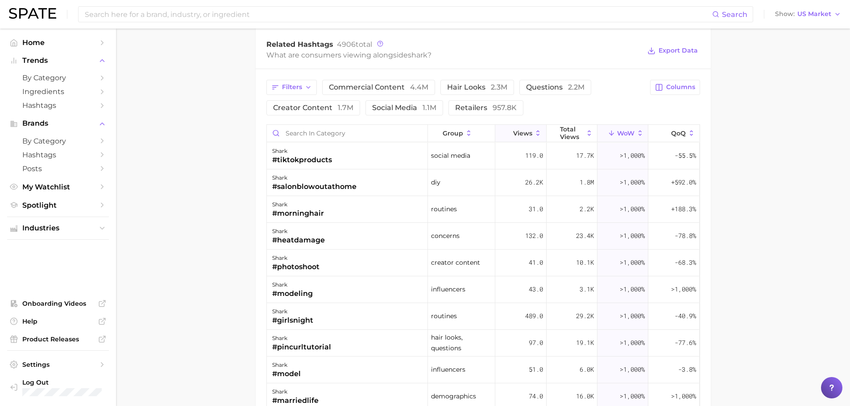
click at [526, 132] on span "Views" at bounding box center [522, 133] width 19 height 7
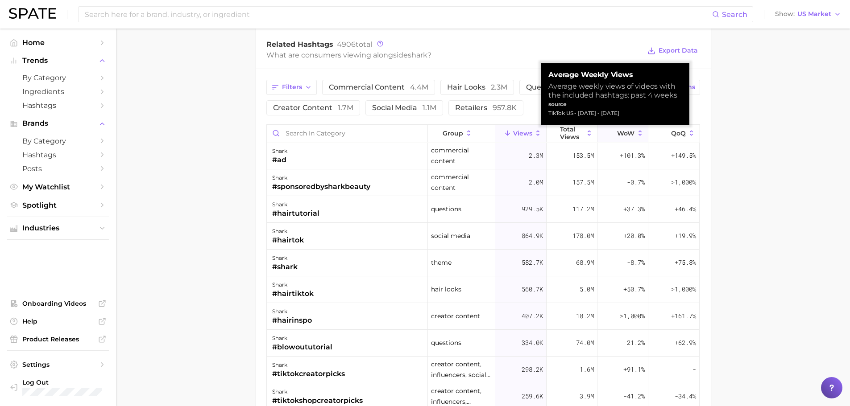
click at [617, 132] on span "WoW" at bounding box center [625, 133] width 17 height 7
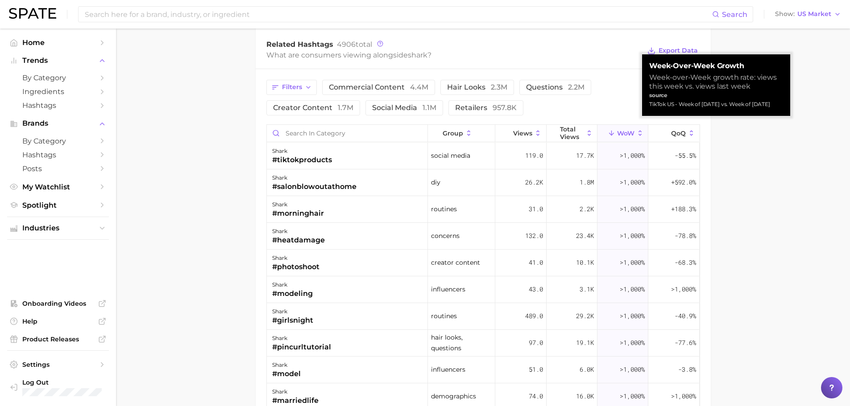
click at [617, 132] on span "WoW" at bounding box center [625, 133] width 17 height 7
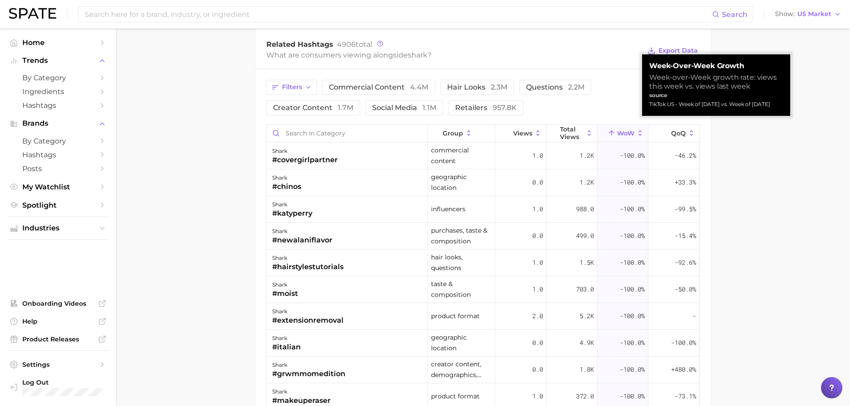
click at [620, 130] on span "WoW" at bounding box center [625, 133] width 17 height 7
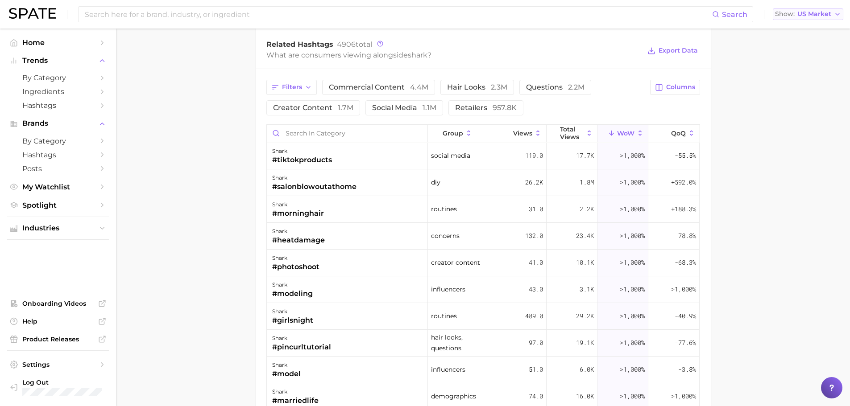
click at [824, 14] on span "US Market" at bounding box center [814, 14] width 34 height 5
click at [811, 41] on span "United Kingdom" at bounding box center [811, 45] width 69 height 8
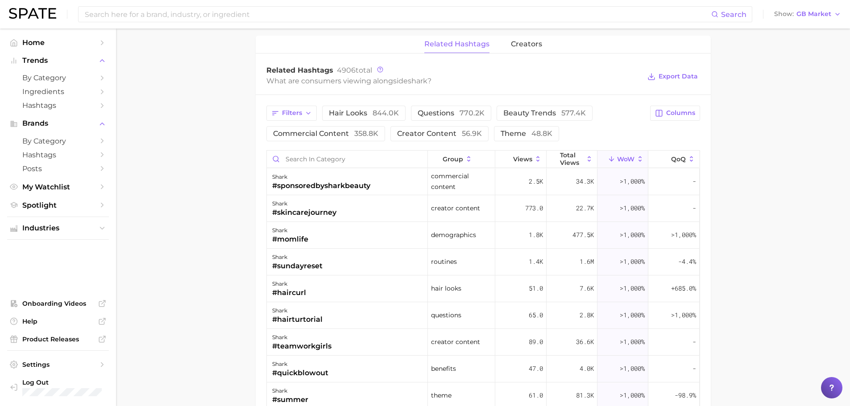
scroll to position [639, 0]
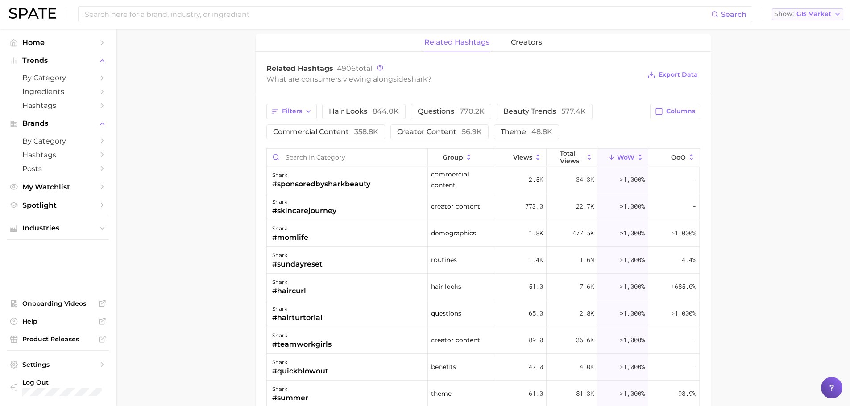
click at [820, 12] on span "GB Market" at bounding box center [813, 14] width 35 height 5
click at [800, 59] on button "France" at bounding box center [811, 61] width 78 height 16
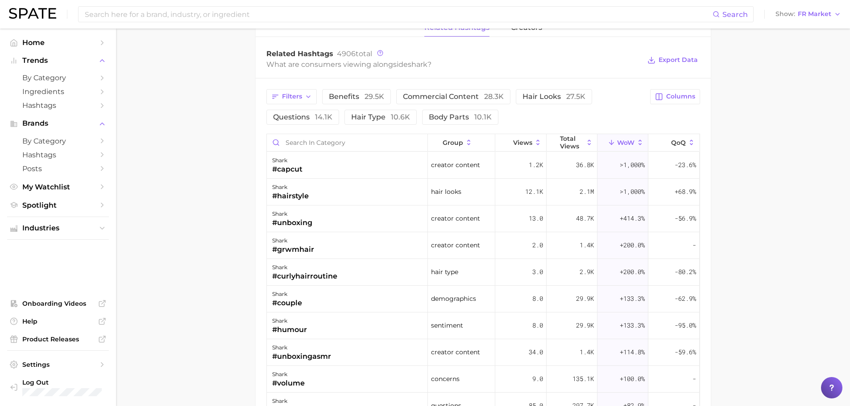
scroll to position [655, 0]
click at [342, 142] on input "Search in category" at bounding box center [347, 141] width 161 height 17
type input "hairtok"
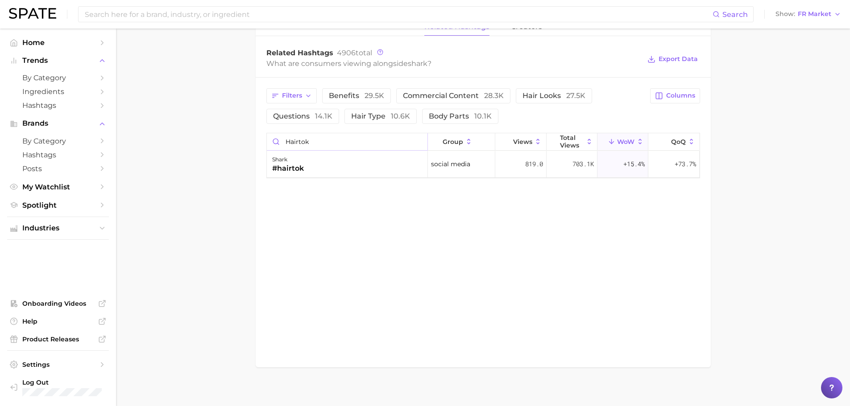
click at [418, 141] on input "hairtok" at bounding box center [347, 141] width 161 height 17
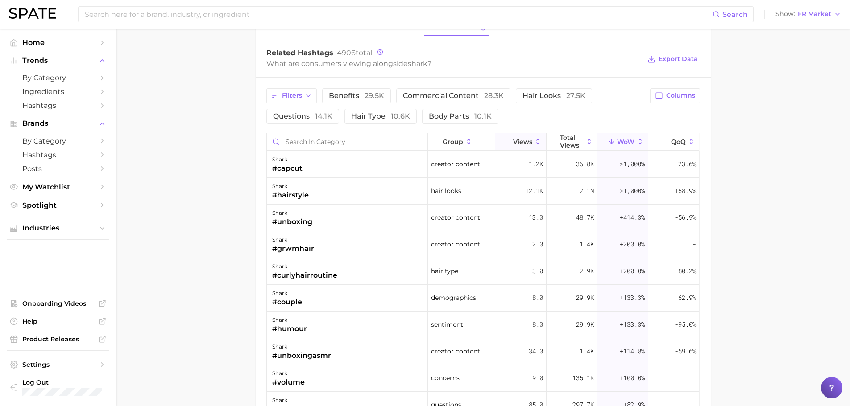
click at [513, 141] on span "Views" at bounding box center [522, 141] width 19 height 7
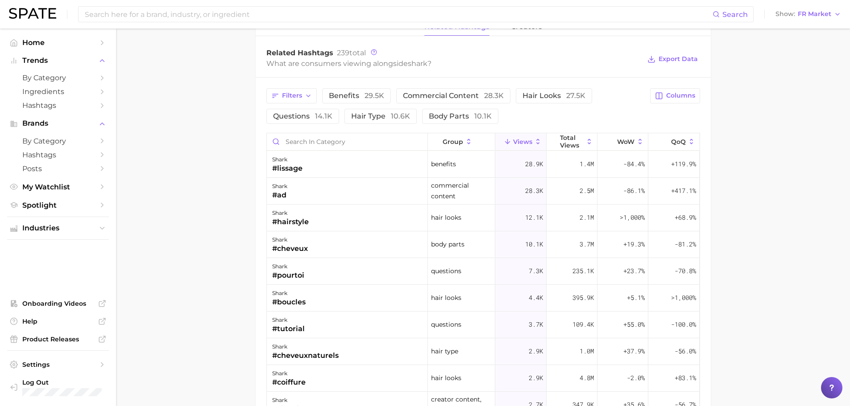
click at [513, 140] on span "Views" at bounding box center [522, 141] width 19 height 7
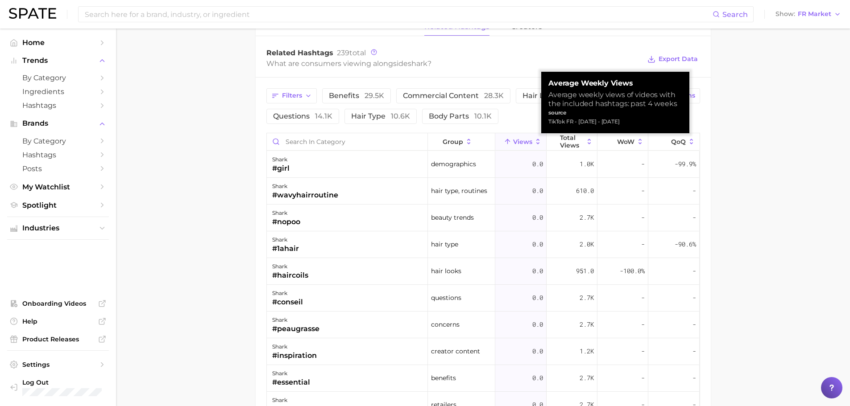
click at [513, 140] on span "Views" at bounding box center [522, 141] width 19 height 7
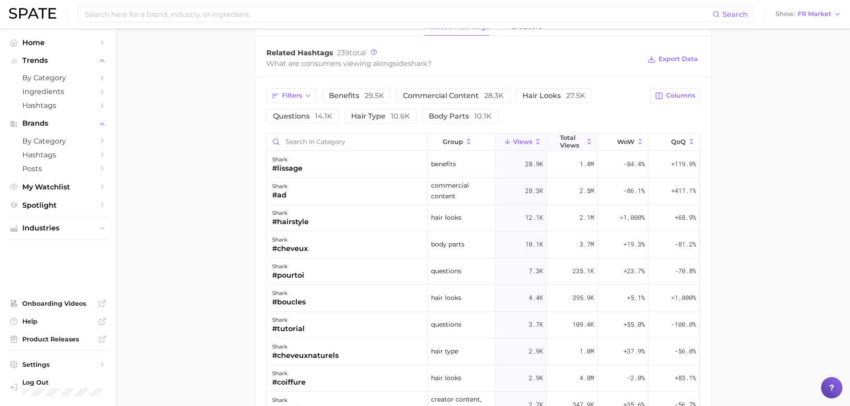
click at [563, 138] on span "Total Views" at bounding box center [572, 141] width 24 height 14
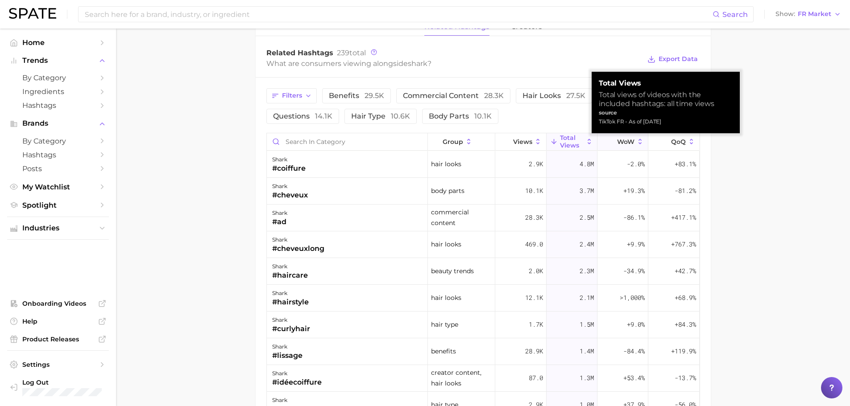
click at [638, 143] on icon at bounding box center [639, 141] width 3 height 5
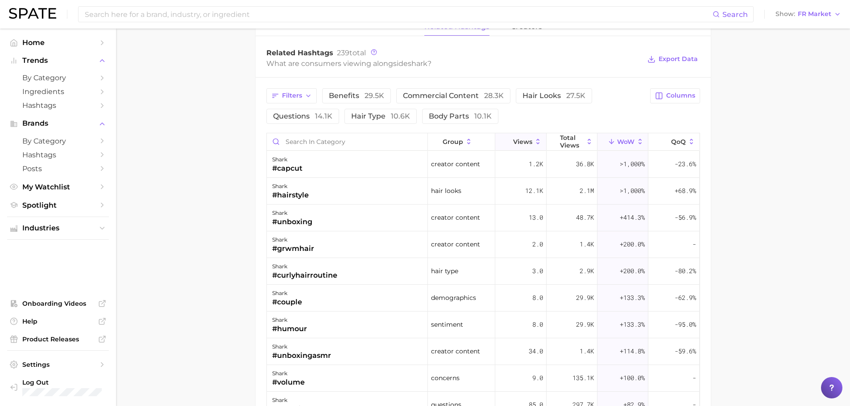
click at [534, 141] on icon at bounding box center [538, 142] width 8 height 8
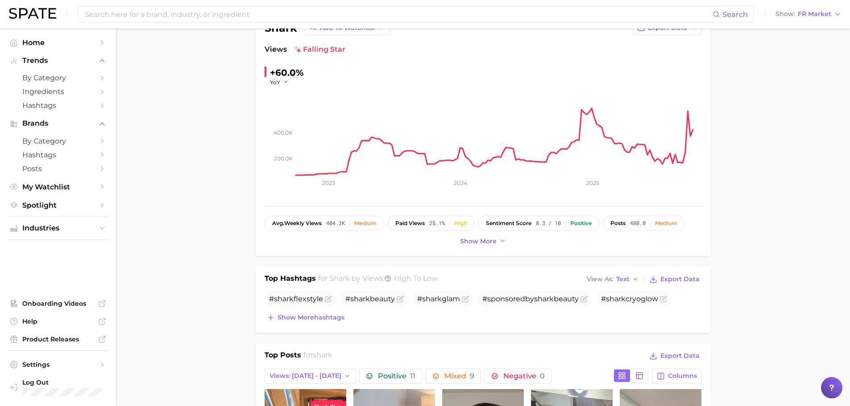
scroll to position [0, 0]
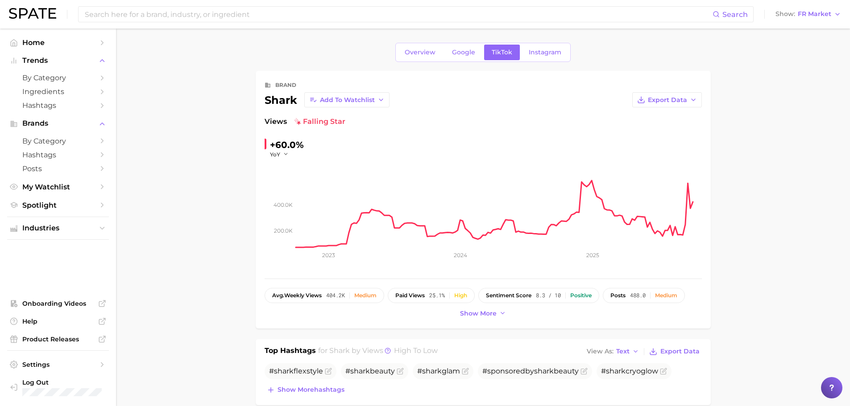
click at [827, 8] on div "Search Show FR Market" at bounding box center [425, 14] width 832 height 29
click at [827, 13] on span "FR Market" at bounding box center [814, 14] width 33 height 5
click at [794, 108] on span "Global" at bounding box center [788, 109] width 21 height 8
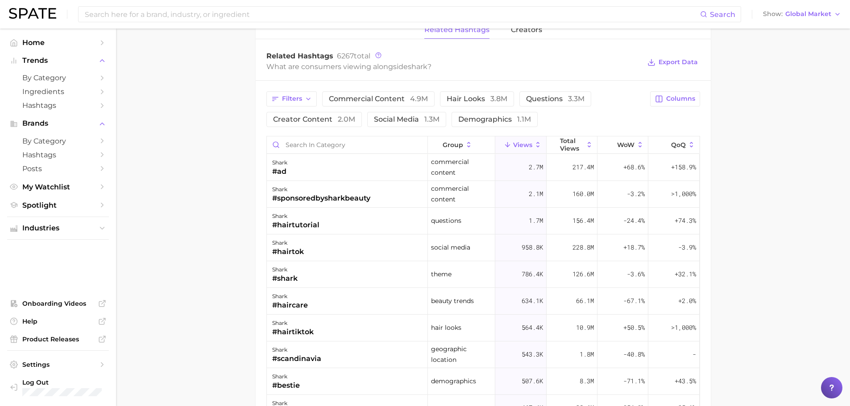
scroll to position [659, 0]
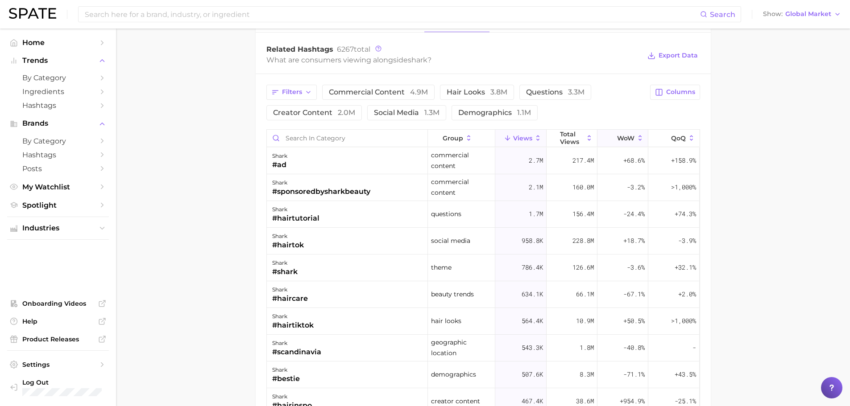
click at [633, 130] on button "WoW" at bounding box center [622, 138] width 51 height 17
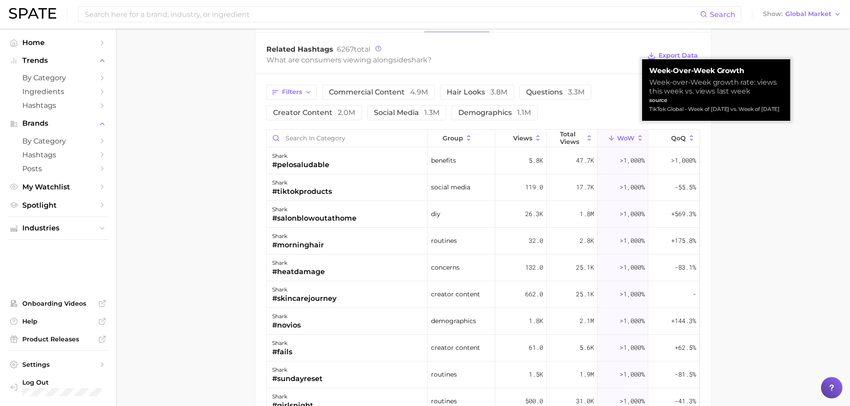
click at [638, 140] on icon at bounding box center [639, 137] width 3 height 5
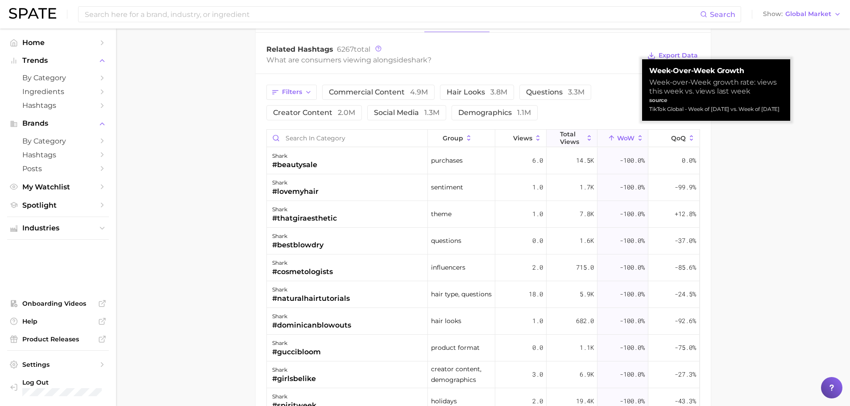
click at [547, 137] on button "Total Views" at bounding box center [572, 138] width 51 height 17
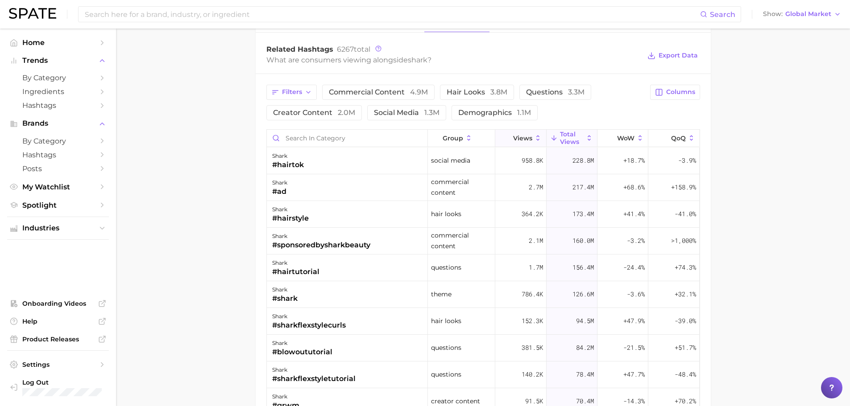
click at [522, 137] on span "Views" at bounding box center [522, 138] width 19 height 7
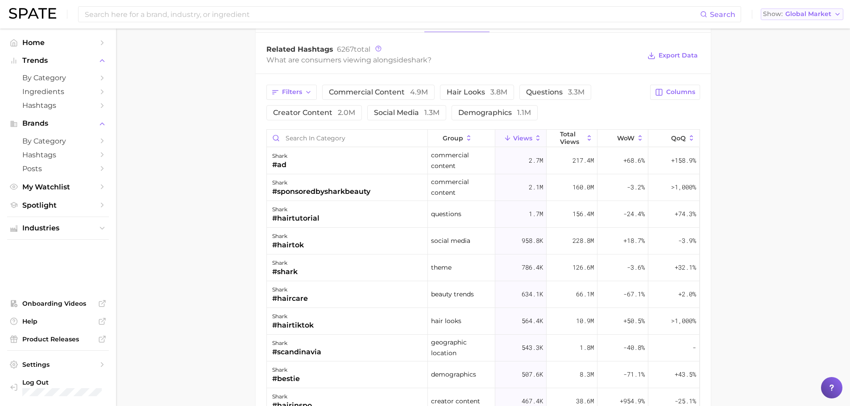
click at [823, 12] on span "Global Market" at bounding box center [808, 14] width 46 height 5
click at [810, 25] on button "United States" at bounding box center [802, 29] width 83 height 16
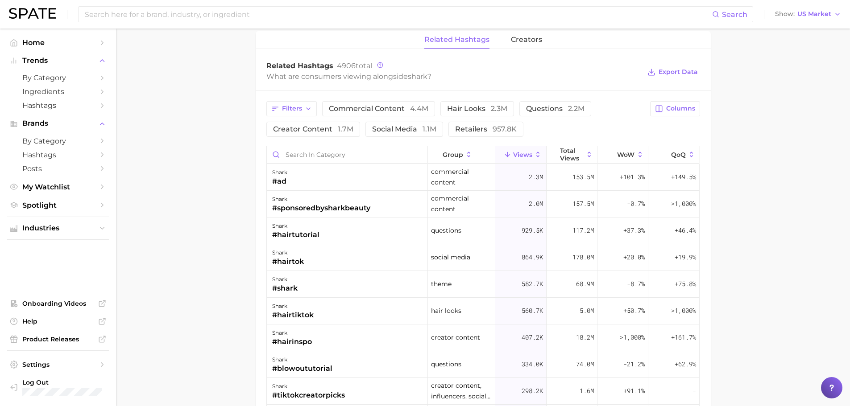
scroll to position [643, 0]
click at [625, 153] on span "WoW" at bounding box center [625, 154] width 17 height 7
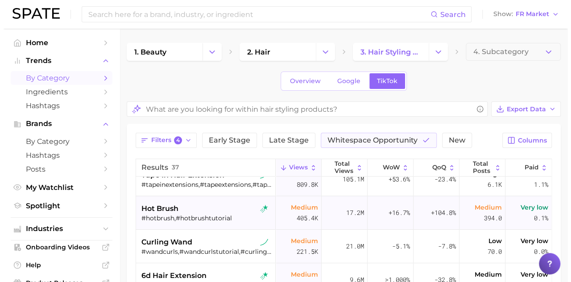
scroll to position [115, 0]
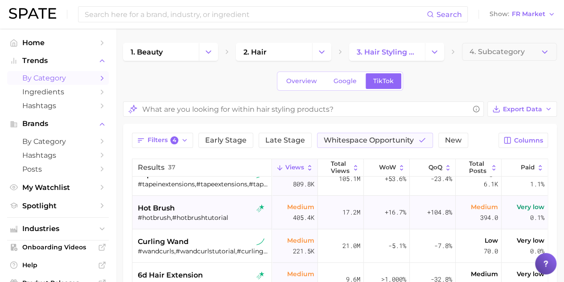
click at [207, 213] on div "#hotbrush,#hotbrushtutorial" at bounding box center [203, 217] width 130 height 8
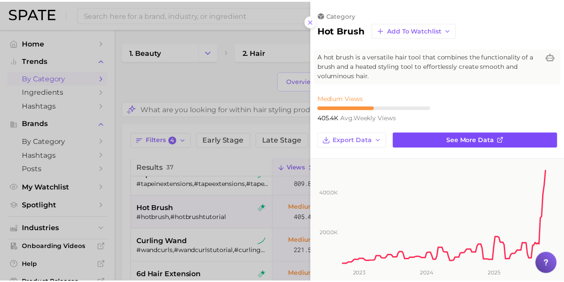
scroll to position [0, 0]
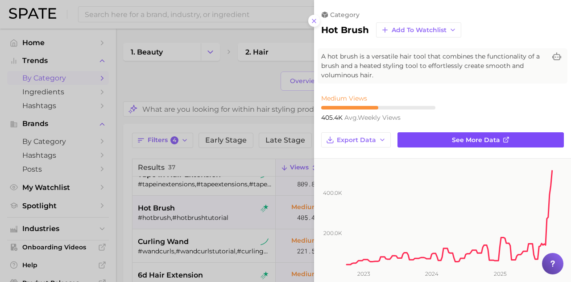
click at [424, 134] on link "See more data" at bounding box center [481, 139] width 166 height 15
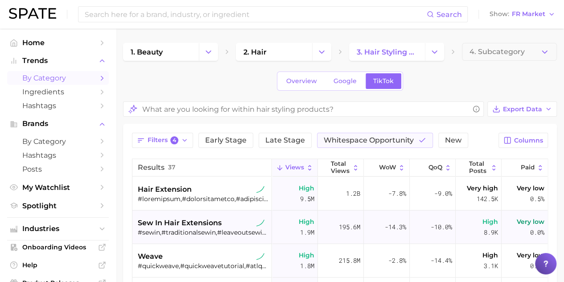
click at [222, 219] on div "sew in hair extensions" at bounding box center [203, 222] width 130 height 11
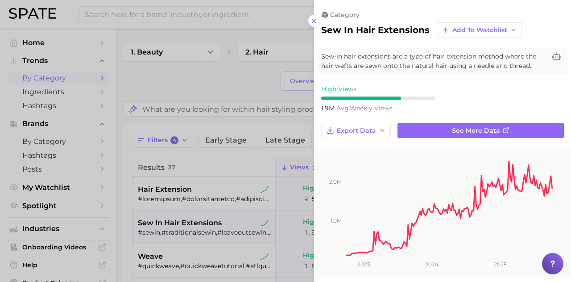
click at [273, 201] on div at bounding box center [285, 141] width 571 height 282
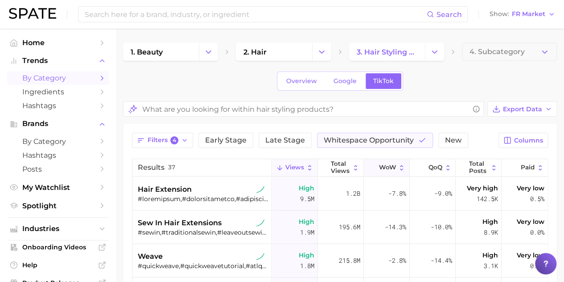
click at [389, 166] on span "WoW" at bounding box center [387, 167] width 17 height 7
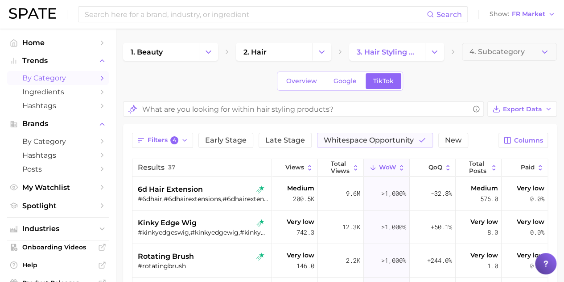
click at [387, 162] on button "WoW" at bounding box center [387, 167] width 46 height 17
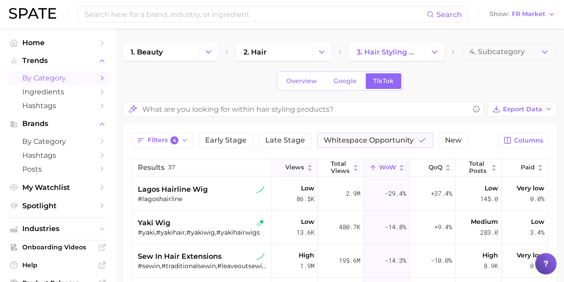
click at [306, 167] on icon at bounding box center [310, 168] width 8 height 8
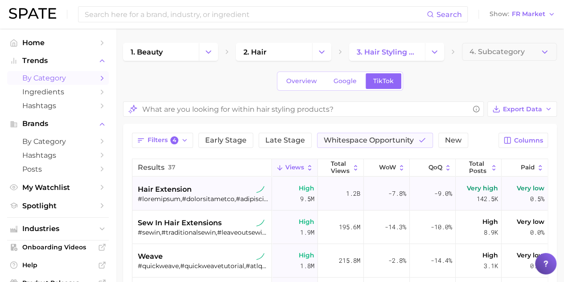
click at [190, 187] on span "hair extension" at bounding box center [165, 189] width 54 height 11
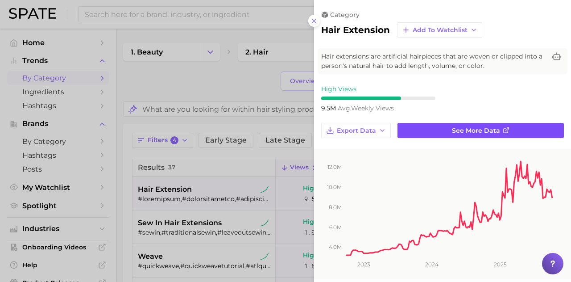
click at [483, 127] on span "See more data" at bounding box center [476, 131] width 48 height 8
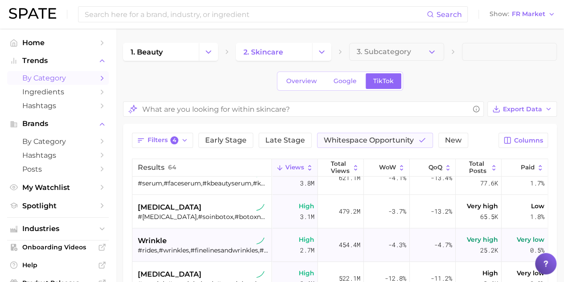
scroll to position [118, 0]
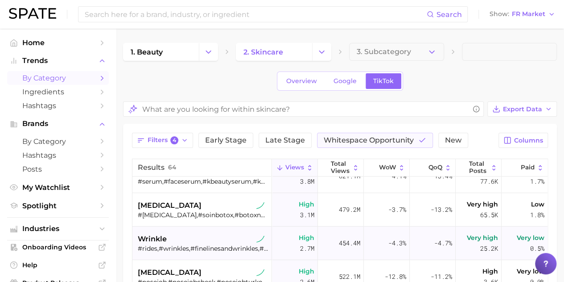
click at [205, 239] on div "wrinkle" at bounding box center [203, 238] width 130 height 11
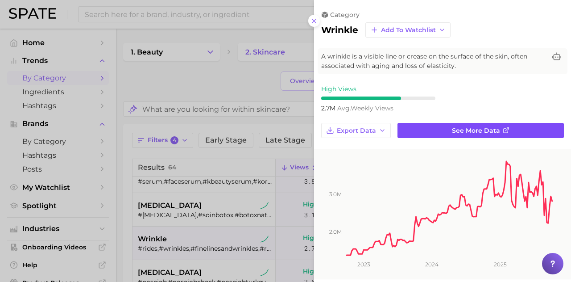
click at [447, 128] on link "See more data" at bounding box center [481, 130] width 166 height 15
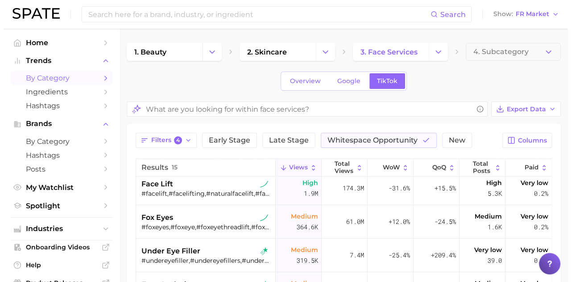
scroll to position [97, 0]
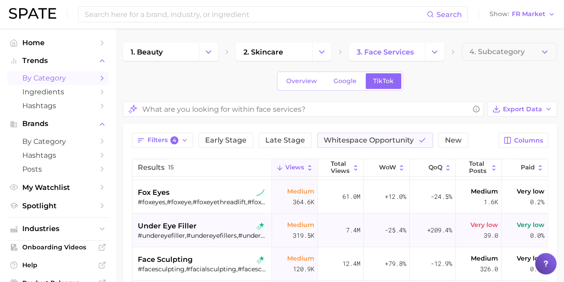
click at [204, 225] on div "under eye filler" at bounding box center [203, 225] width 130 height 11
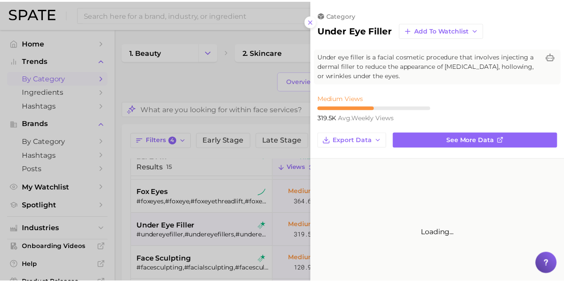
scroll to position [0, 0]
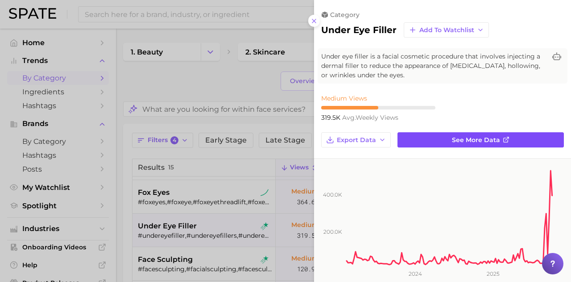
click at [481, 136] on span "See more data" at bounding box center [476, 140] width 48 height 8
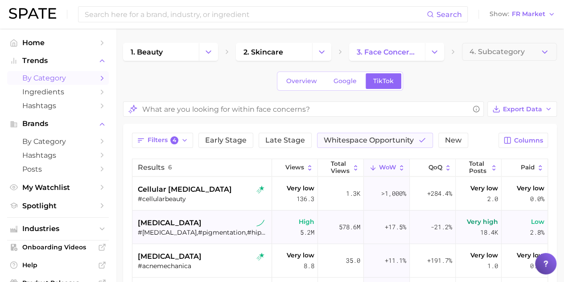
click at [199, 216] on div "[MEDICAL_DATA] #[MEDICAL_DATA],#pigmentation,#hiperpigmentacion,#hyperpigmentat…" at bounding box center [203, 226] width 130 height 33
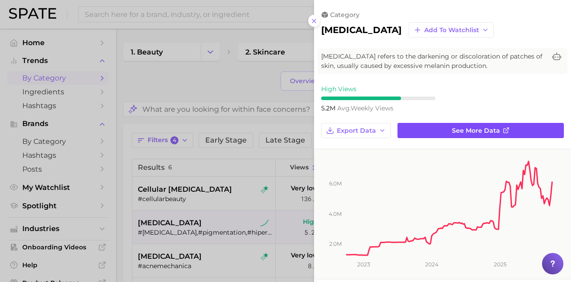
click at [469, 130] on span "See more data" at bounding box center [476, 131] width 48 height 8
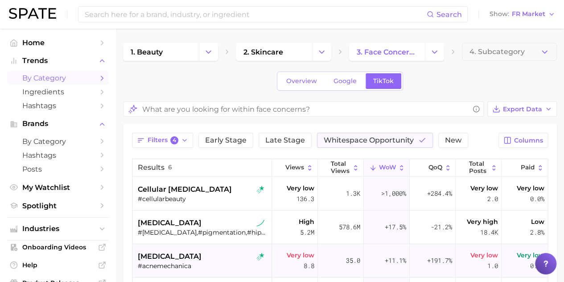
click at [187, 258] on span "[MEDICAL_DATA]" at bounding box center [170, 256] width 64 height 11
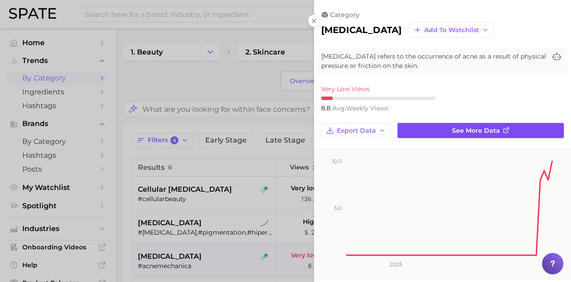
click at [432, 125] on link "See more data" at bounding box center [481, 130] width 166 height 15
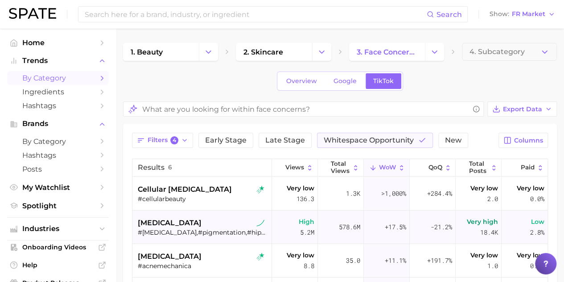
click at [187, 229] on div "#[MEDICAL_DATA],#pigmentation,#hiperpigmentacion,#hyperpigmentationtips,#pigmen…" at bounding box center [203, 232] width 130 height 8
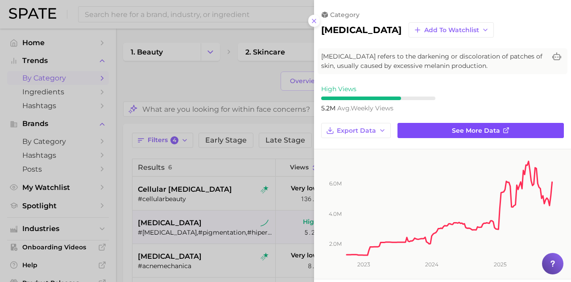
click at [459, 131] on span "See more data" at bounding box center [476, 131] width 48 height 8
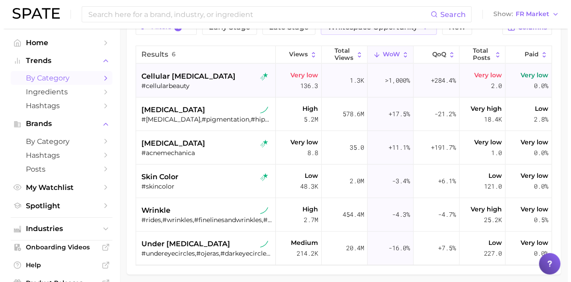
scroll to position [149, 0]
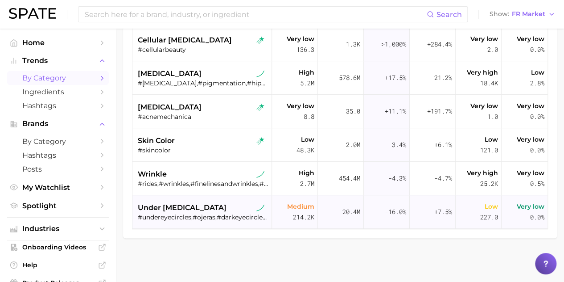
click at [188, 209] on span "under eye circles" at bounding box center [182, 207] width 89 height 11
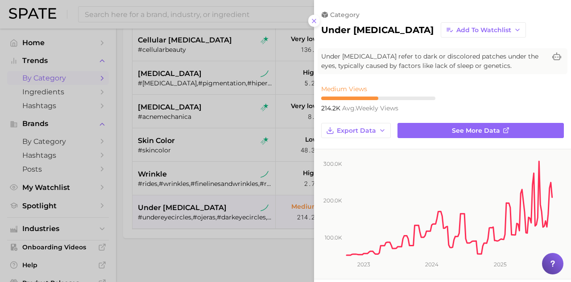
scroll to position [0, 0]
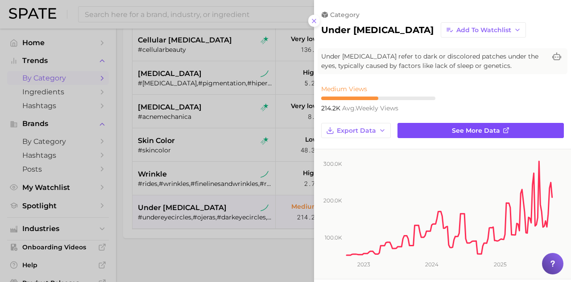
click at [472, 128] on span "See more data" at bounding box center [476, 131] width 48 height 8
